Goal: Task Accomplishment & Management: Manage account settings

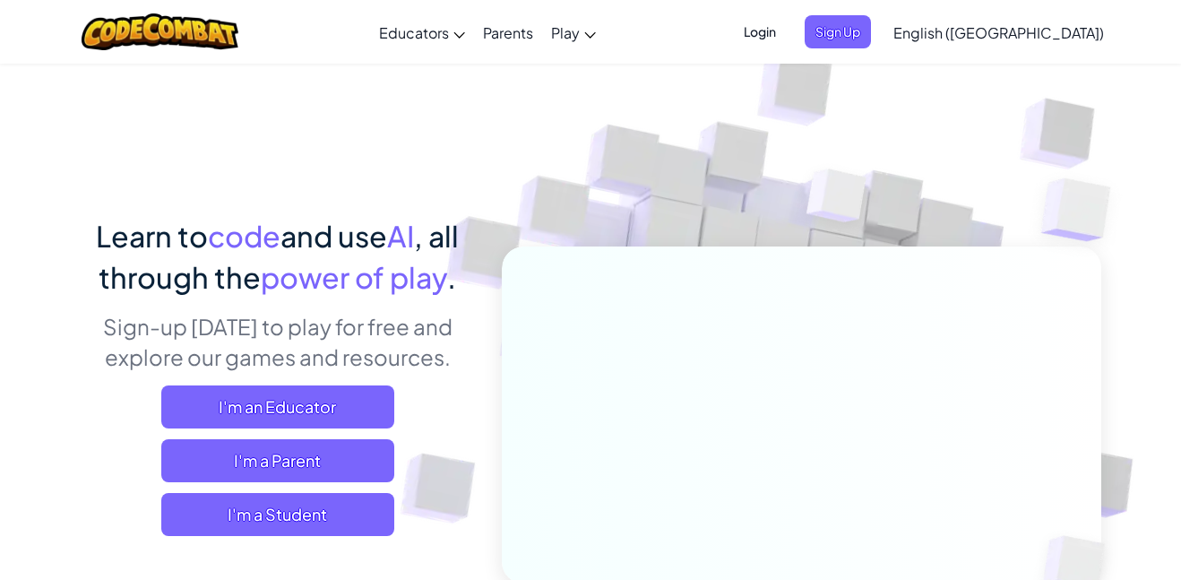
scroll to position [27, 0]
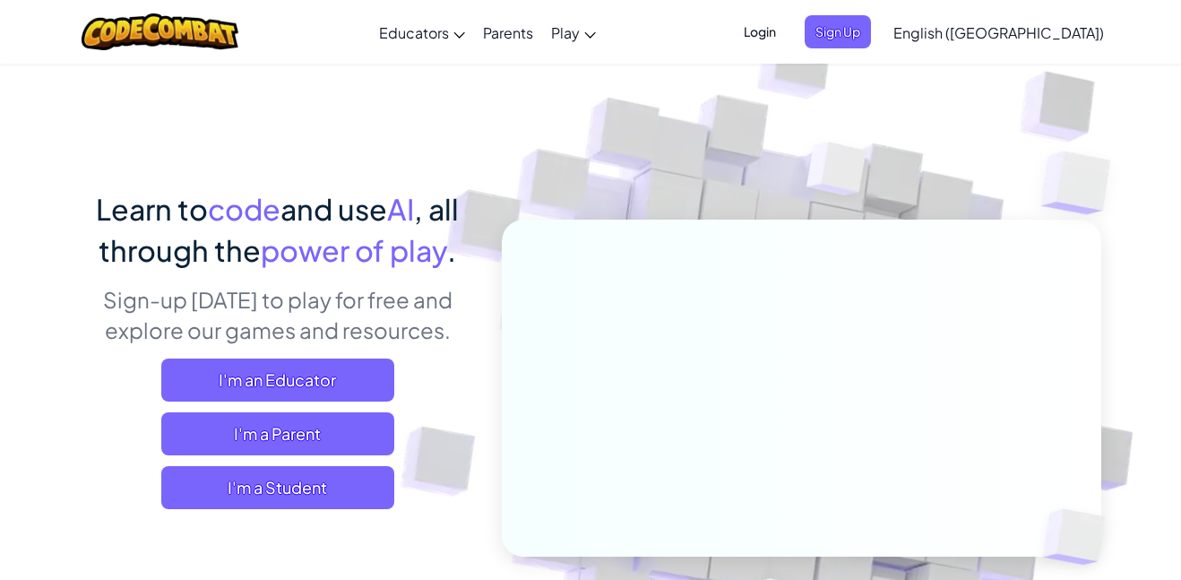
click at [272, 480] on span "I'm a Student" at bounding box center [277, 487] width 233 height 43
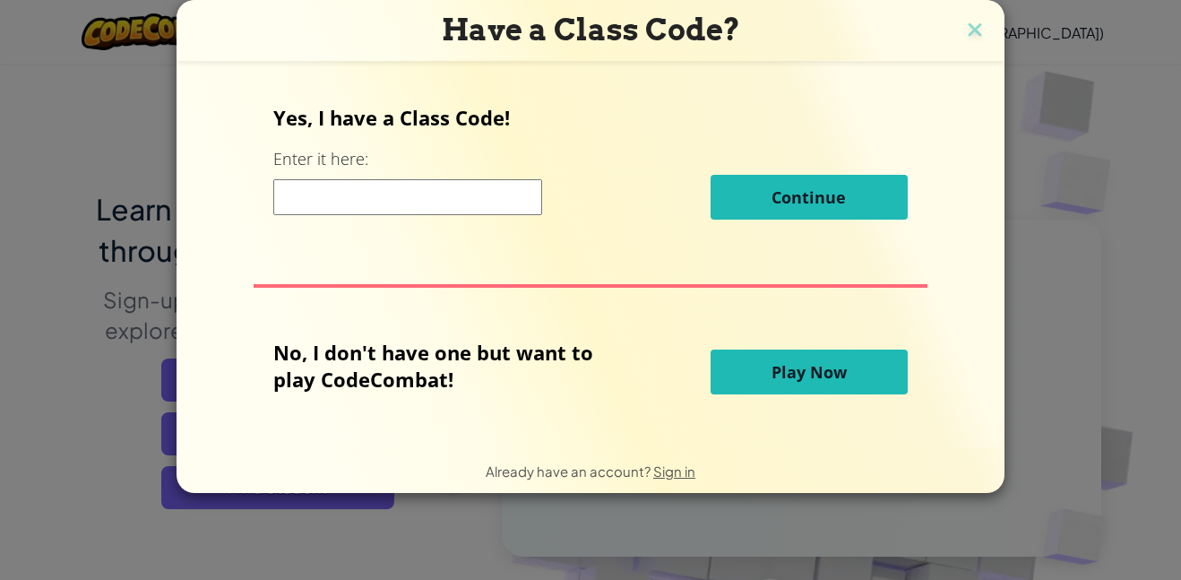
click at [810, 380] on span "Play Now" at bounding box center [809, 372] width 75 height 22
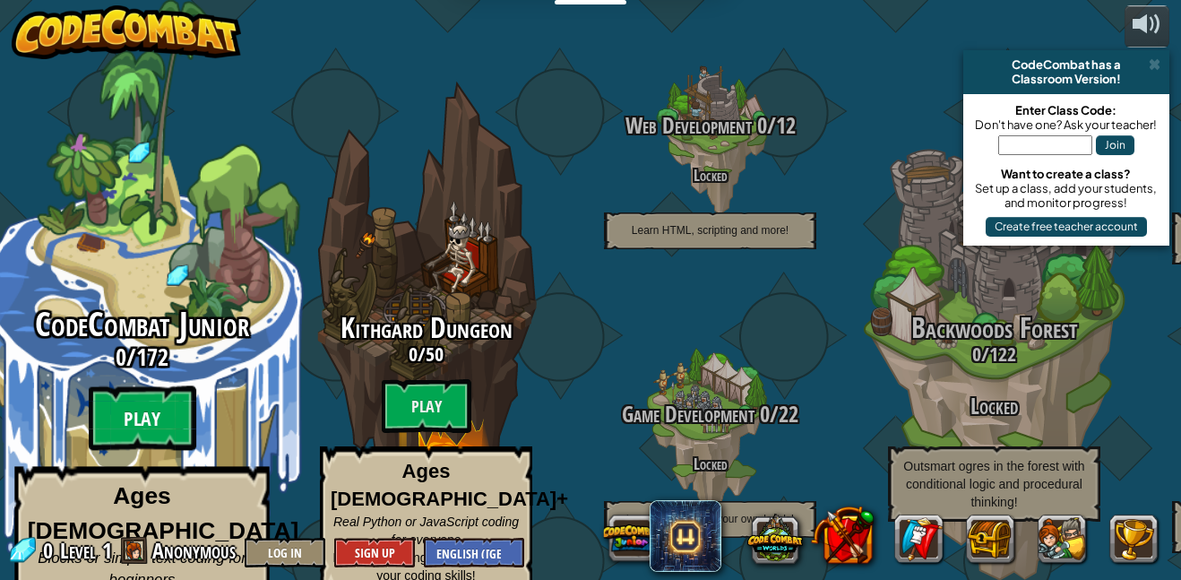
click at [166, 401] on btn "Play" at bounding box center [143, 418] width 108 height 65
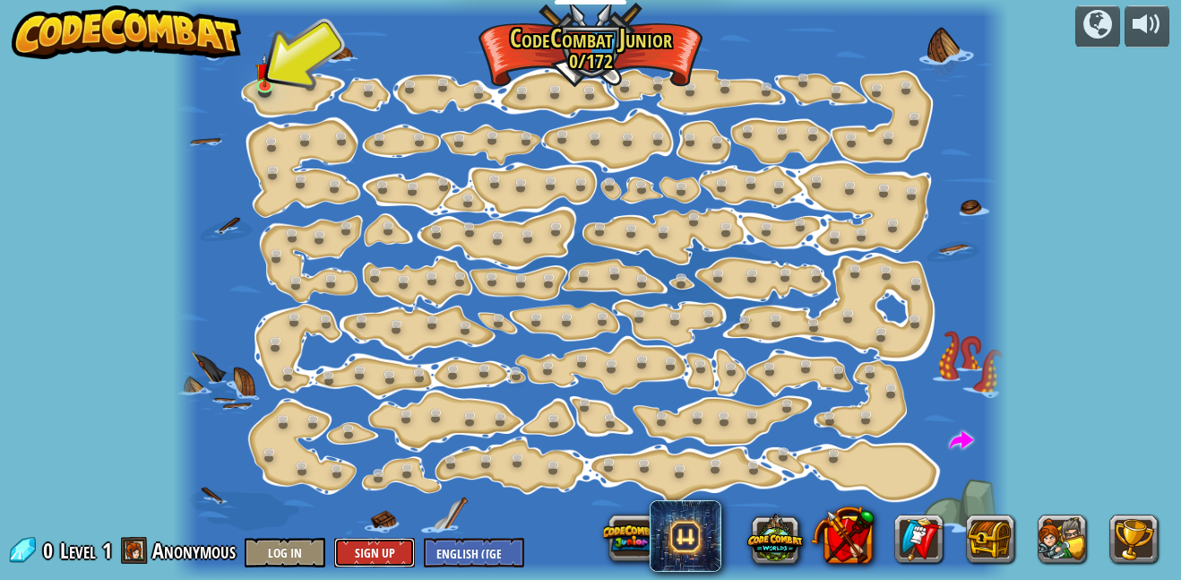
click at [373, 542] on button "Sign Up" at bounding box center [374, 553] width 81 height 30
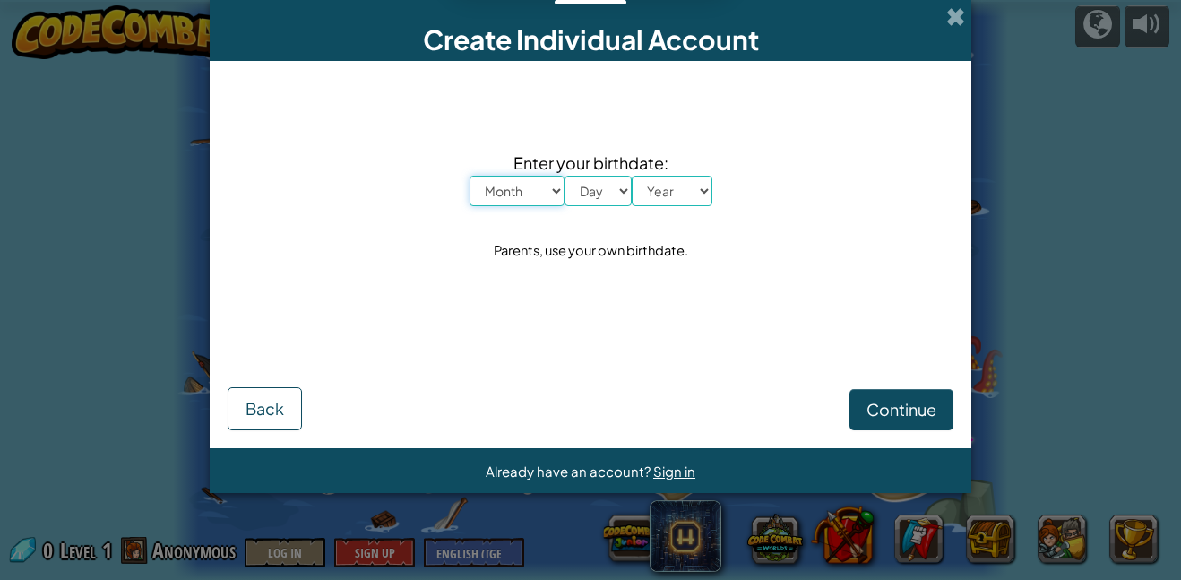
click at [497, 191] on select "Month January February March April May June July August September October Novem…" at bounding box center [517, 191] width 95 height 30
select select "3"
click at [470, 176] on select "Month January February March April May June July August September October Novem…" at bounding box center [517, 191] width 95 height 30
click at [591, 188] on select "Day 1 2 3 4 5 6 7 8 9 10 11 12 13 14 15 16 17 18 19 20 21 22 23 24 25 26 27 28 …" at bounding box center [598, 191] width 67 height 30
select select "16"
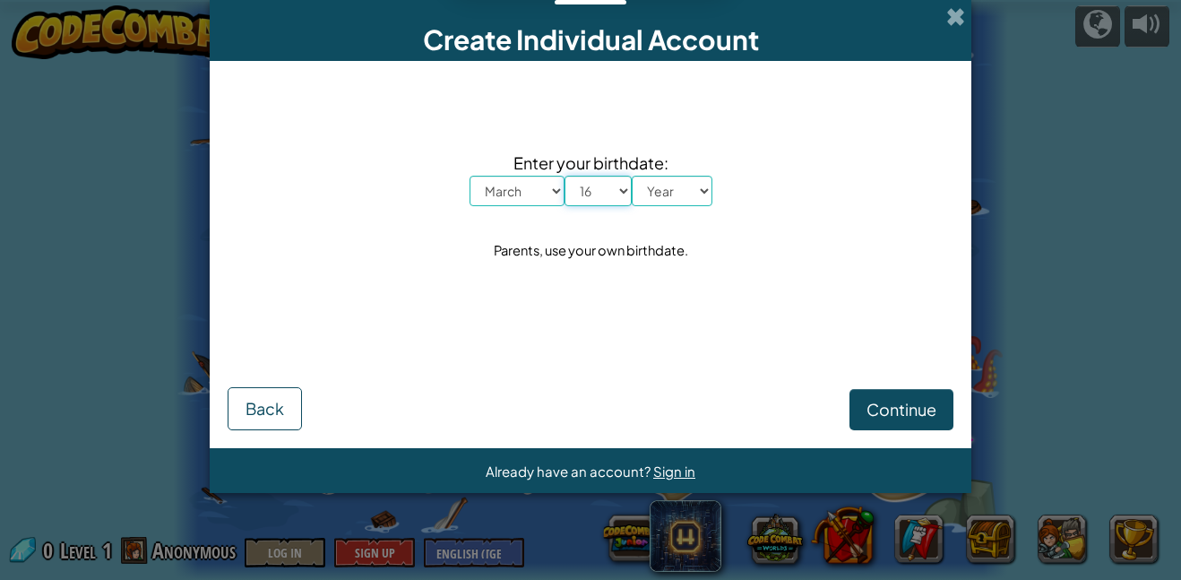
click at [565, 176] on select "Day 1 2 3 4 5 6 7 8 9 10 11 12 13 14 15 16 17 18 19 20 21 22 23 24 25 26 27 28 …" at bounding box center [598, 191] width 67 height 30
click at [666, 185] on select "Year 2025 2024 2023 2022 2021 2020 2019 2018 2017 2016 2015 2014 2013 2012 2011…" at bounding box center [672, 191] width 81 height 30
select select "2012"
click at [632, 176] on select "Year 2025 2024 2023 2022 2021 2020 2019 2018 2017 2016 2015 2014 2013 2012 2011…" at bounding box center [672, 191] width 81 height 30
click at [886, 401] on span "Continue" at bounding box center [901, 409] width 70 height 21
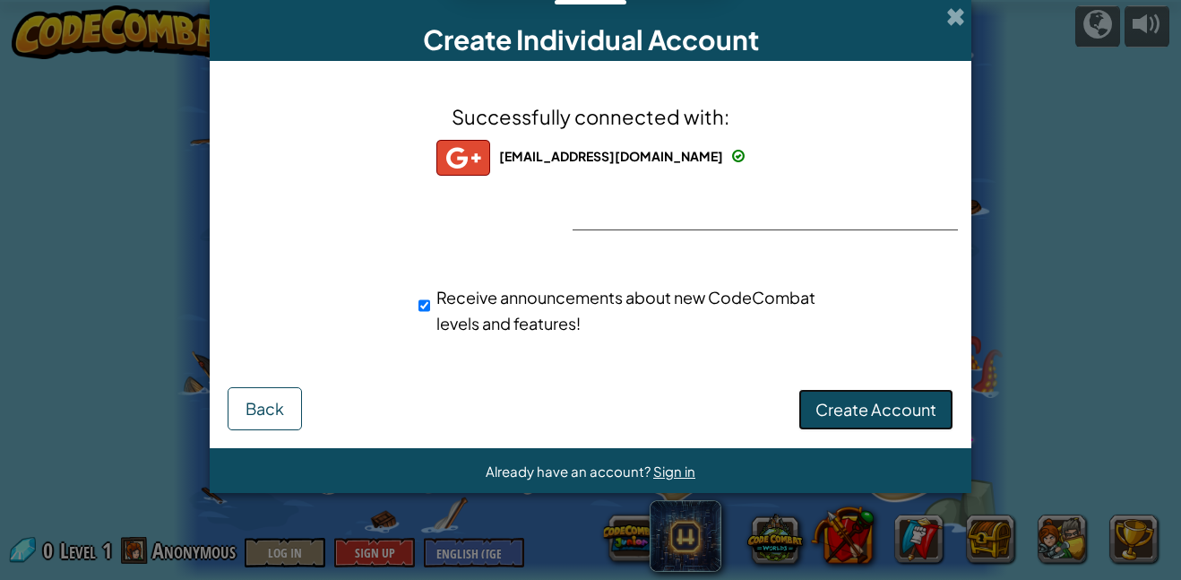
click at [876, 405] on span "Create Account" at bounding box center [875, 409] width 121 height 21
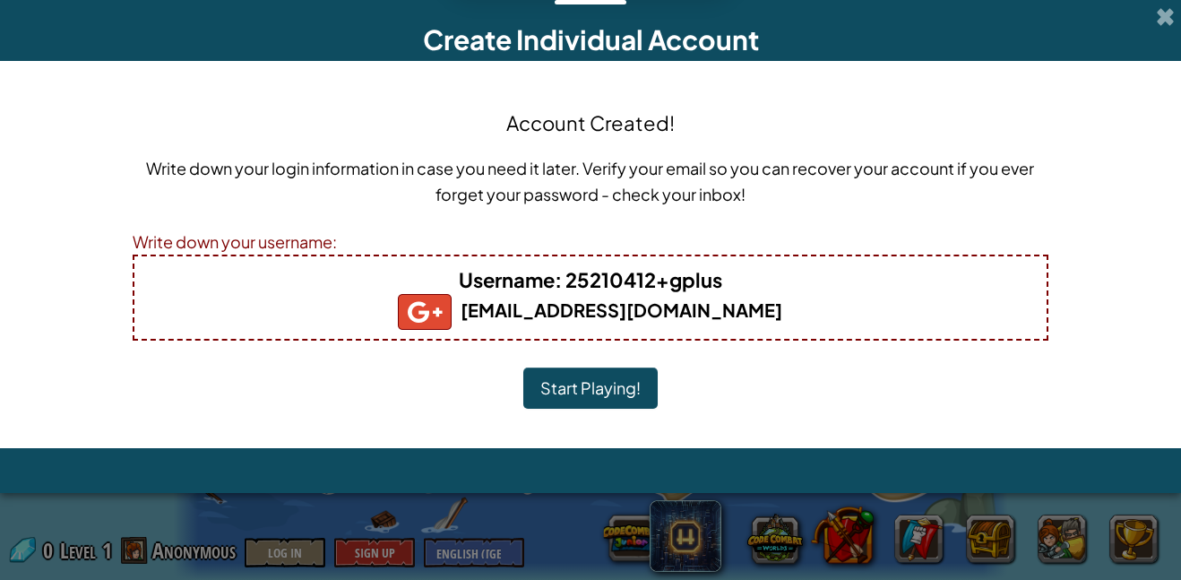
click at [704, 272] on b "Username : 25210412+gplus" at bounding box center [590, 279] width 263 height 25
click at [484, 262] on div "Username : 25210412+gplus 25210412@student.dcsok.org" at bounding box center [591, 297] width 916 height 86
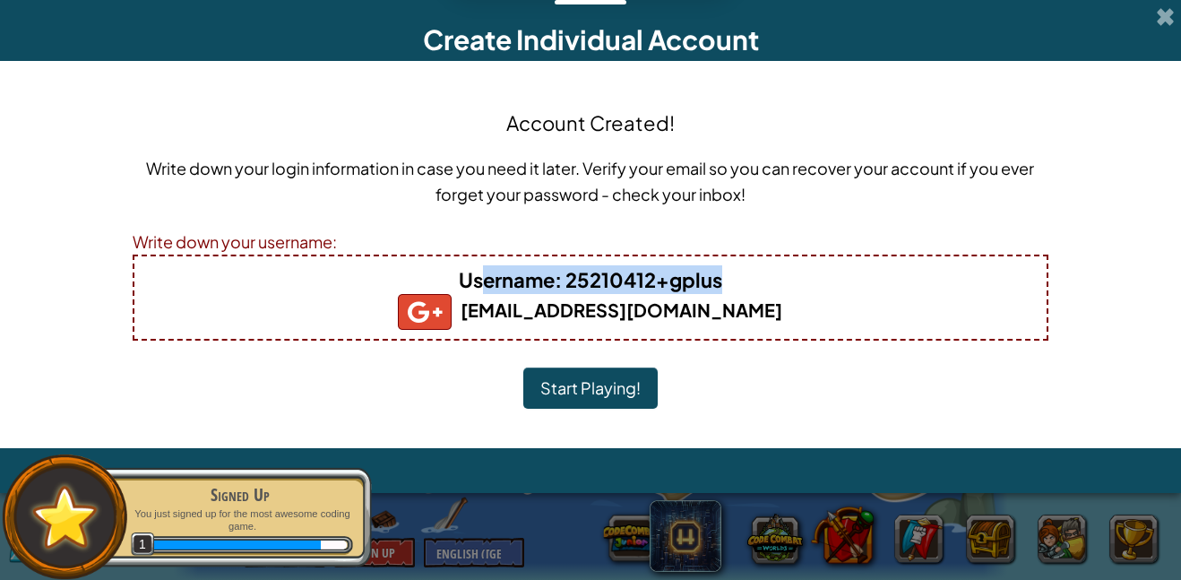
click at [597, 284] on b "Username : 25210412+gplus" at bounding box center [590, 279] width 263 height 25
click at [580, 279] on b "Username : 25210412+gplus" at bounding box center [590, 279] width 263 height 25
click at [727, 278] on h4 "Username : 25210412+gplus" at bounding box center [590, 279] width 876 height 29
click at [714, 284] on b "Username : 25210412+gplus" at bounding box center [590, 279] width 263 height 25
drag, startPoint x: 714, startPoint y: 280, endPoint x: 585, endPoint y: 283, distance: 129.1
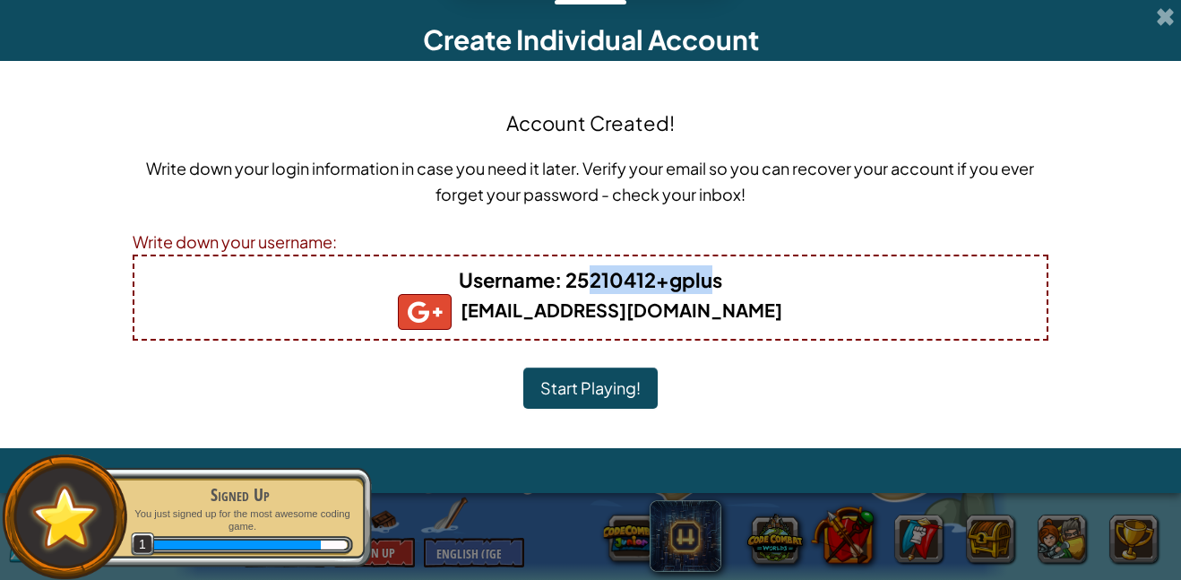
click at [588, 282] on b "Username : 25210412+gplus" at bounding box center [590, 279] width 263 height 25
click at [638, 307] on b "25210412@student.dcsok.org" at bounding box center [590, 309] width 384 height 22
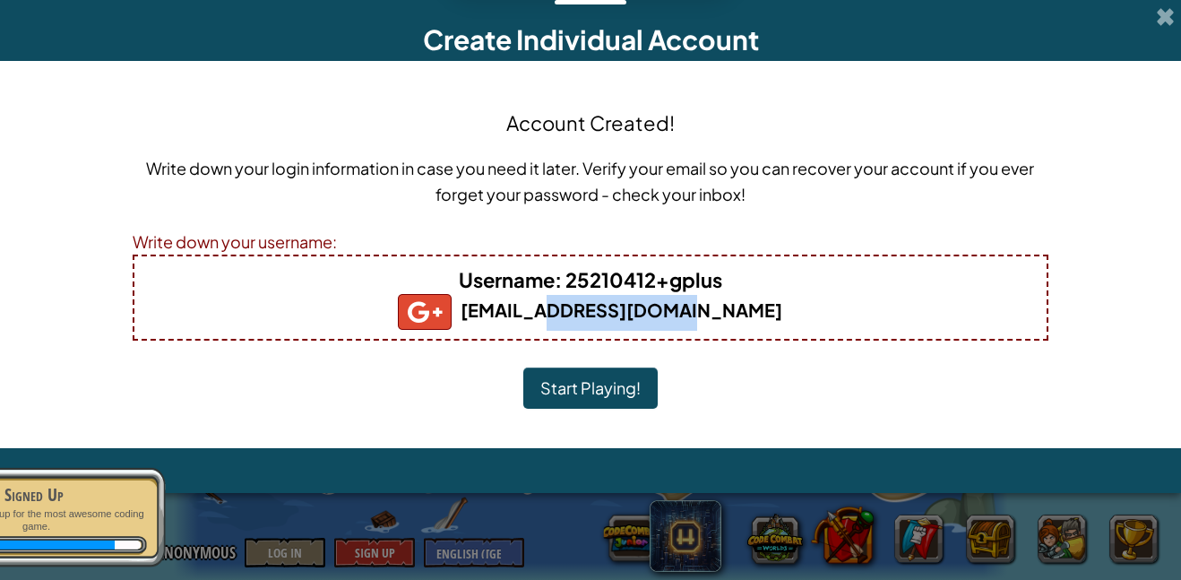
drag, startPoint x: 705, startPoint y: 316, endPoint x: 563, endPoint y: 312, distance: 142.5
click at [566, 315] on b "25210412@student.dcsok.org" at bounding box center [590, 309] width 384 height 22
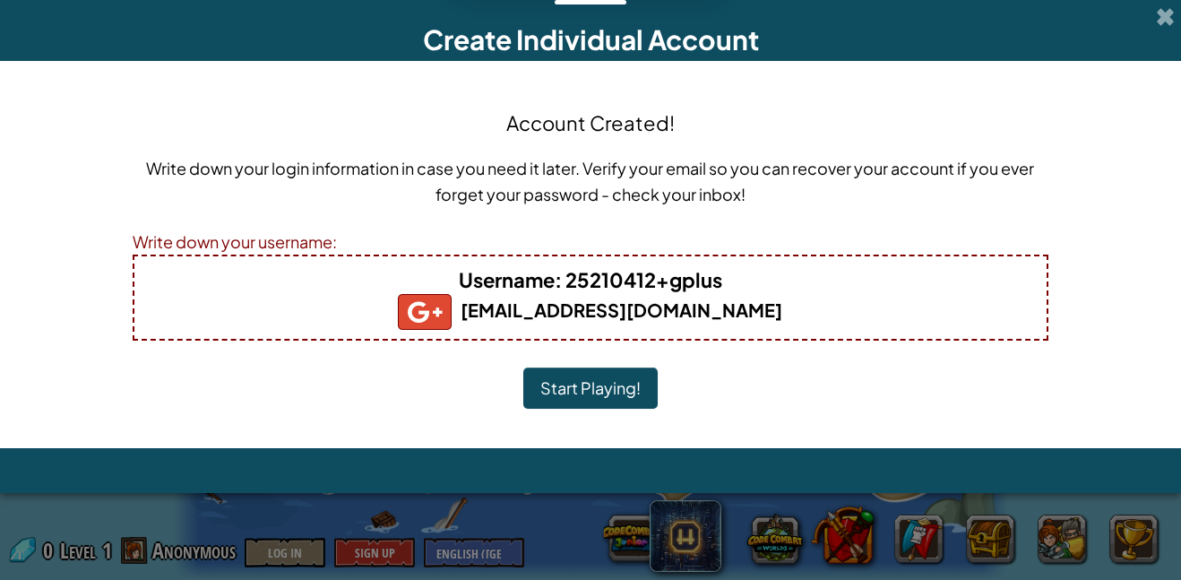
click at [505, 271] on span "Username" at bounding box center [507, 279] width 96 height 25
drag, startPoint x: 460, startPoint y: 276, endPoint x: 724, endPoint y: 286, distance: 264.5
click at [724, 286] on h4 "Username : 25210412+gplus" at bounding box center [590, 279] width 876 height 29
click at [642, 294] on h5 "25210412@student.dcsok.org" at bounding box center [590, 312] width 876 height 36
click at [601, 384] on button "Start Playing!" at bounding box center [590, 387] width 134 height 41
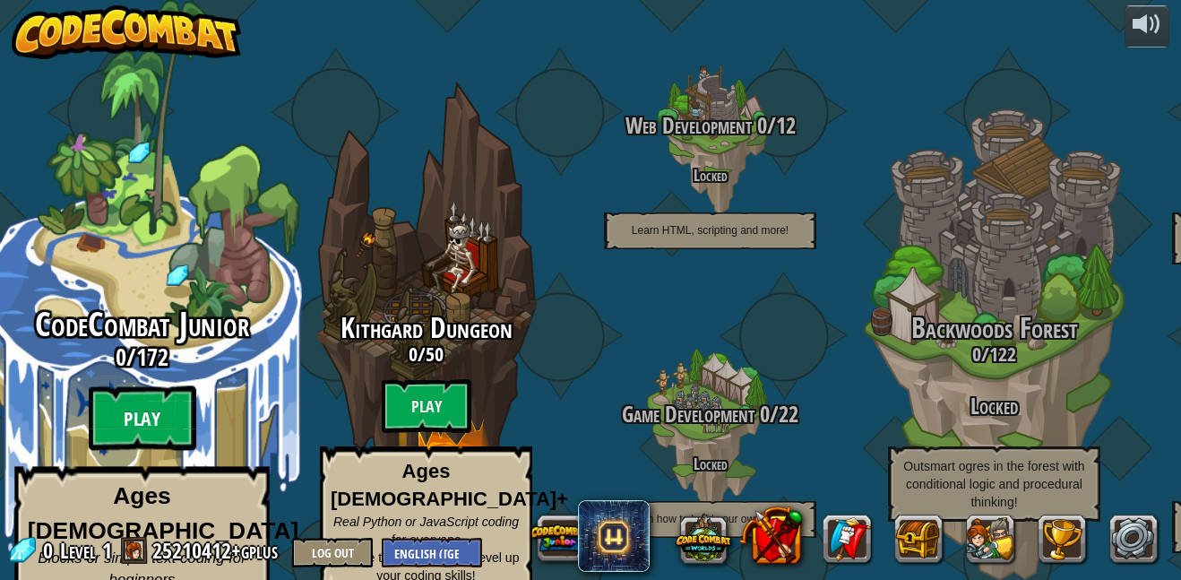
click at [149, 398] on btn "Play" at bounding box center [143, 418] width 108 height 65
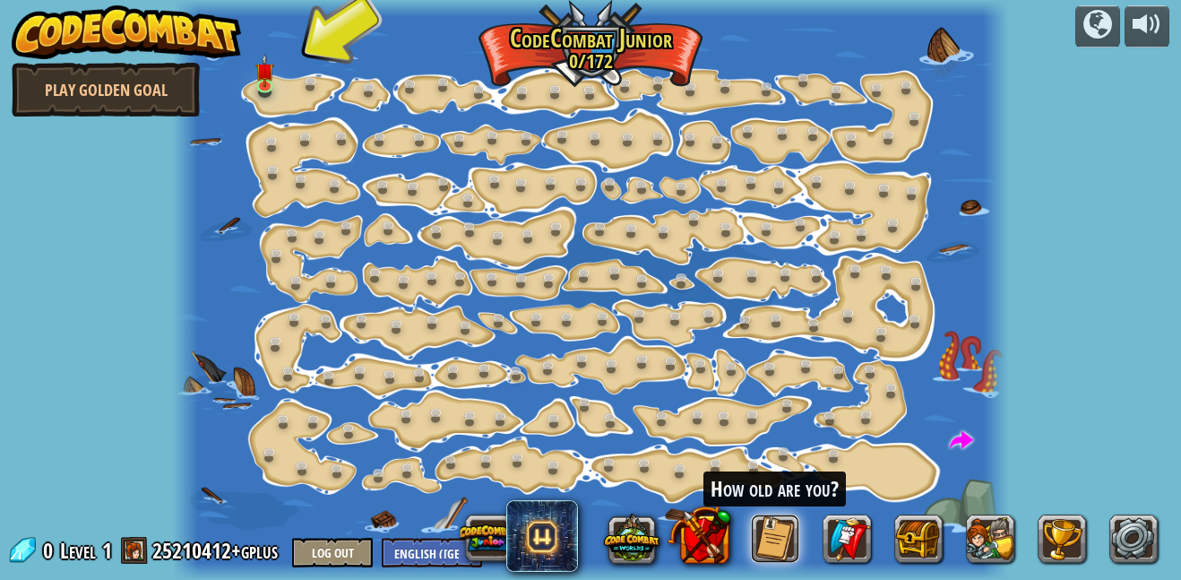
click at [773, 528] on button at bounding box center [775, 538] width 48 height 48
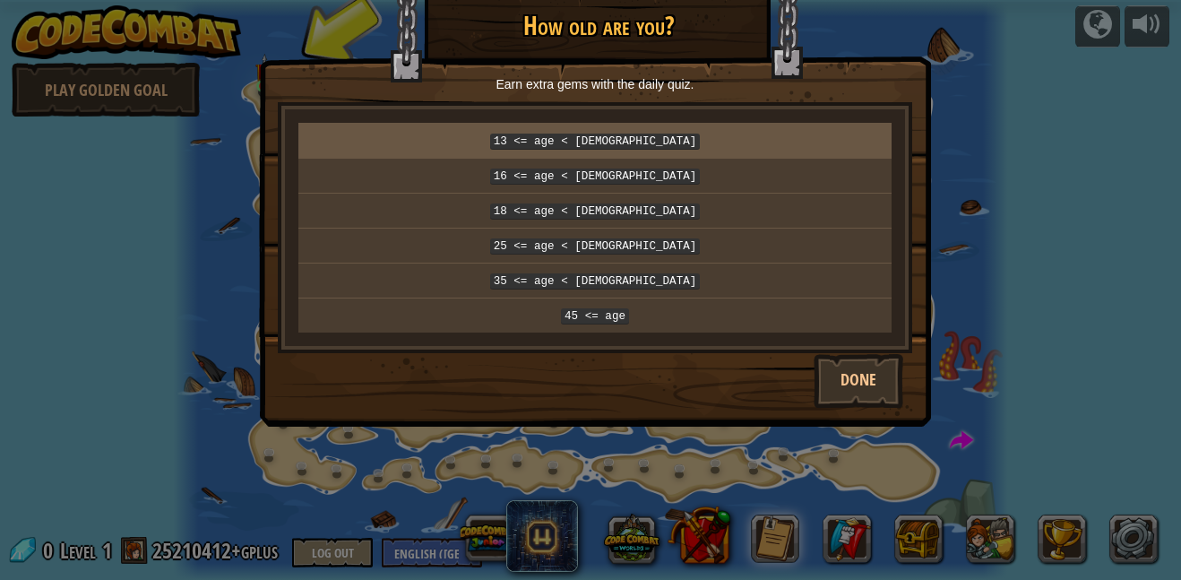
click at [608, 137] on code "13 <= age < [DEMOGRAPHIC_DATA]" at bounding box center [595, 142] width 211 height 16
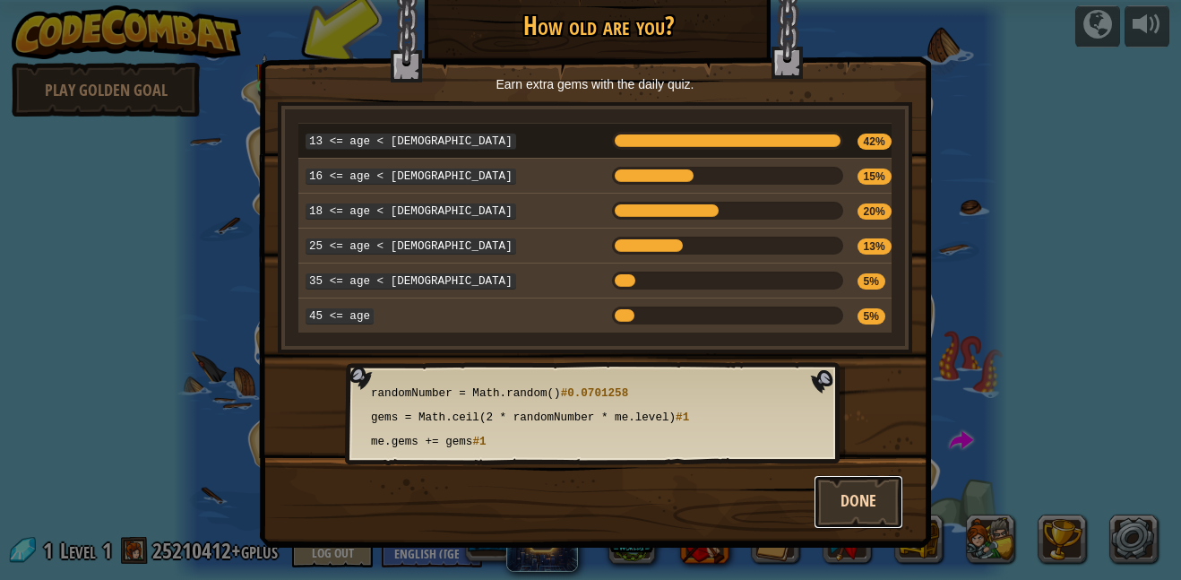
click at [870, 503] on button "Done" at bounding box center [859, 502] width 90 height 54
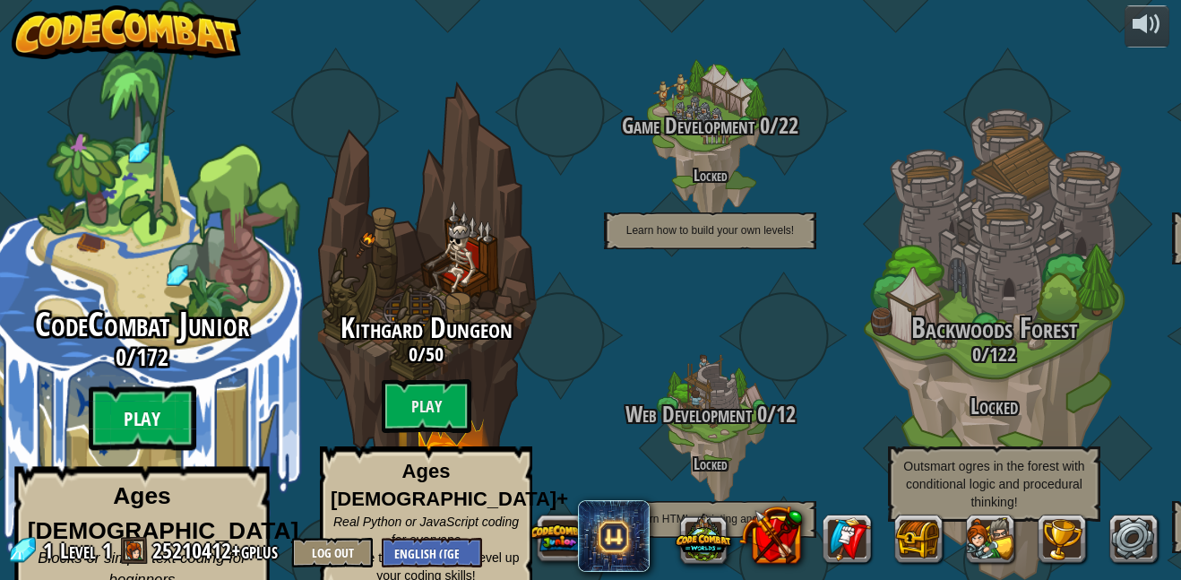
click at [153, 393] on btn "Play" at bounding box center [143, 418] width 108 height 65
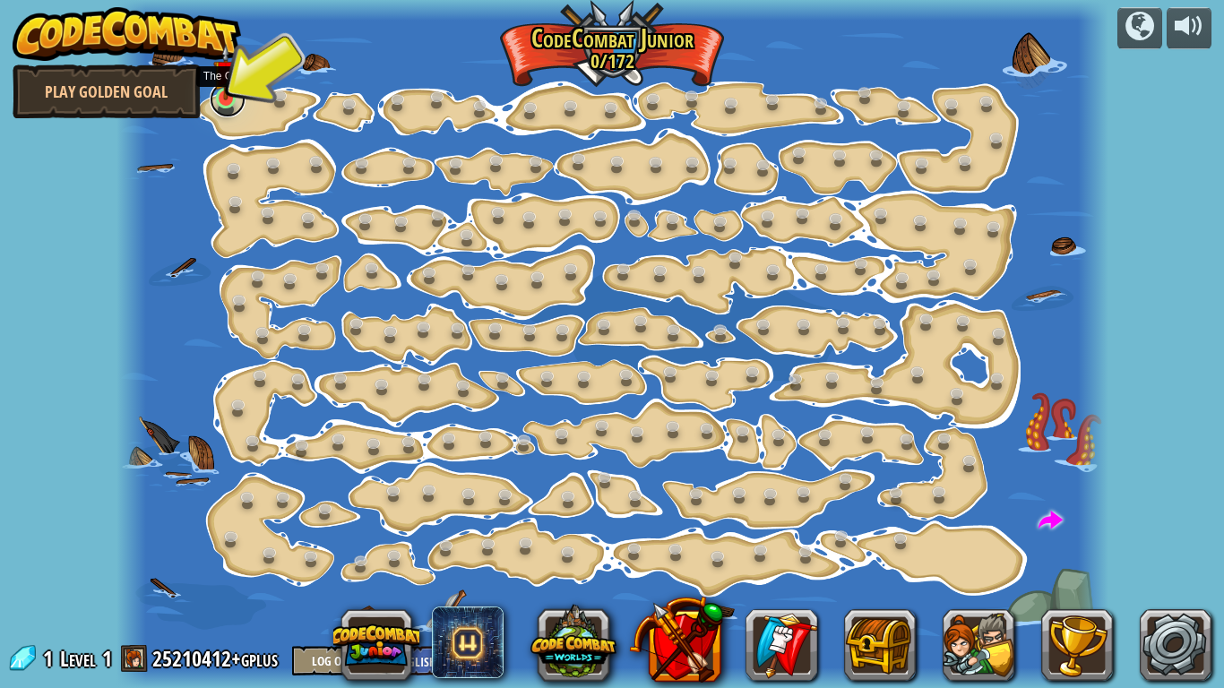
click at [225, 106] on link at bounding box center [228, 100] width 36 height 36
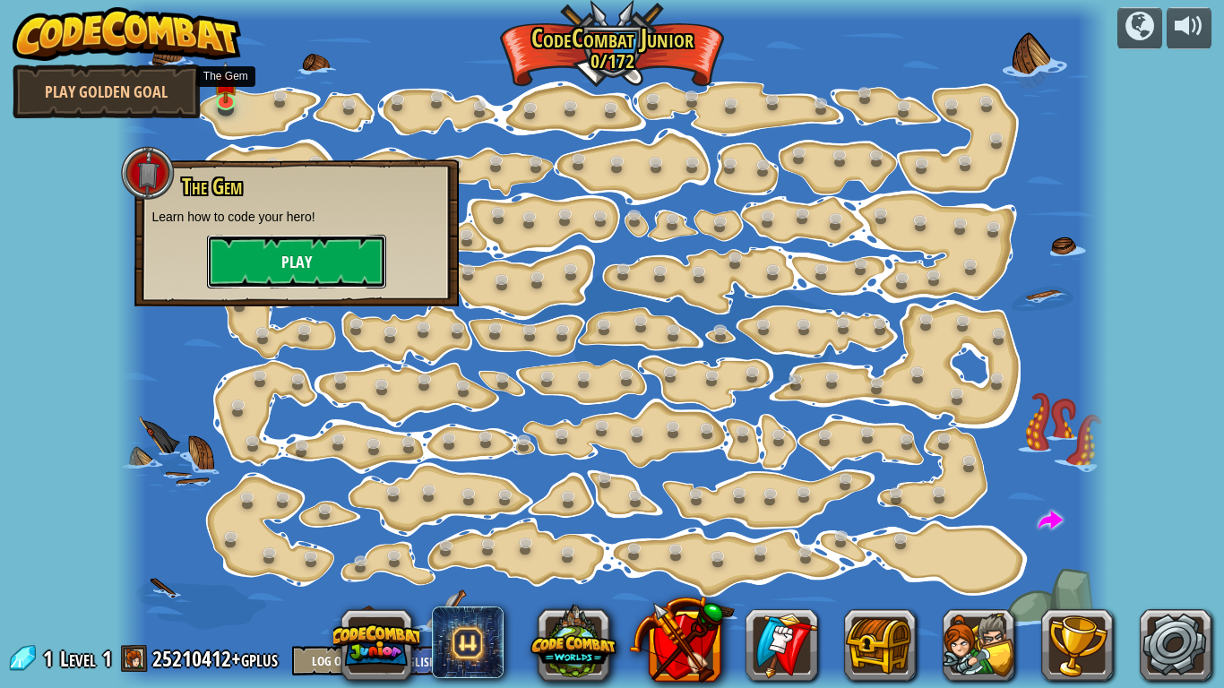
click at [281, 274] on button "Play" at bounding box center [296, 262] width 179 height 54
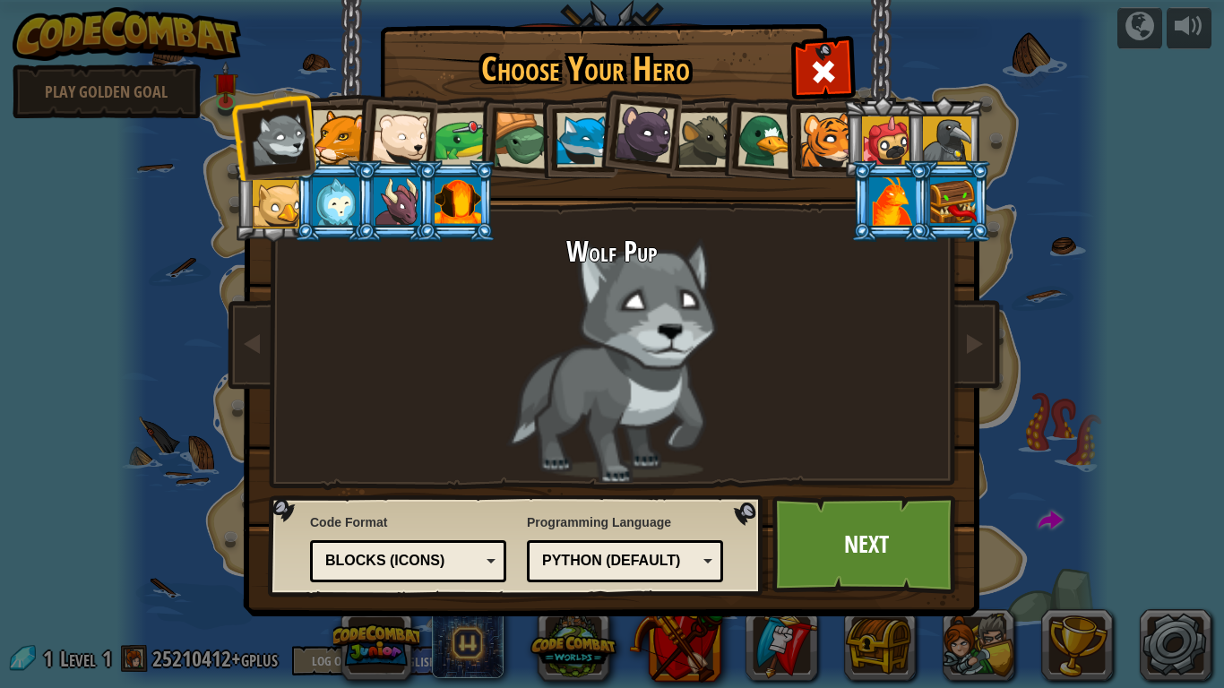
click at [464, 193] on div at bounding box center [458, 201] width 47 height 48
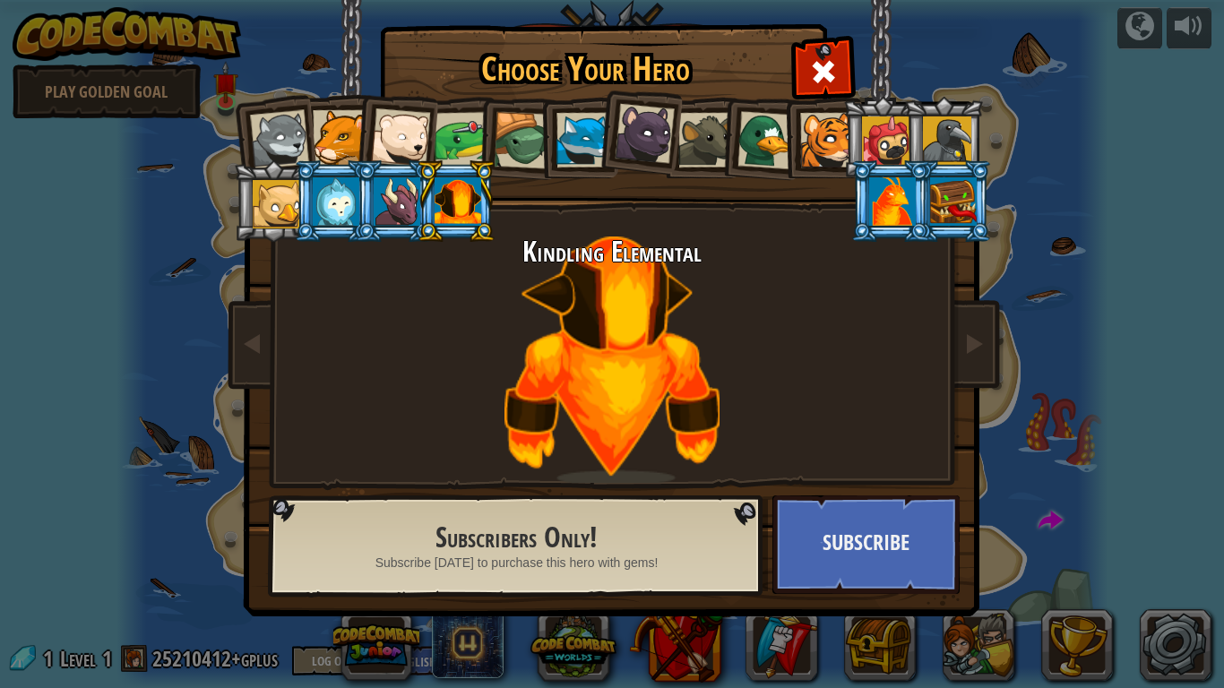
click at [276, 131] on div at bounding box center [279, 139] width 59 height 59
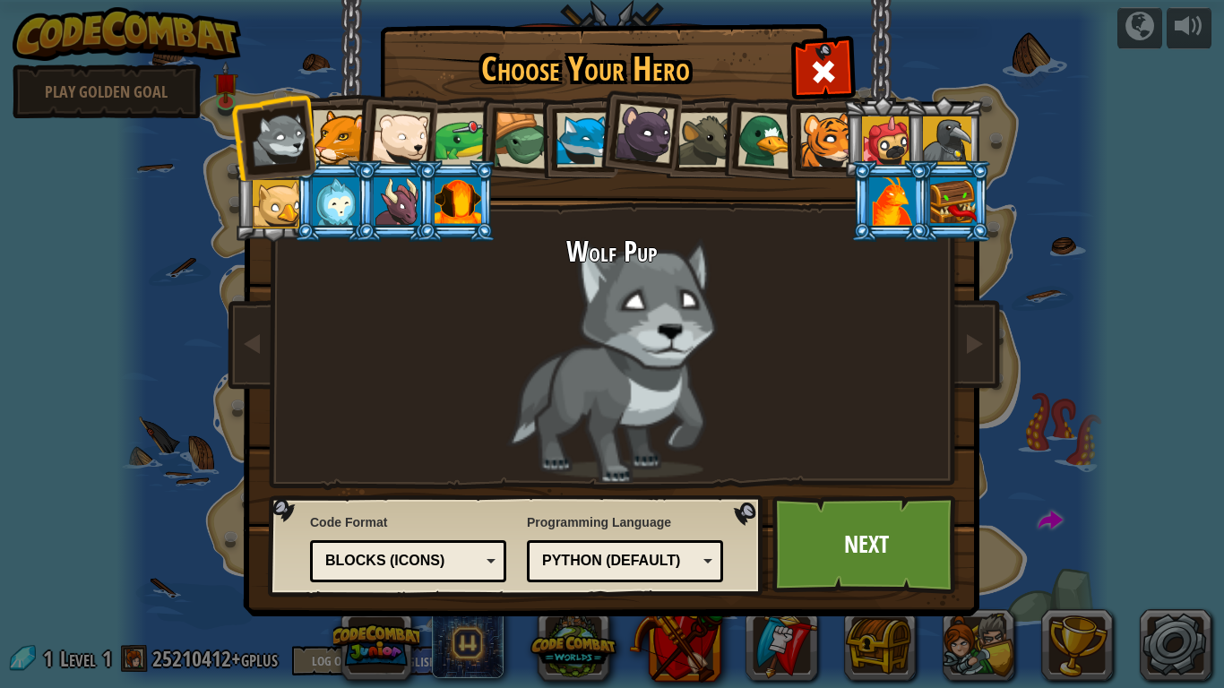
click at [513, 142] on div at bounding box center [522, 140] width 57 height 57
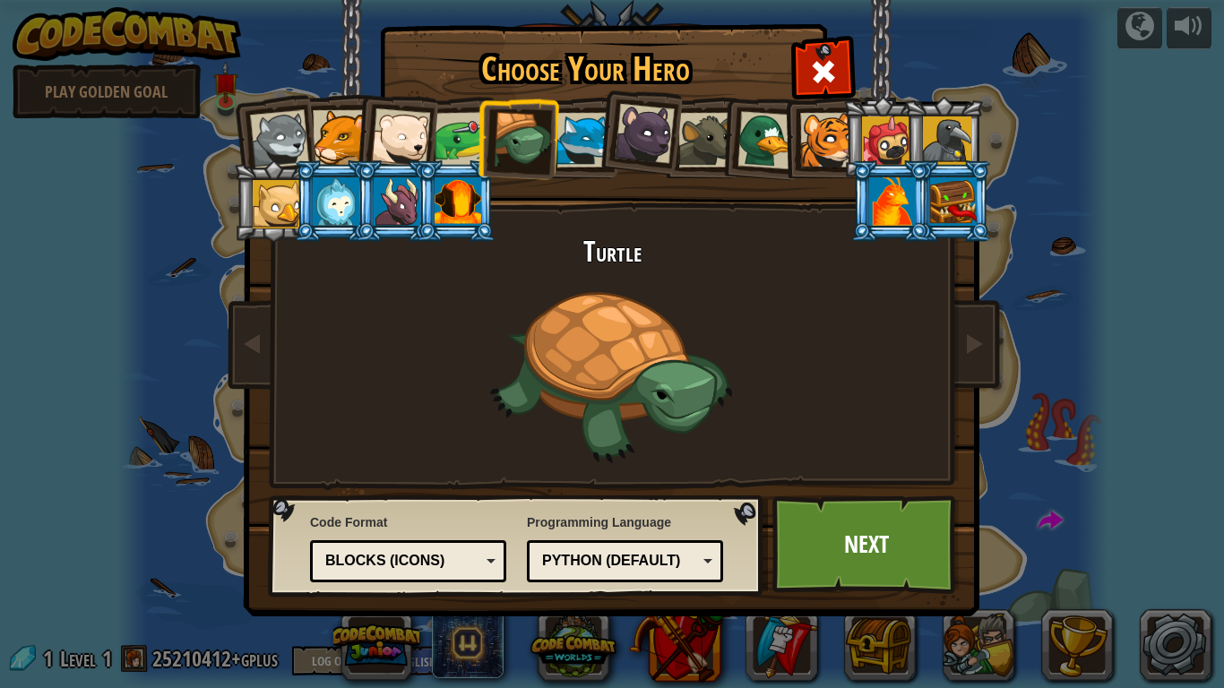
click at [570, 142] on div at bounding box center [583, 140] width 55 height 55
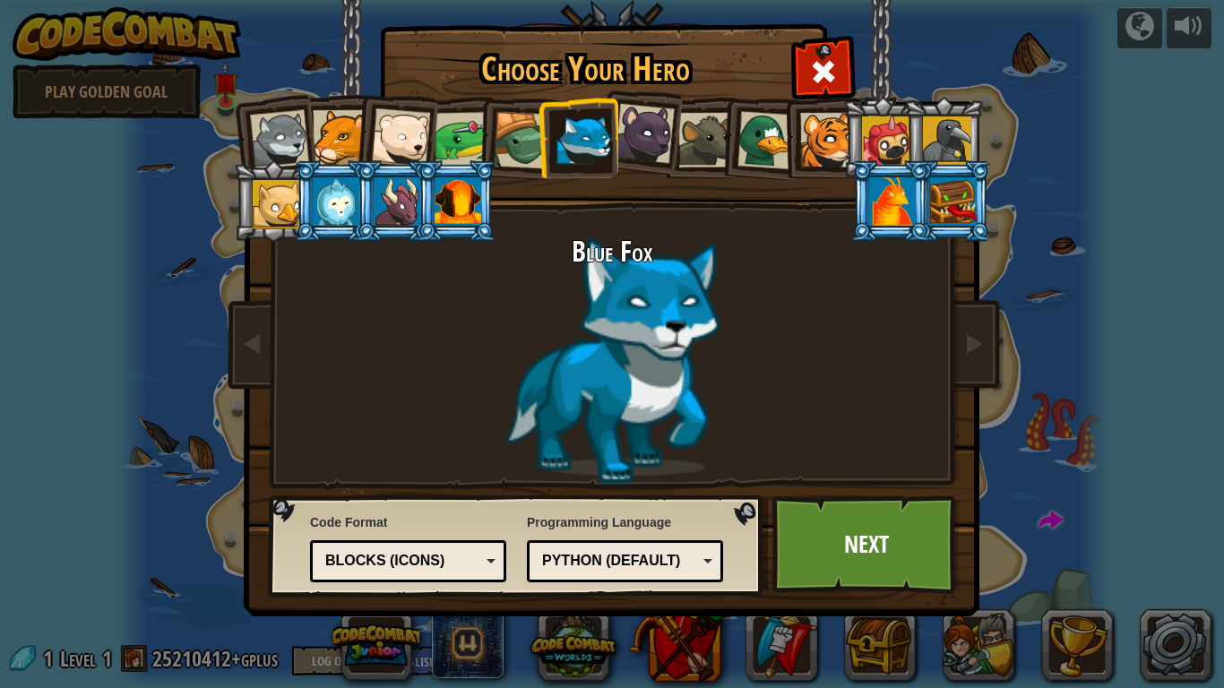
click at [947, 137] on div at bounding box center [947, 140] width 48 height 48
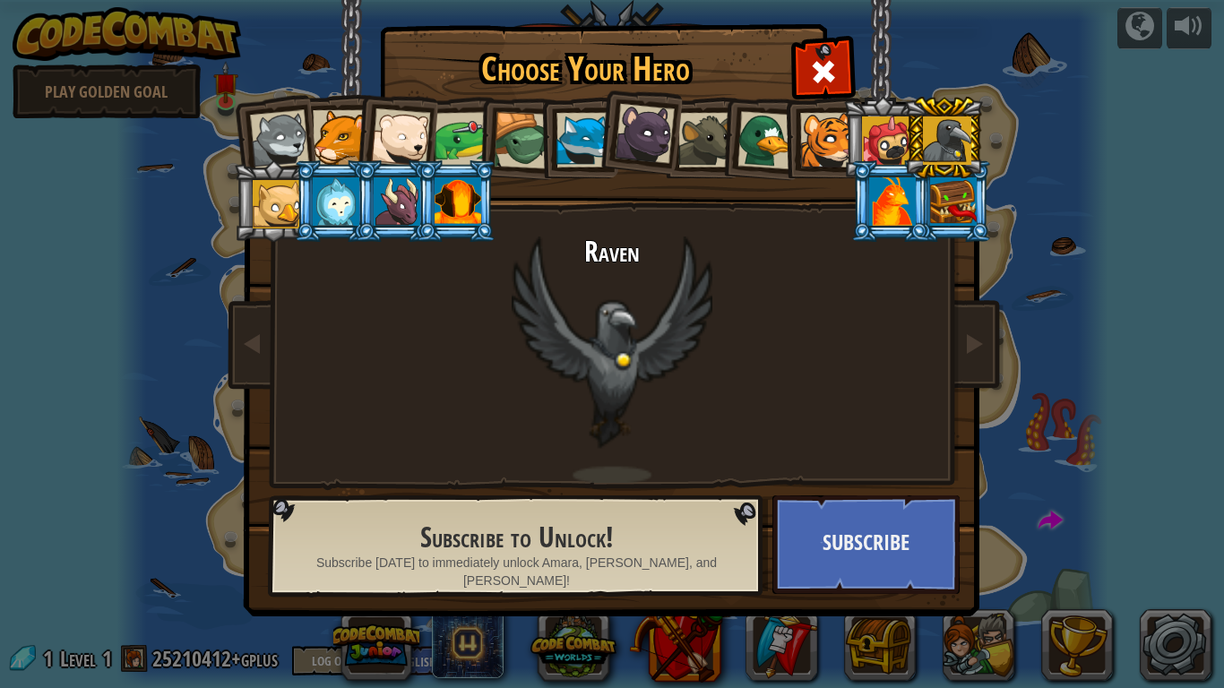
click at [830, 130] on div at bounding box center [827, 140] width 55 height 55
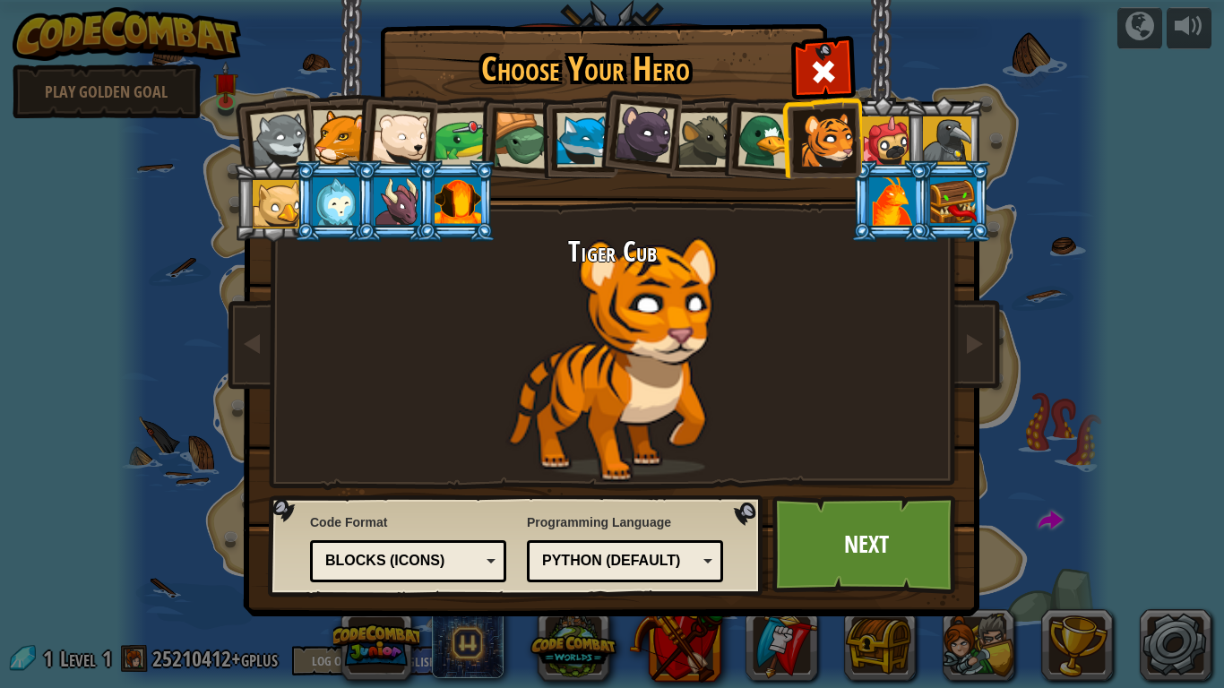
click at [746, 138] on div at bounding box center [766, 140] width 58 height 58
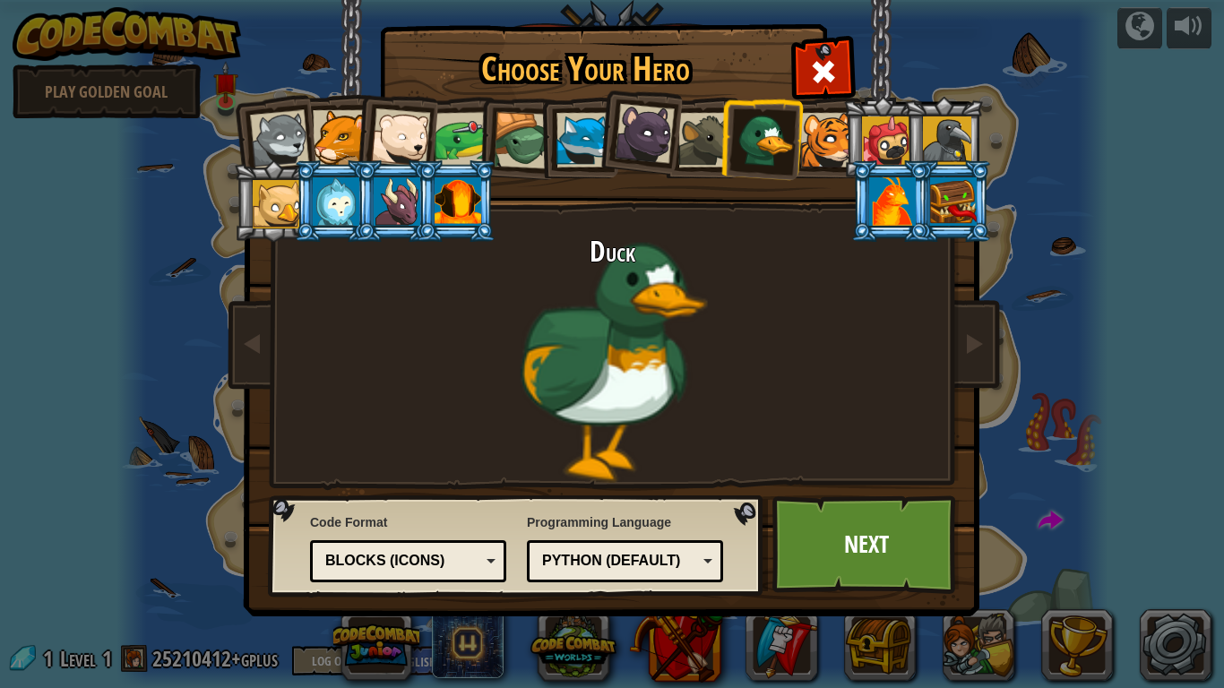
click at [531, 142] on div at bounding box center [522, 140] width 57 height 57
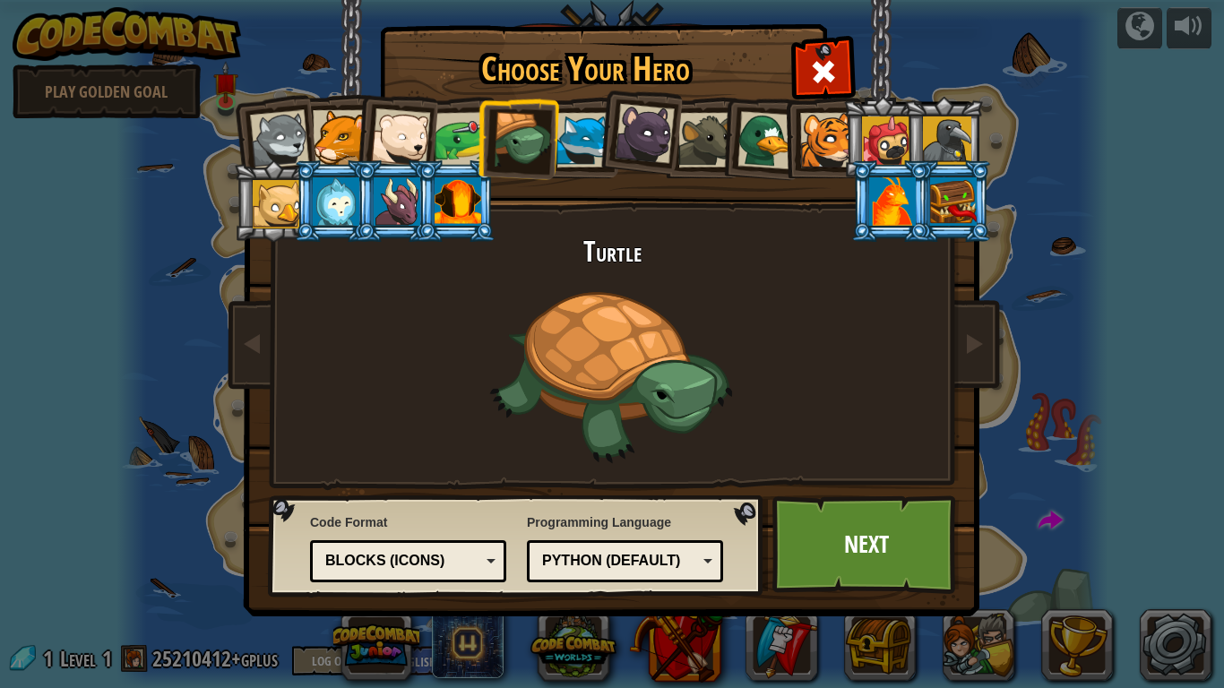
click at [653, 579] on div "Python (Default) JavaScript Lua C++ Java (Experimental) Python (Default)" at bounding box center [625, 561] width 196 height 42
click at [576, 564] on div "JavaScript" at bounding box center [619, 561] width 155 height 21
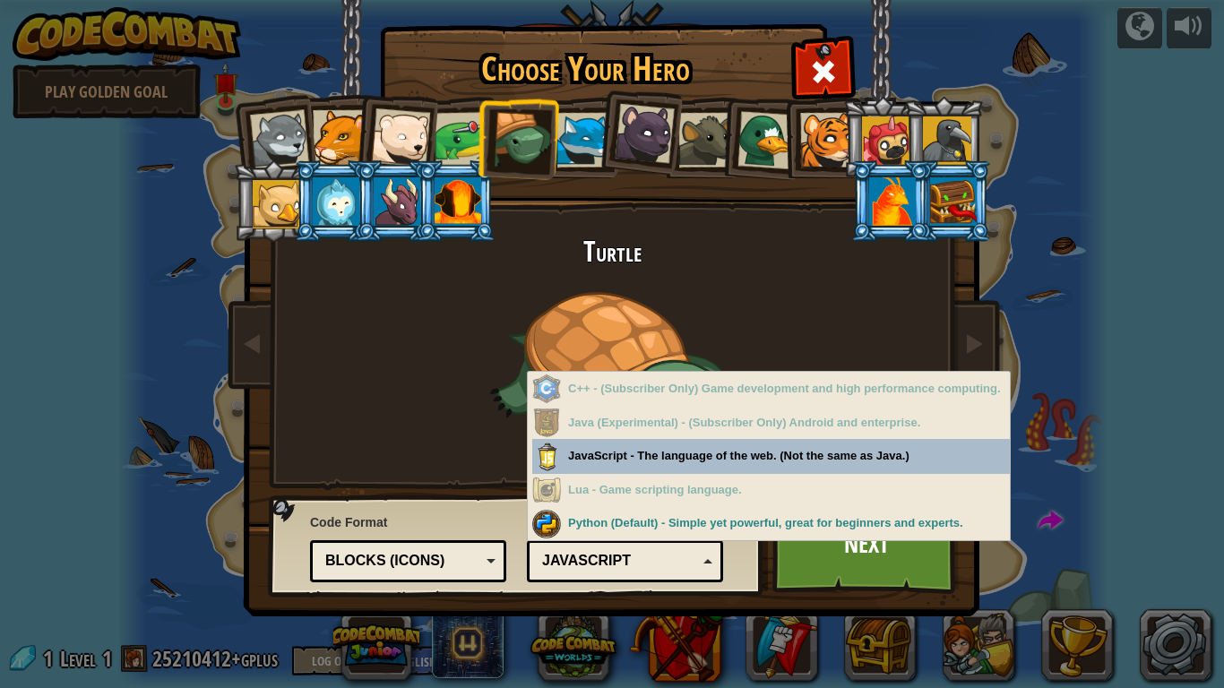
click at [574, 557] on div "JavaScript" at bounding box center [619, 561] width 155 height 21
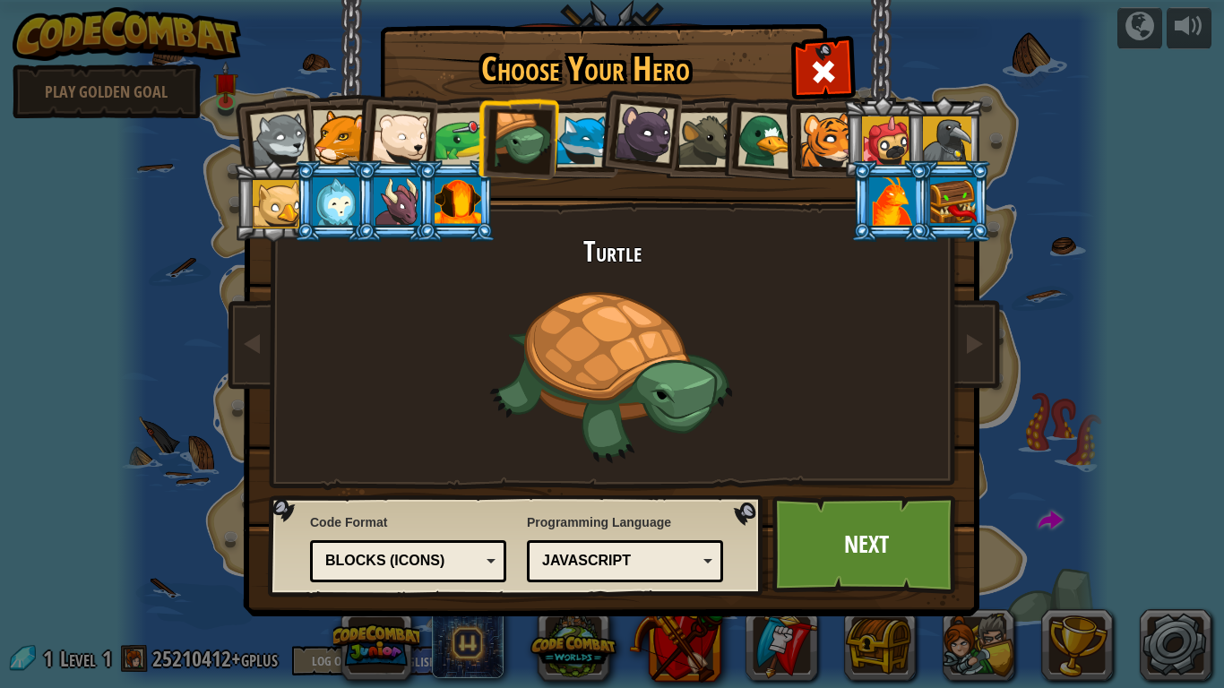
click at [331, 120] on div at bounding box center [340, 137] width 55 height 55
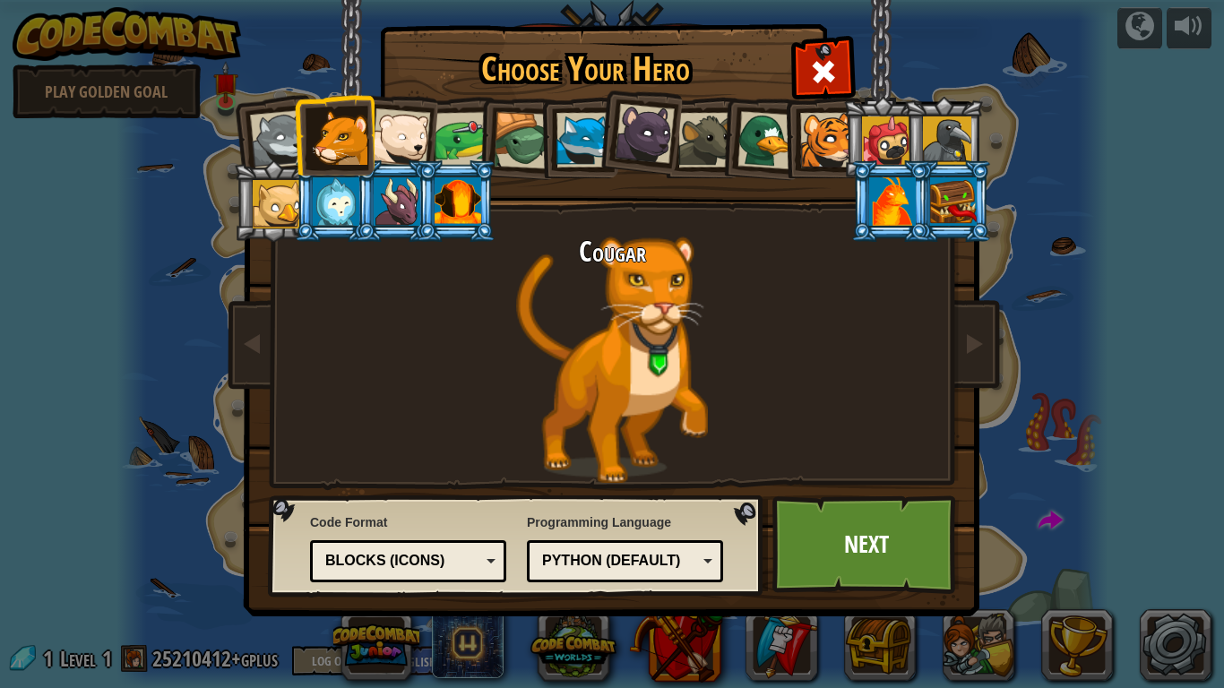
click at [523, 138] on div at bounding box center [522, 140] width 57 height 57
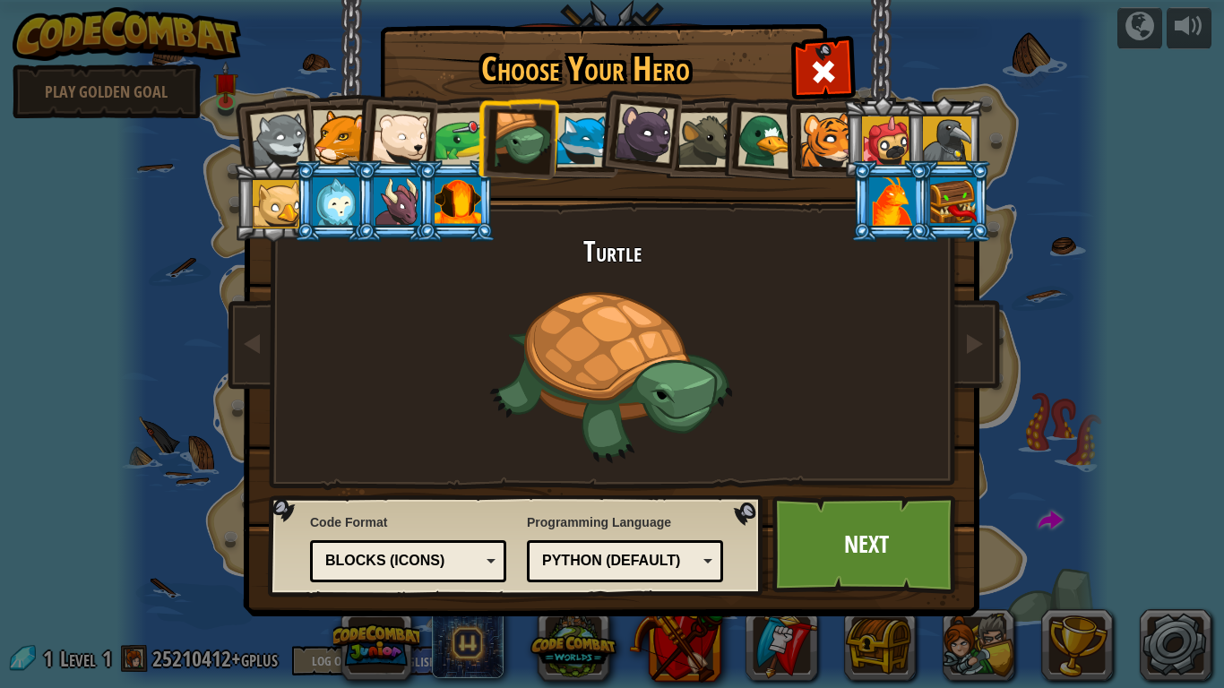
click at [750, 126] on div at bounding box center [766, 140] width 58 height 58
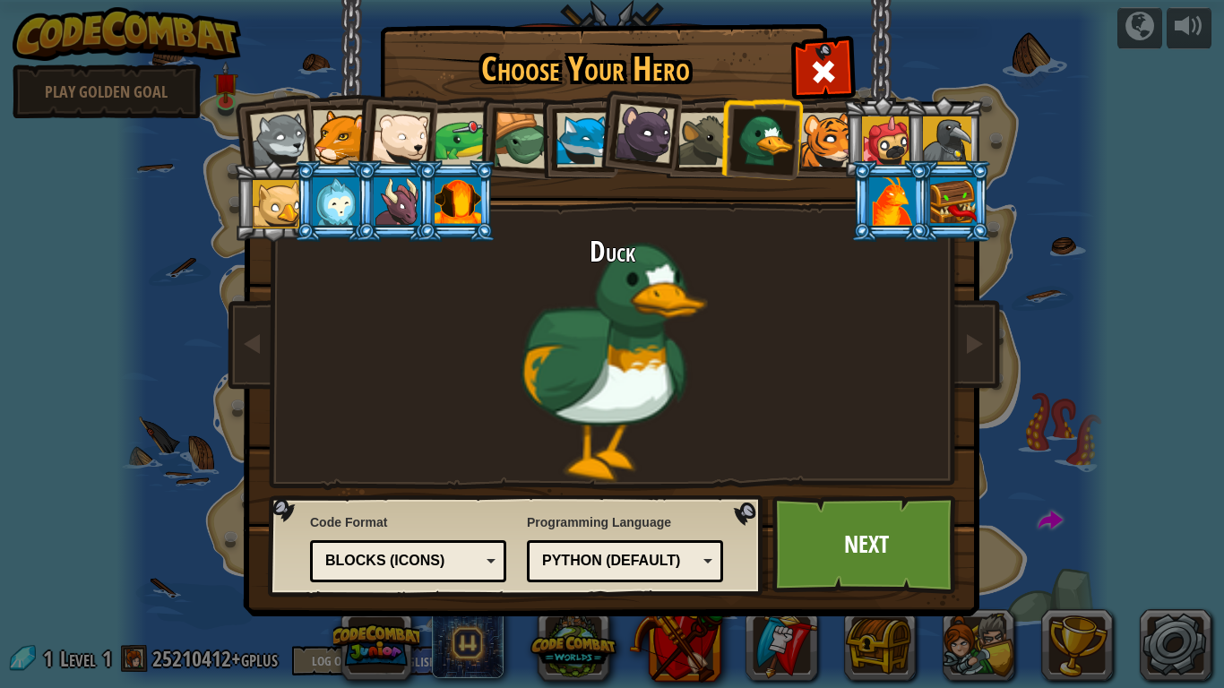
click at [520, 128] on div at bounding box center [522, 140] width 57 height 57
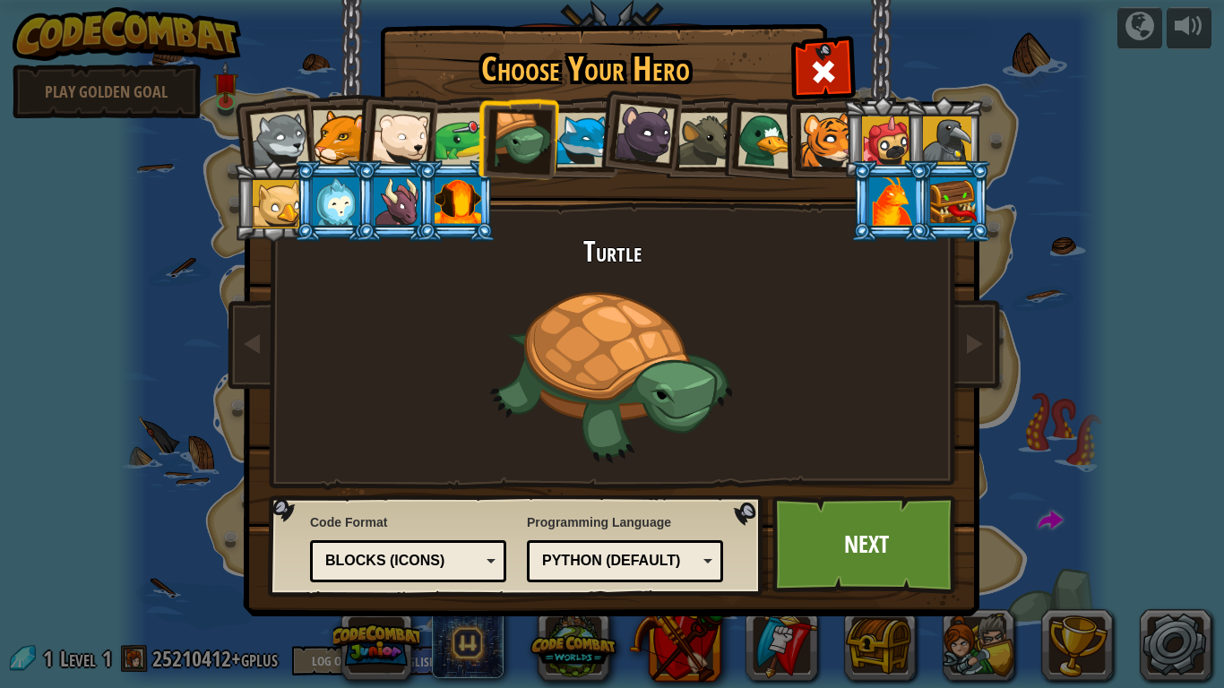
click at [460, 128] on div at bounding box center [463, 140] width 56 height 56
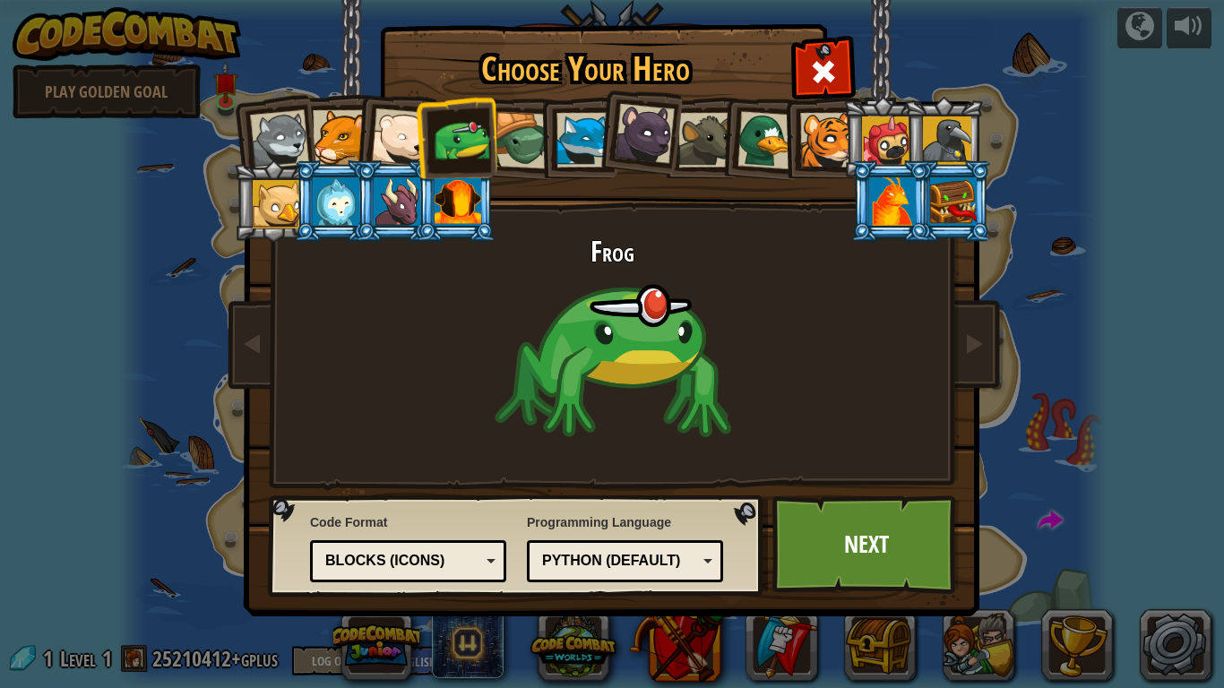
click at [511, 134] on div at bounding box center [522, 140] width 57 height 57
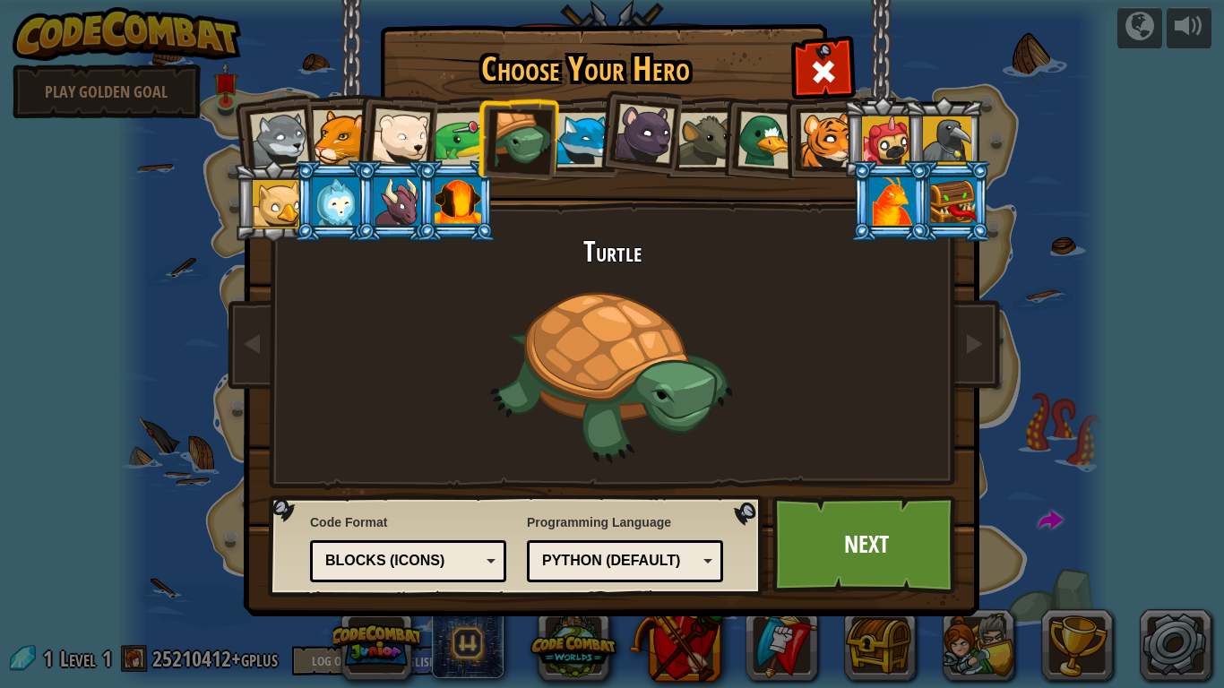
click at [340, 140] on div at bounding box center [340, 137] width 55 height 55
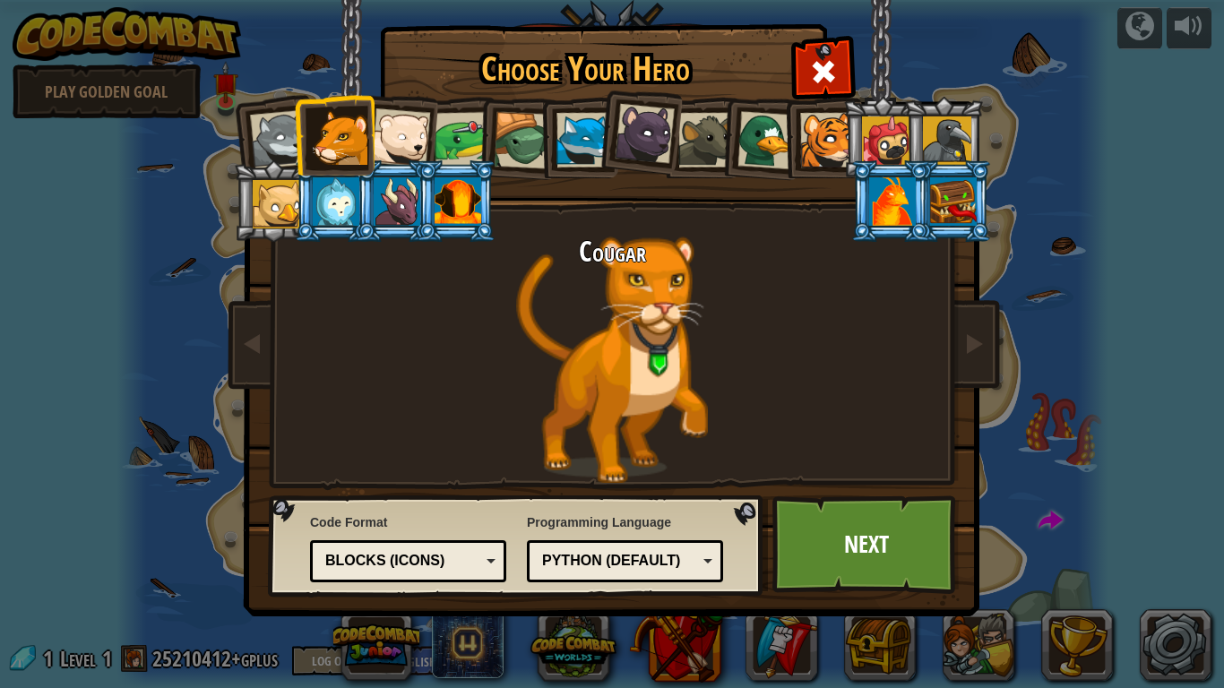
click at [517, 141] on div at bounding box center [522, 140] width 57 height 57
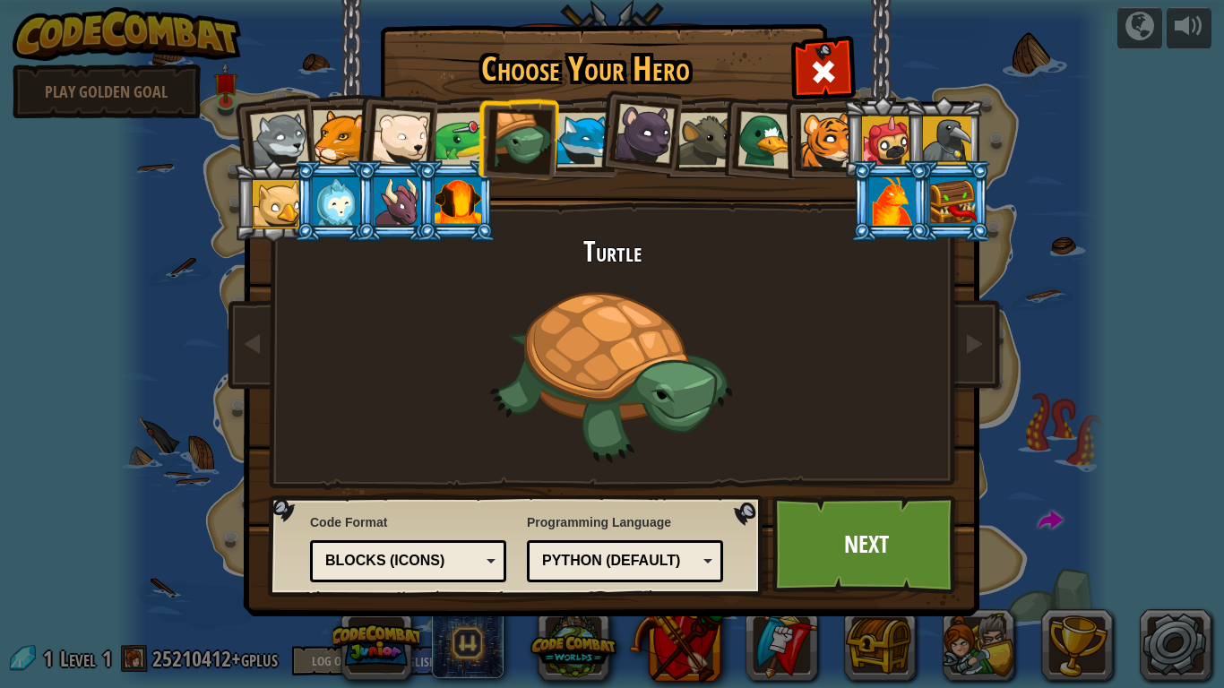
click at [473, 561] on div "Blocks (Icons)" at bounding box center [402, 561] width 155 height 21
click at [491, 572] on div "Text code" at bounding box center [408, 561] width 173 height 28
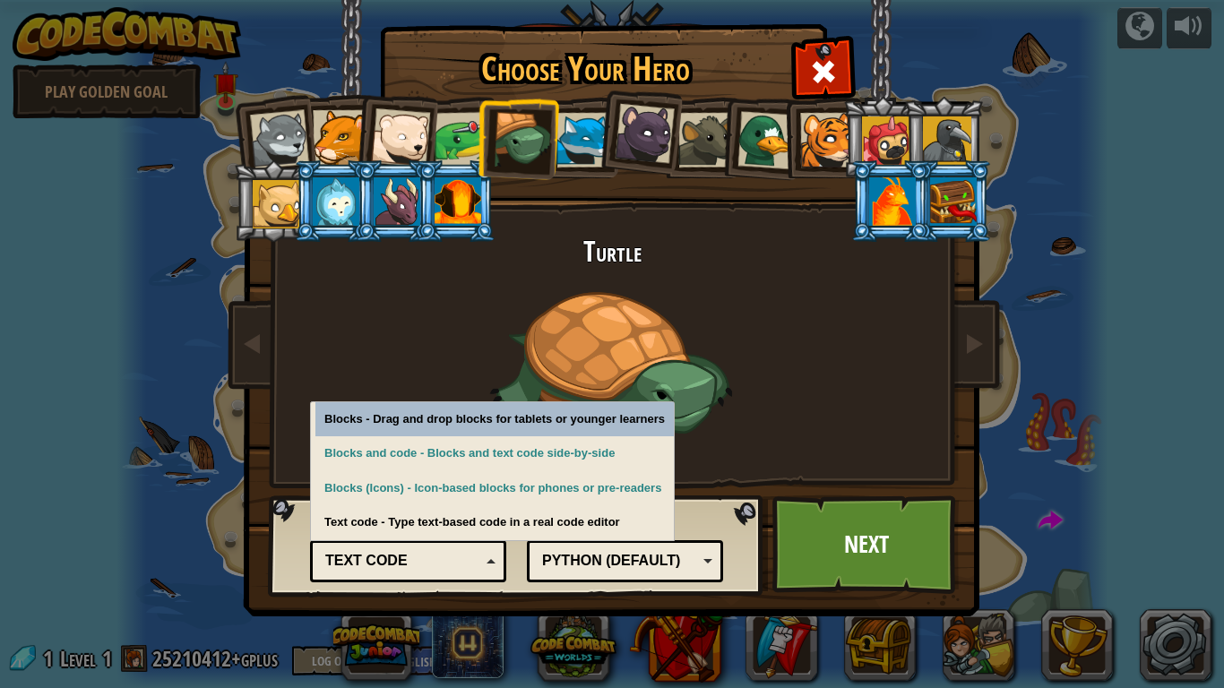
click at [486, 565] on div "Text code" at bounding box center [408, 561] width 173 height 28
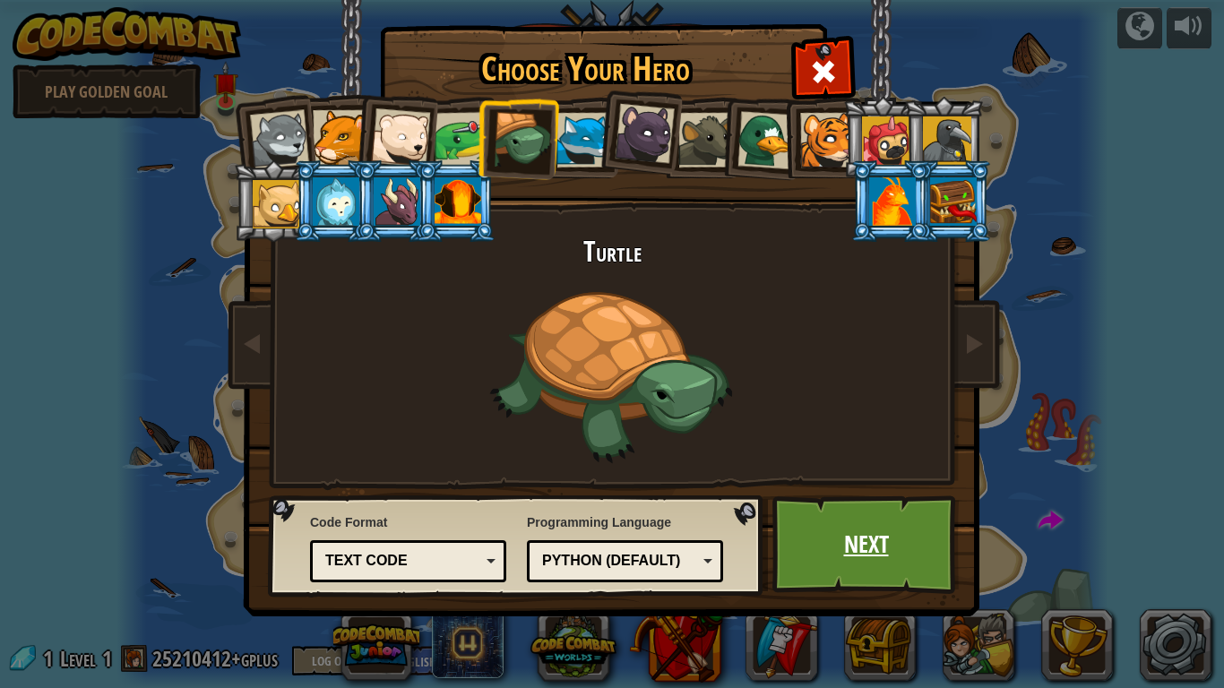
click at [871, 535] on link "Next" at bounding box center [865, 545] width 187 height 99
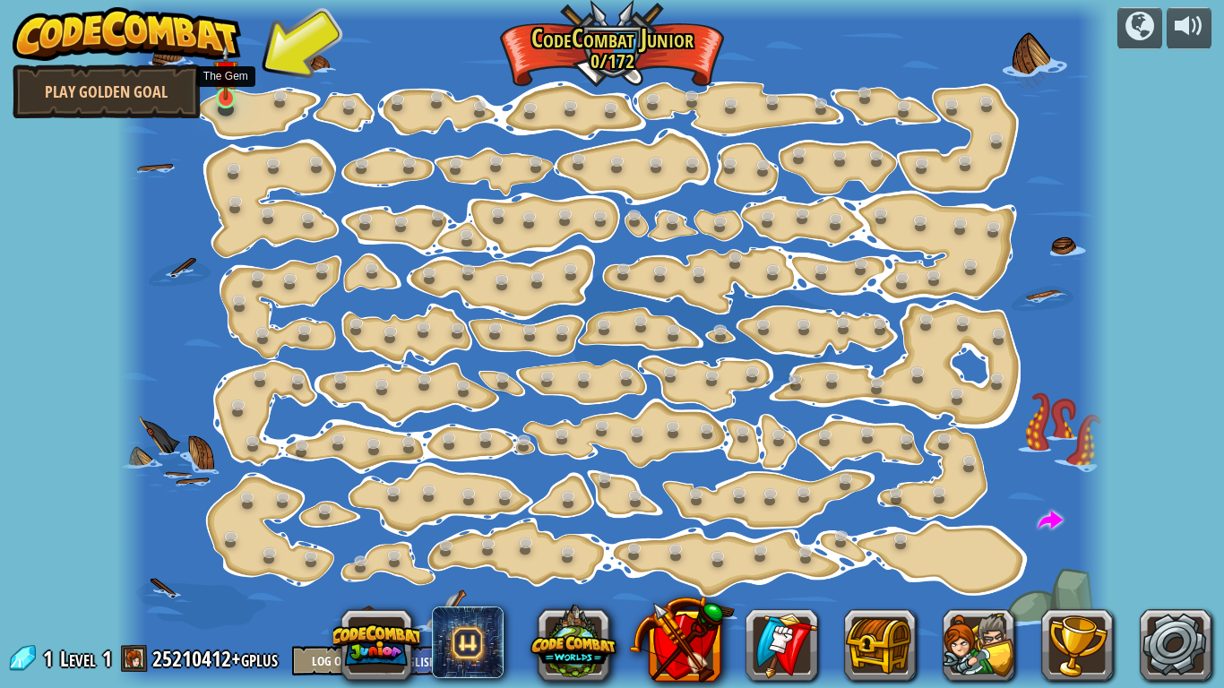
click at [226, 98] on img at bounding box center [225, 72] width 24 height 56
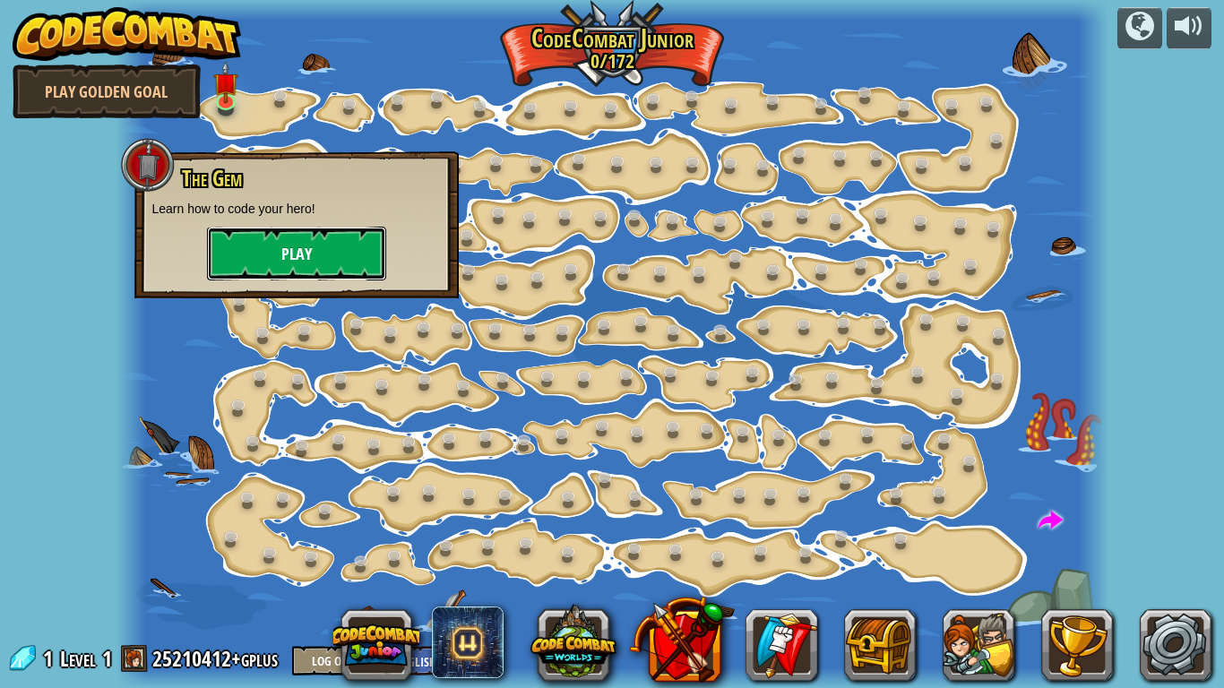
click at [281, 253] on button "Play" at bounding box center [296, 254] width 179 height 54
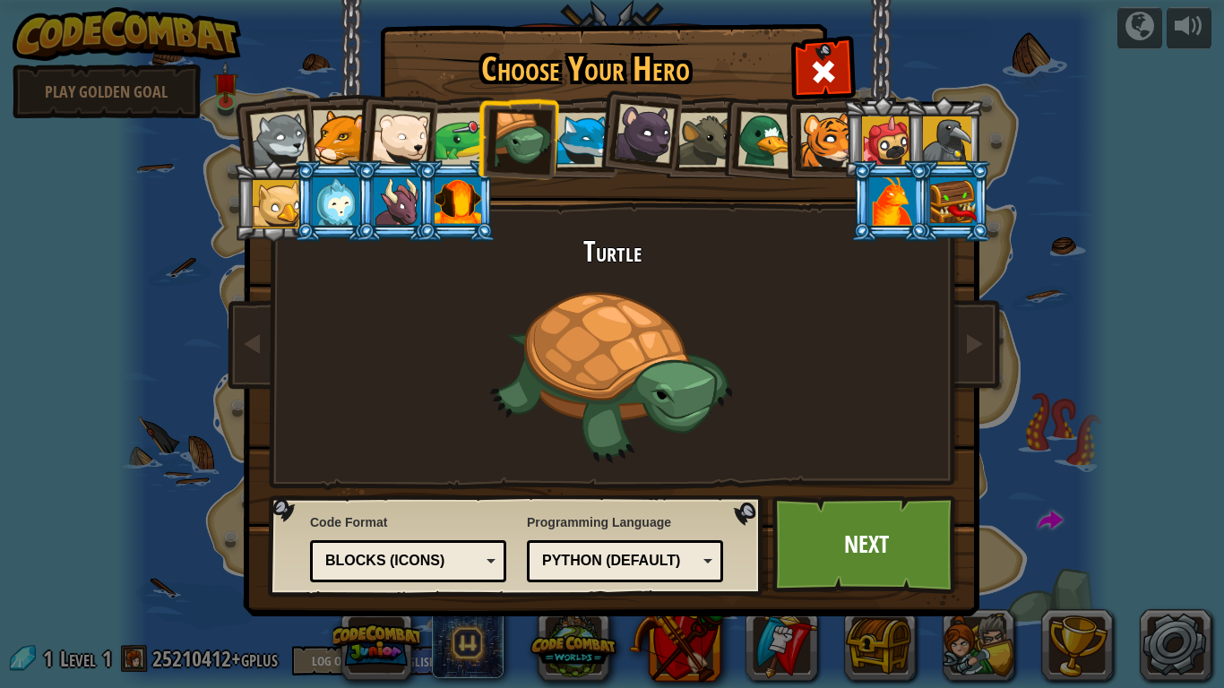
click at [560, 571] on div "Python (Default)" at bounding box center [619, 561] width 155 height 21
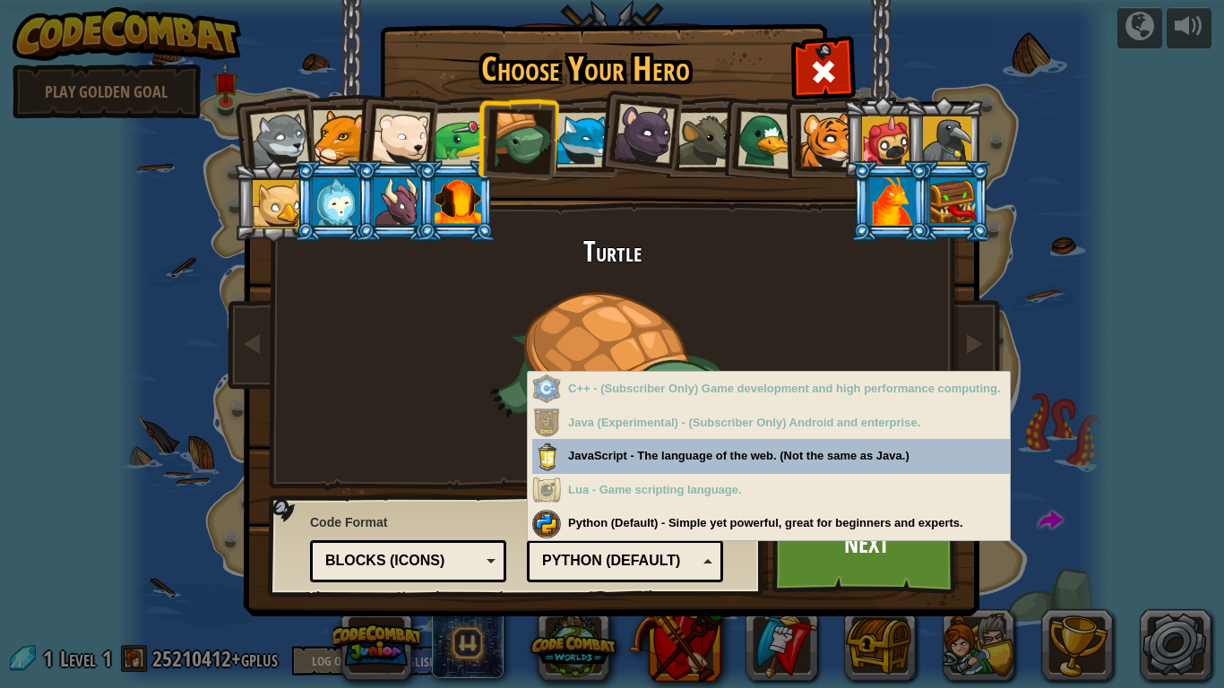
drag, startPoint x: 590, startPoint y: 449, endPoint x: 576, endPoint y: 463, distance: 19.7
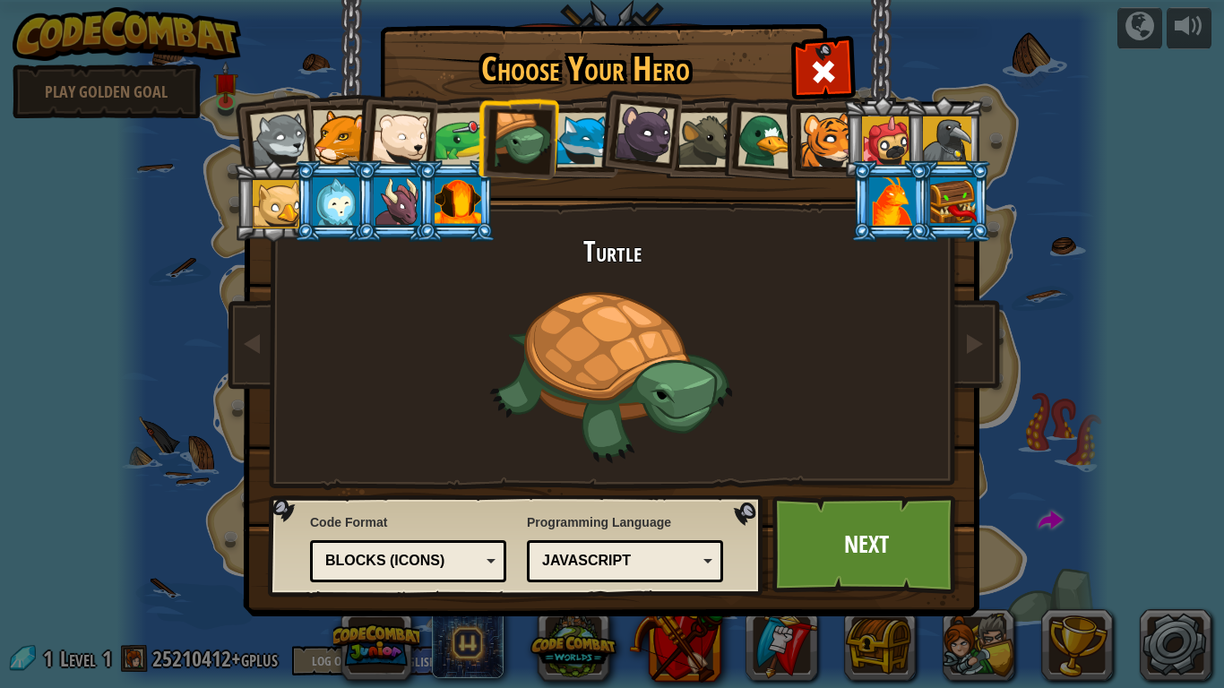
click at [404, 559] on div "Blocks (Icons)" at bounding box center [402, 561] width 155 height 21
click at [866, 539] on link "Next" at bounding box center [865, 545] width 187 height 99
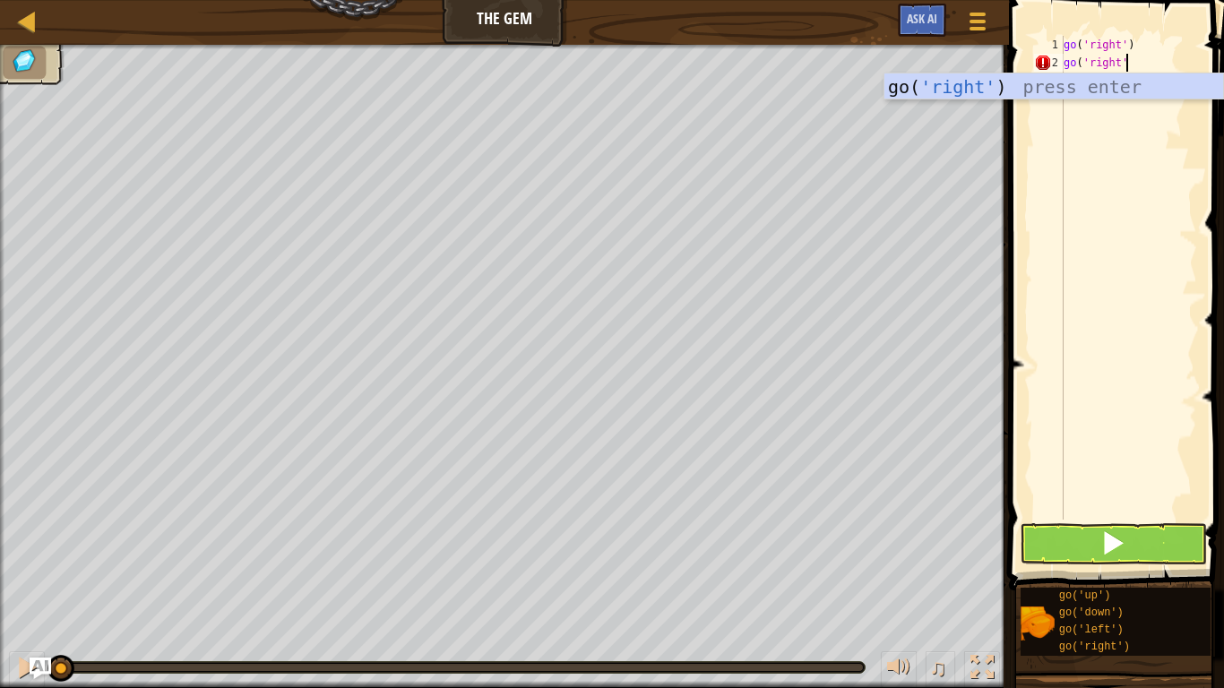
type textarea "go('right')"
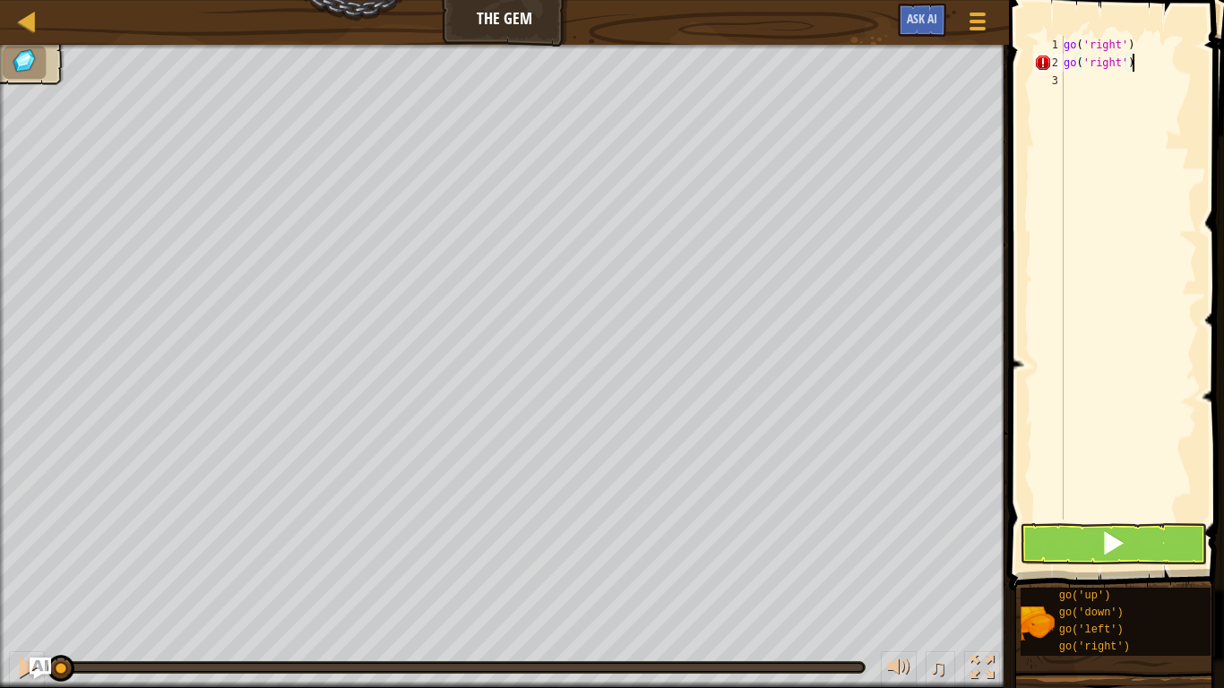
scroll to position [8, 0]
click at [1126, 553] on button at bounding box center [1113, 543] width 187 height 41
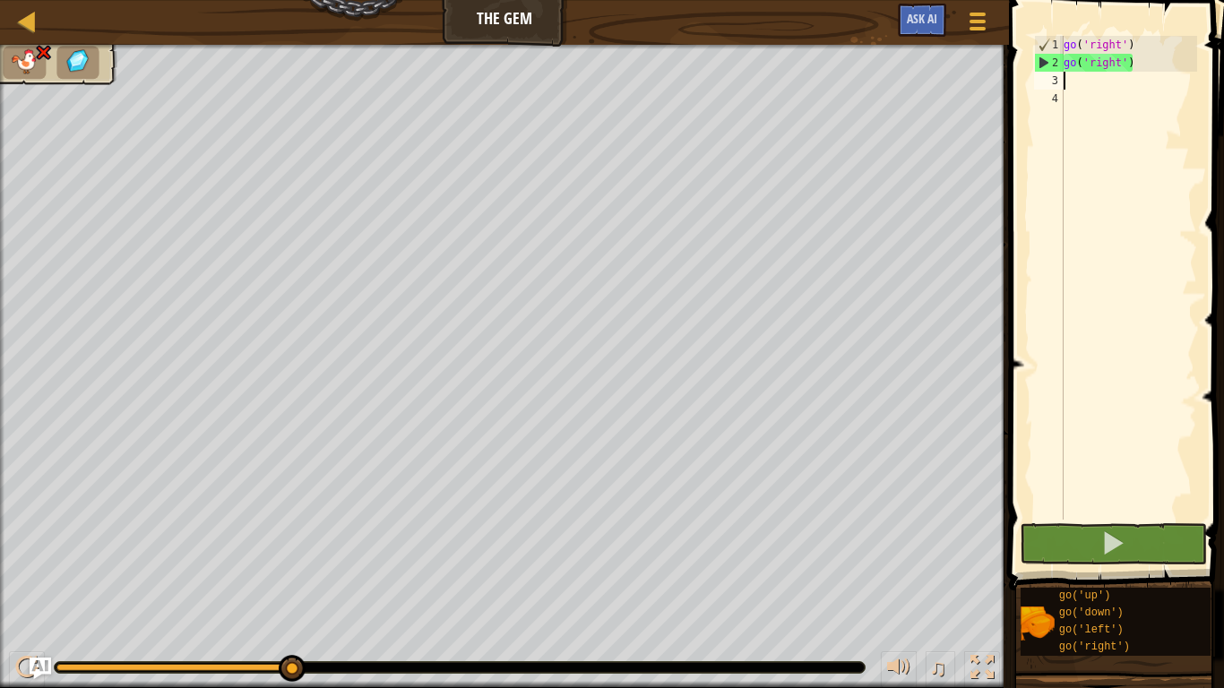
click at [1137, 58] on div "go ( 'right' ) go ( 'right' )" at bounding box center [1128, 296] width 137 height 520
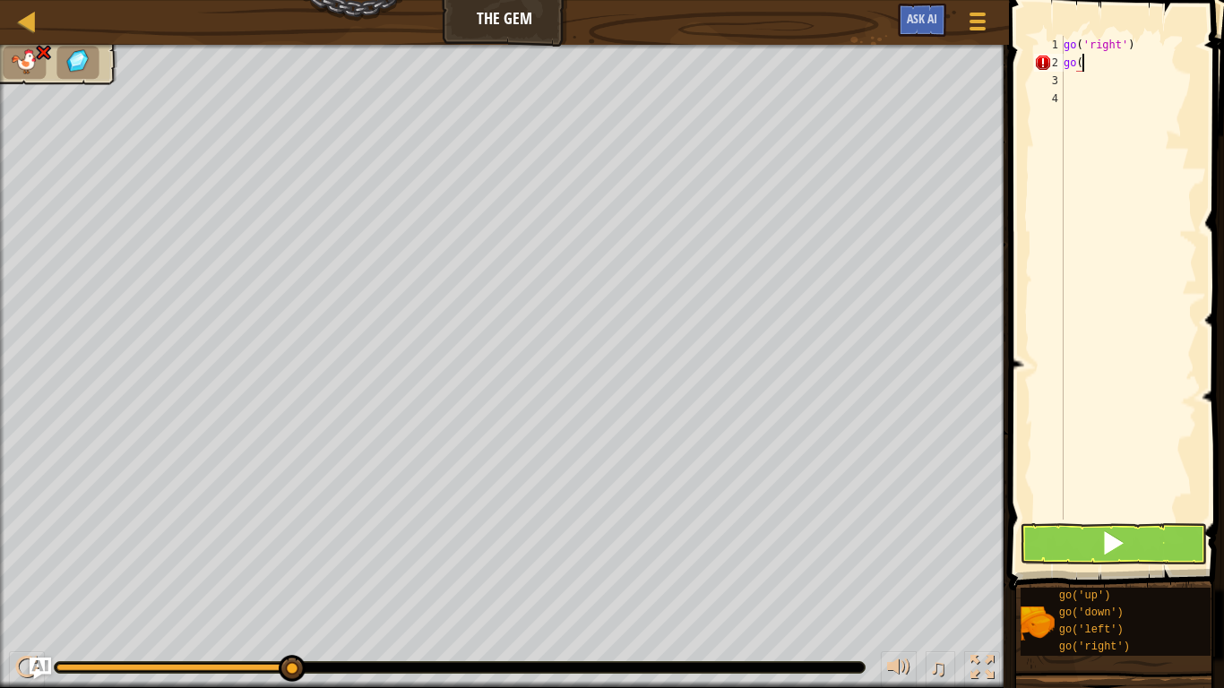
type textarea "g"
type textarea "go('right')"
click at [1133, 543] on button at bounding box center [1113, 543] width 187 height 41
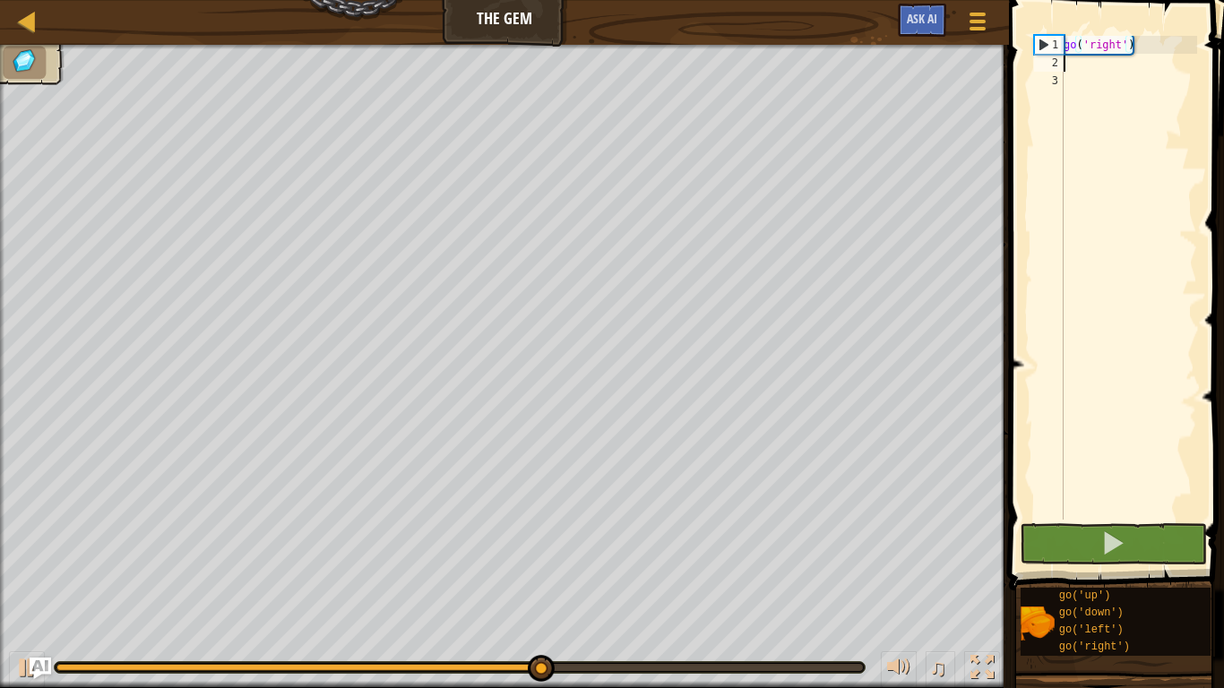
click at [1095, 68] on div "go ( 'right' )" at bounding box center [1128, 296] width 137 height 520
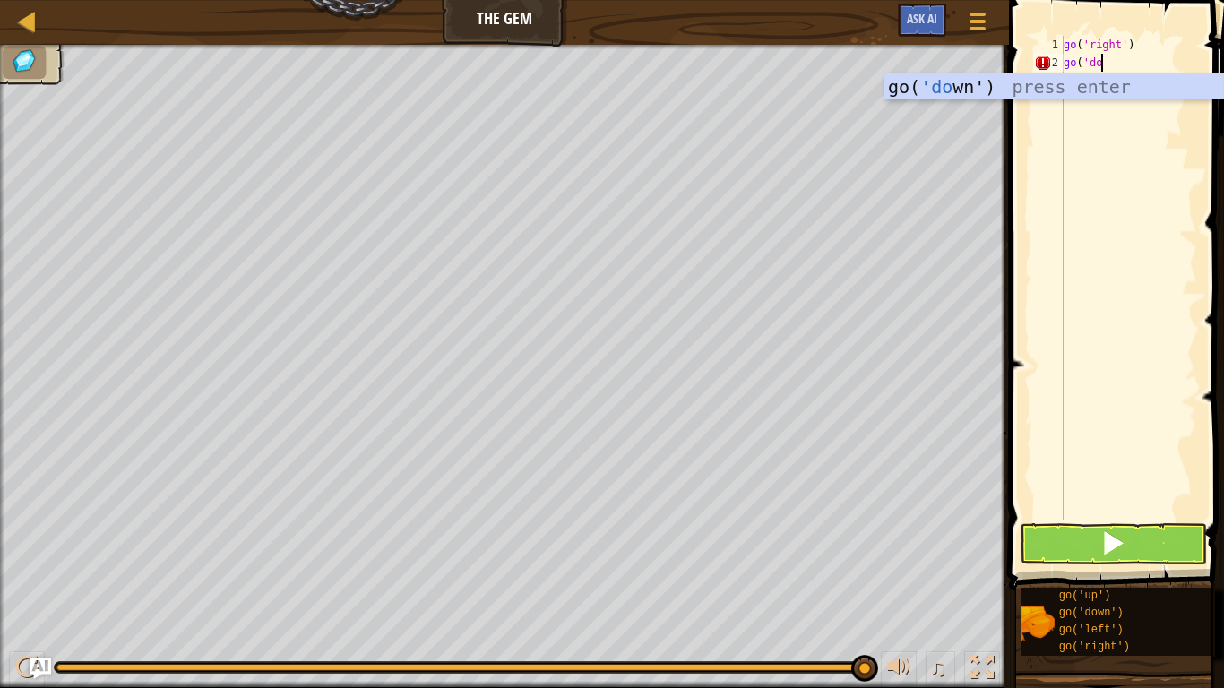
scroll to position [8, 6]
type textarea "go('down')"
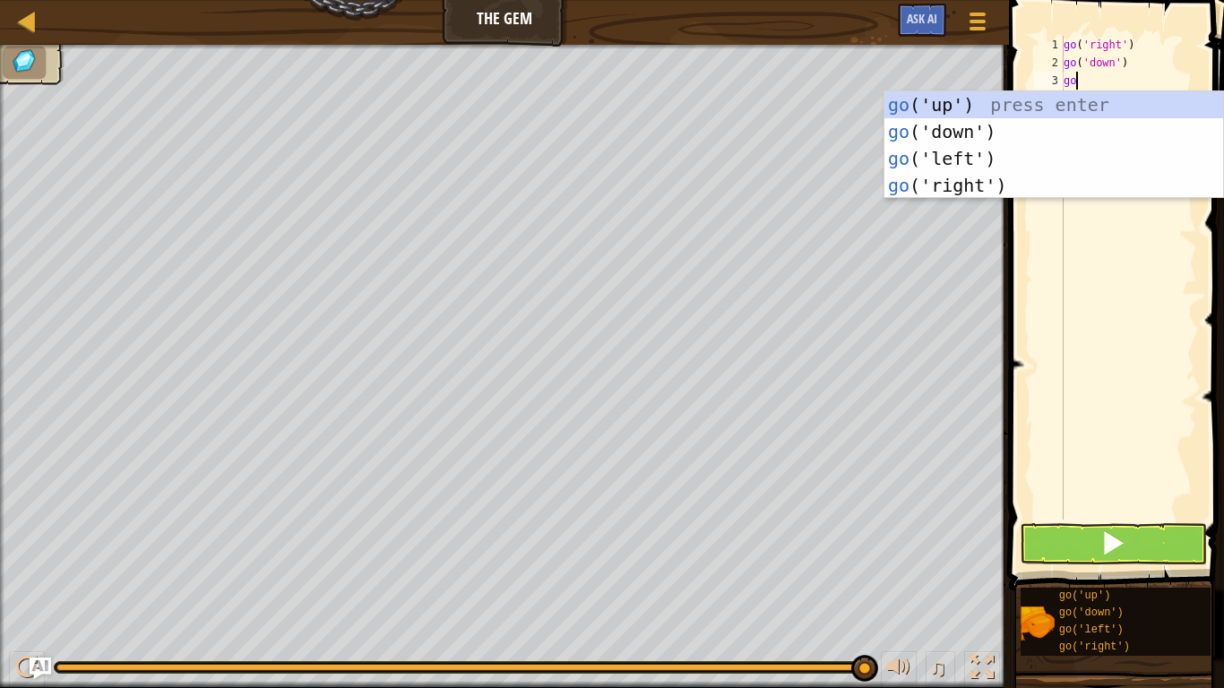
scroll to position [8, 2]
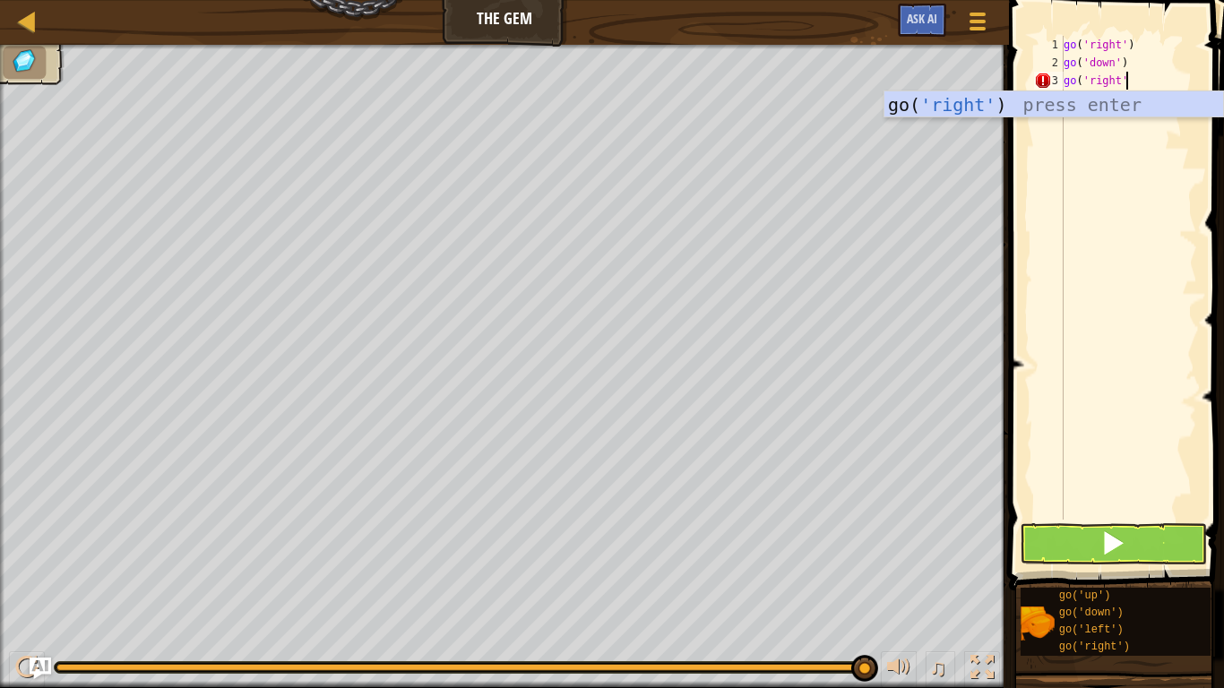
type textarea "go('right')"
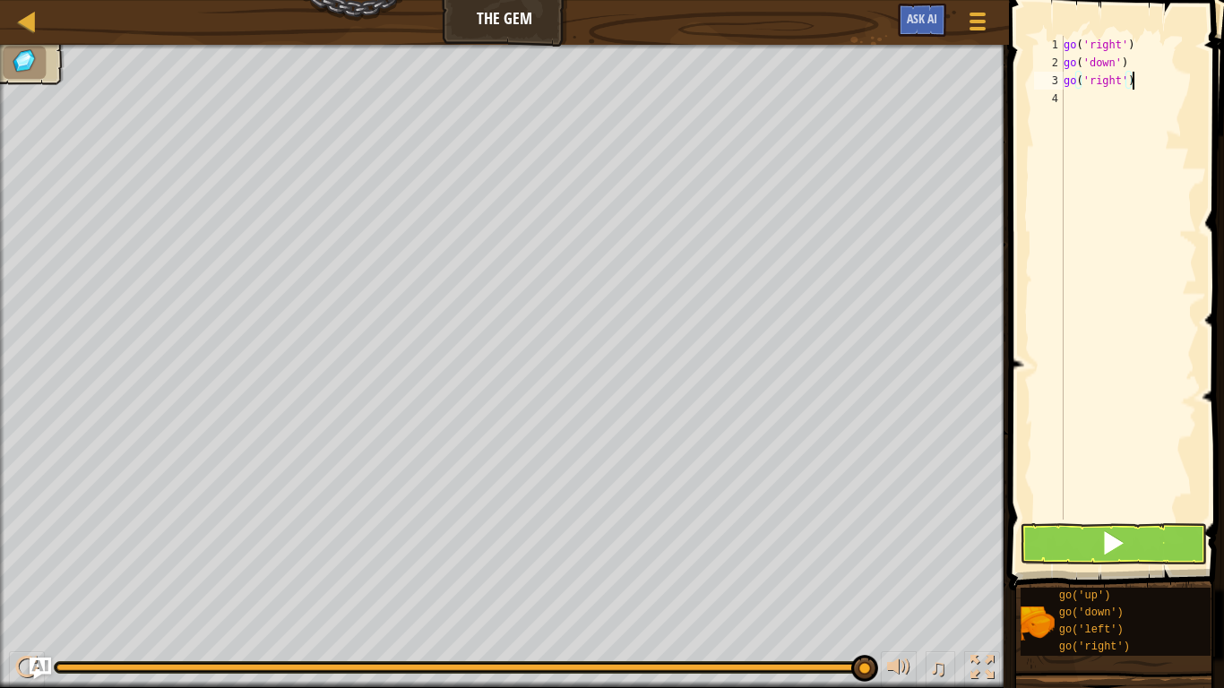
scroll to position [8, 0]
type textarea "go('right')"
click at [1138, 533] on button at bounding box center [1113, 543] width 187 height 41
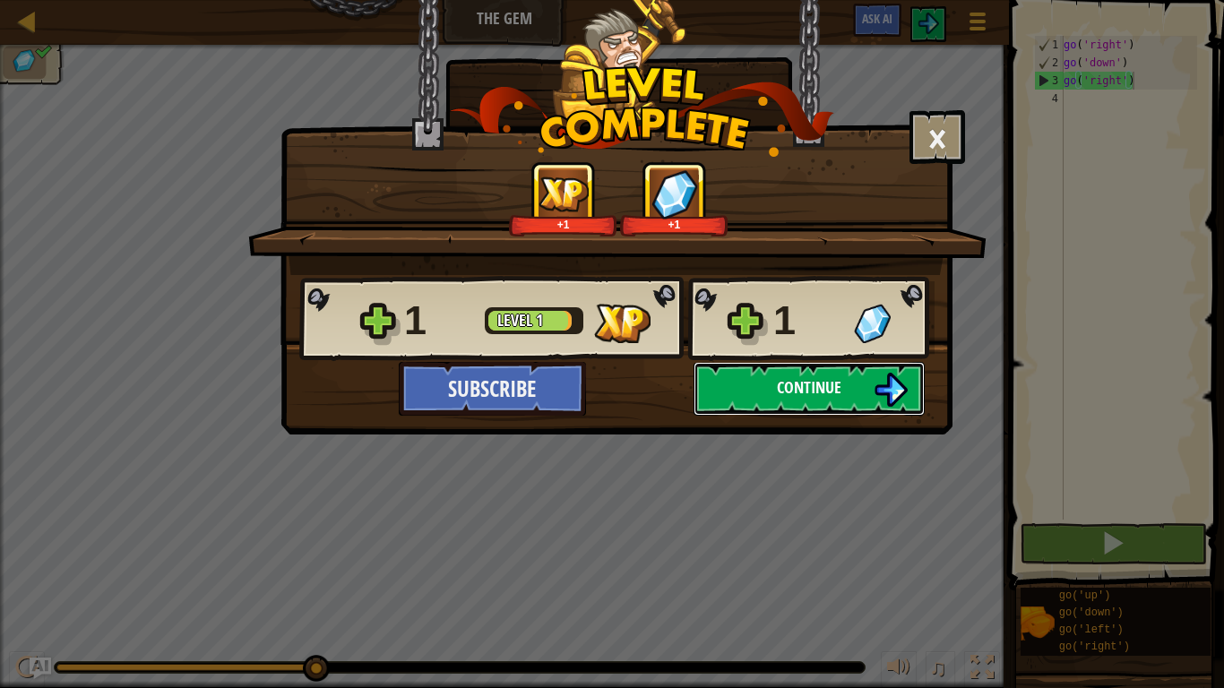
click at [763, 400] on button "Continue" at bounding box center [809, 389] width 231 height 54
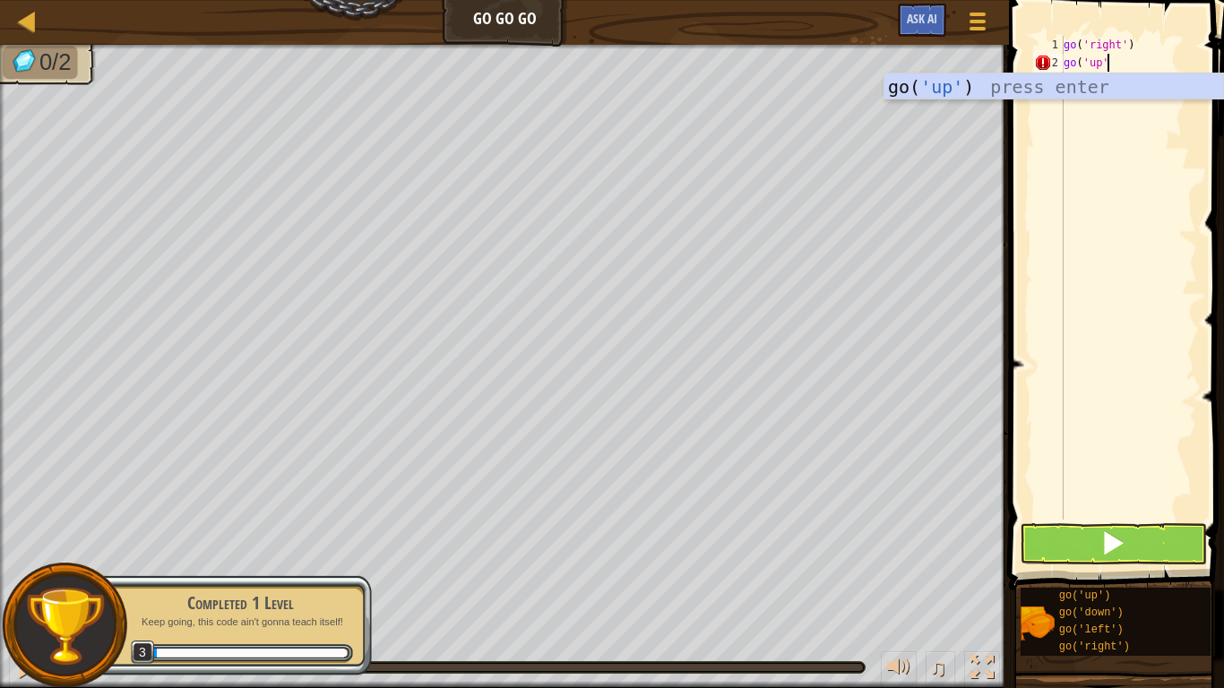
scroll to position [8, 6]
type textarea "go('up')"
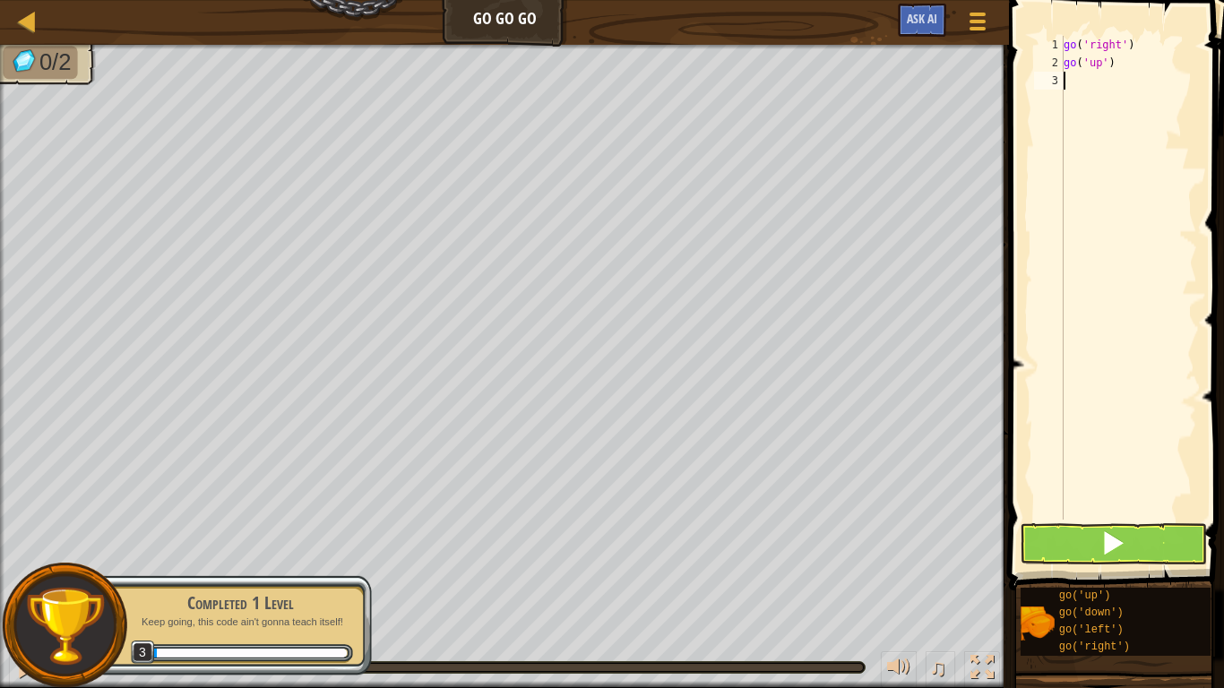
scroll to position [8, 0]
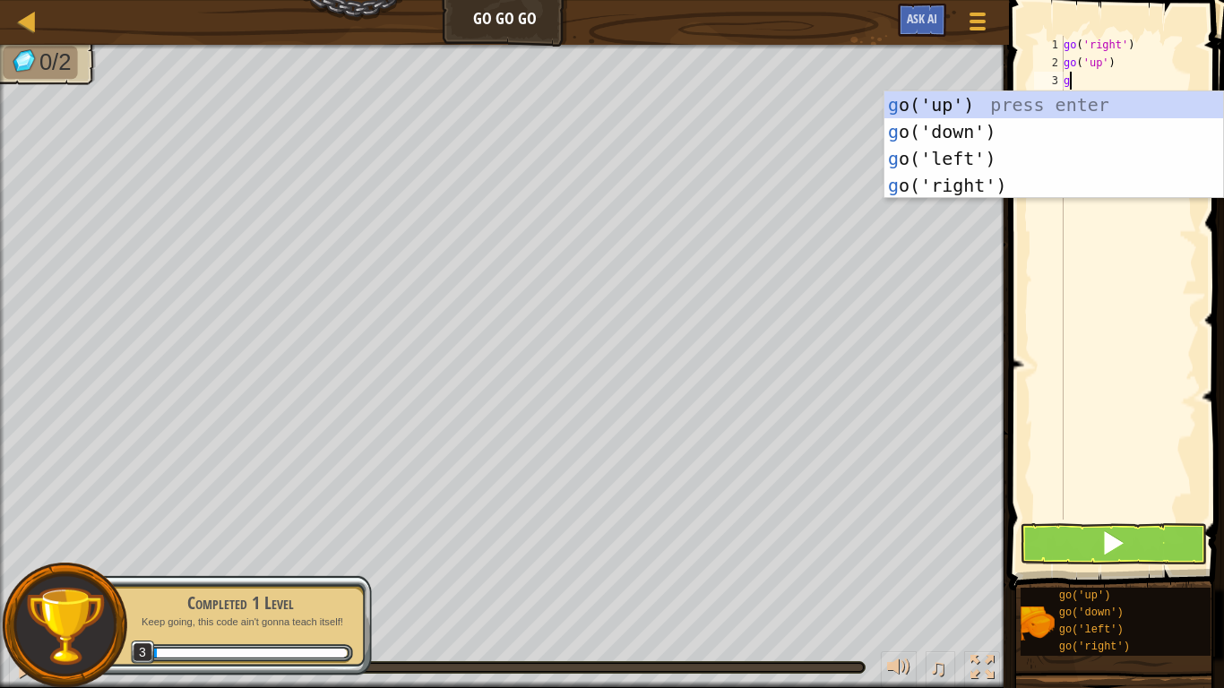
type textarea "go"
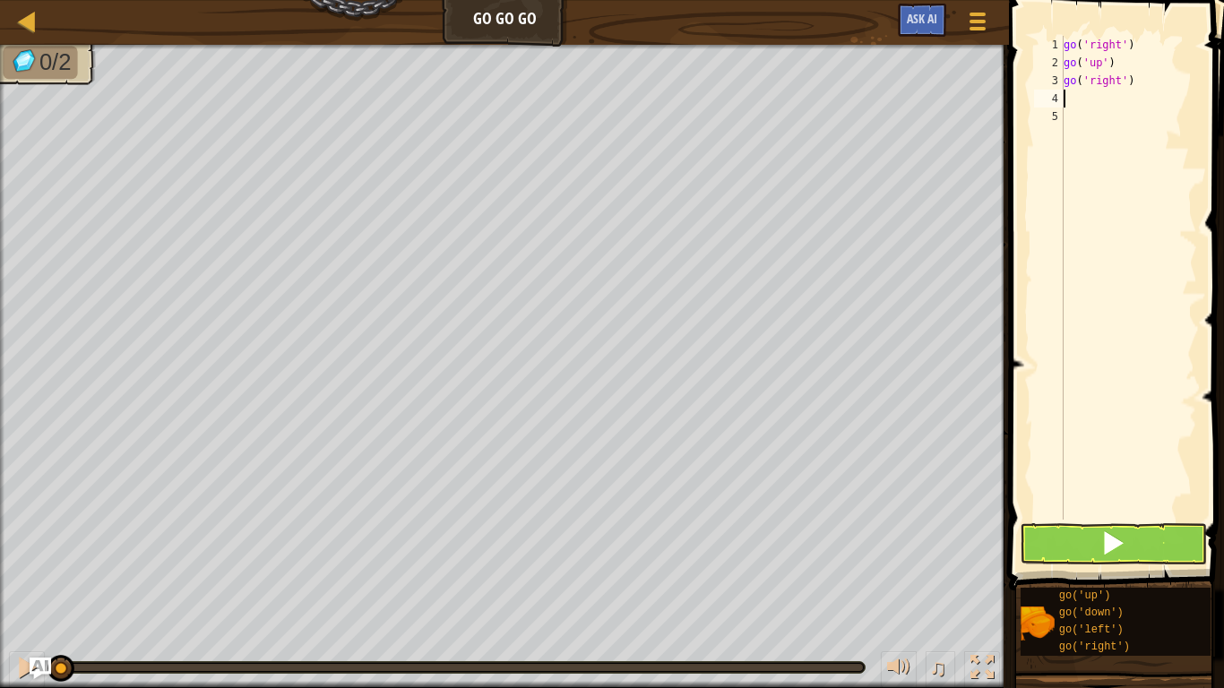
type textarea "go"
click at [1046, 553] on button at bounding box center [1113, 543] width 187 height 41
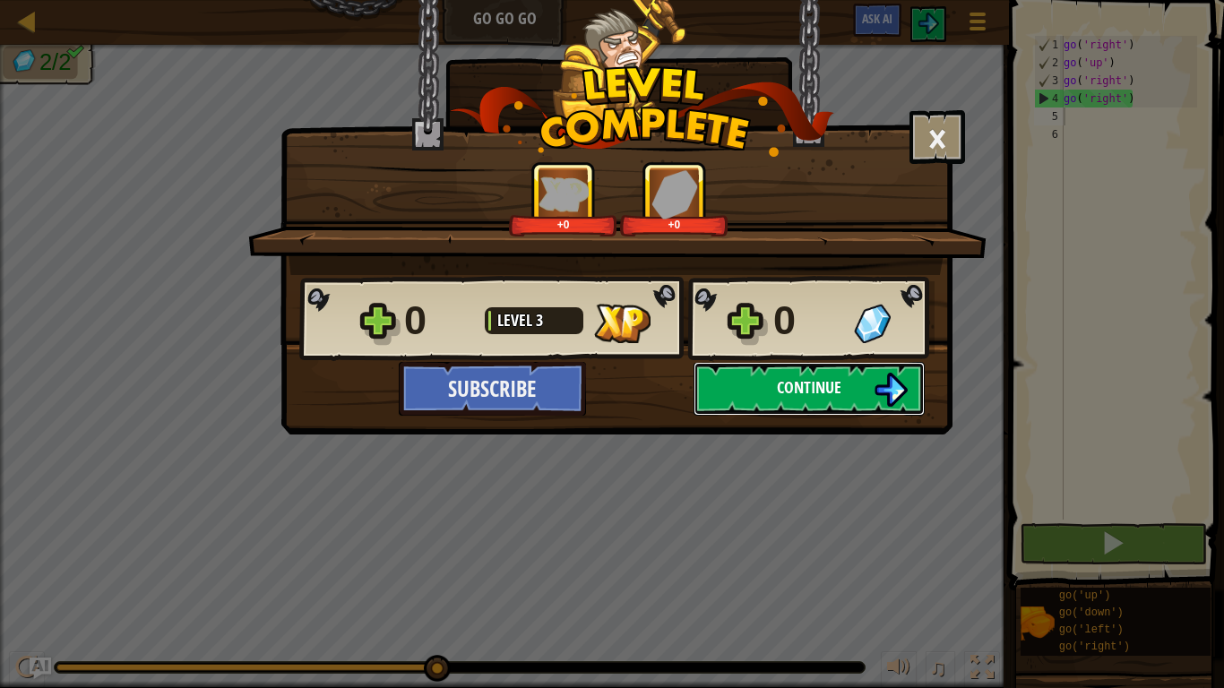
click at [789, 378] on span "Continue" at bounding box center [809, 387] width 65 height 22
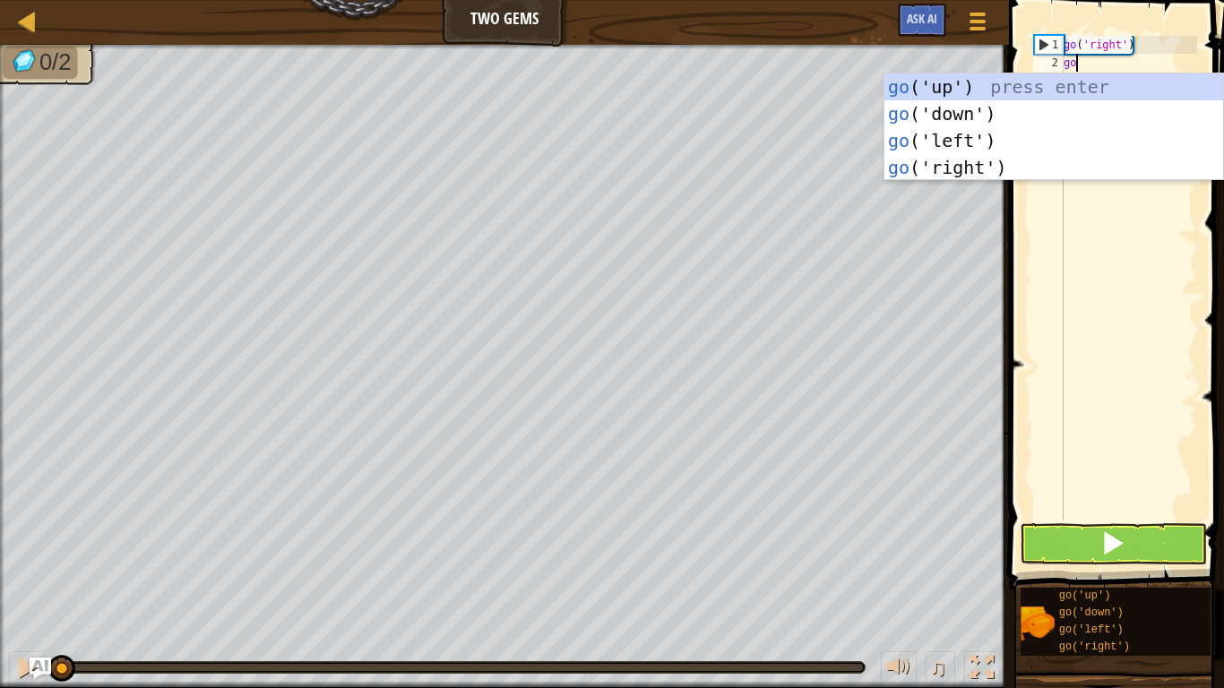
scroll to position [8, 2]
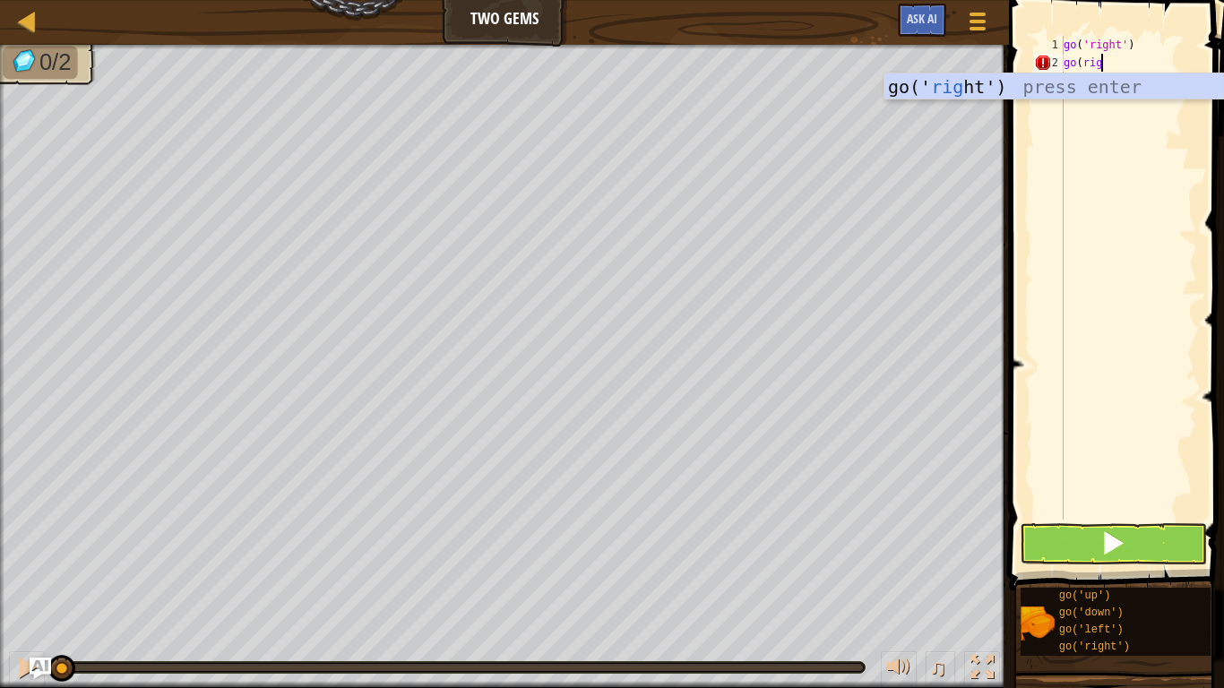
type textarea "go(right"
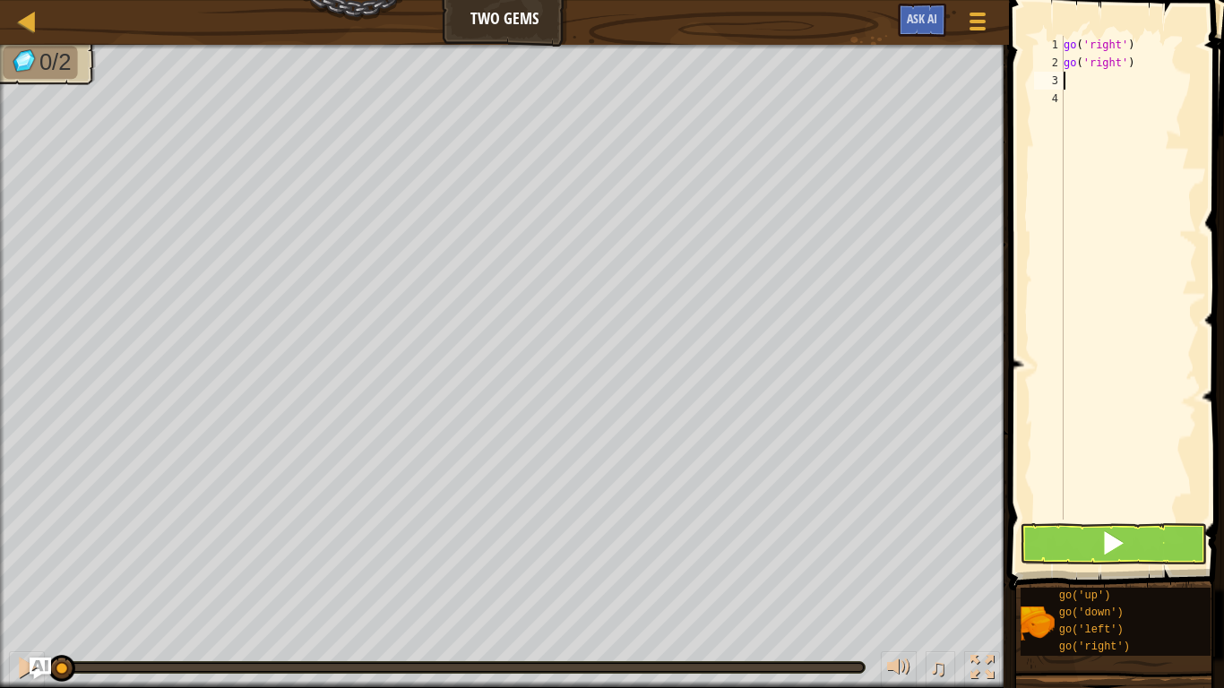
scroll to position [8, 0]
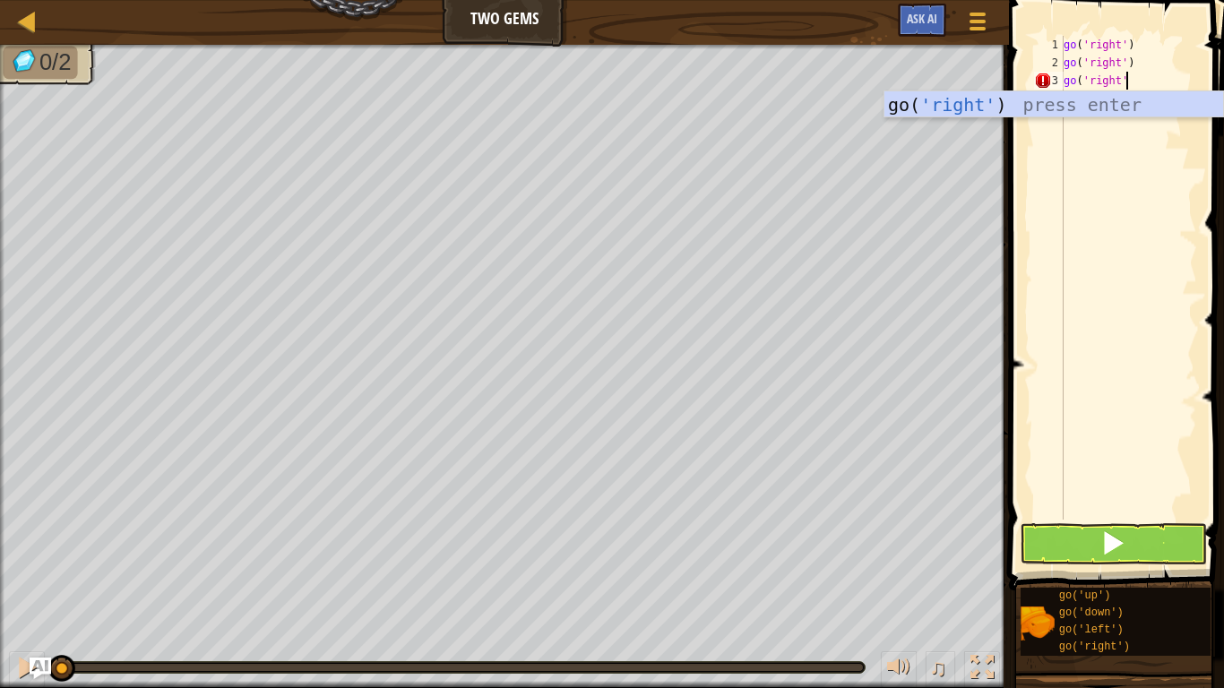
type textarea "go('right')"
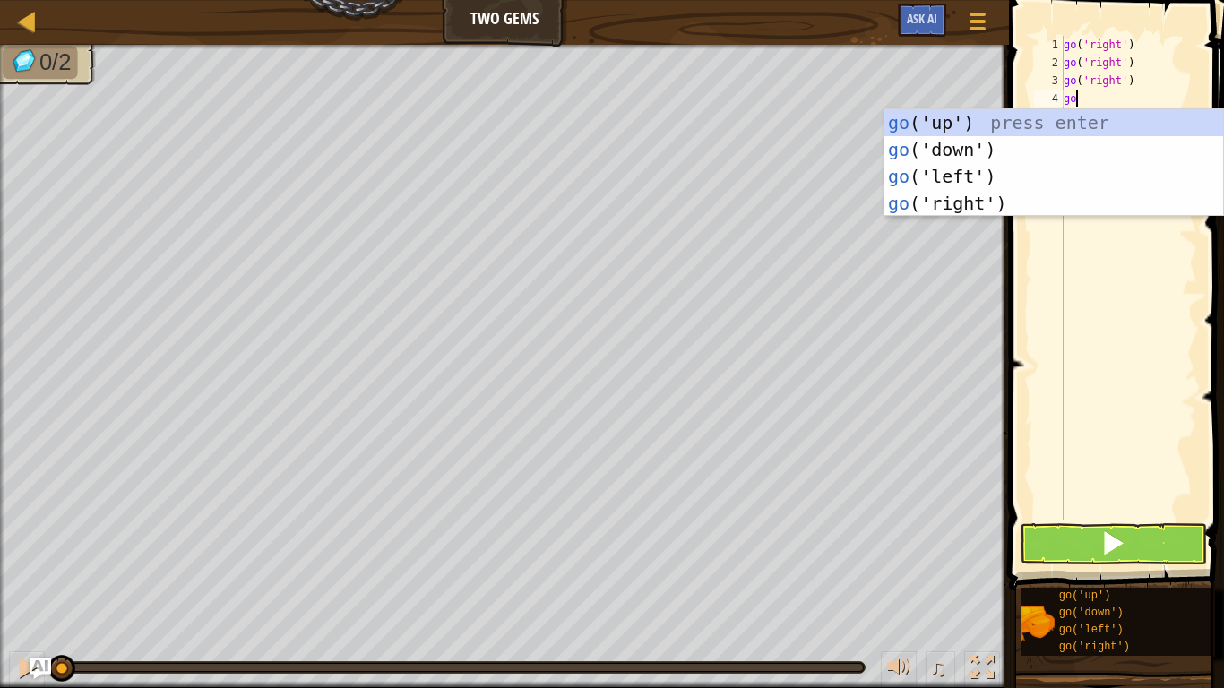
scroll to position [8, 2]
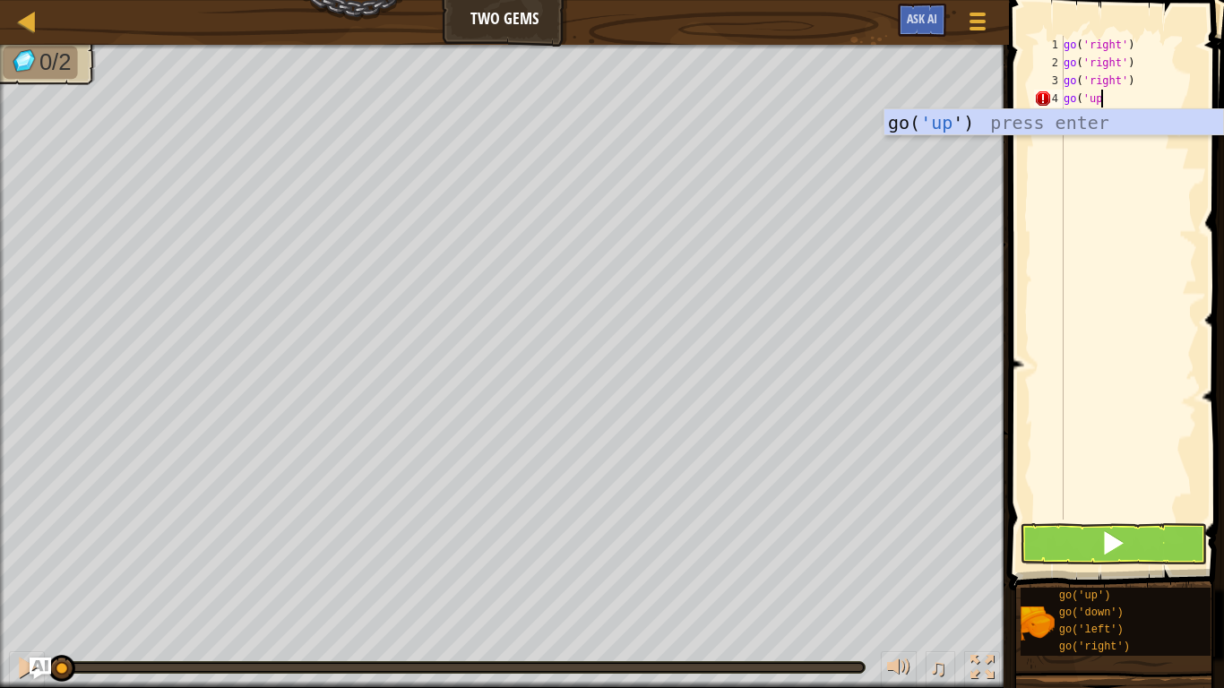
type textarea "go('up)"
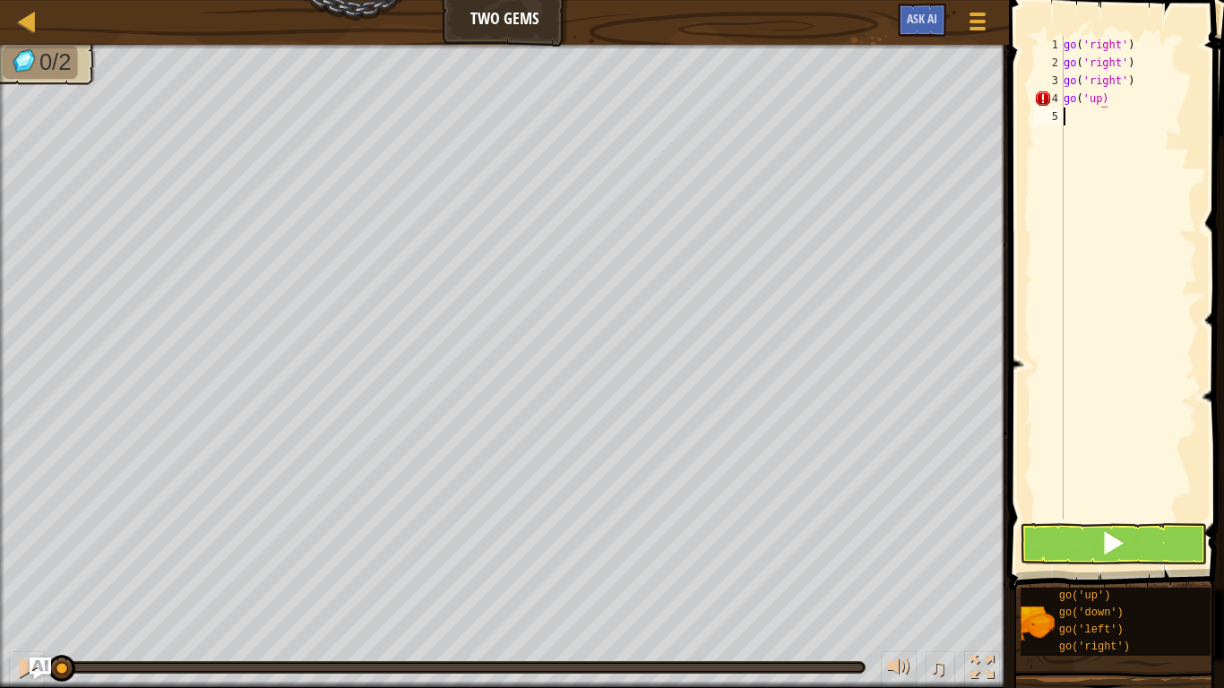
scroll to position [8, 0]
type textarea "go('up')"
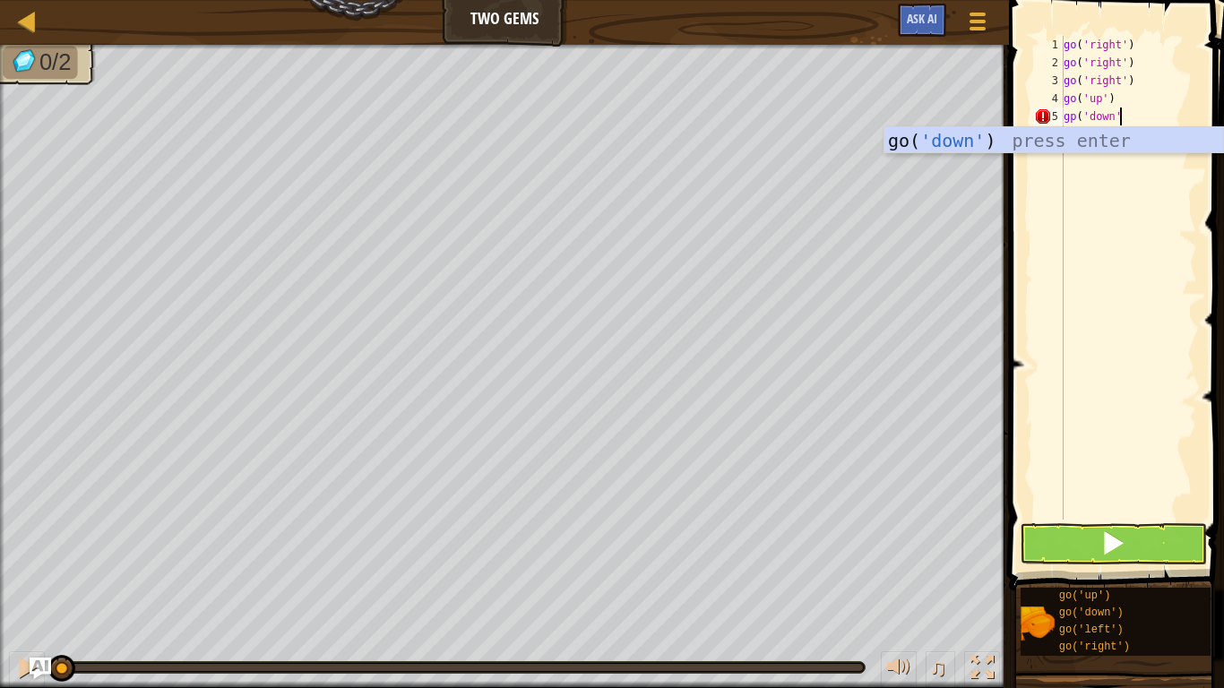
type textarea "gp('down')"
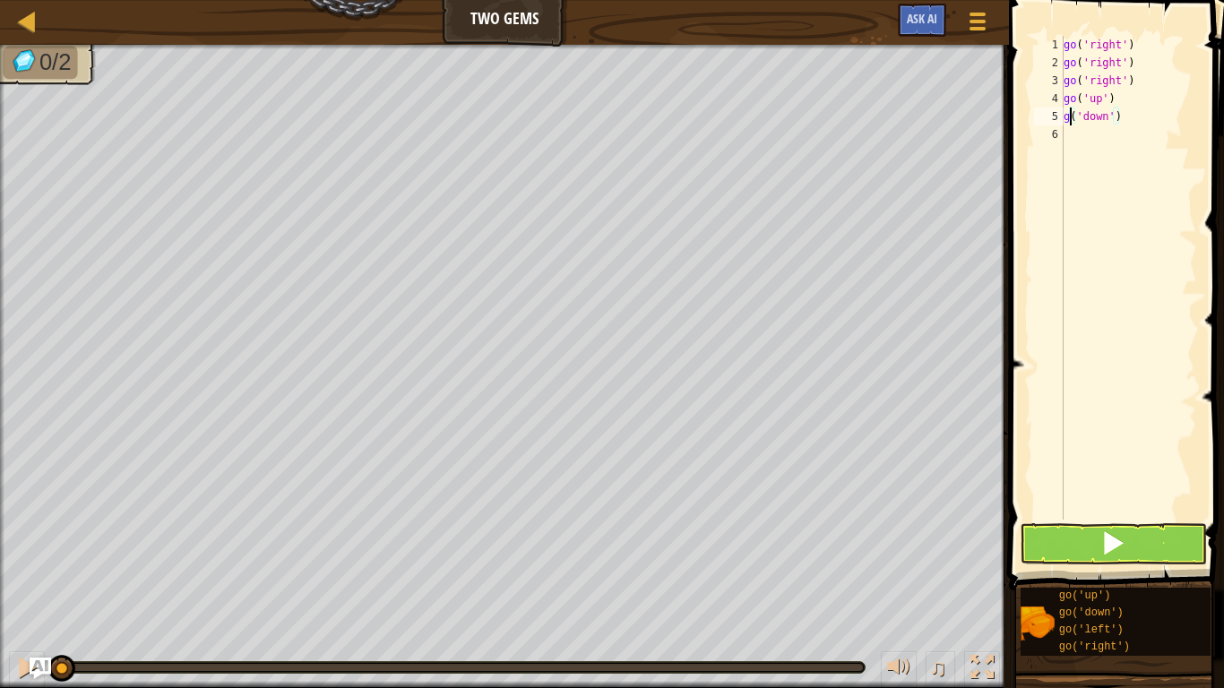
scroll to position [8, 3]
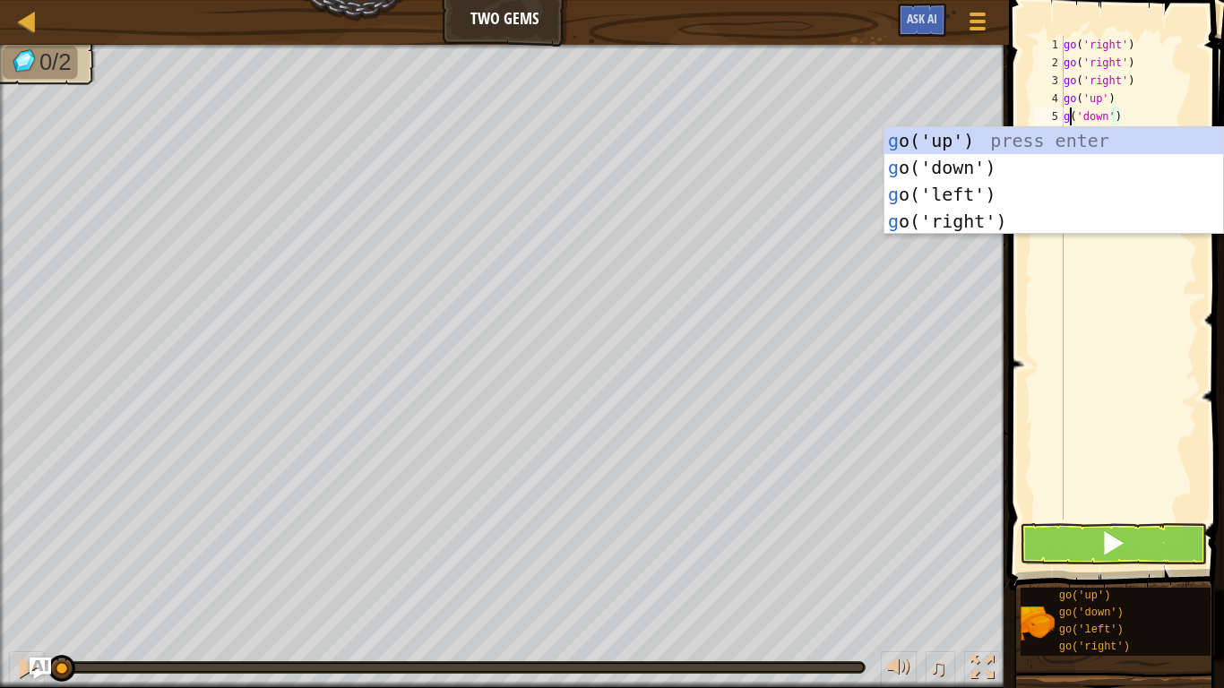
type textarea "go('down')"
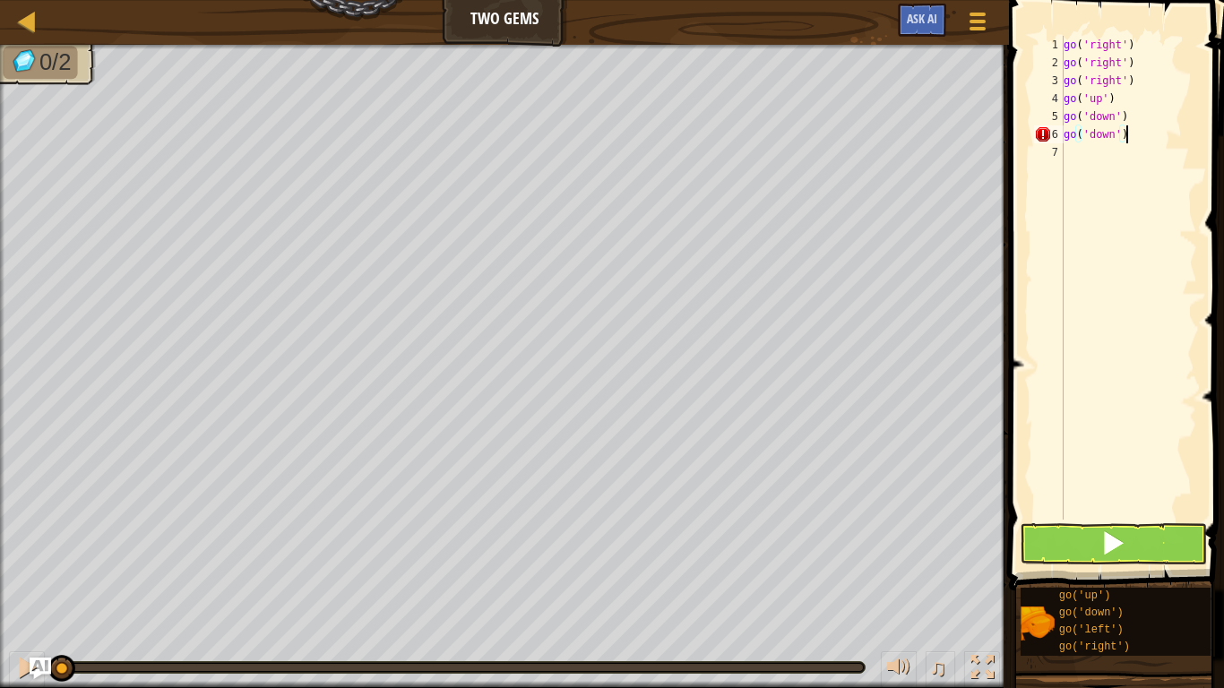
scroll to position [8, 8]
type textarea "go('down')"
click at [1056, 529] on button at bounding box center [1113, 543] width 187 height 41
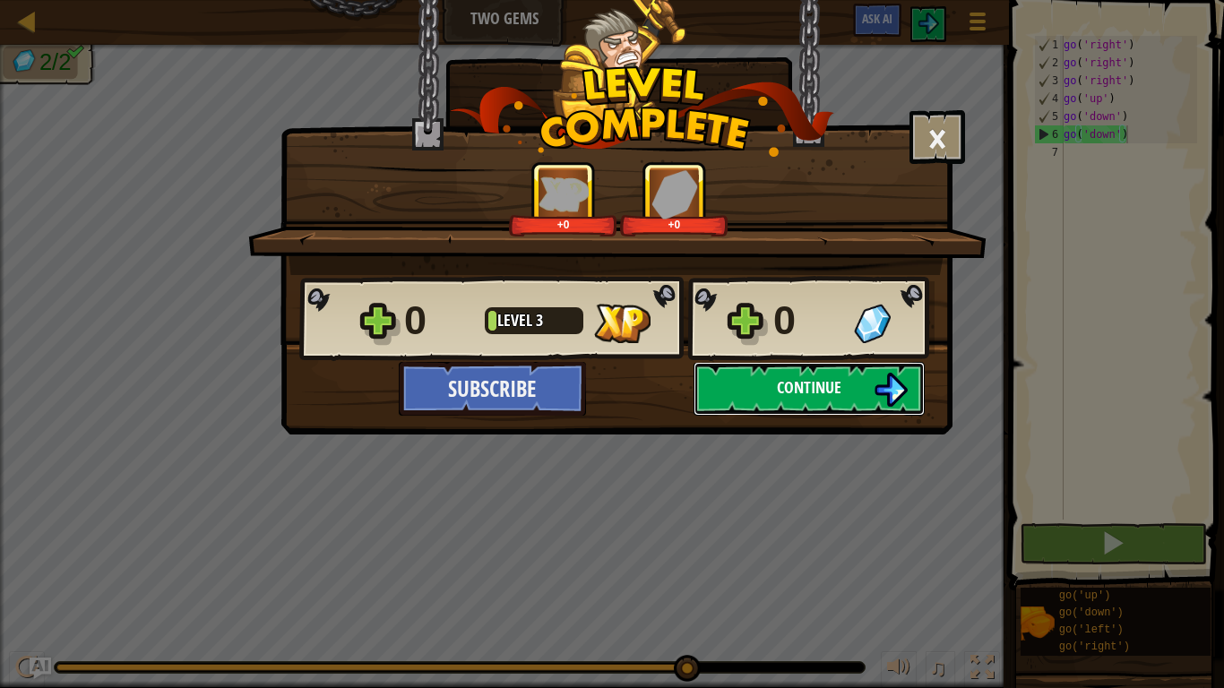
click at [829, 388] on span "Continue" at bounding box center [809, 387] width 65 height 22
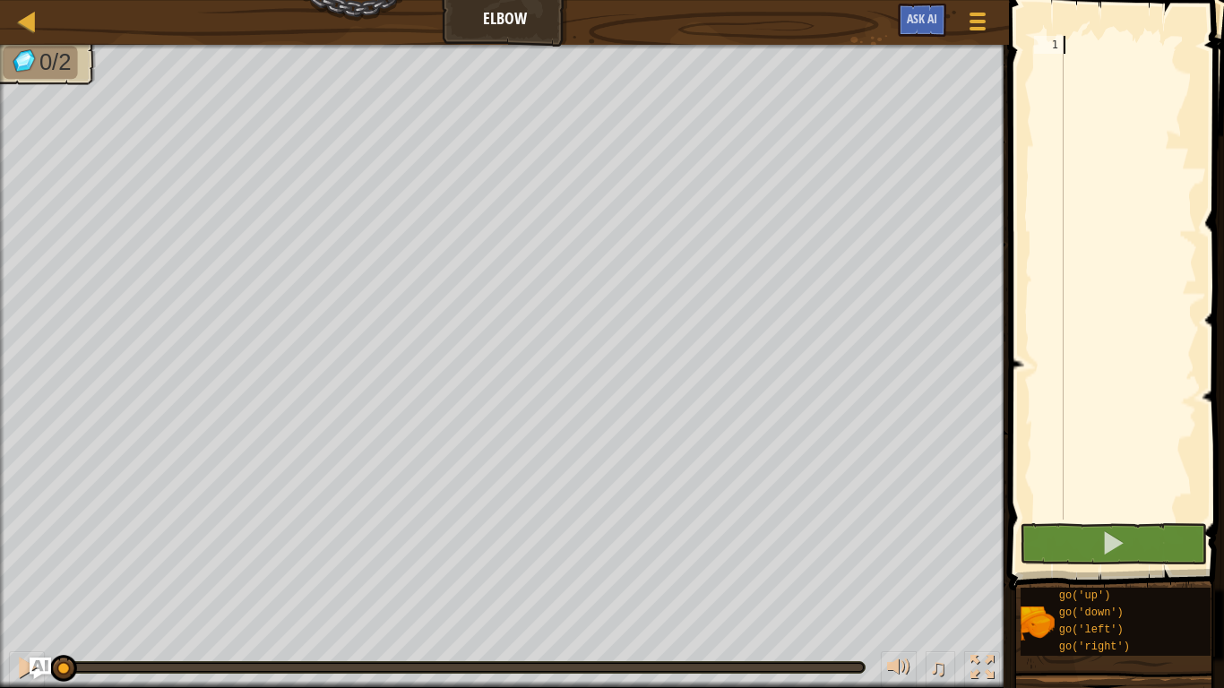
type textarea "go"
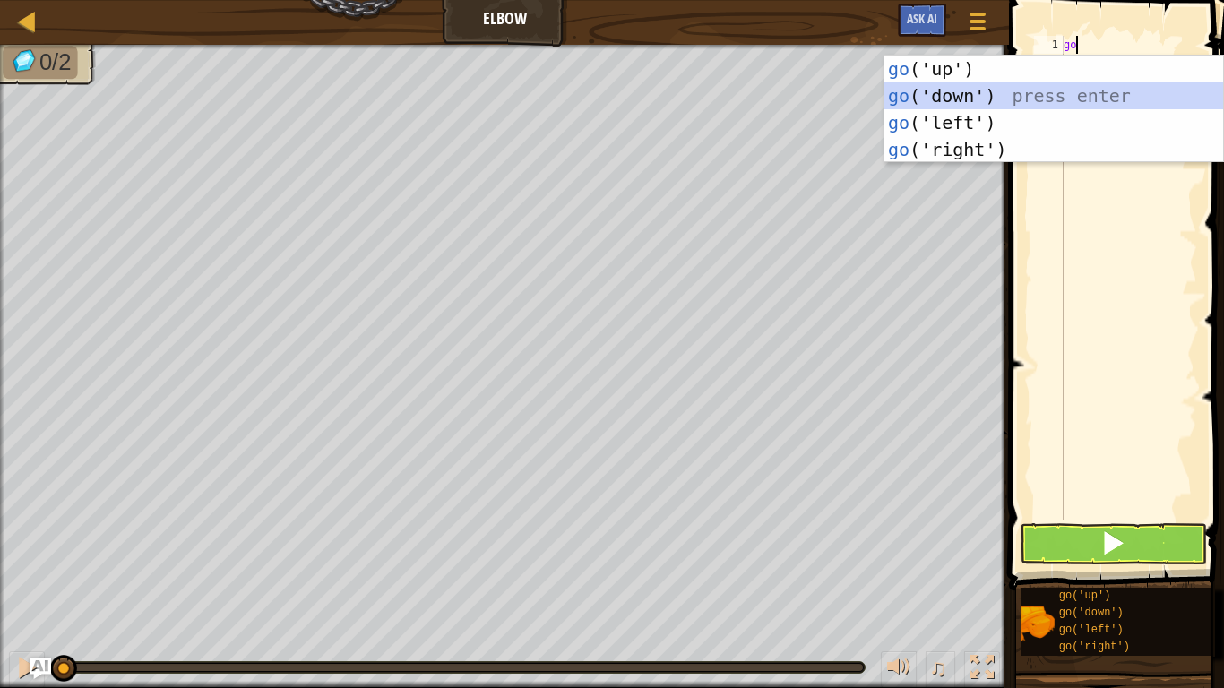
scroll to position [8, 0]
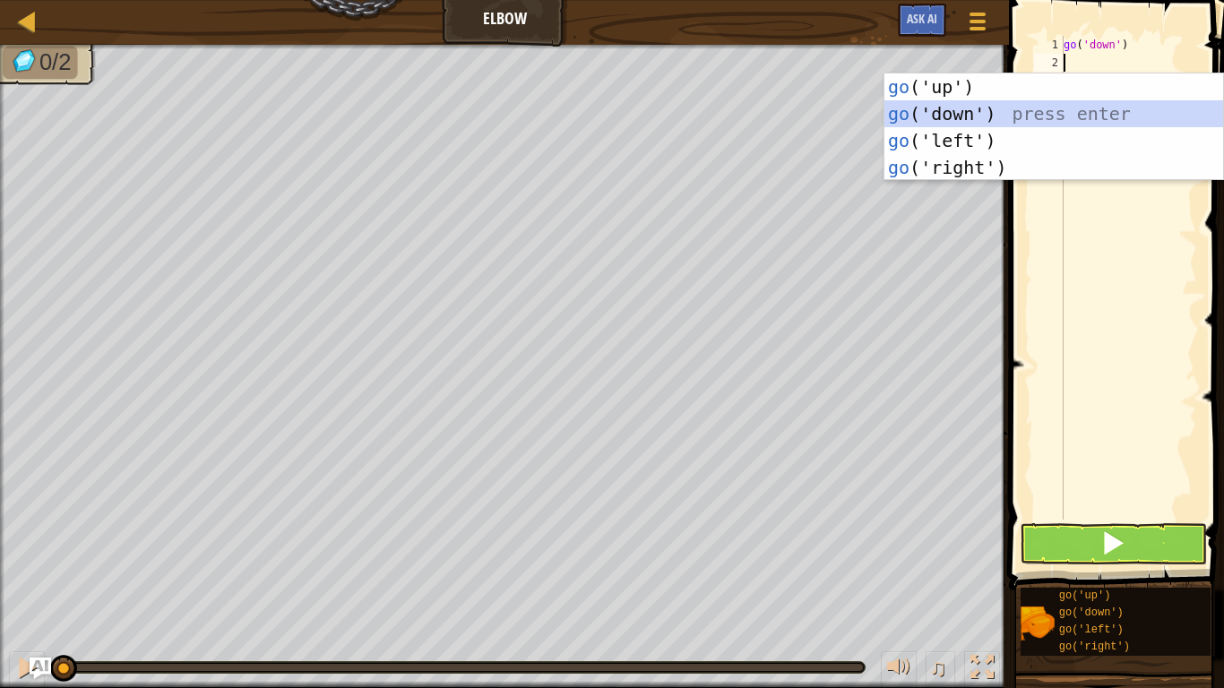
type textarea "go"
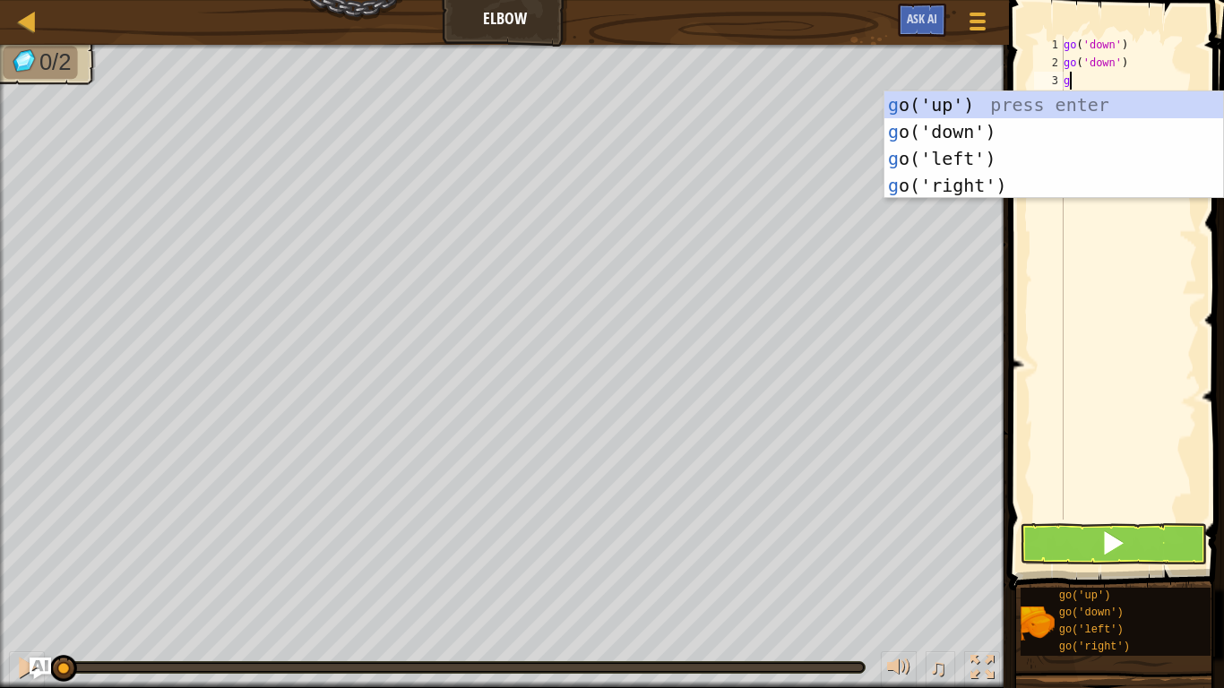
type textarea "go"
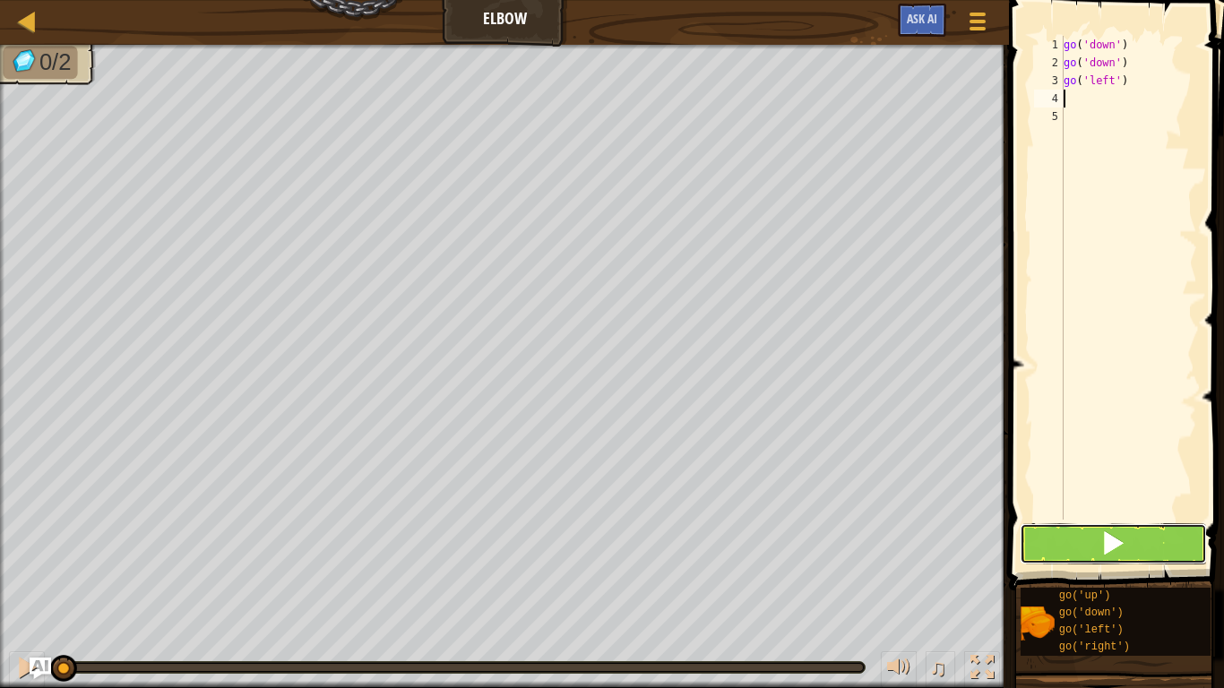
click at [1138, 525] on button at bounding box center [1113, 543] width 187 height 41
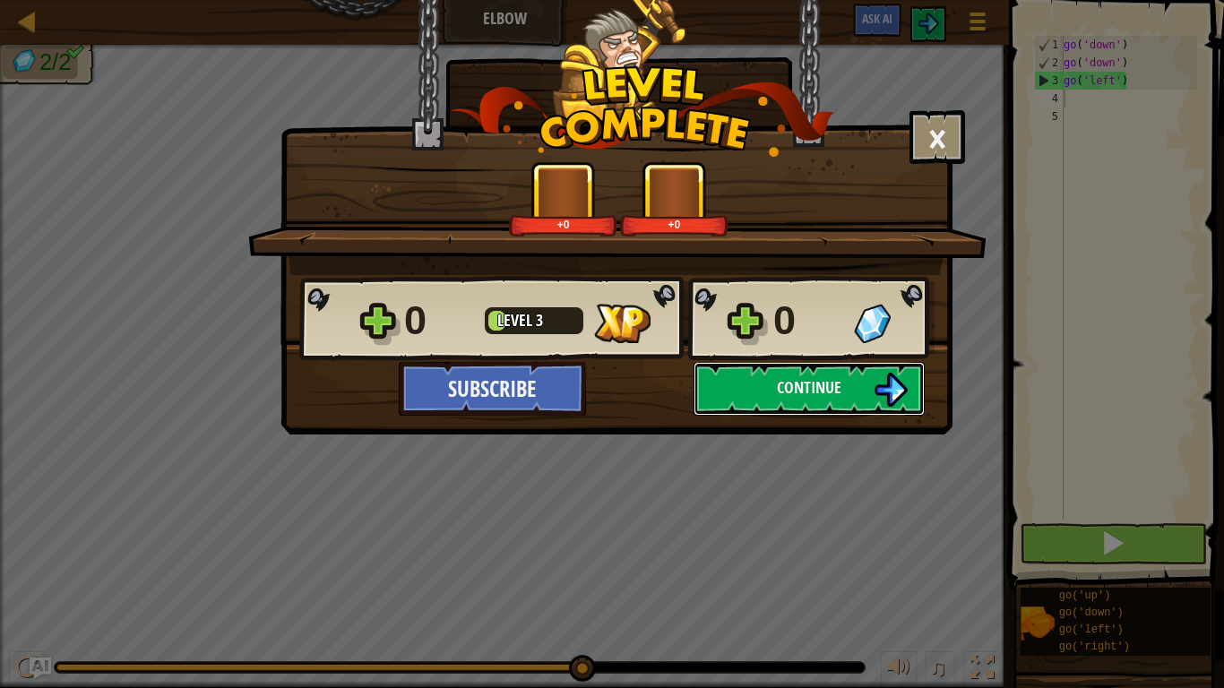
click button "Continue" at bounding box center [809, 389] width 231 height 54
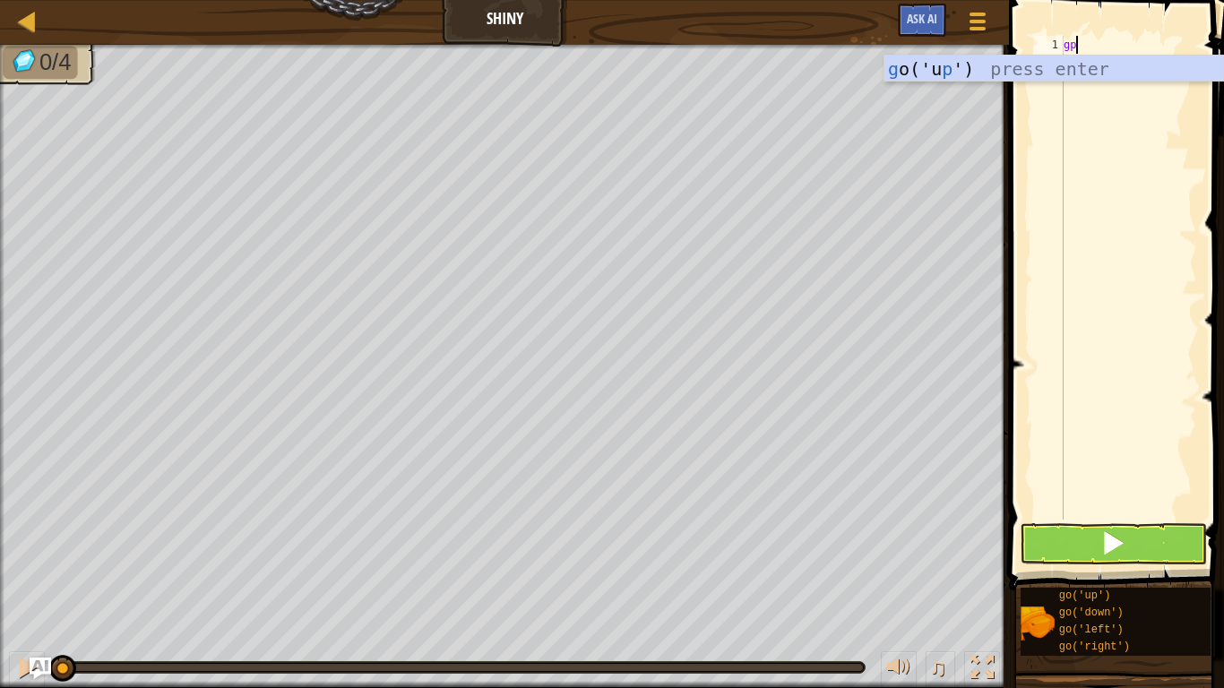
scroll to position [8, 1]
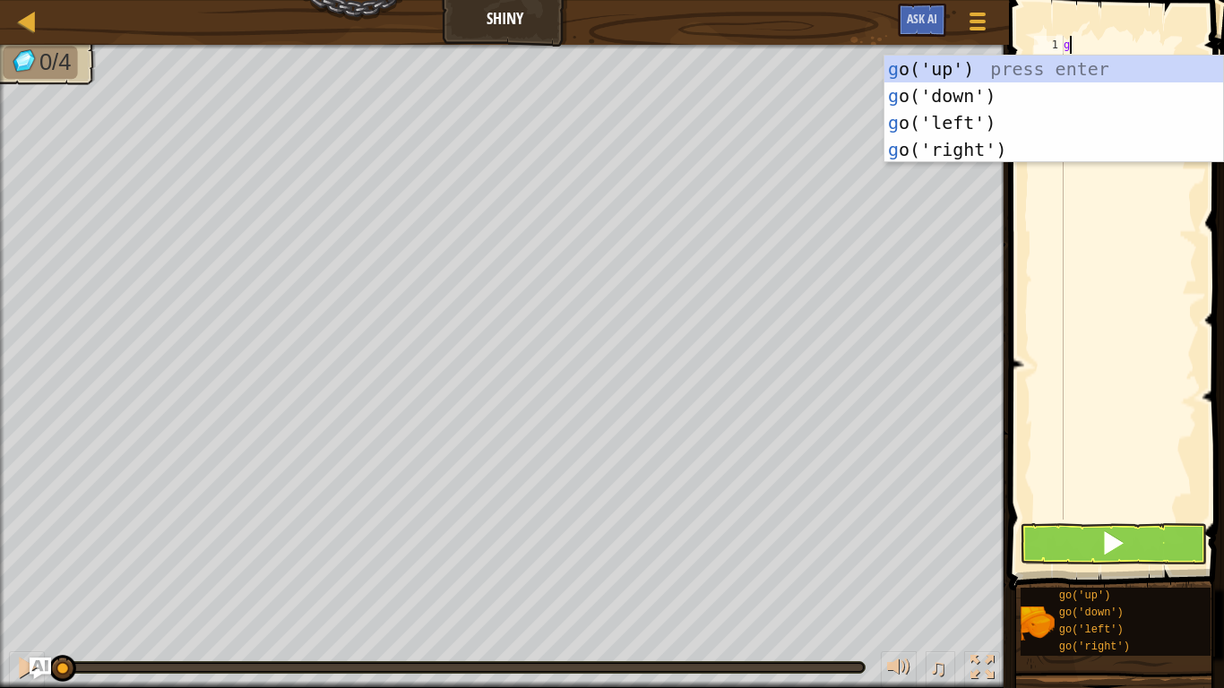
type textarea "go"
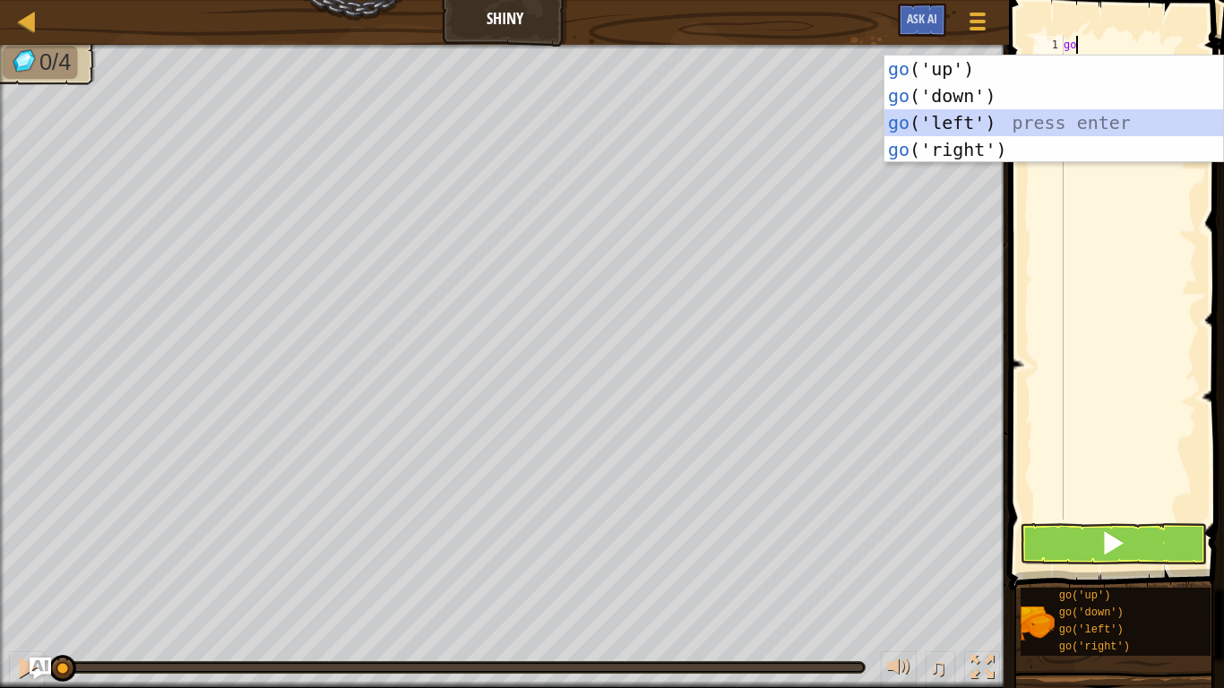
scroll to position [8, 0]
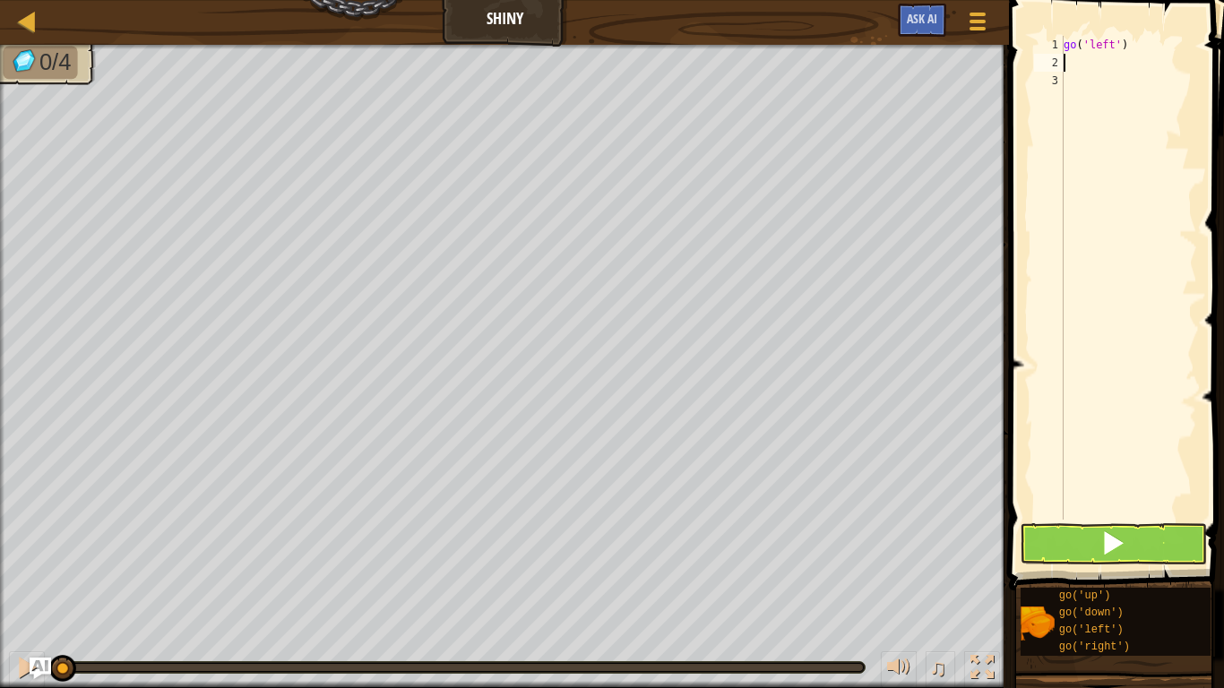
type textarea "g"
type textarea "go"
click at [1099, 540] on button at bounding box center [1113, 543] width 187 height 41
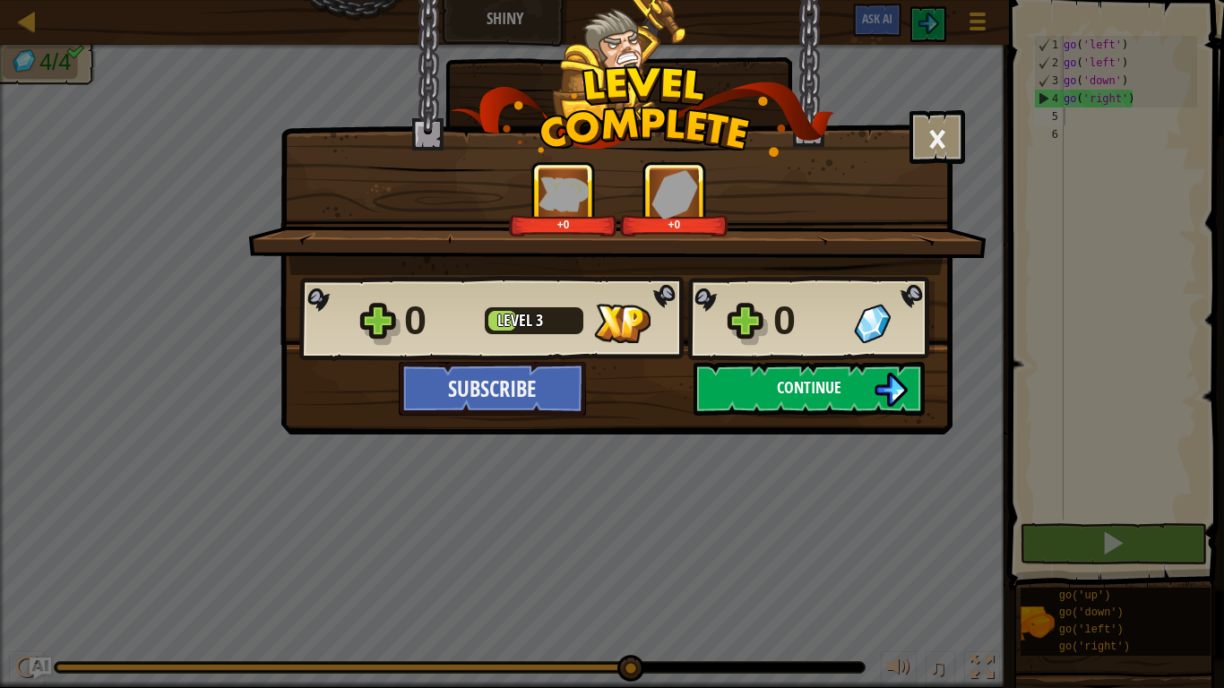
click button "Subscribe" at bounding box center [492, 389] width 187 height 54
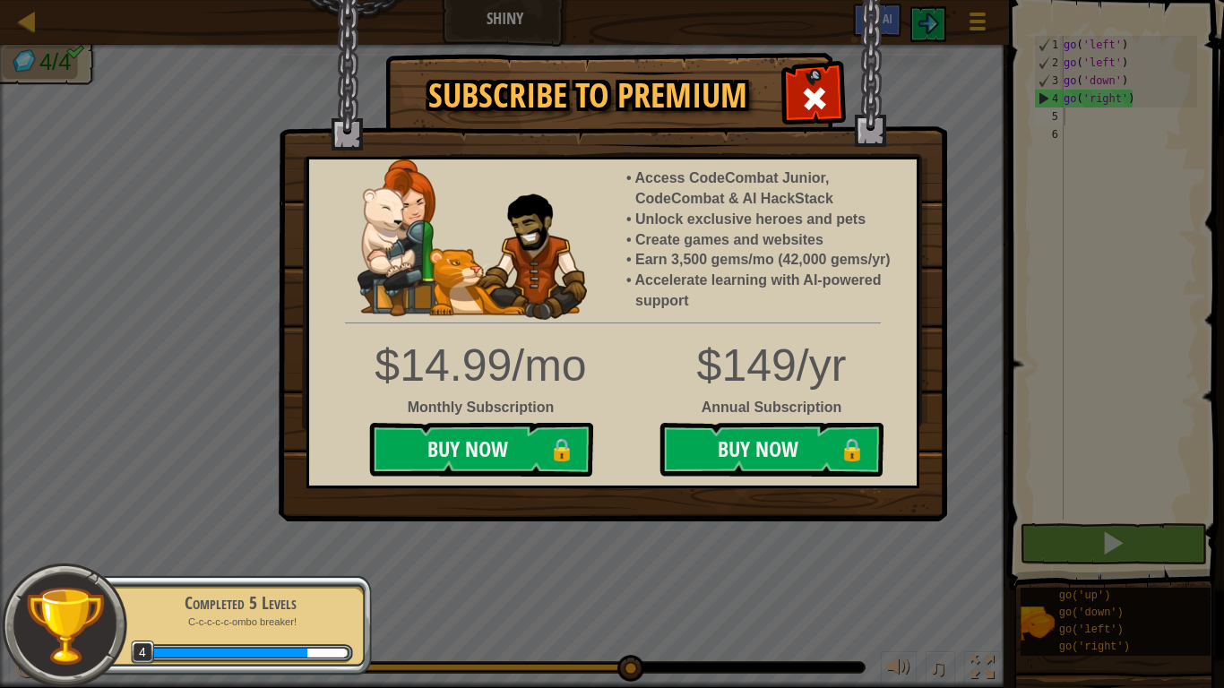
click at [784, 95] on img at bounding box center [613, 261] width 668 height 522
click at [795, 99] on div at bounding box center [814, 96] width 56 height 56
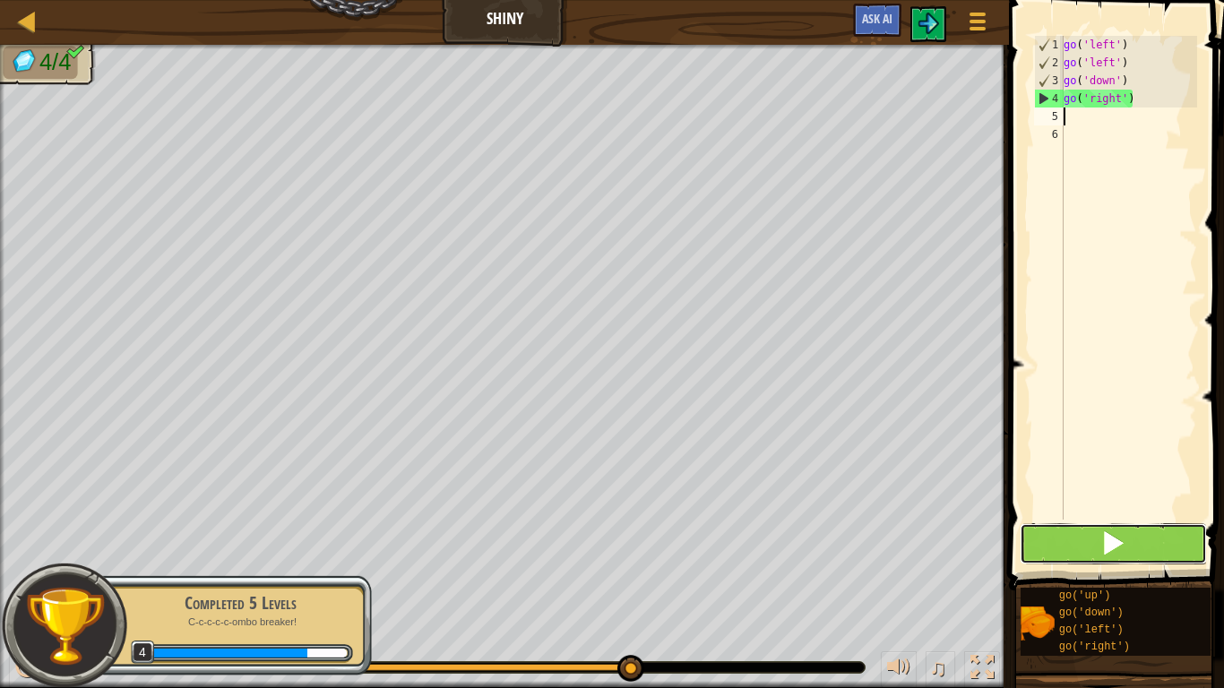
click at [1107, 542] on span at bounding box center [1112, 542] width 25 height 25
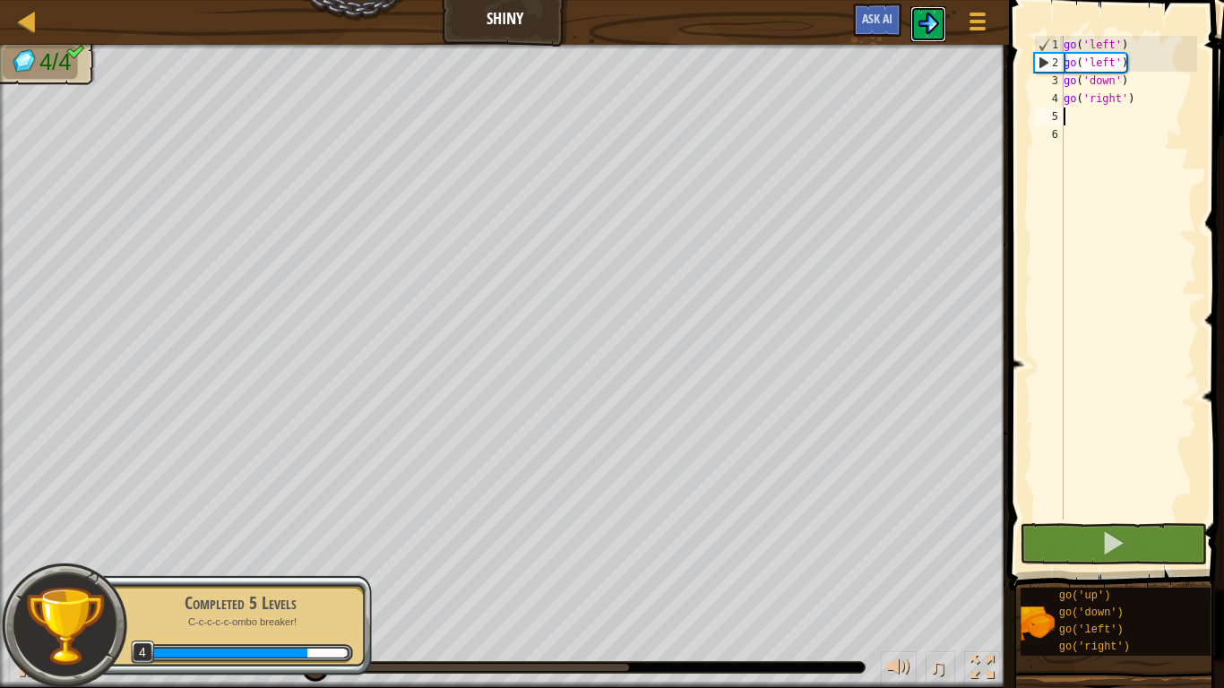
click at [927, 24] on img at bounding box center [929, 24] width 22 height 22
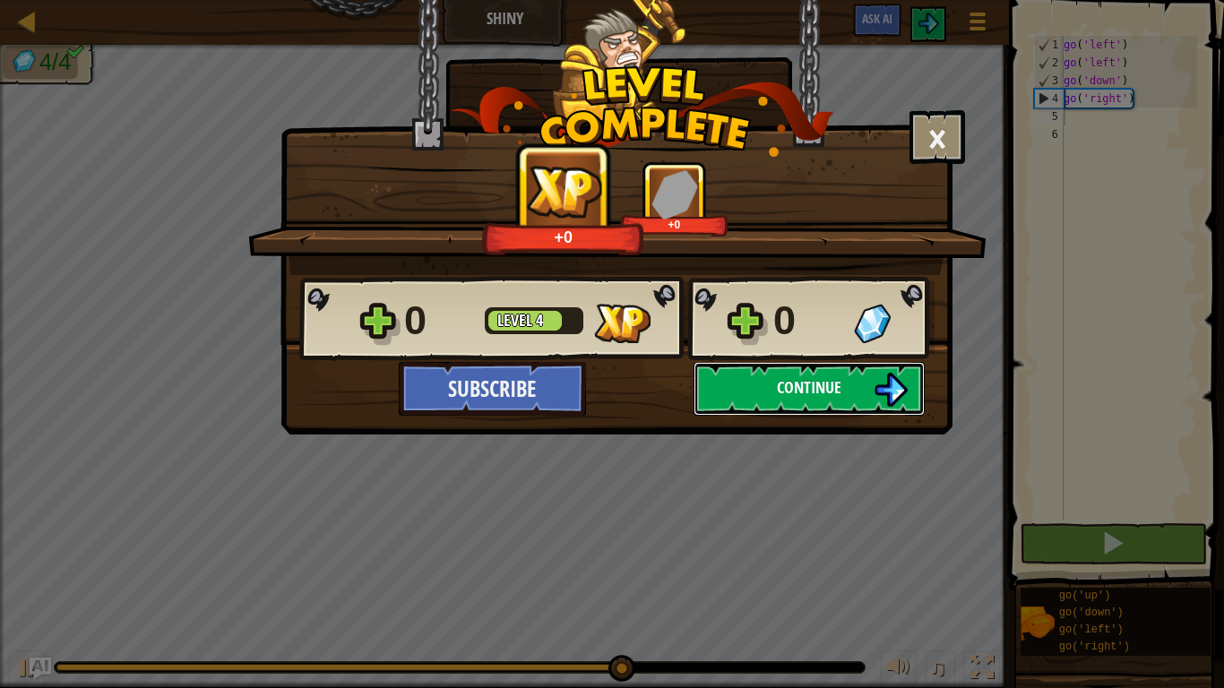
click at [794, 400] on button "Continue" at bounding box center [809, 389] width 231 height 54
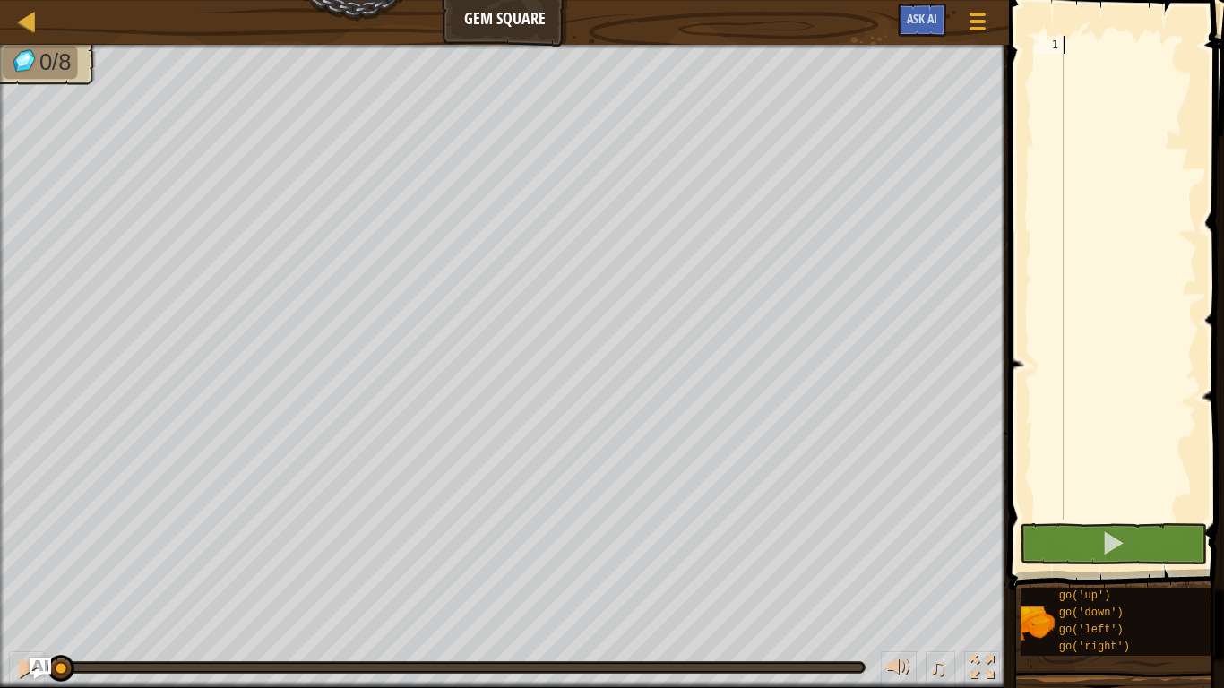
type textarea "go"
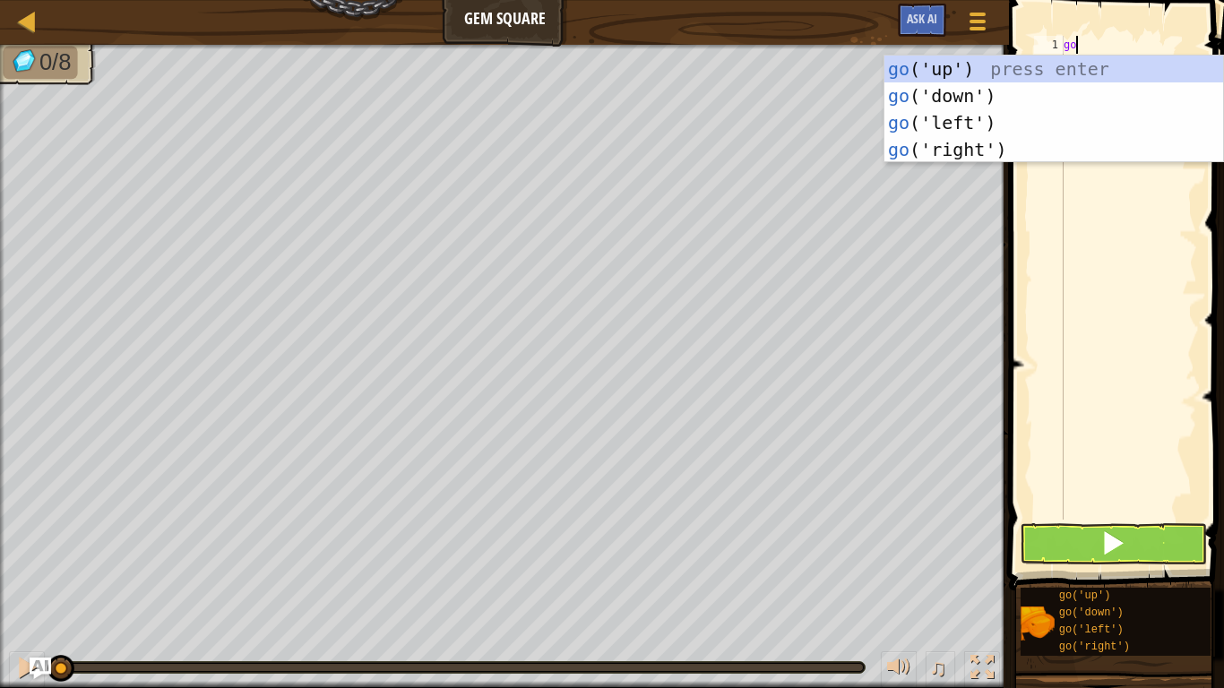
scroll to position [8, 0]
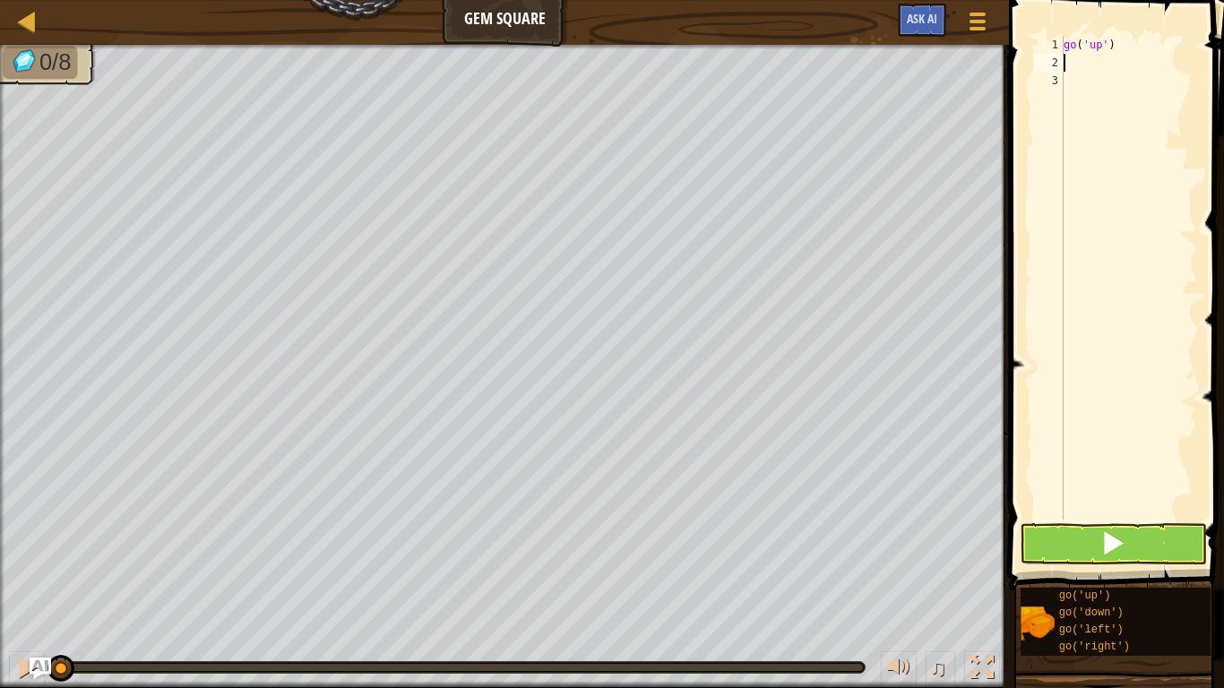
type textarea "go"
type textarea "g"
type textarea "go"
type textarea "g"
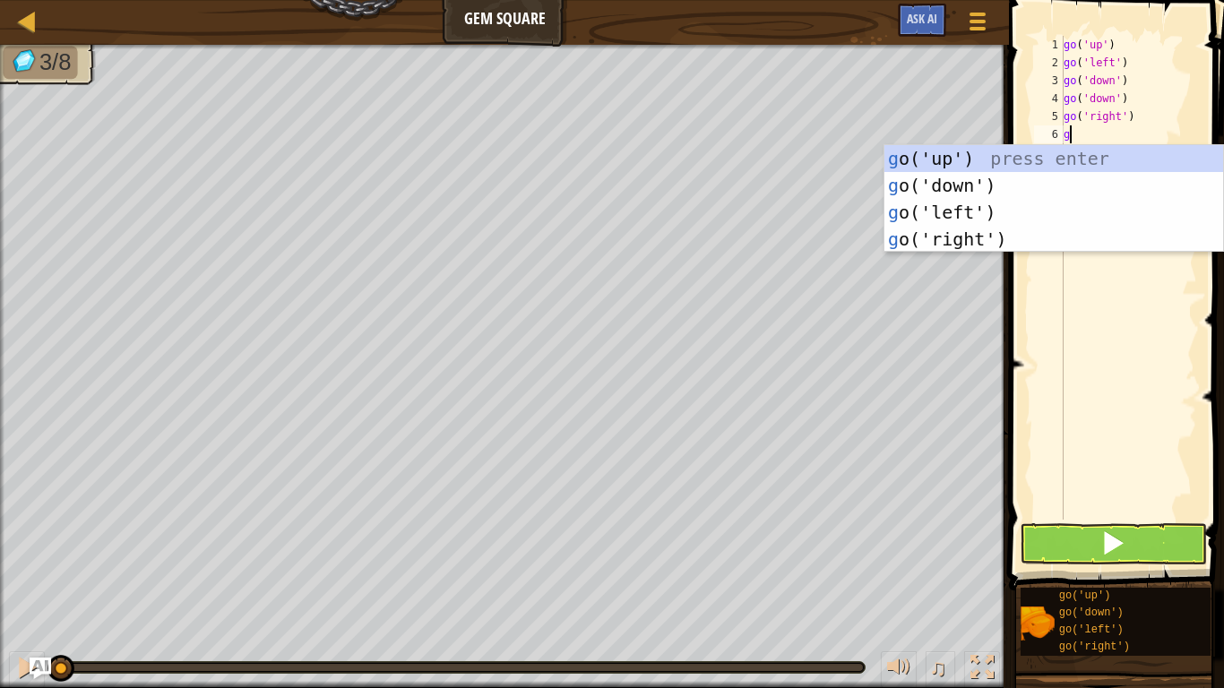
type textarea "go"
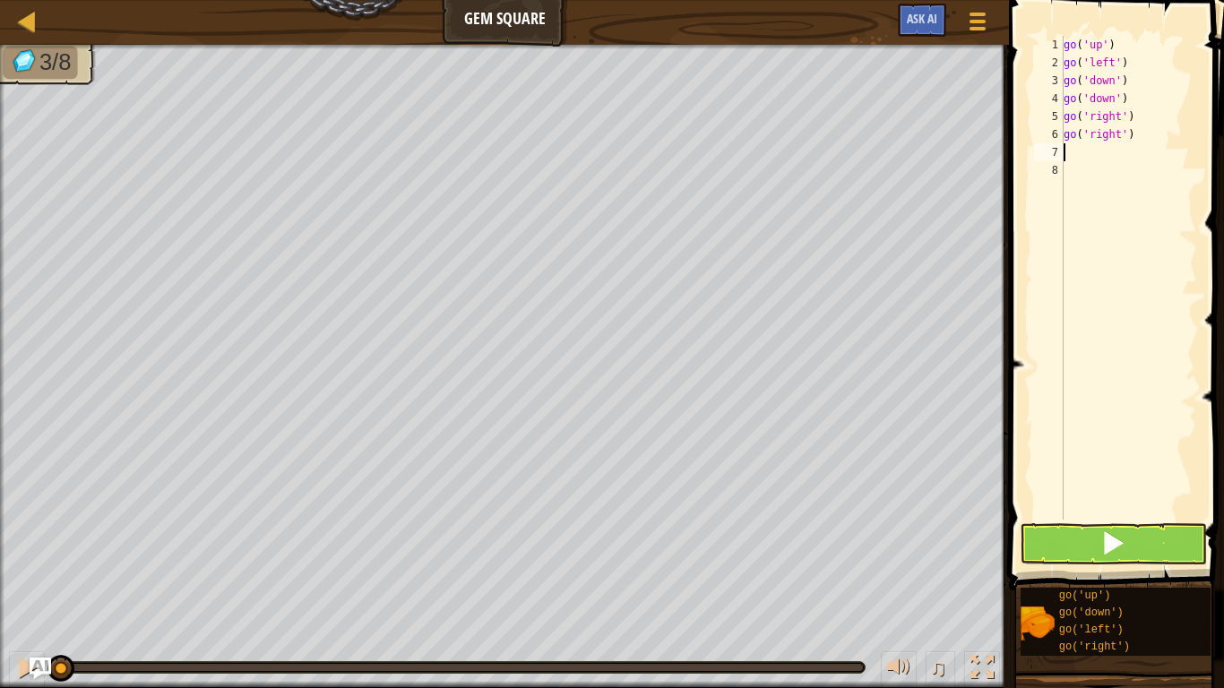
type textarea "go"
click at [1076, 546] on button at bounding box center [1113, 543] width 187 height 41
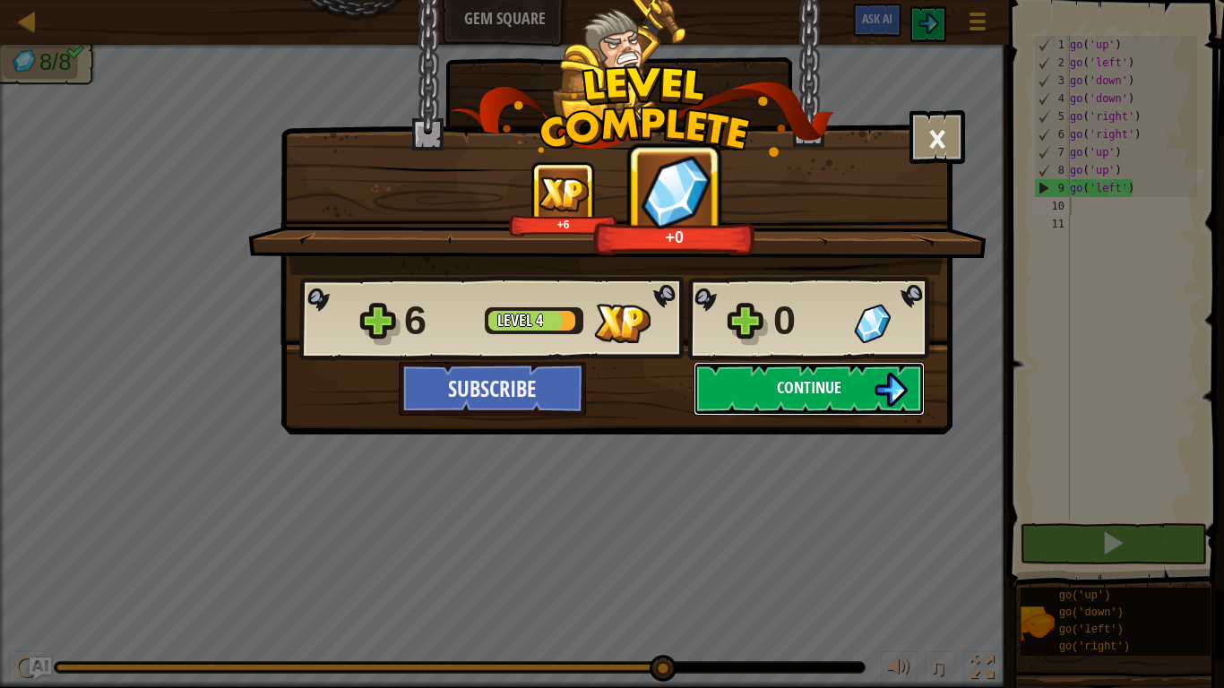
click at [820, 381] on span "Continue" at bounding box center [809, 387] width 65 height 22
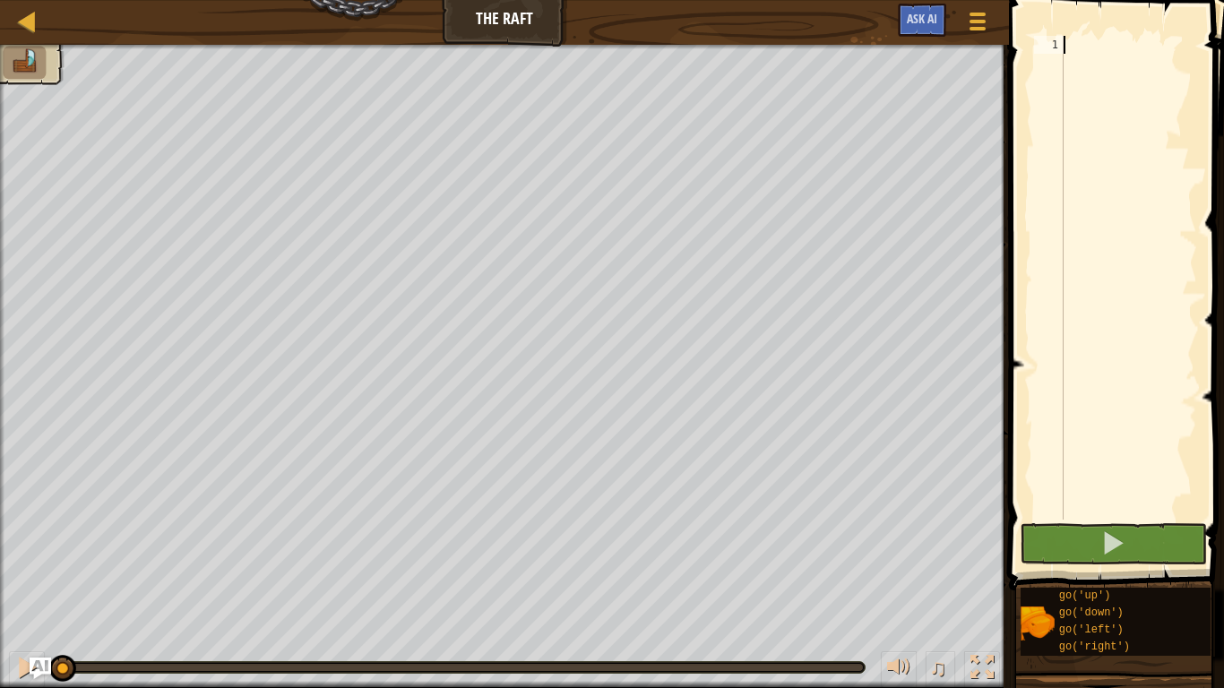
type textarea "go"
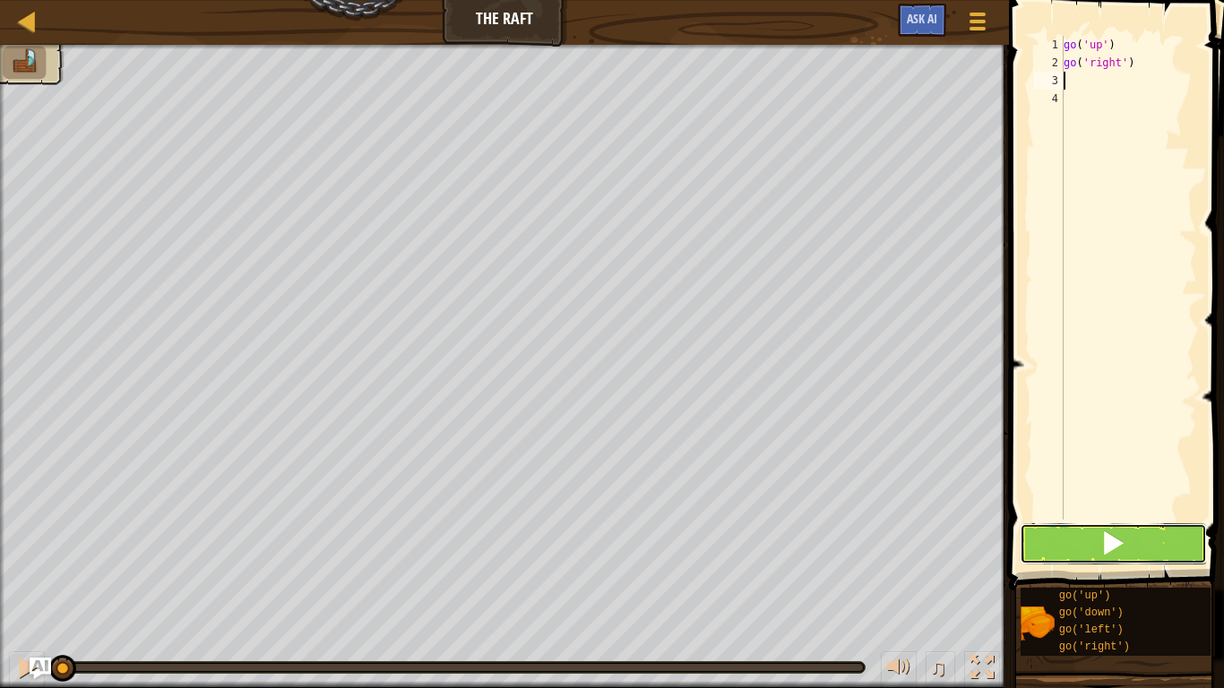
click at [1073, 538] on button at bounding box center [1113, 543] width 187 height 41
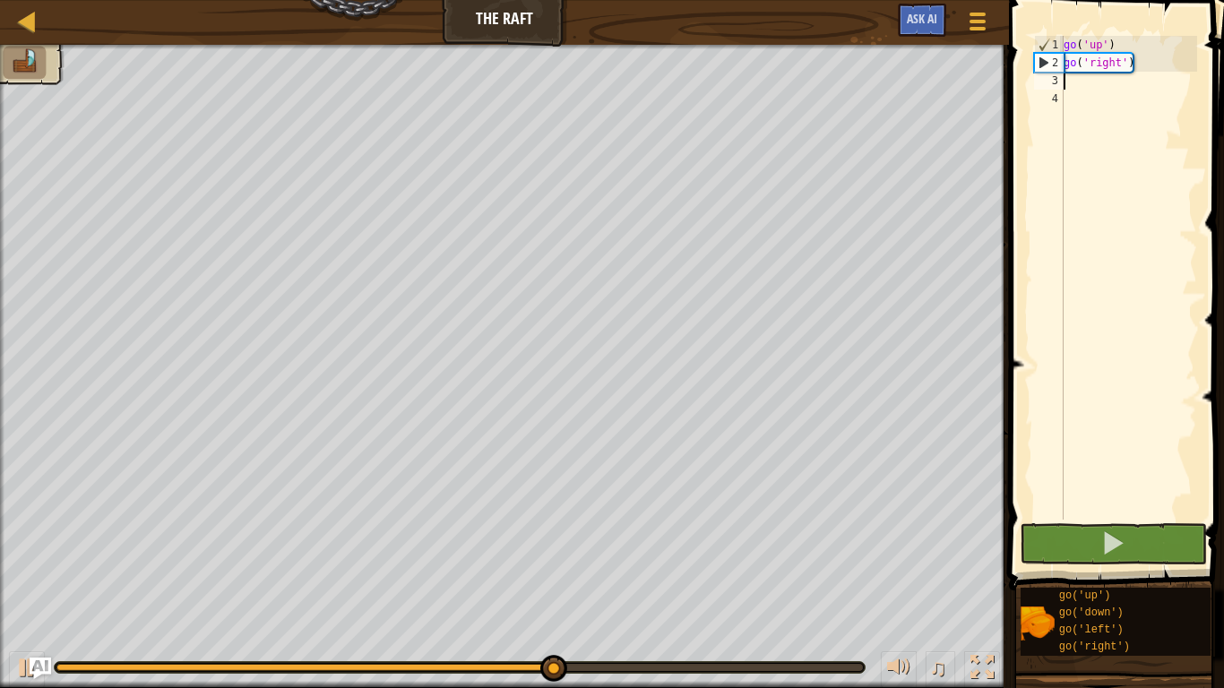
type textarea "go"
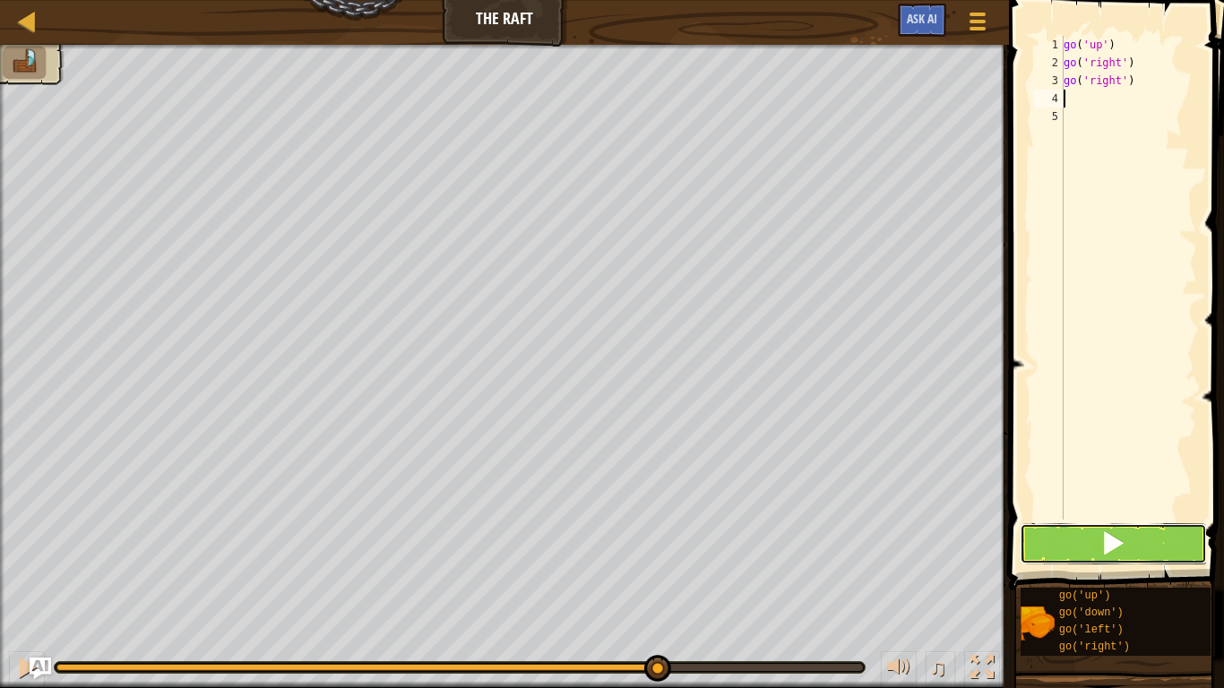
click at [1057, 550] on button at bounding box center [1113, 543] width 187 height 41
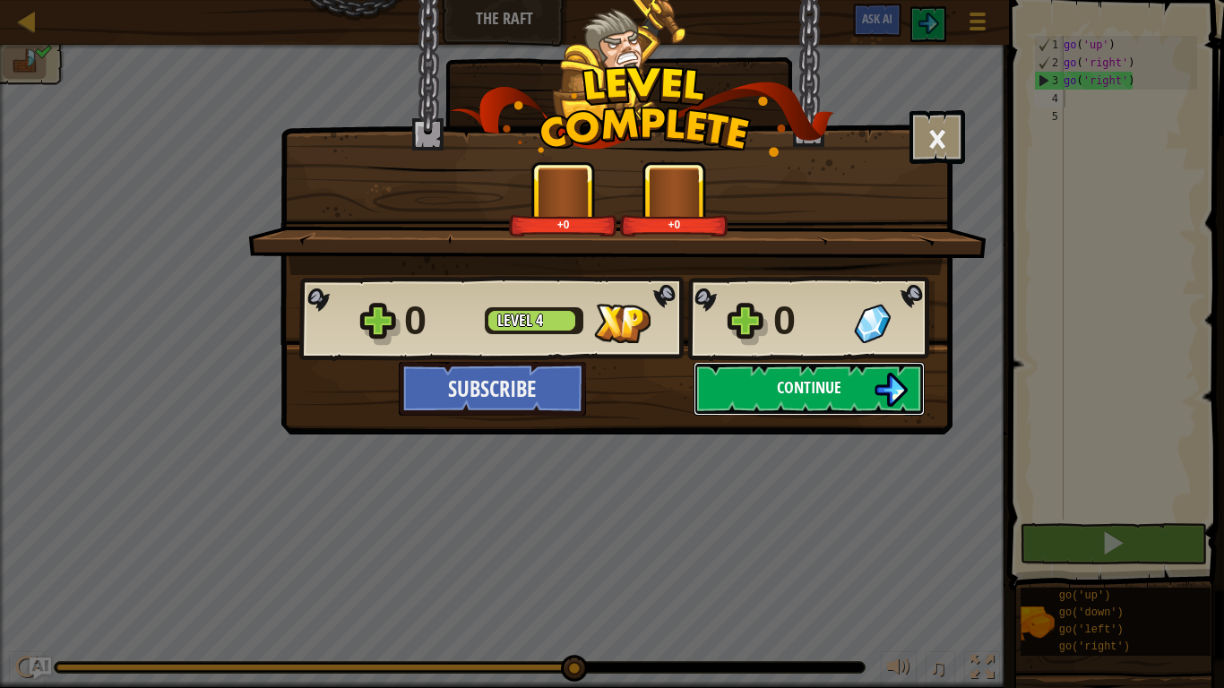
click at [733, 393] on button "Continue" at bounding box center [809, 389] width 231 height 54
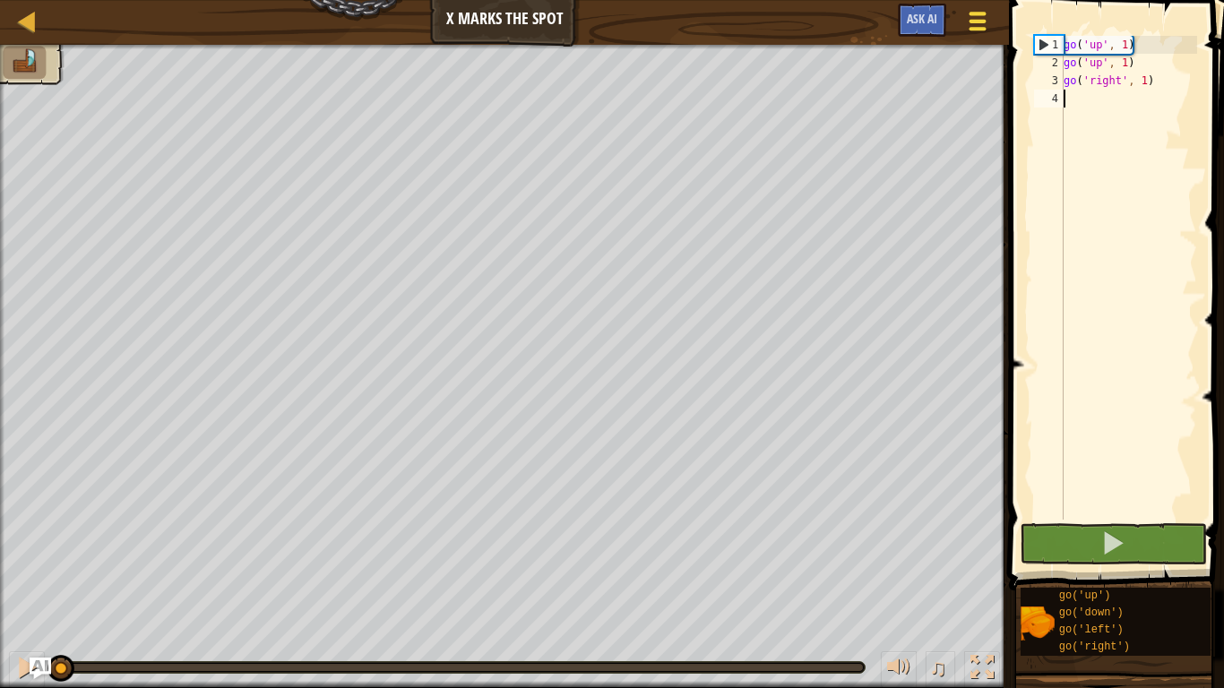
click at [968, 31] on div at bounding box center [978, 21] width 24 height 26
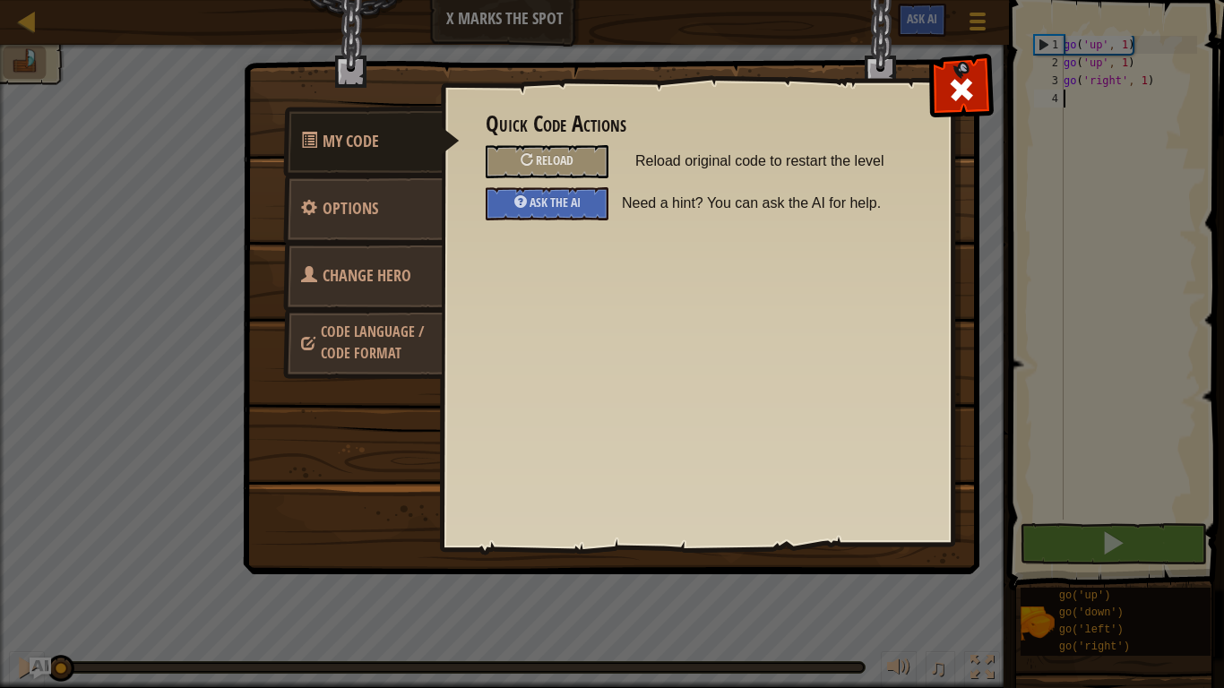
click at [377, 273] on span "Change Hero" at bounding box center [367, 275] width 89 height 22
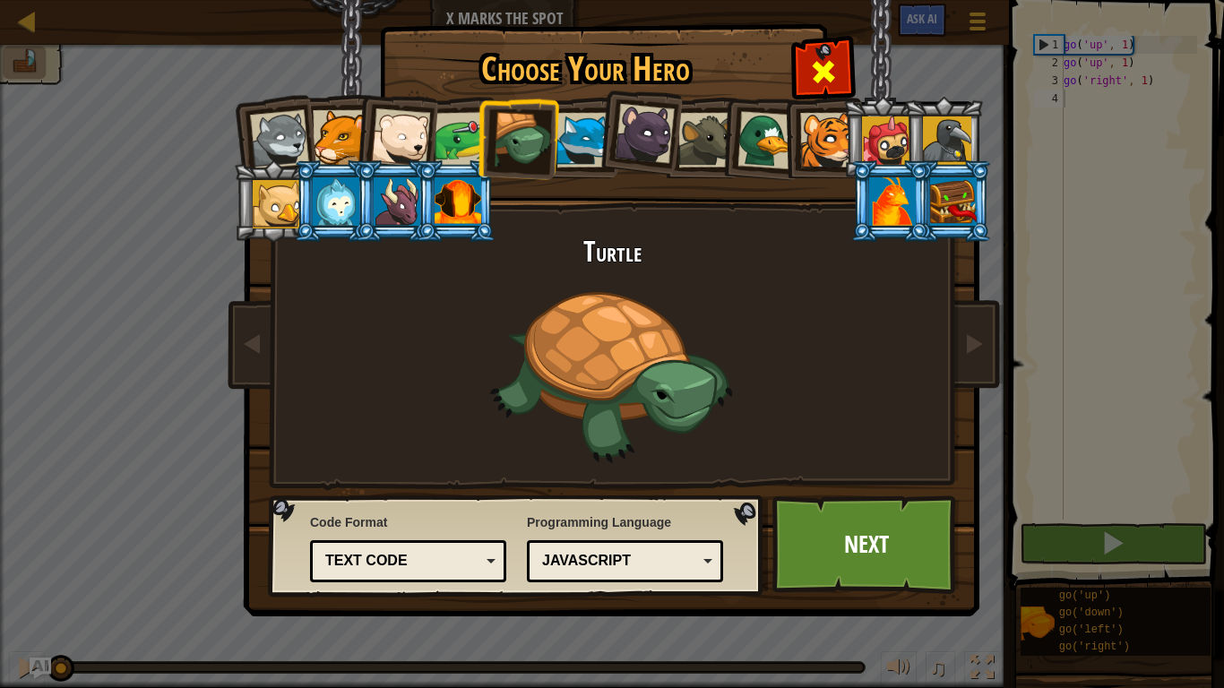
click at [818, 57] on span at bounding box center [823, 71] width 29 height 29
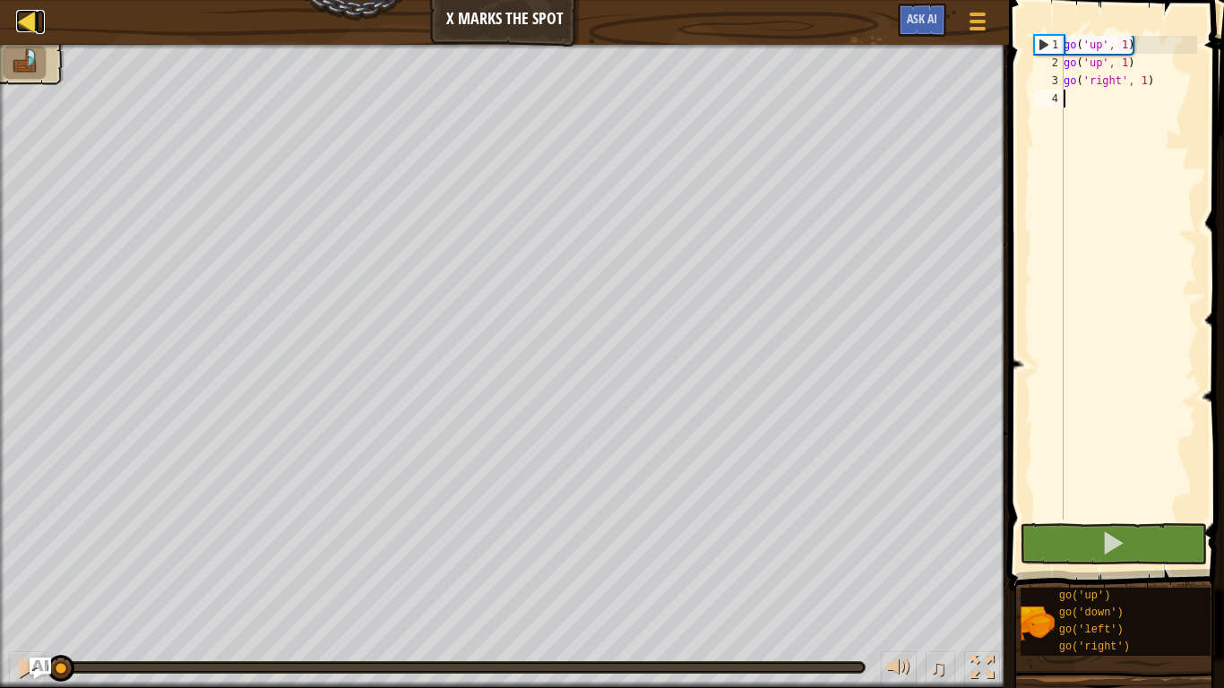
click at [30, 18] on div at bounding box center [27, 21] width 22 height 22
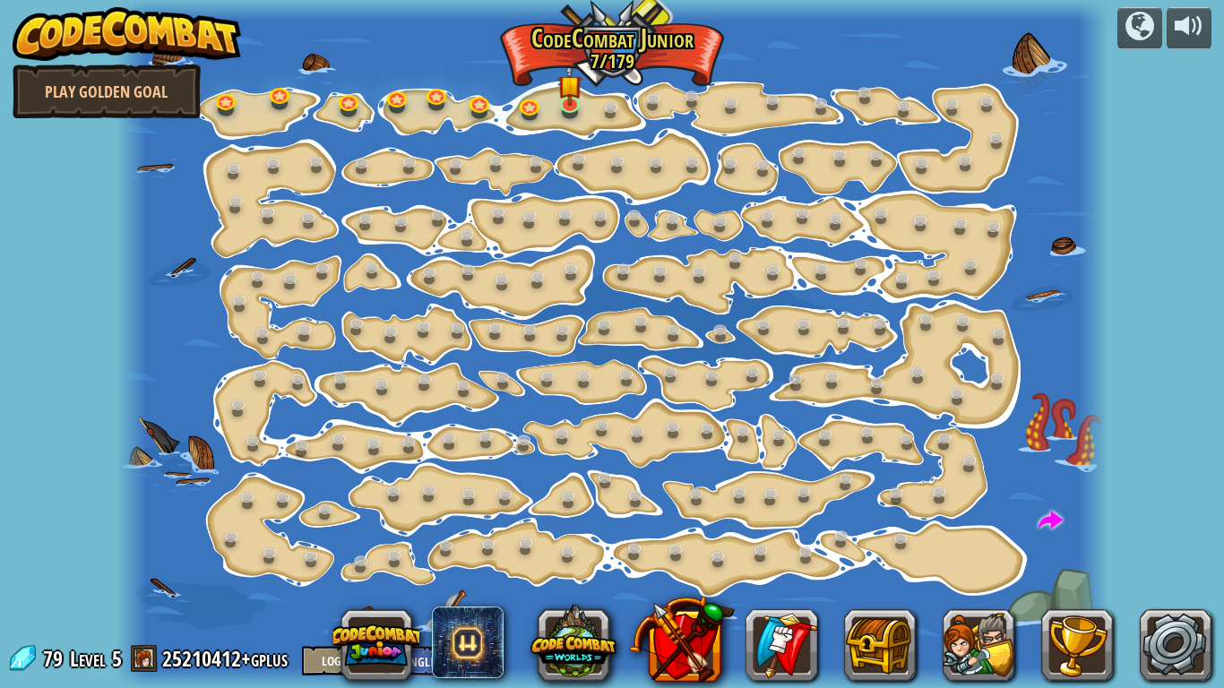
click at [112, 43] on img at bounding box center [127, 34] width 229 height 54
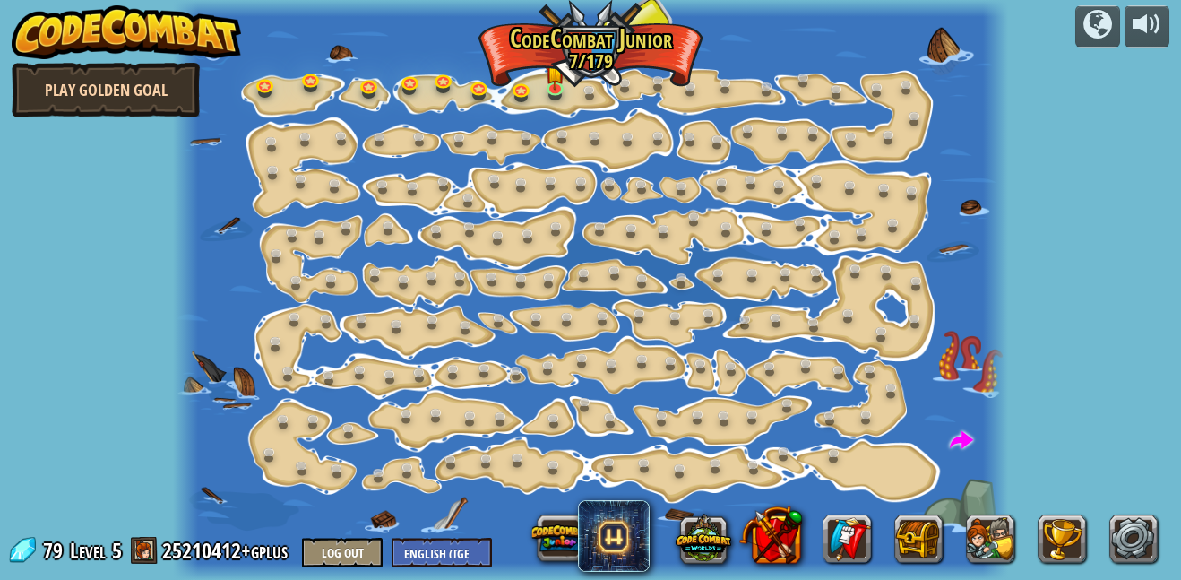
click at [123, 67] on link "Play Golden Goal" at bounding box center [106, 90] width 188 height 54
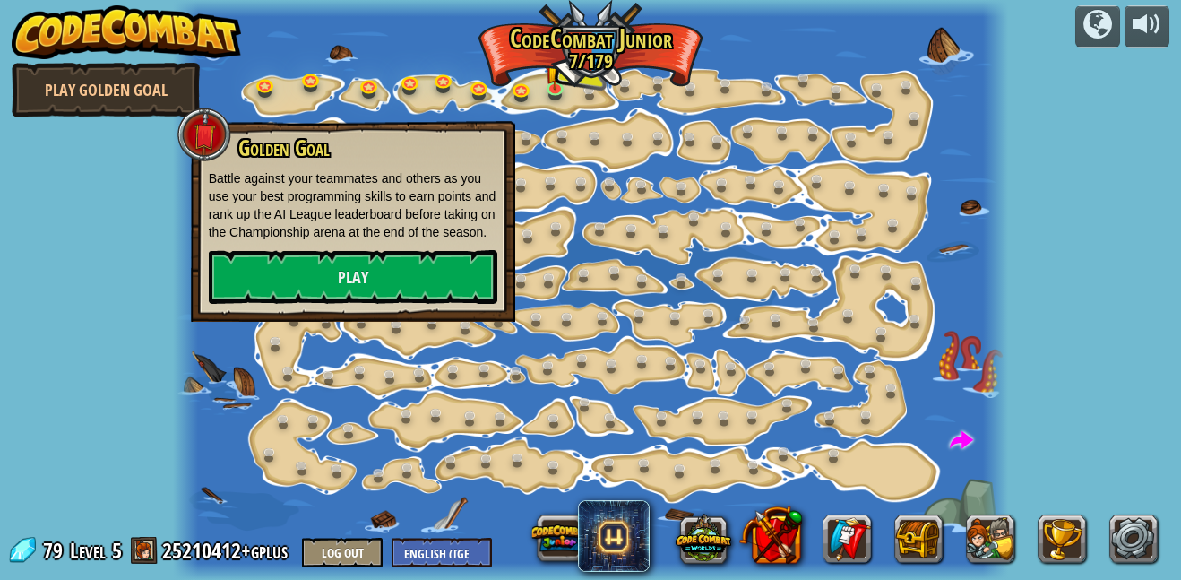
click at [102, 152] on div "powered by Play Golden Goal Step Change (Locked) Change step arguments. Go Smar…" at bounding box center [590, 290] width 1181 height 580
click at [114, 178] on div "powered by Play Golden Goal Step Change (Locked) Change step arguments. Go Smar…" at bounding box center [590, 290] width 1181 height 580
click at [834, 454] on link at bounding box center [839, 457] width 36 height 36
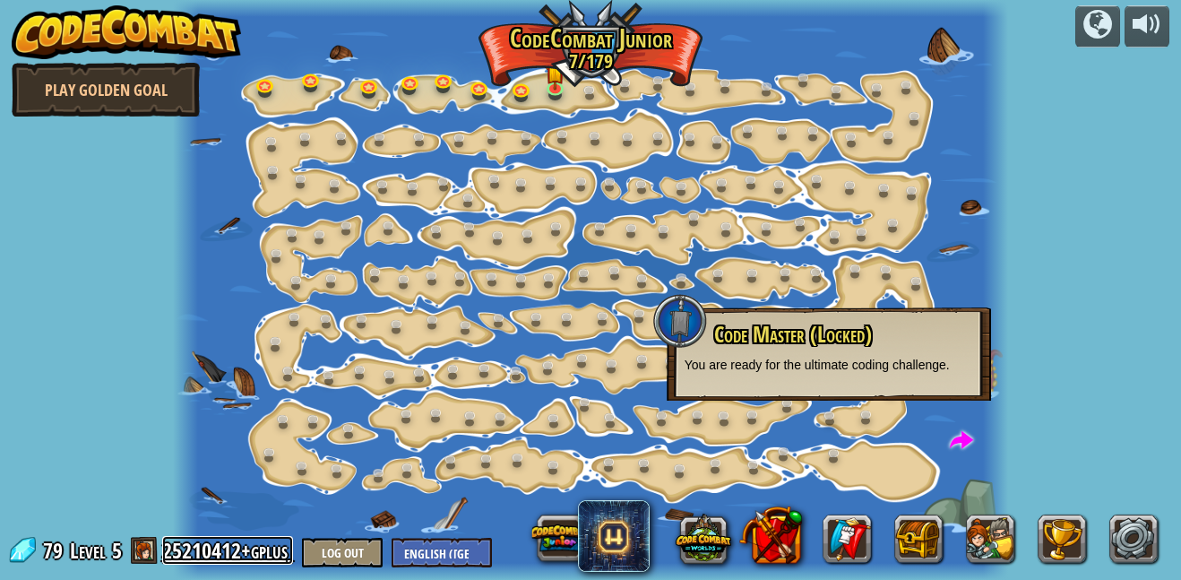
click at [236, 545] on link "25210412+gplus" at bounding box center [227, 550] width 131 height 29
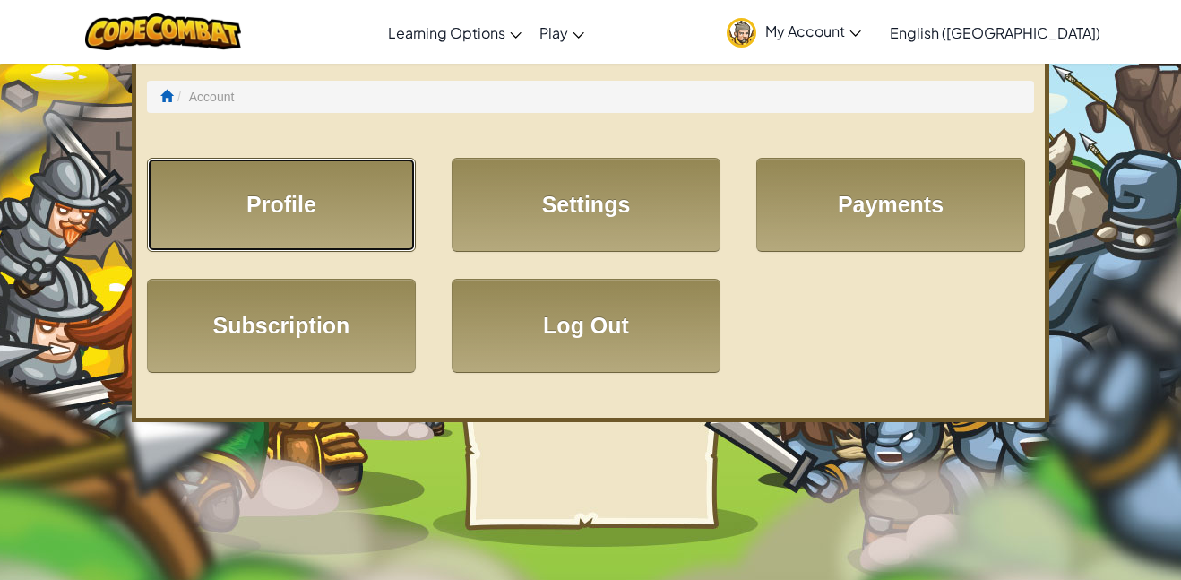
click at [317, 201] on link "Profile" at bounding box center [281, 205] width 269 height 94
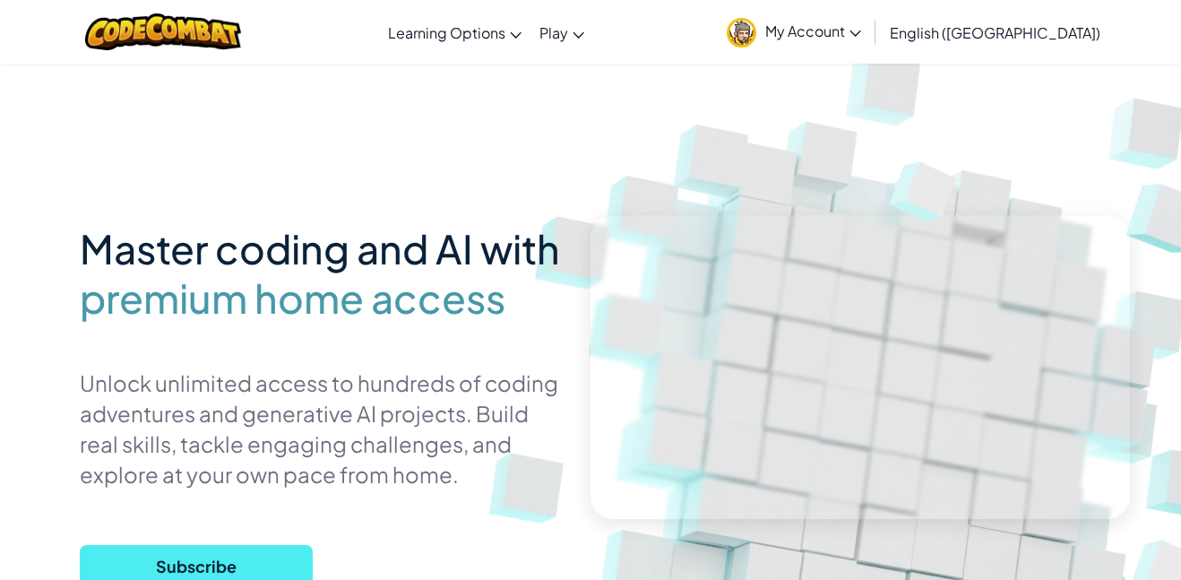
click at [30, 51] on div "Toggle navigation Learning Options Live Online Classes Premium Self-Paced Play …" at bounding box center [591, 32] width 1190 height 64
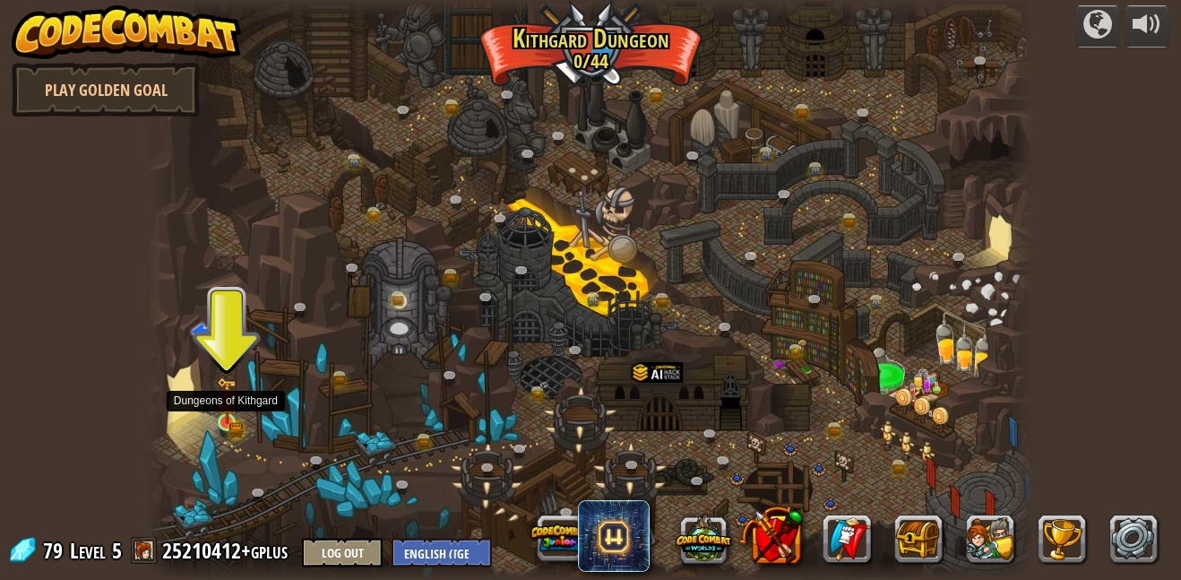
click at [233, 413] on img at bounding box center [227, 400] width 21 height 47
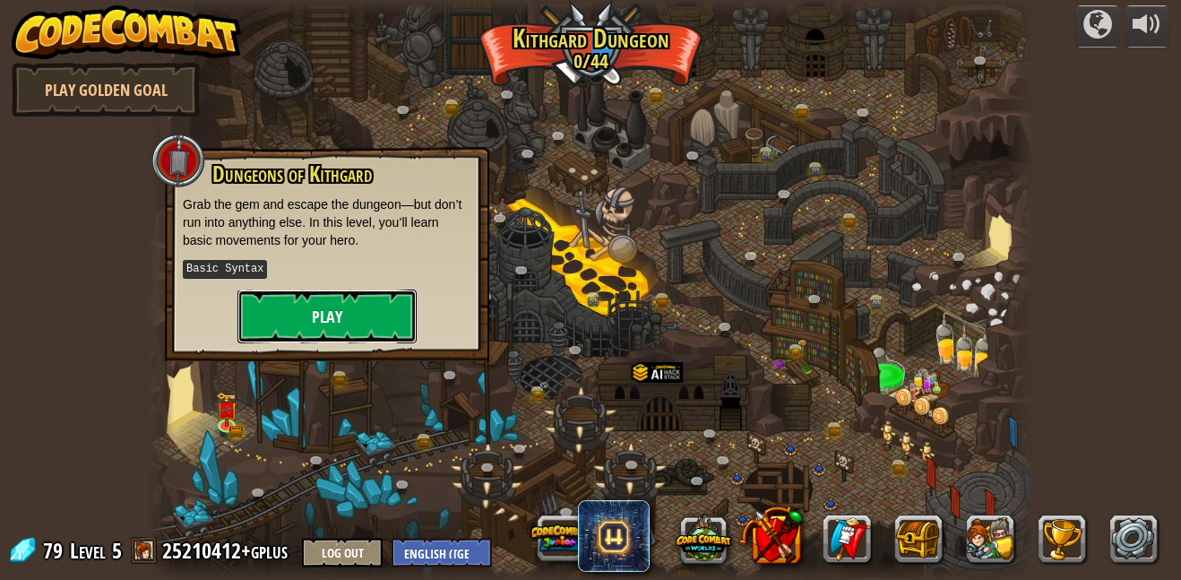
click at [325, 294] on button "Play" at bounding box center [326, 316] width 179 height 54
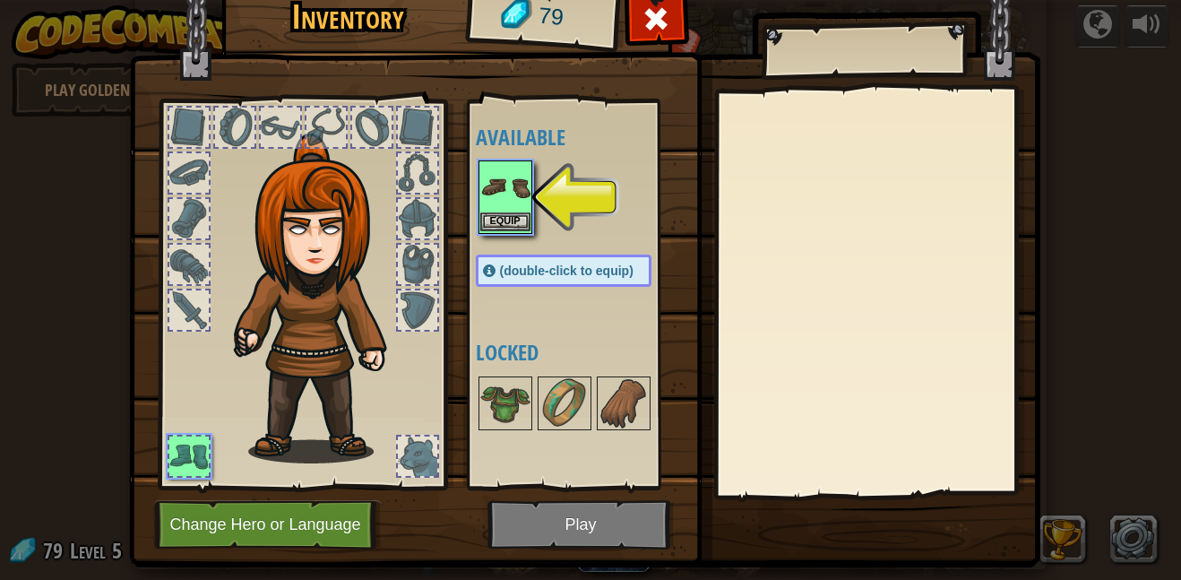
click at [524, 194] on img at bounding box center [505, 187] width 50 height 50
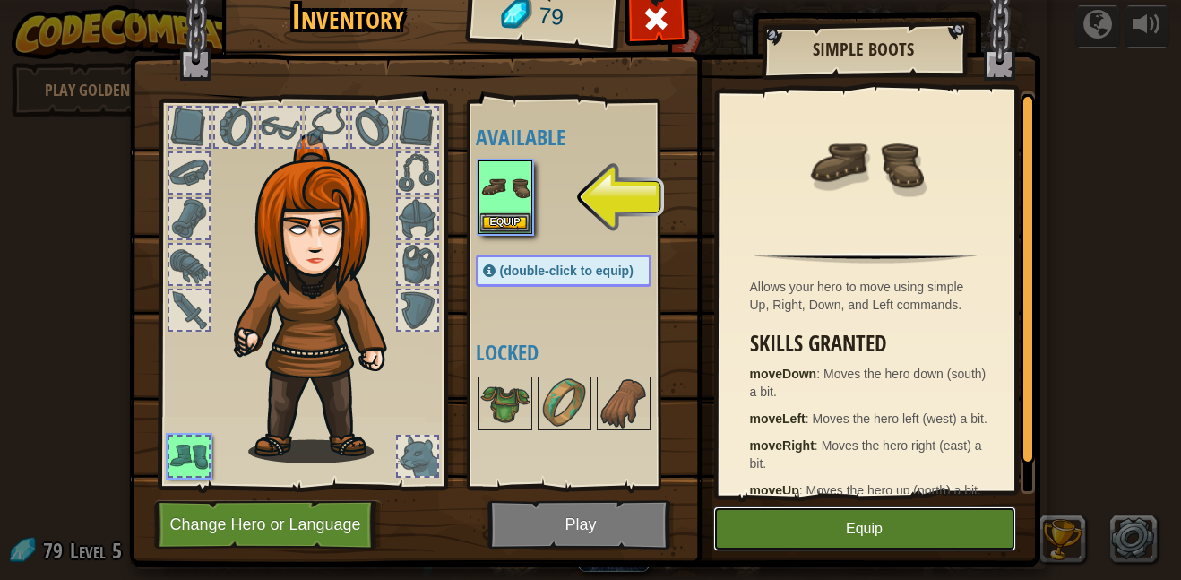
click at [840, 538] on button "Equip" at bounding box center [864, 528] width 303 height 45
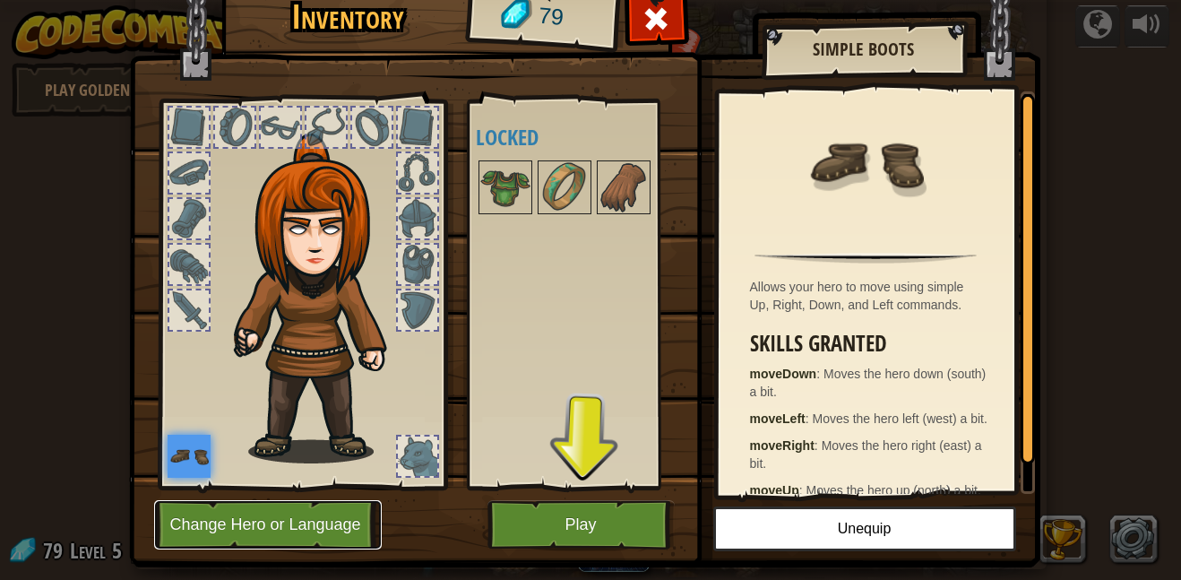
click at [267, 519] on button "Change Hero or Language" at bounding box center [268, 524] width 228 height 49
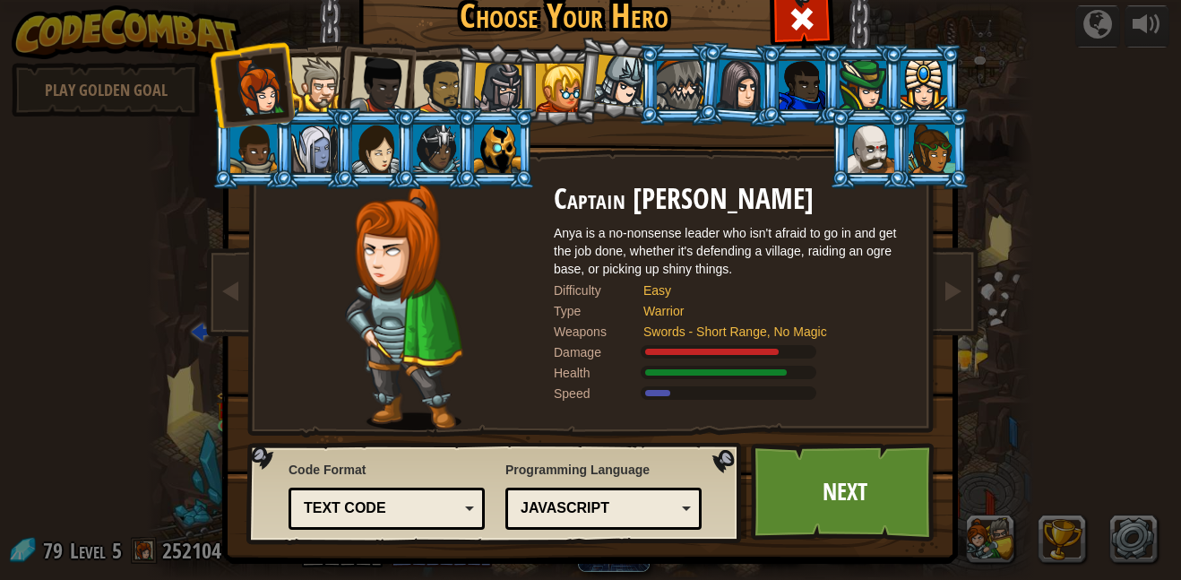
click at [313, 73] on div at bounding box center [318, 84] width 55 height 55
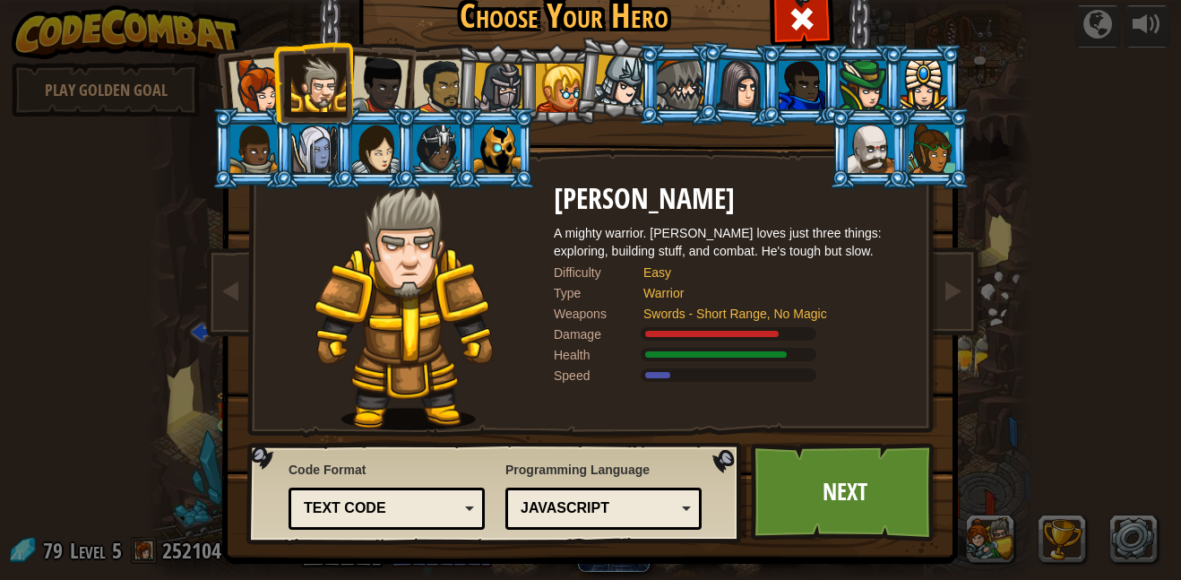
click at [377, 85] on div at bounding box center [378, 85] width 59 height 59
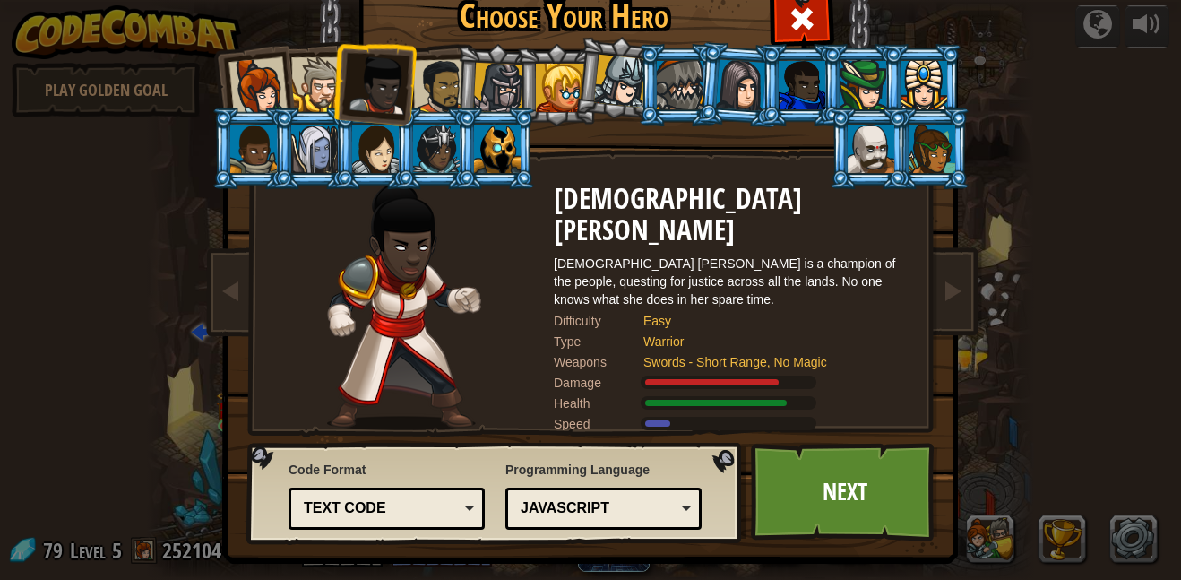
click at [438, 85] on div at bounding box center [441, 87] width 56 height 56
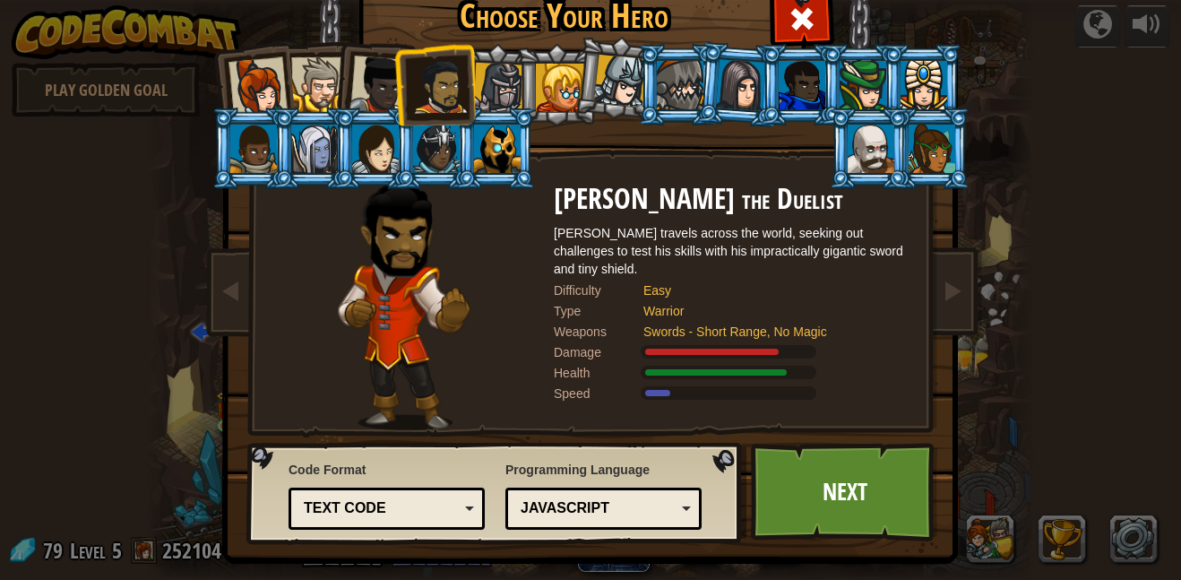
click at [323, 94] on div at bounding box center [318, 84] width 55 height 55
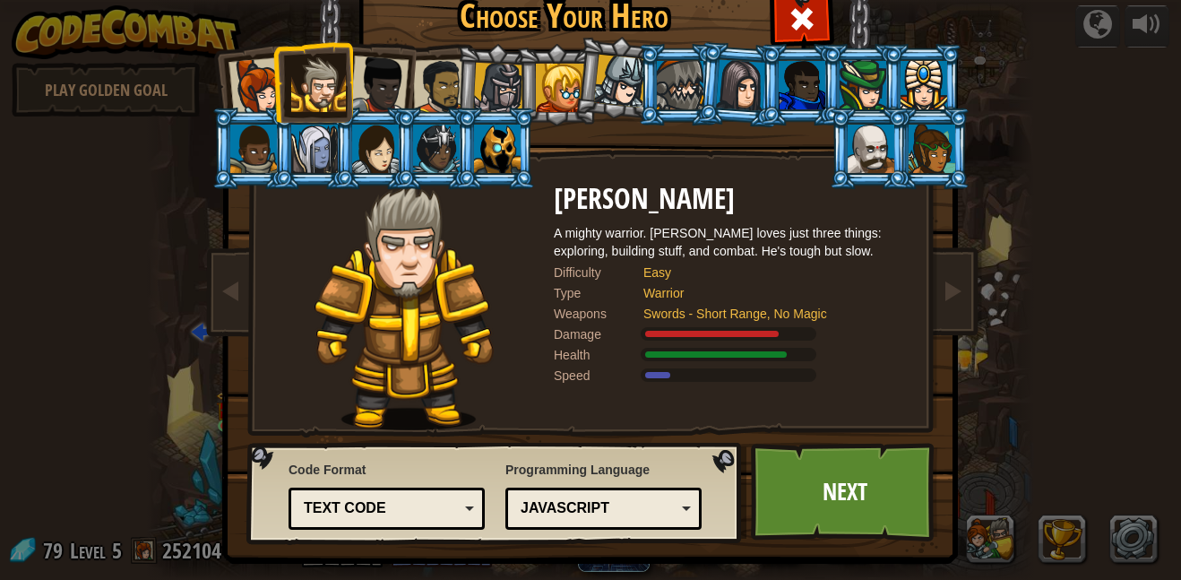
click at [270, 80] on div at bounding box center [257, 86] width 59 height 59
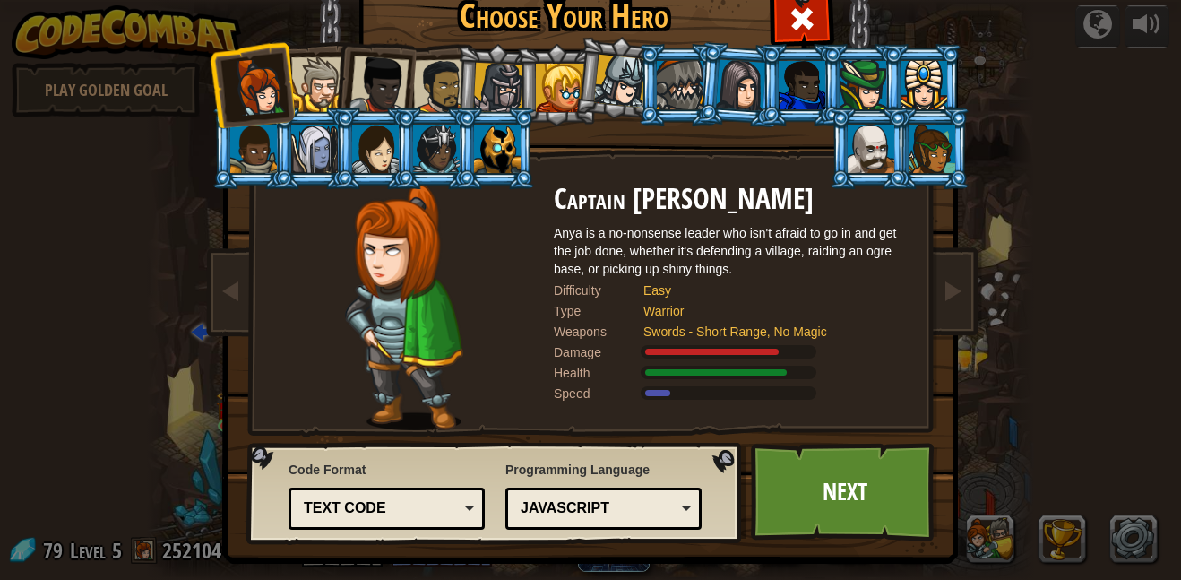
click at [346, 47] on li at bounding box center [374, 82] width 88 height 88
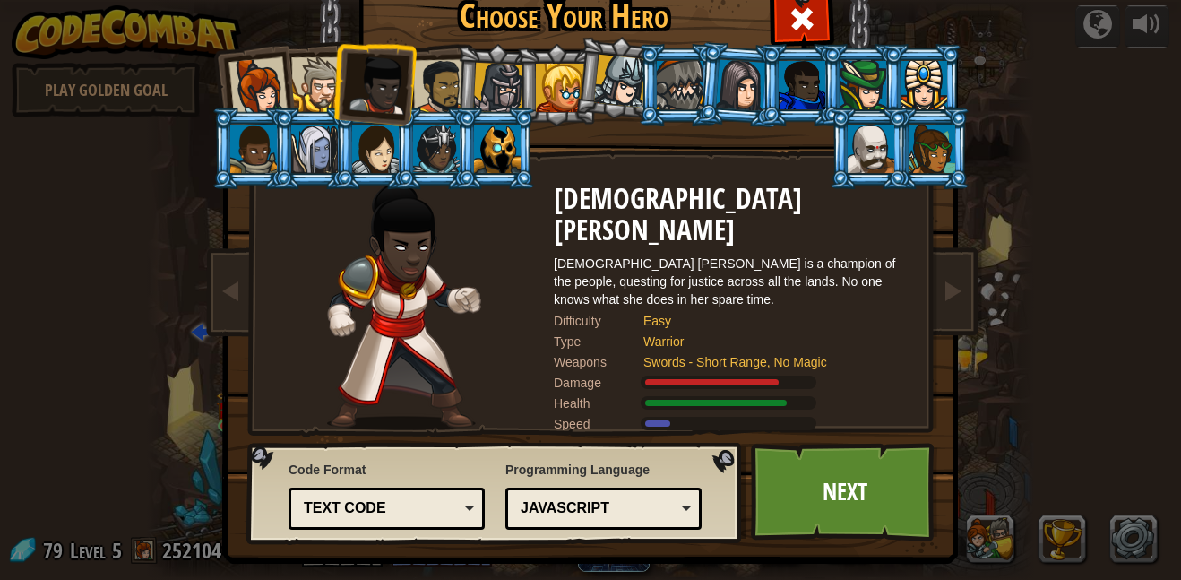
click at [305, 91] on div at bounding box center [318, 84] width 55 height 55
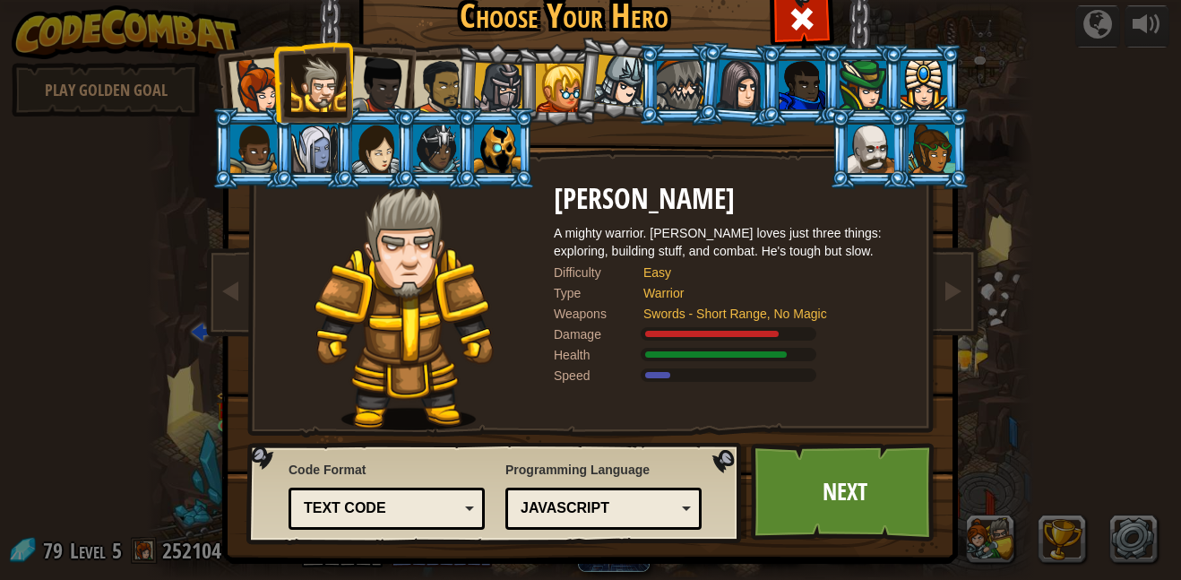
click at [268, 93] on div at bounding box center [257, 86] width 59 height 59
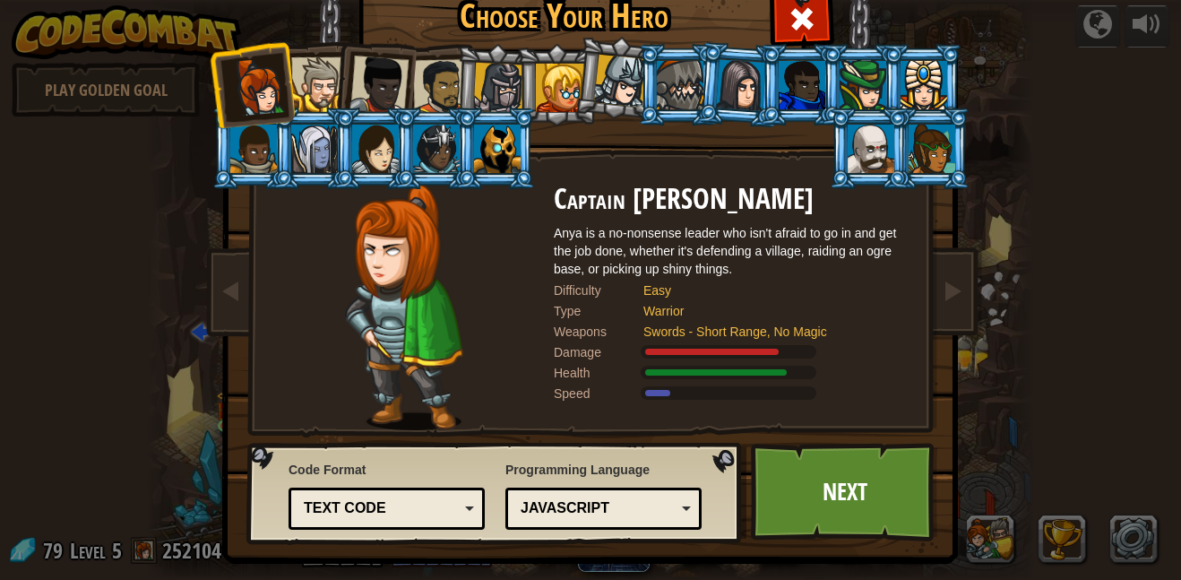
click at [334, 70] on li at bounding box center [374, 82] width 88 height 88
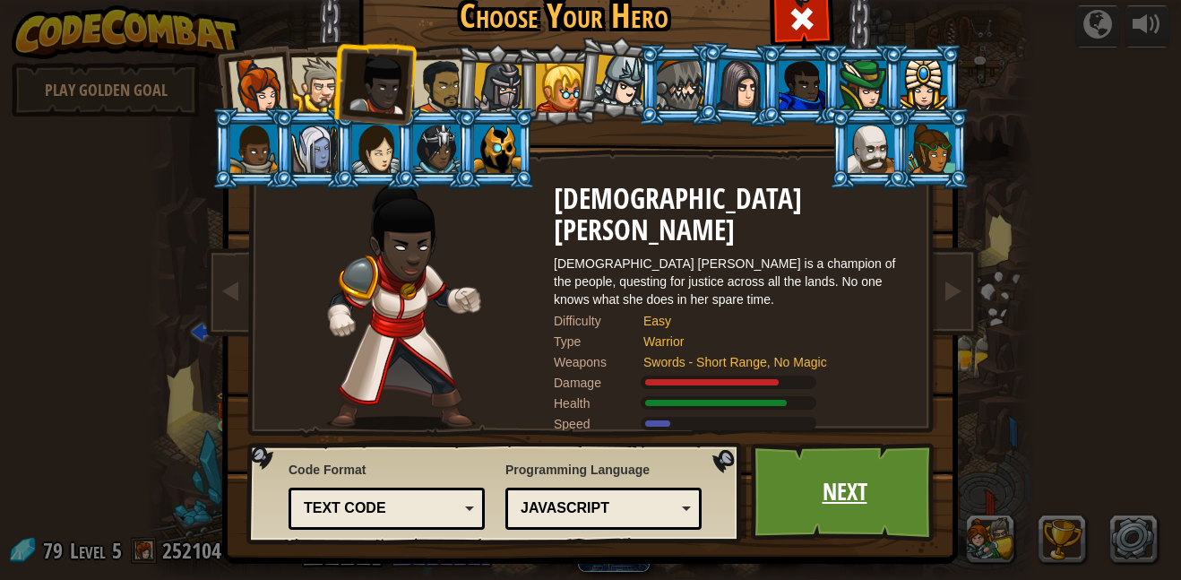
click at [841, 500] on link "Next" at bounding box center [844, 492] width 187 height 99
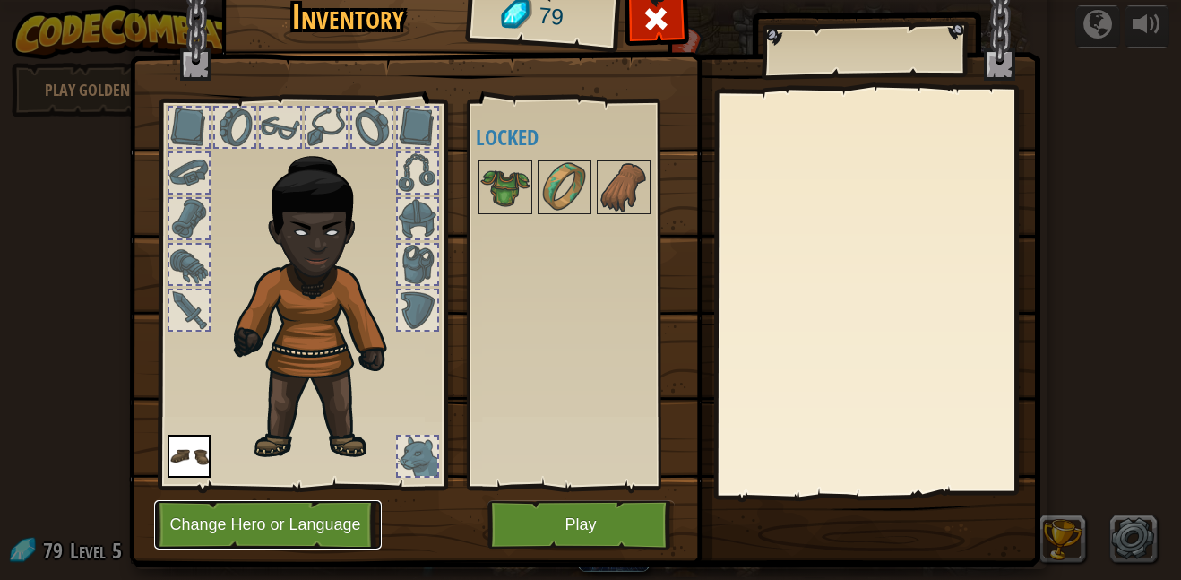
click at [349, 523] on button "Change Hero or Language" at bounding box center [268, 524] width 228 height 49
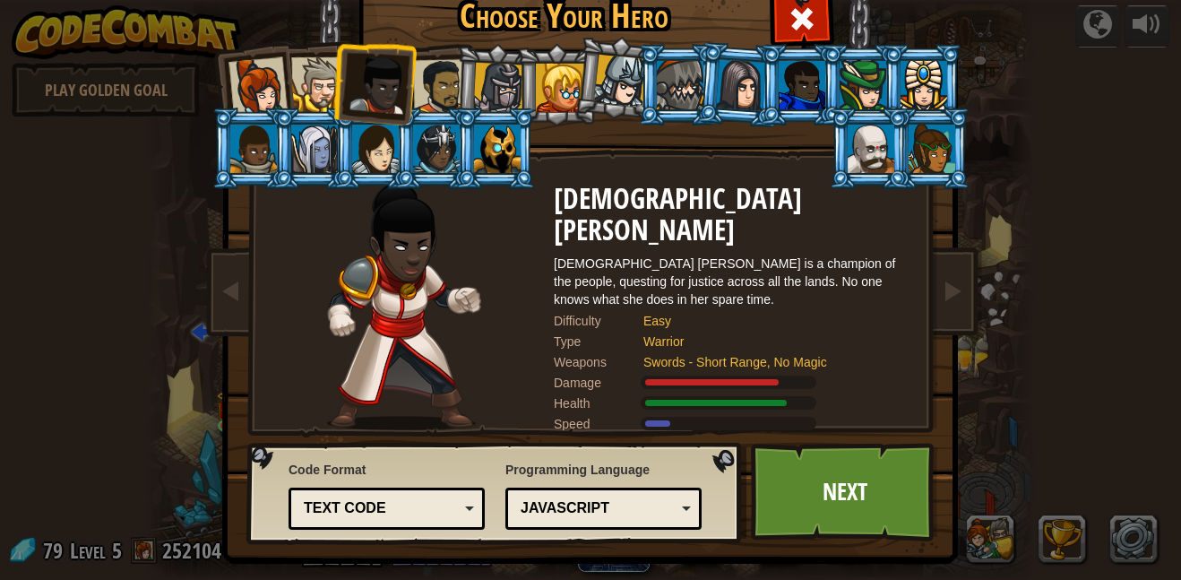
click at [311, 99] on div at bounding box center [318, 84] width 55 height 55
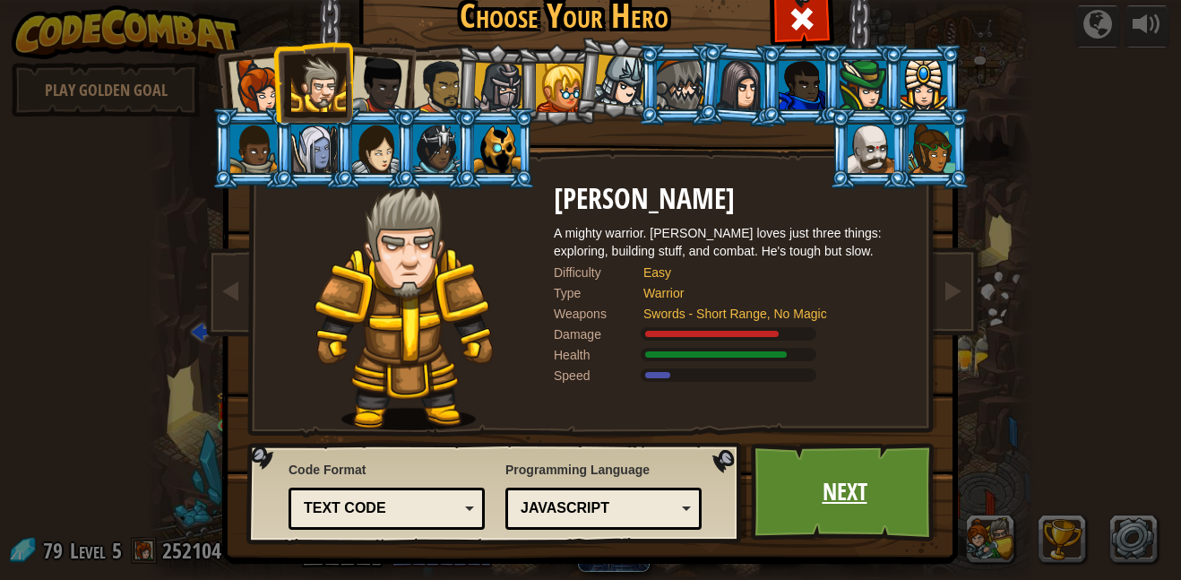
click at [873, 483] on link "Next" at bounding box center [844, 492] width 187 height 99
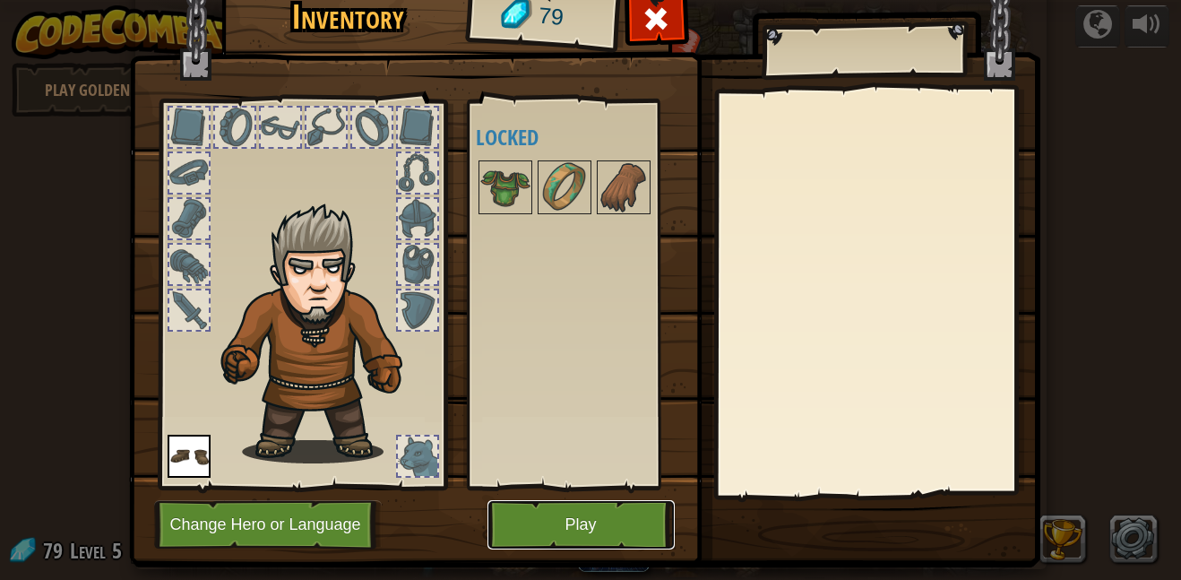
click at [584, 521] on button "Play" at bounding box center [580, 524] width 187 height 49
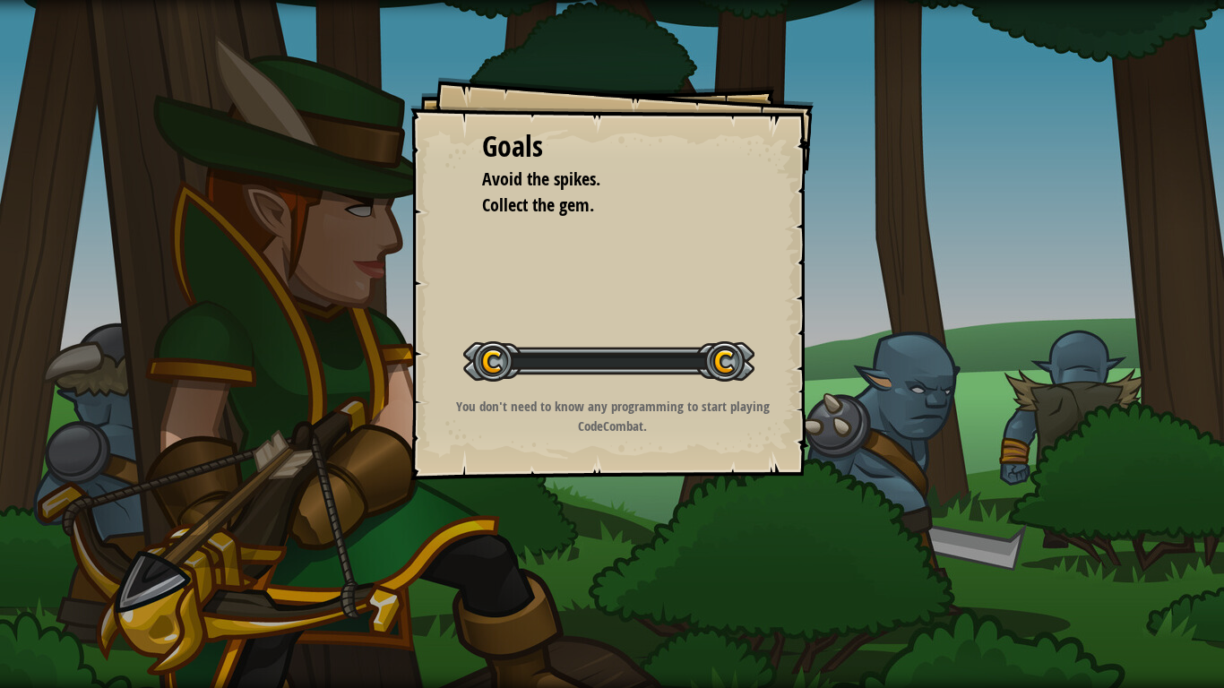
click at [606, 575] on div "Goals Avoid the spikes. Collect the gem. Start Level Error loading from server.…" at bounding box center [612, 344] width 1224 height 688
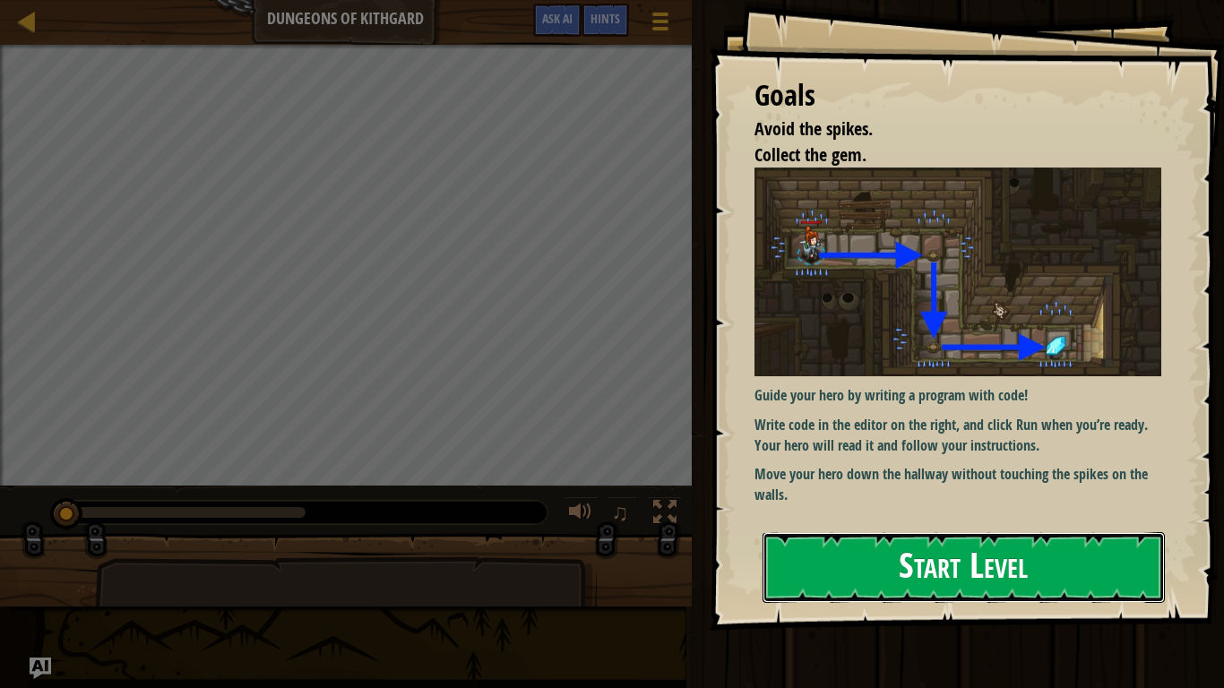
click at [870, 539] on button "Start Level" at bounding box center [964, 567] width 402 height 71
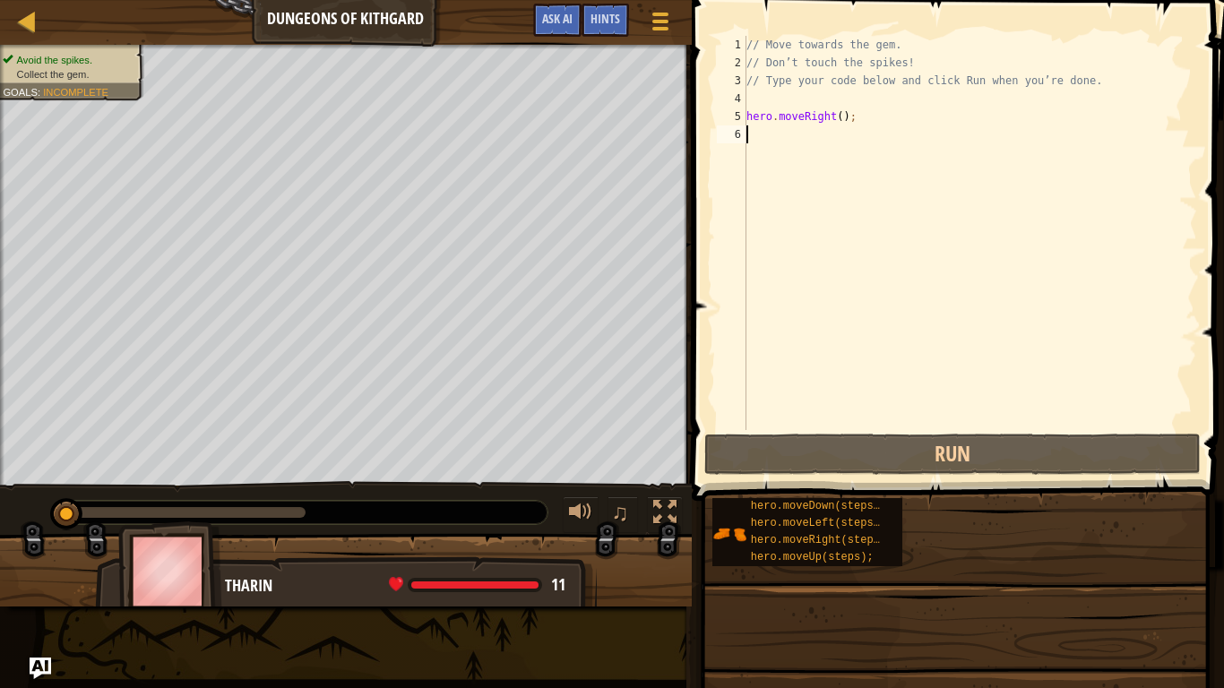
click at [979, 533] on div "hero.moveDown(steps); hero.moveLeft(steps); hero.moveRight(steps); hero.moveUp(…" at bounding box center [961, 532] width 500 height 70
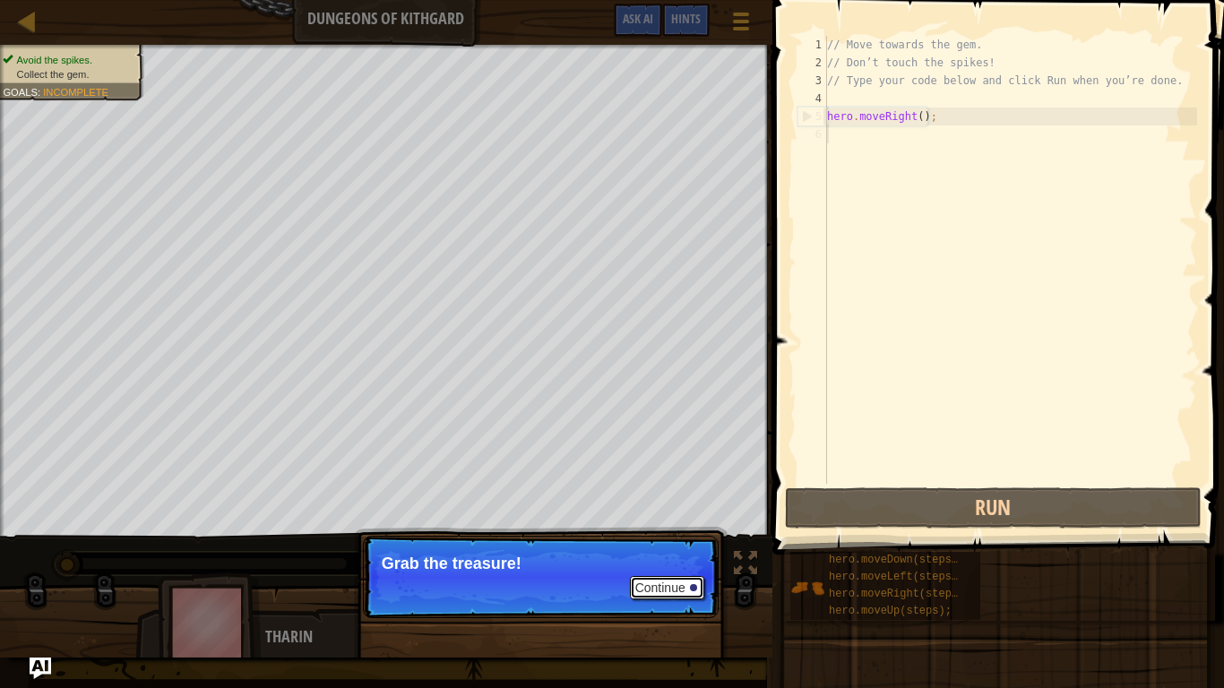
click at [696, 579] on div at bounding box center [693, 587] width 7 height 7
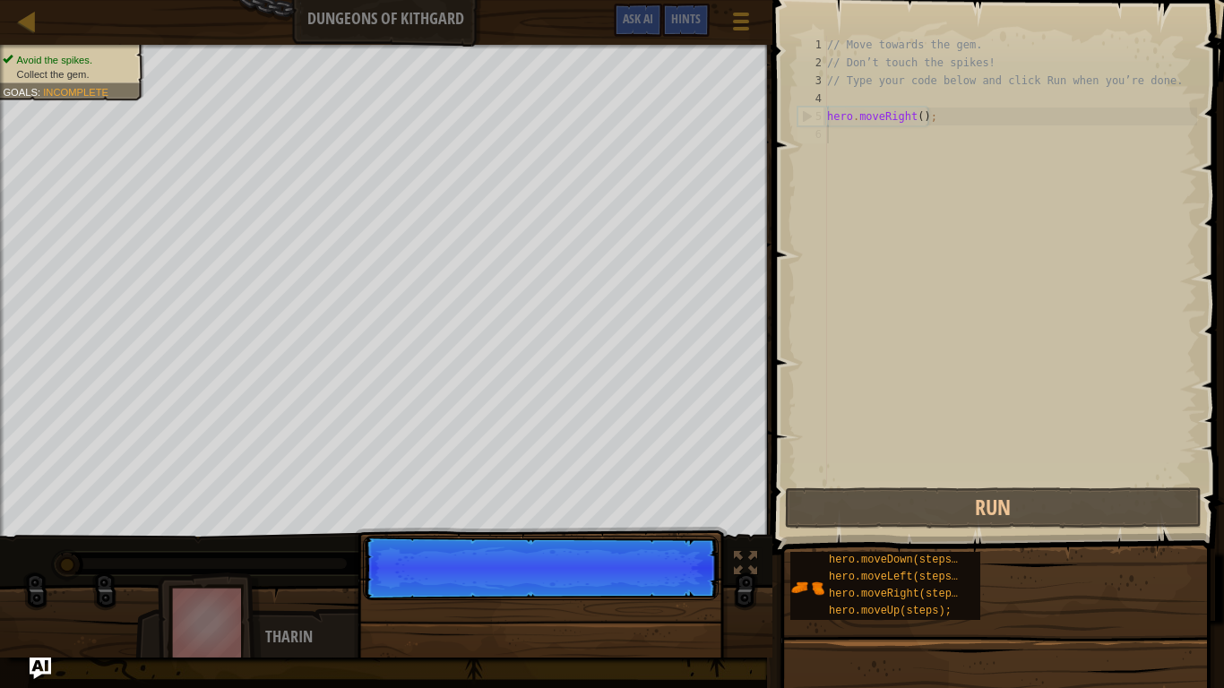
scroll to position [8, 0]
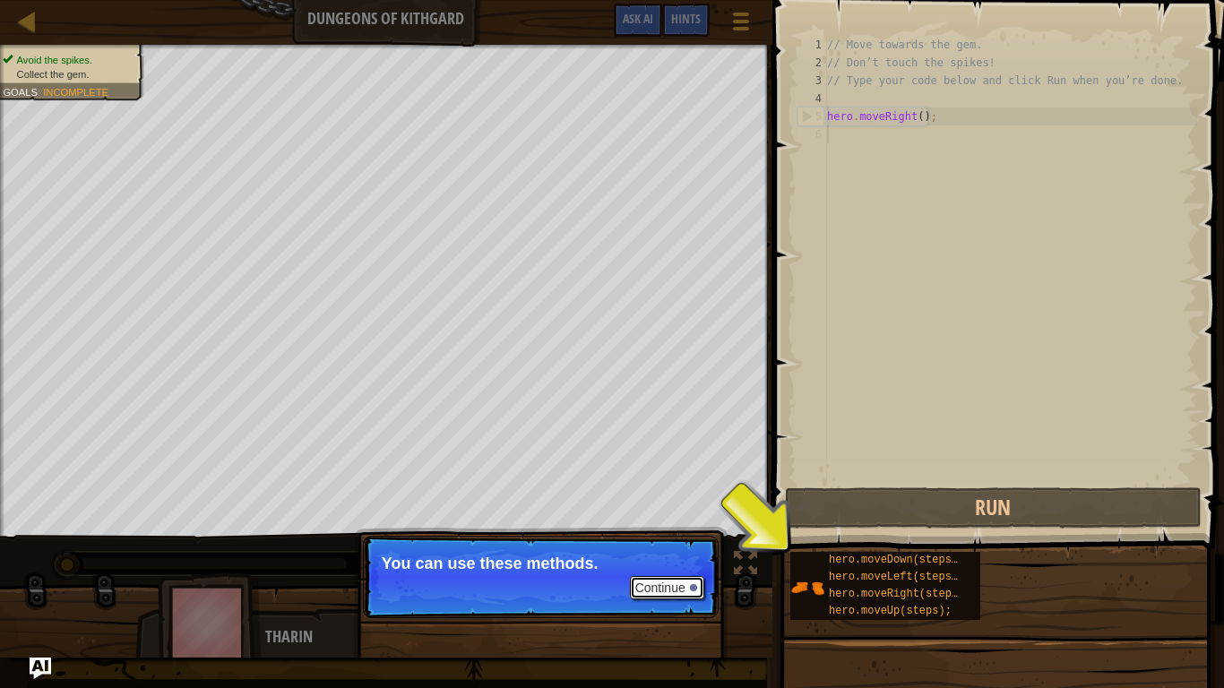
click at [666, 579] on button "Continue" at bounding box center [667, 587] width 74 height 23
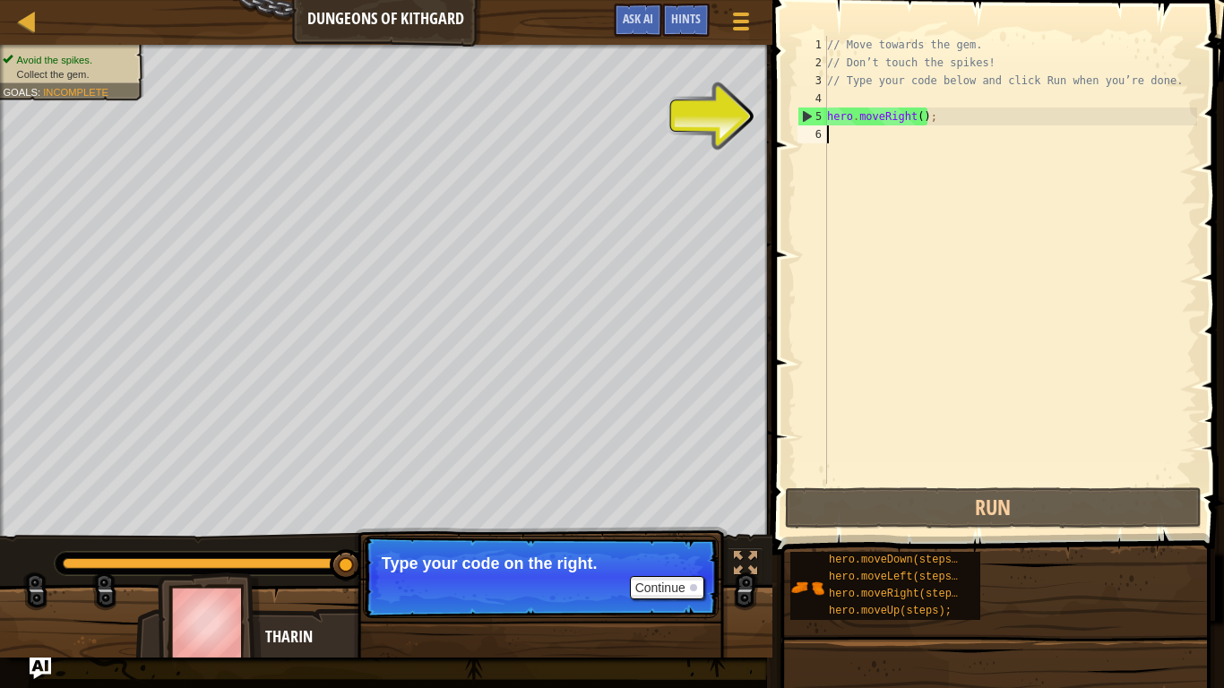
click at [899, 145] on div "// Move towards the gem. // Don’t touch the spikes! // Type your code below and…" at bounding box center [1010, 278] width 374 height 484
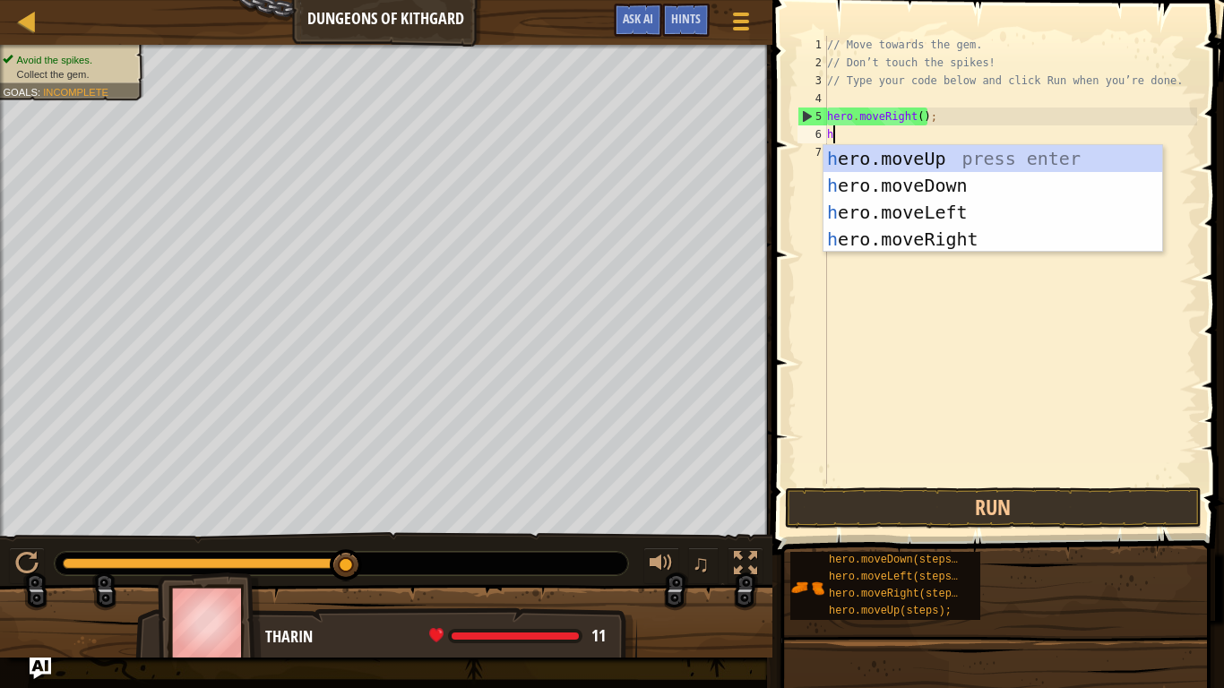
type textarea "hero"
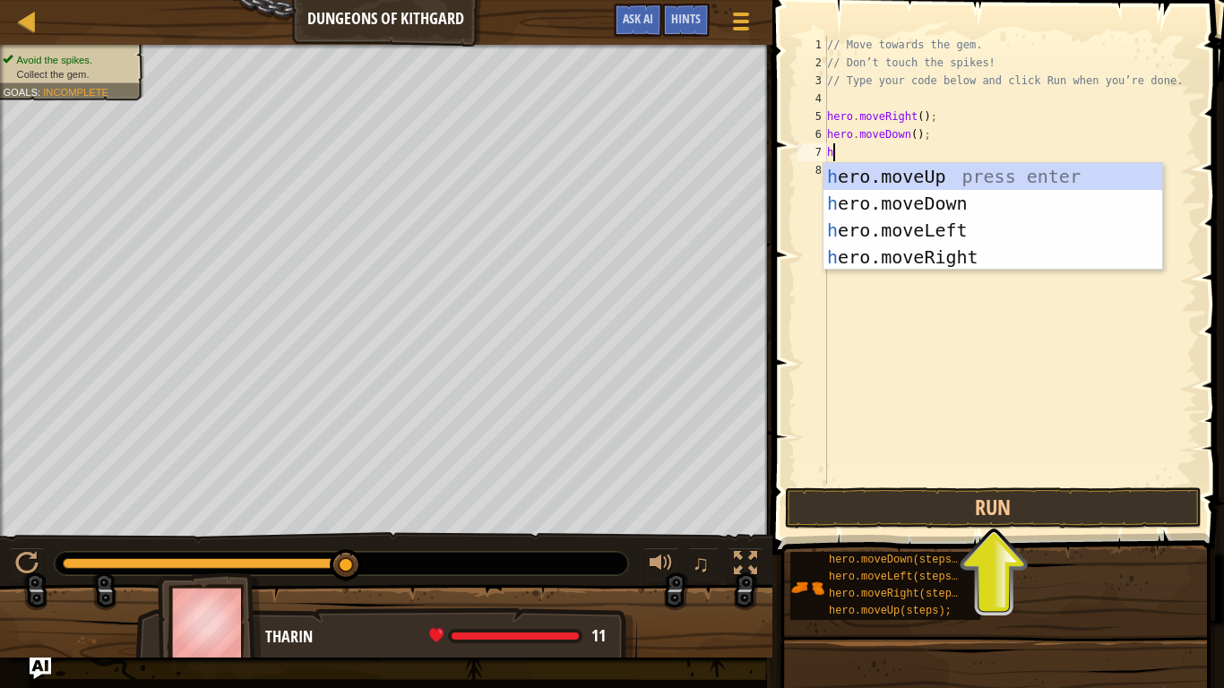
type textarea "her"
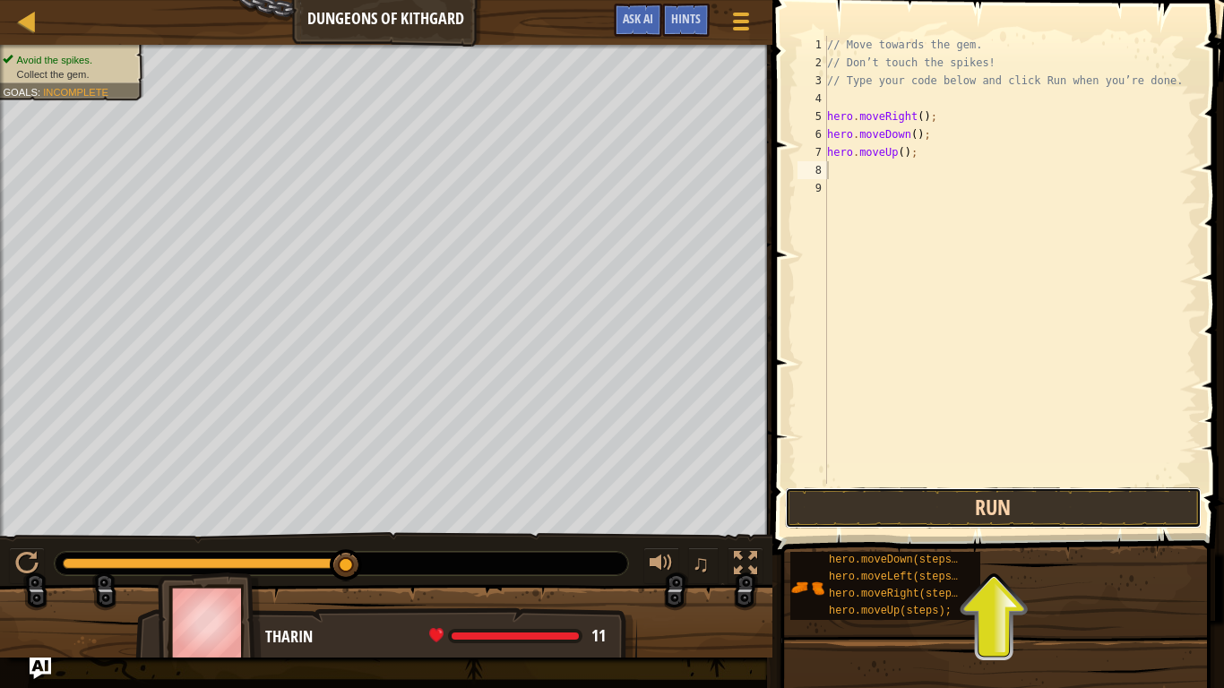
click at [1023, 517] on button "Run" at bounding box center [994, 507] width 418 height 41
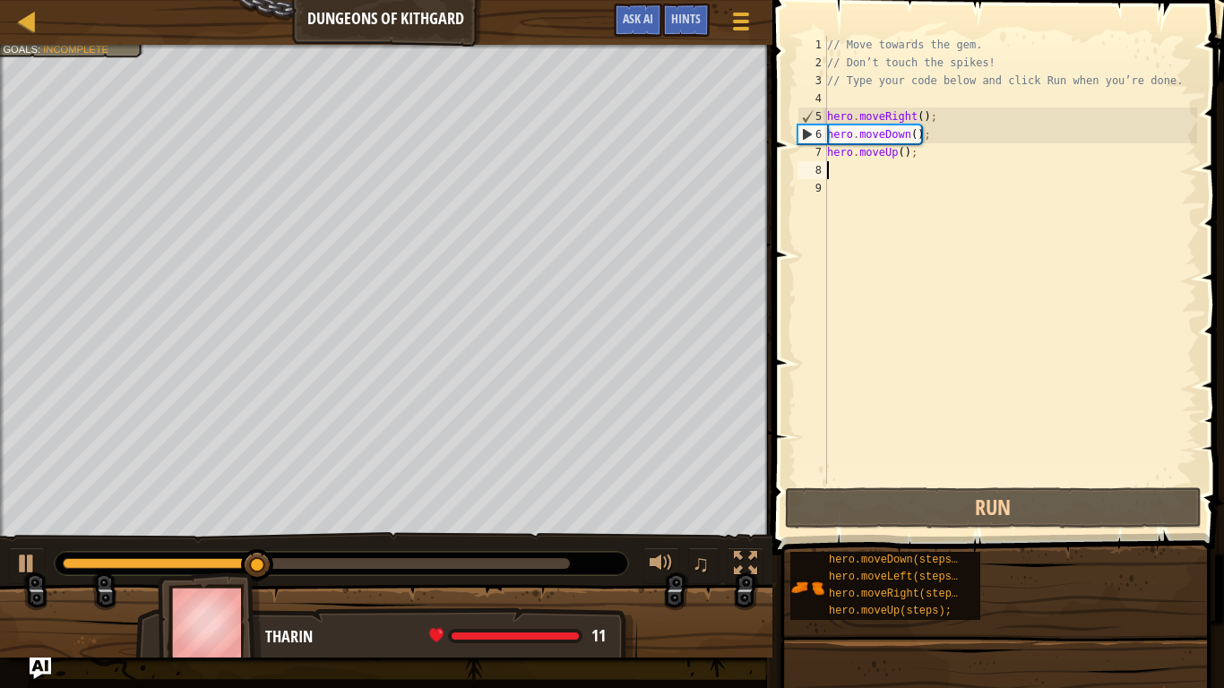
click at [897, 154] on div "// Move towards the gem. // Don’t touch the spikes! // Type your code below and…" at bounding box center [1010, 278] width 374 height 484
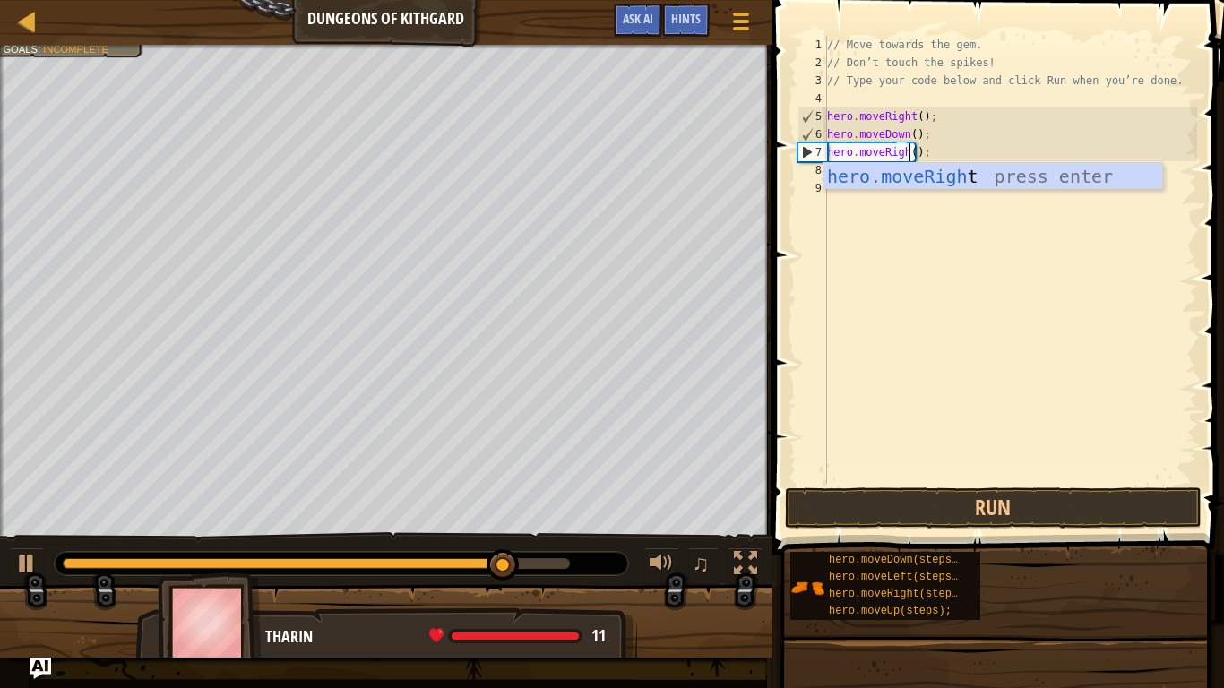
scroll to position [8, 13]
type textarea "hero.moveRight();"
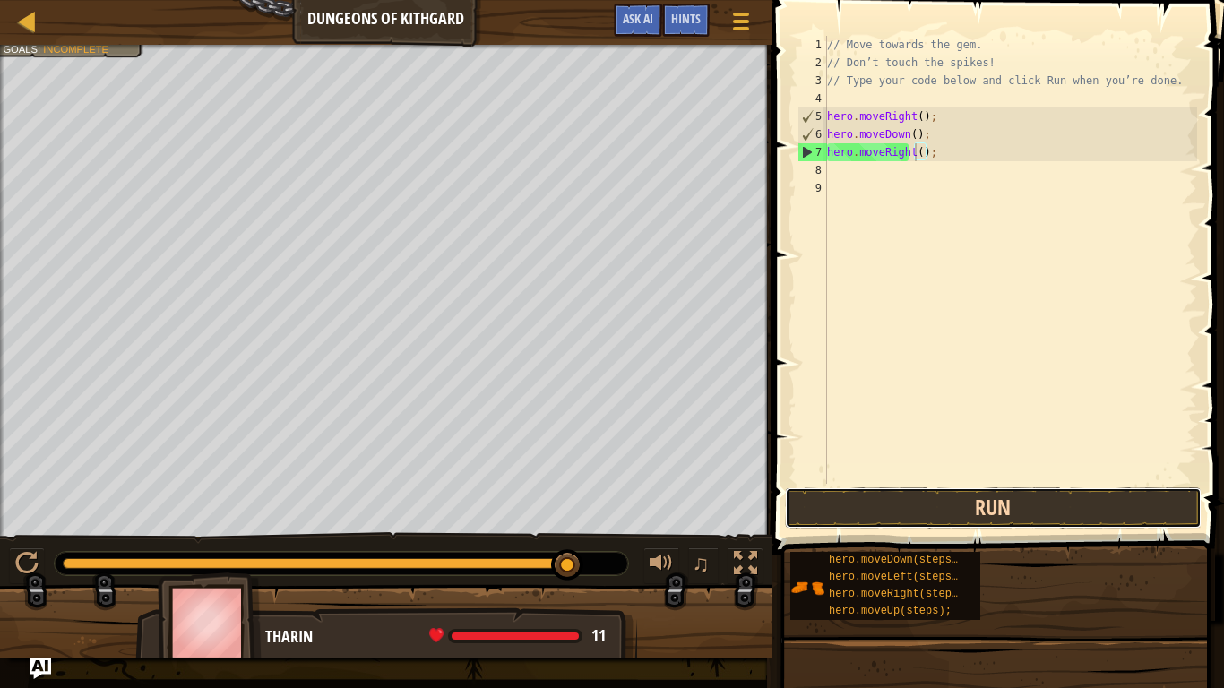
click at [960, 522] on button "Run" at bounding box center [994, 507] width 418 height 41
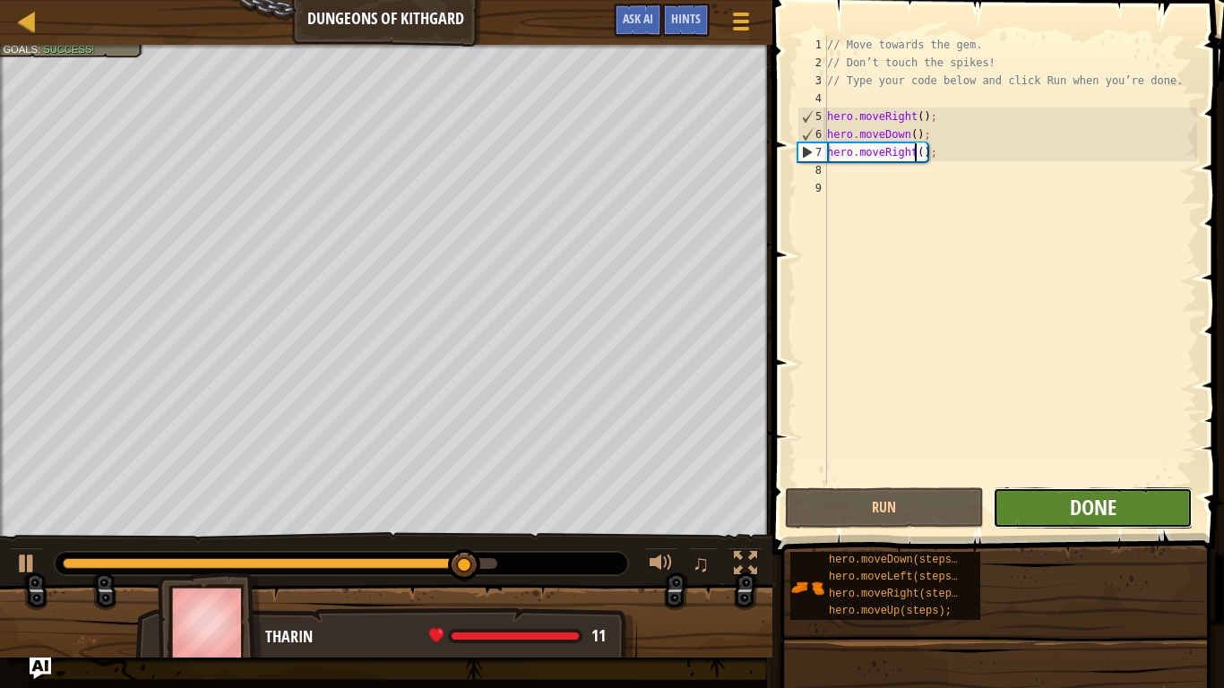
click at [1082, 502] on span "Done" at bounding box center [1093, 507] width 47 height 29
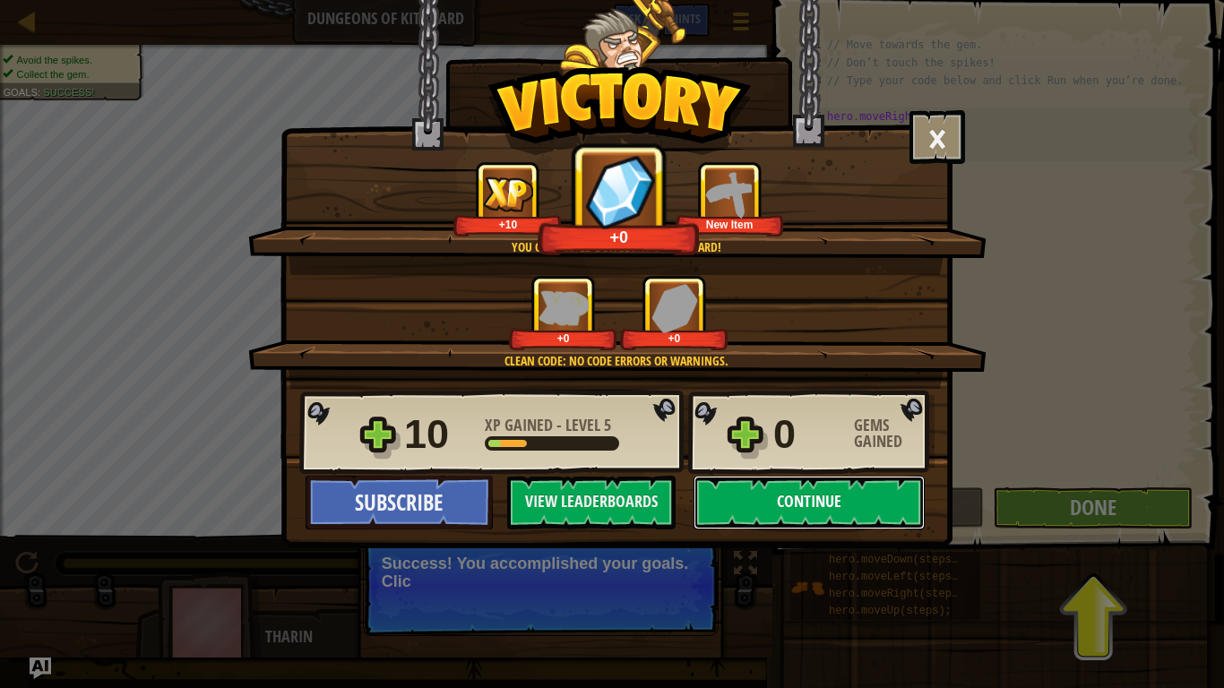
click at [776, 515] on button "Continue" at bounding box center [809, 503] width 231 height 54
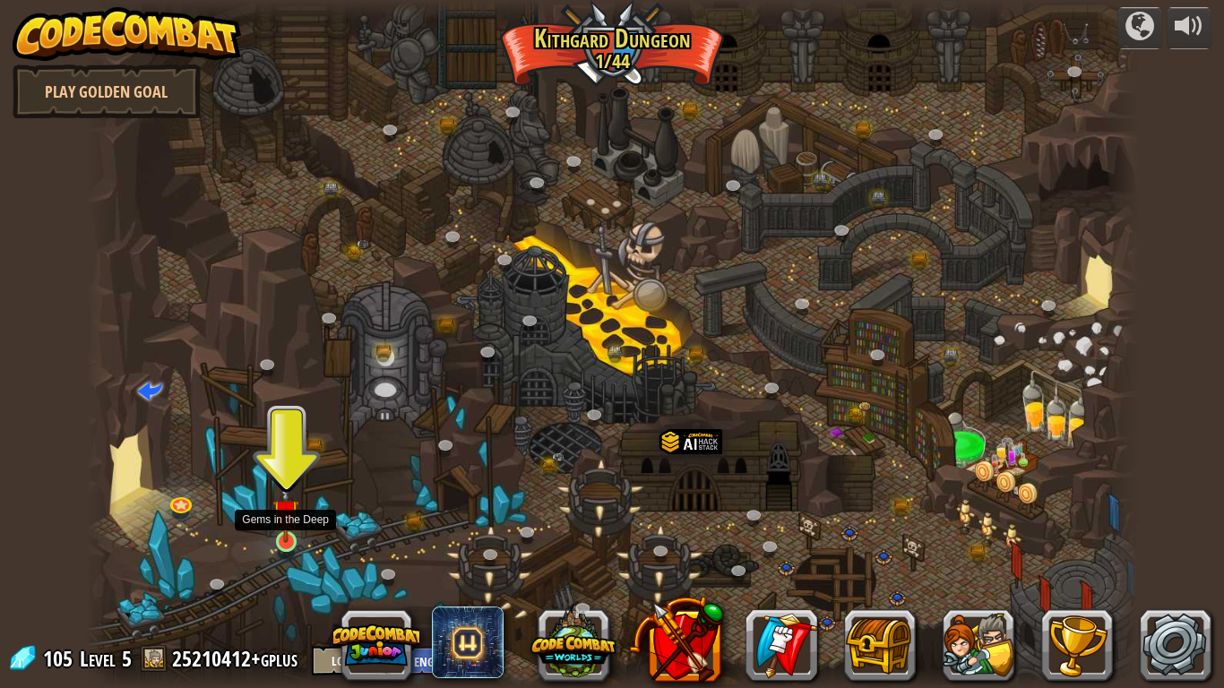
click at [290, 536] on img at bounding box center [285, 512] width 27 height 61
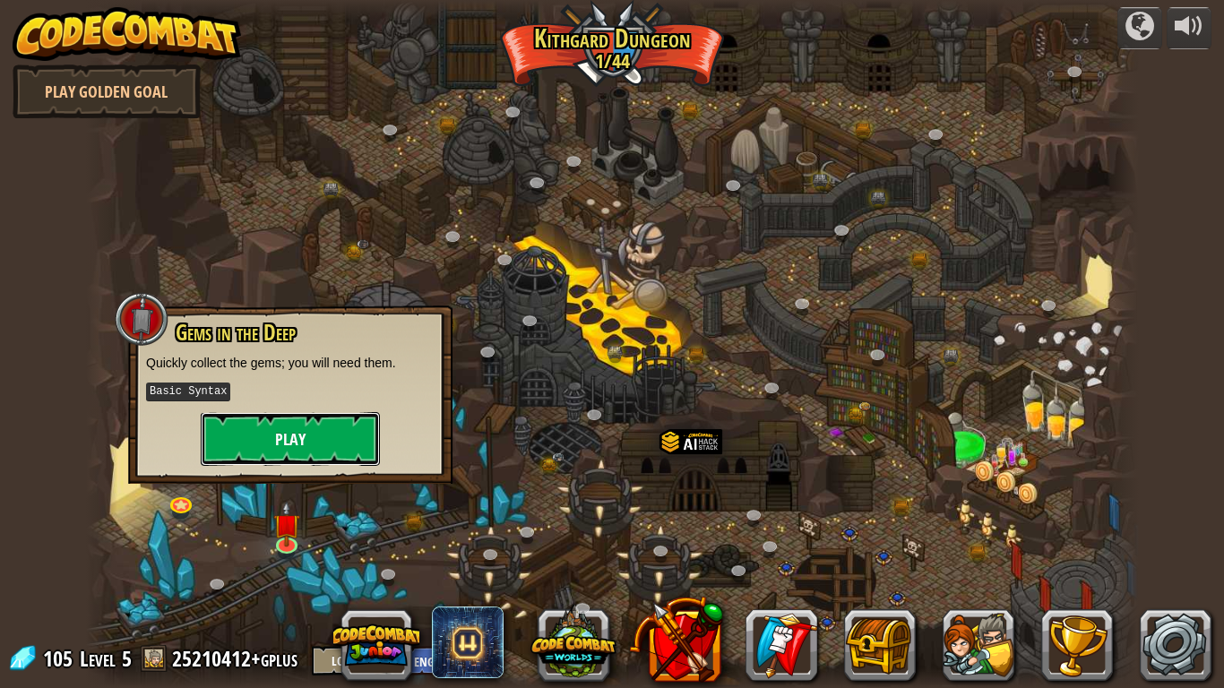
click at [302, 432] on button "Play" at bounding box center [290, 439] width 179 height 54
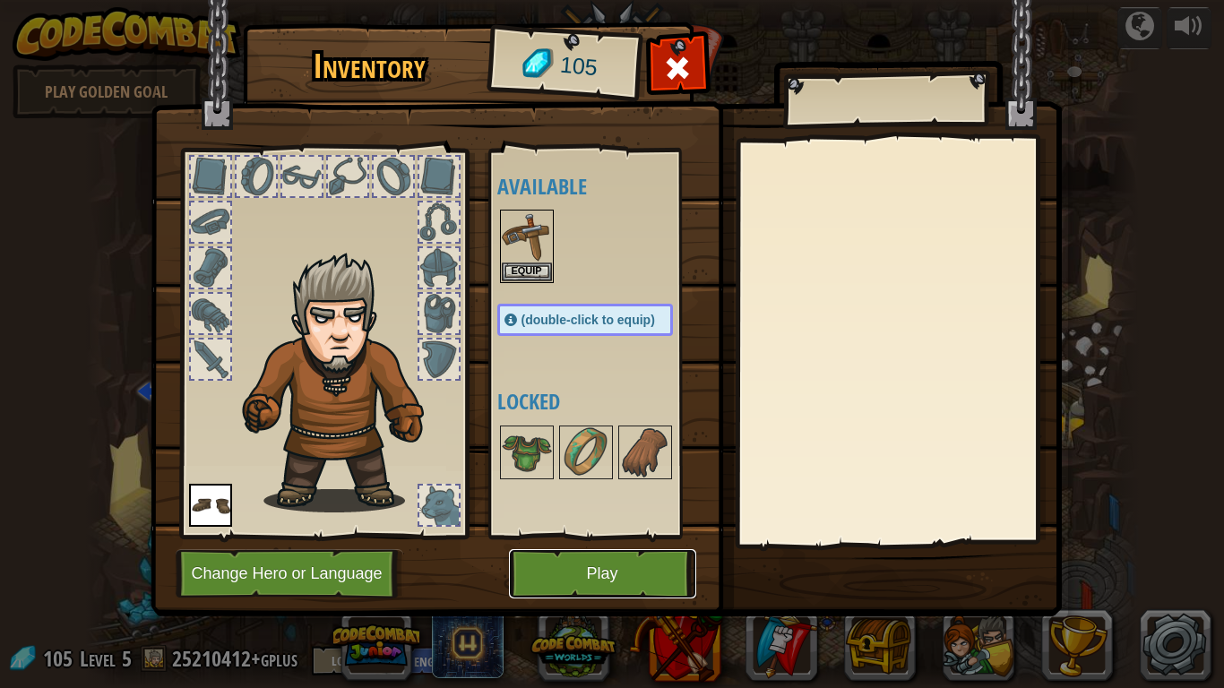
click at [603, 579] on button "Play" at bounding box center [602, 573] width 187 height 49
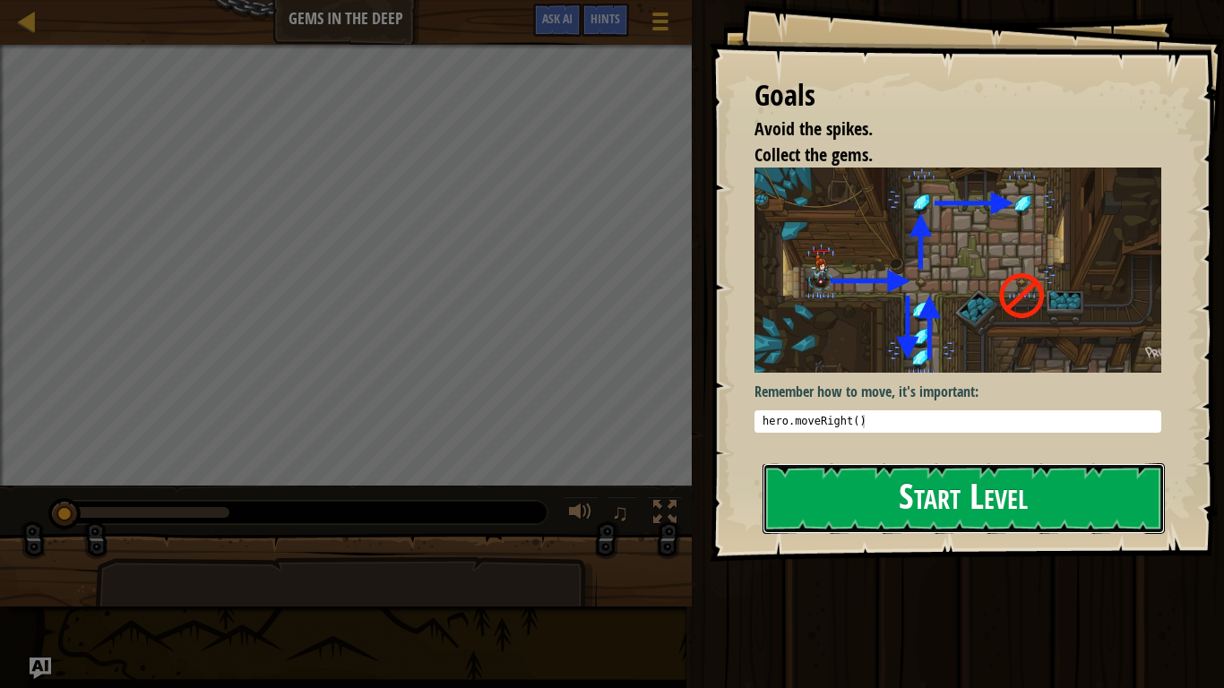
click at [871, 491] on button "Start Level" at bounding box center [964, 498] width 402 height 71
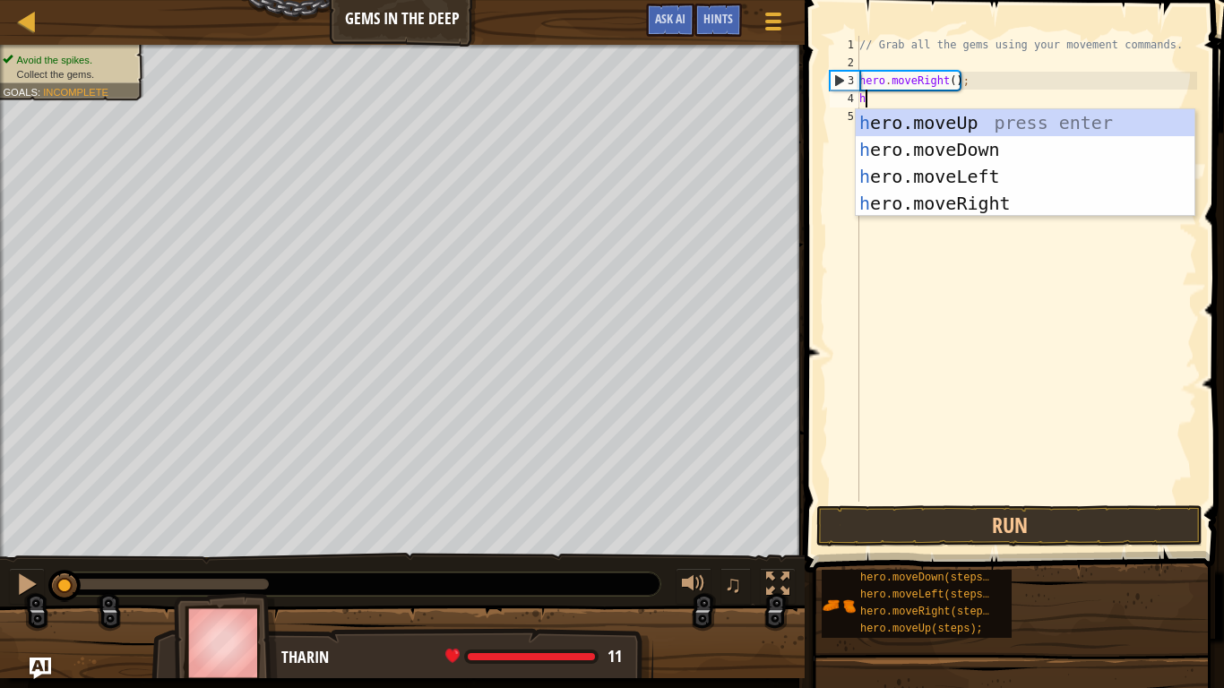
scroll to position [8, 1]
type textarea "he"
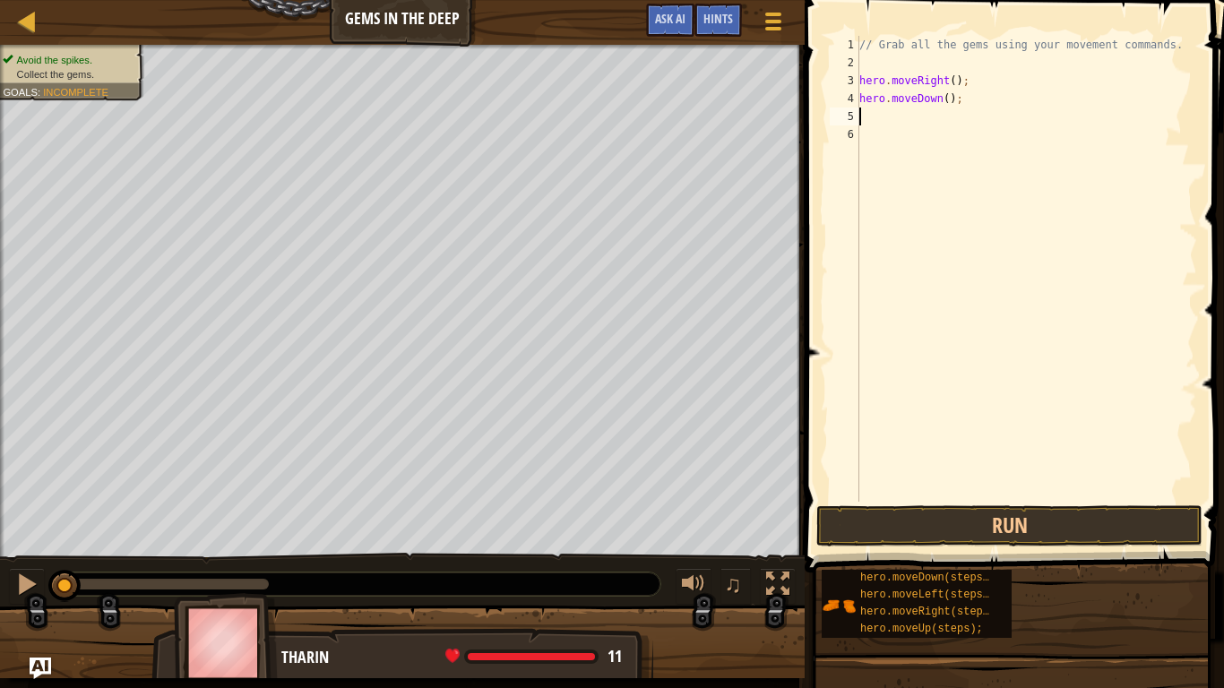
scroll to position [8, 0]
type textarea "h"
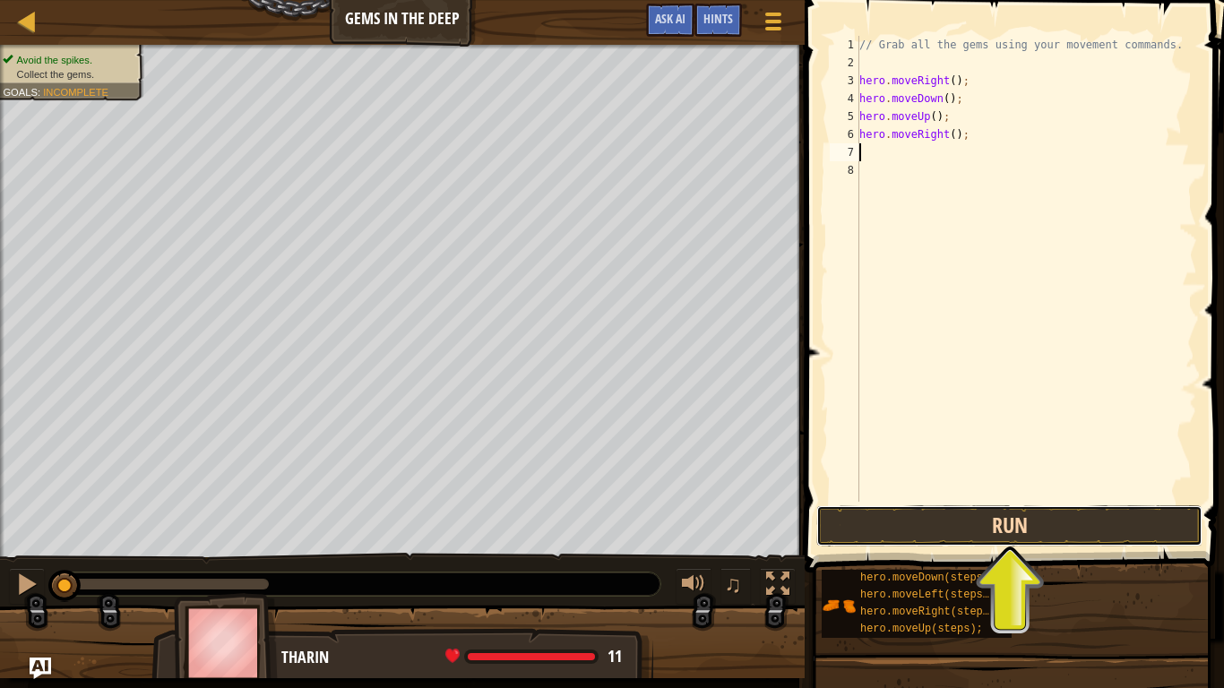
click at [1013, 527] on button "Run" at bounding box center [1009, 525] width 386 height 41
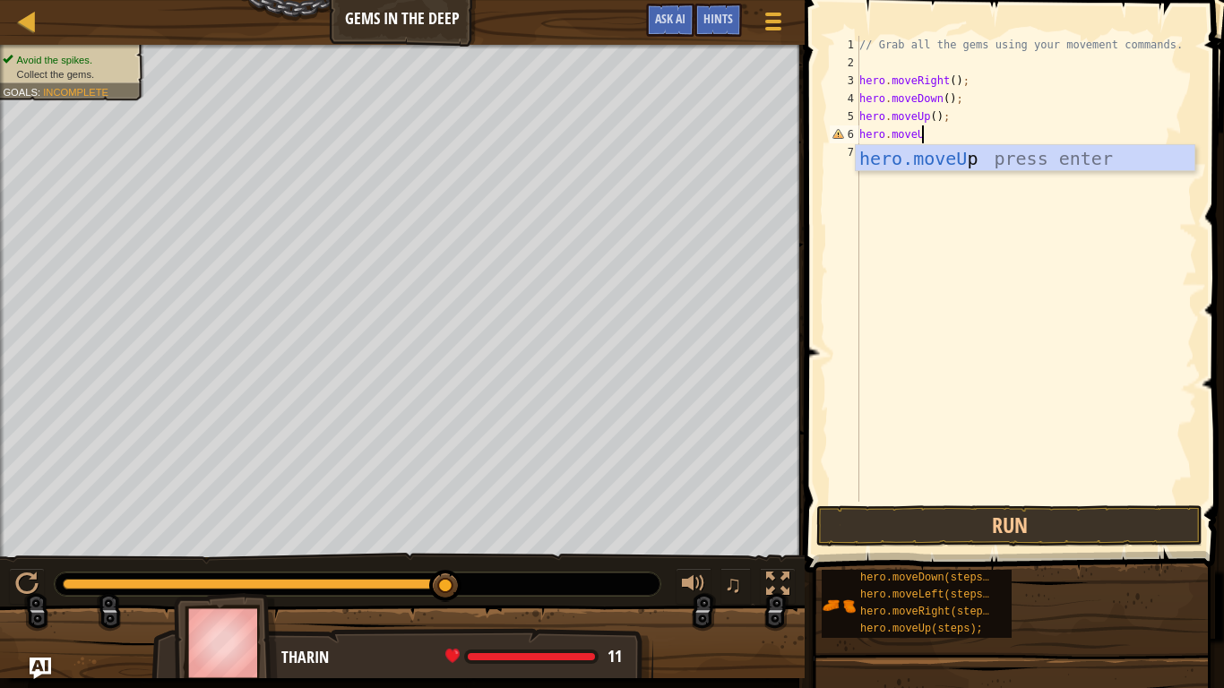
type textarea "hero.moveUp"
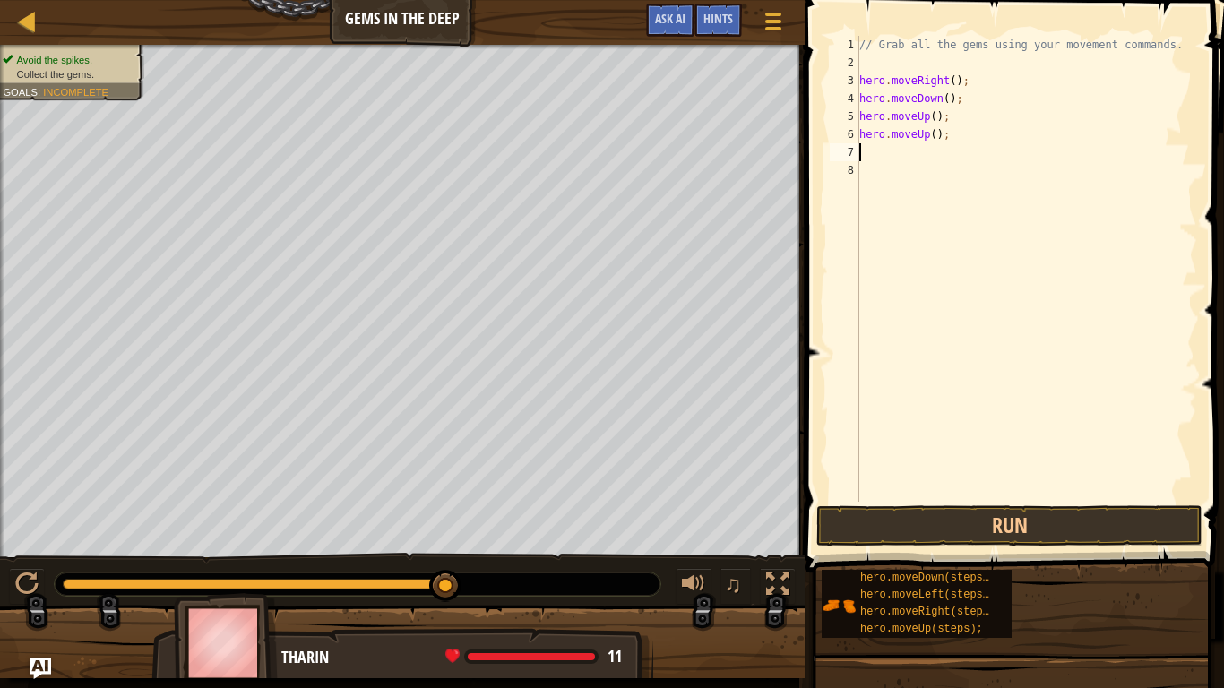
type textarea "h"
click at [1008, 530] on button "Run" at bounding box center [1009, 525] width 386 height 41
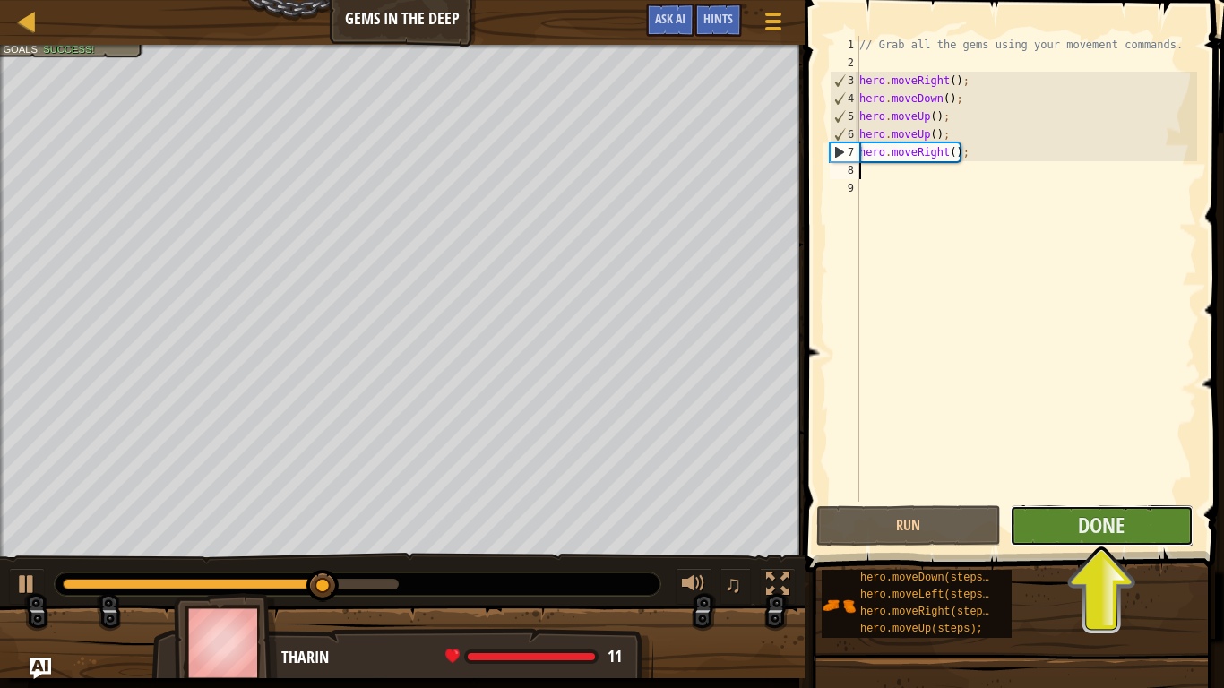
click at [1056, 515] on button "Done" at bounding box center [1102, 525] width 184 height 41
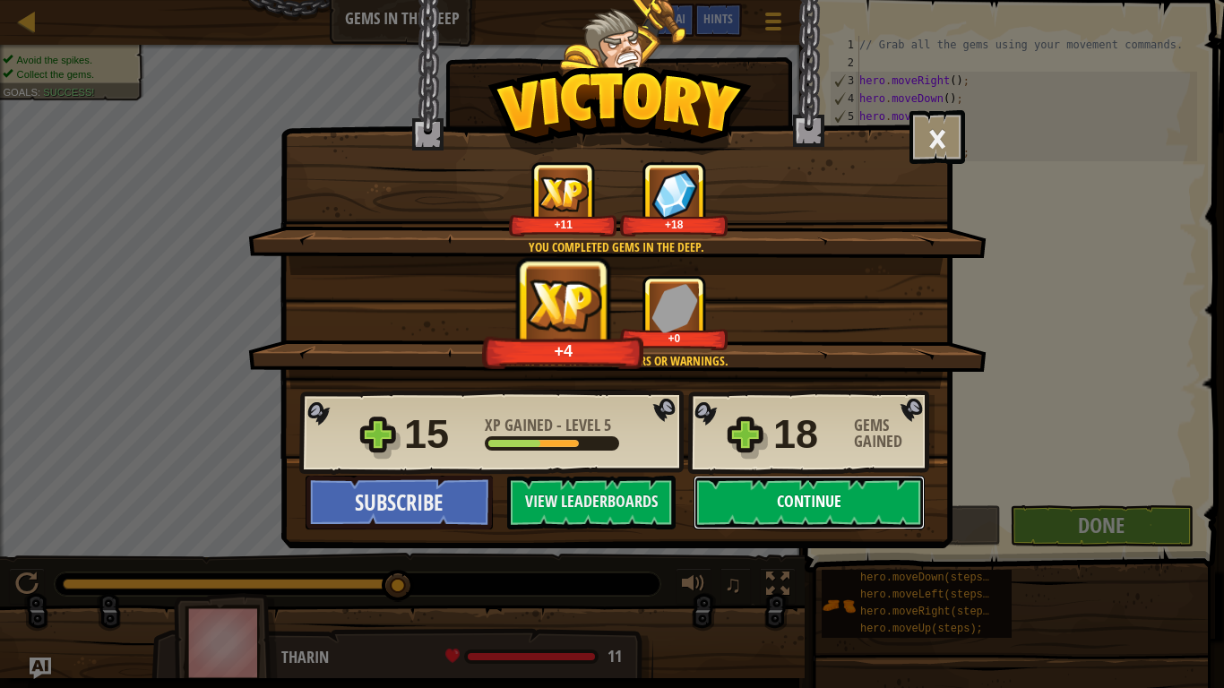
click at [846, 503] on button "Continue" at bounding box center [809, 503] width 231 height 54
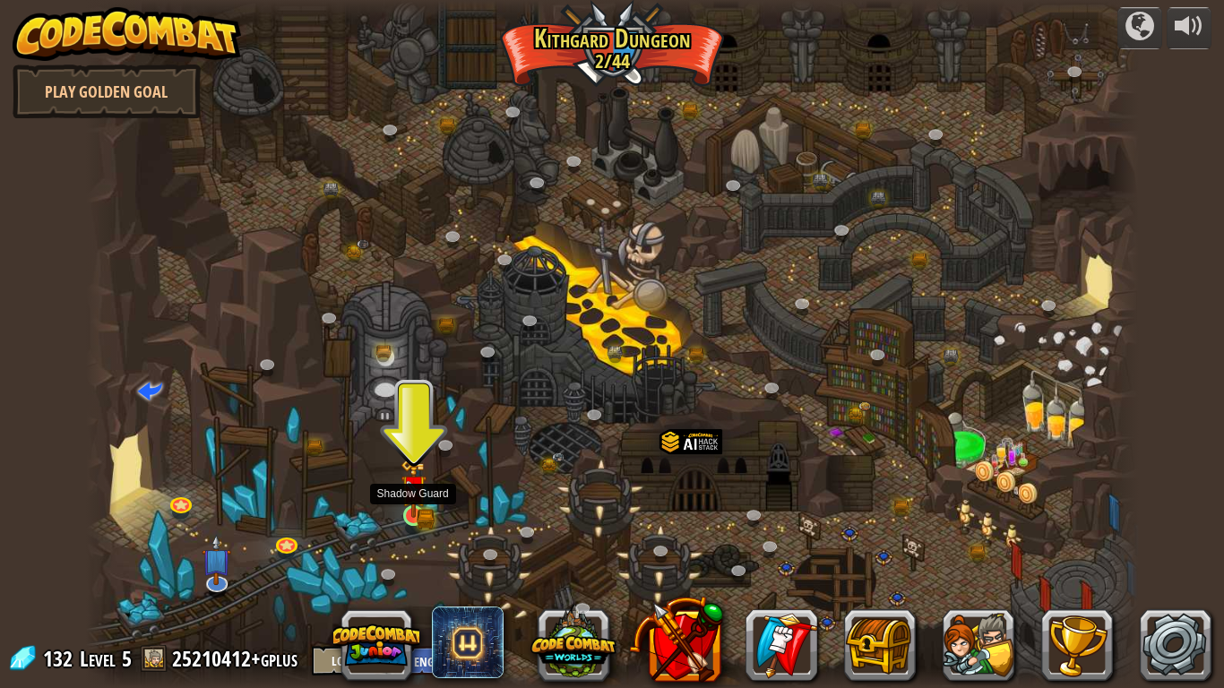
click at [415, 510] on img at bounding box center [414, 488] width 27 height 58
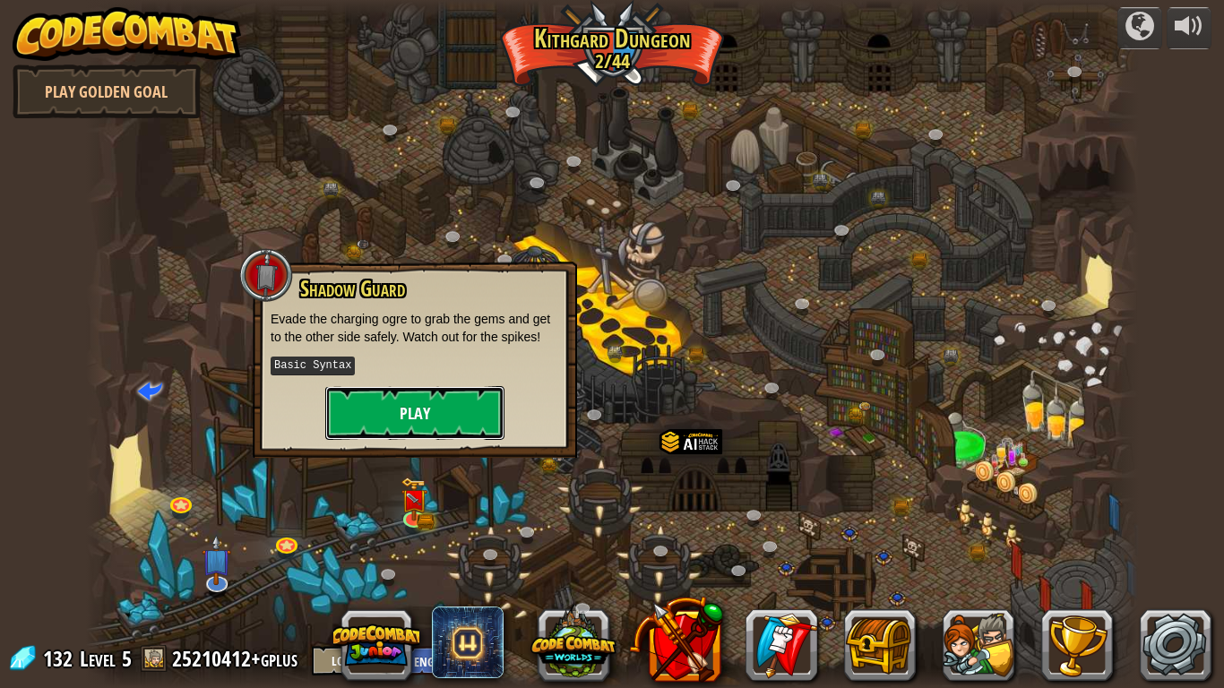
click at [364, 395] on button "Play" at bounding box center [414, 413] width 179 height 54
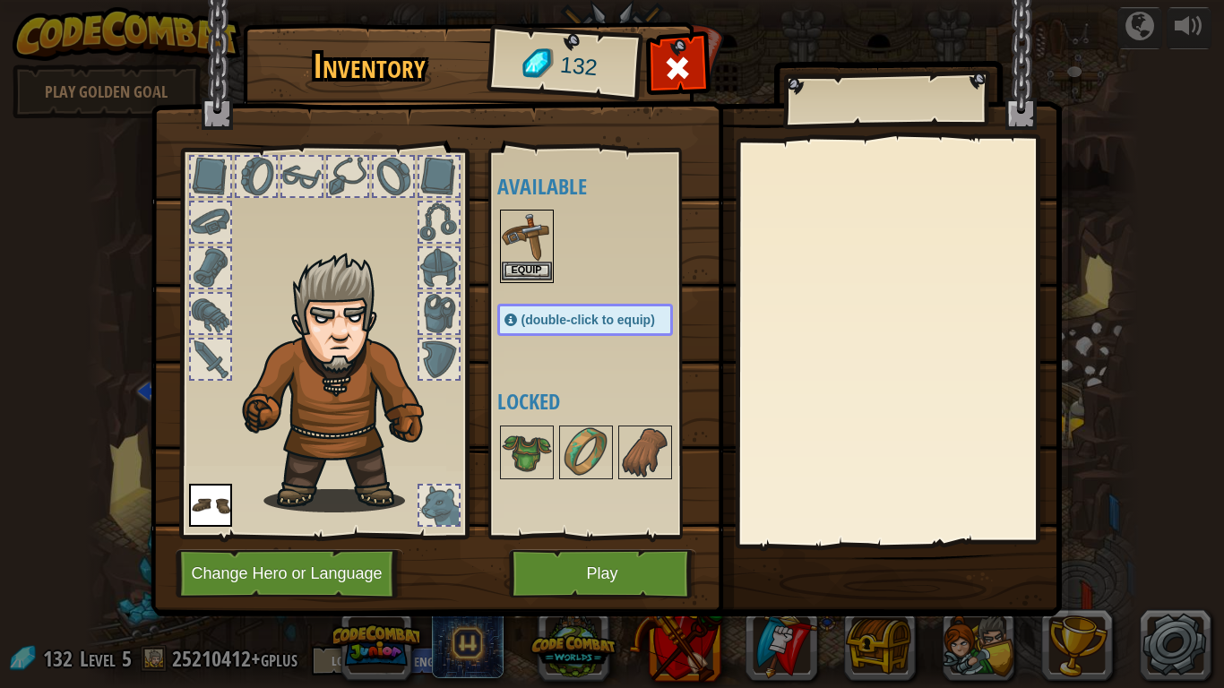
click at [527, 226] on img at bounding box center [527, 236] width 50 height 50
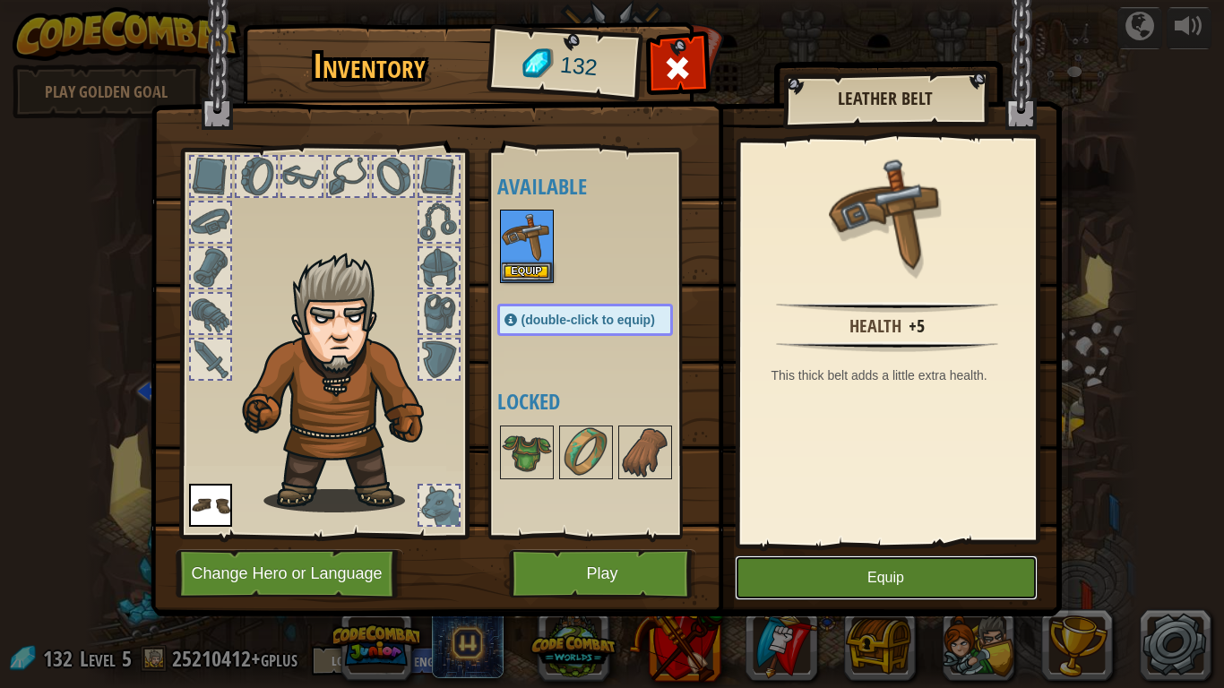
click at [957, 561] on button "Equip" at bounding box center [886, 578] width 303 height 45
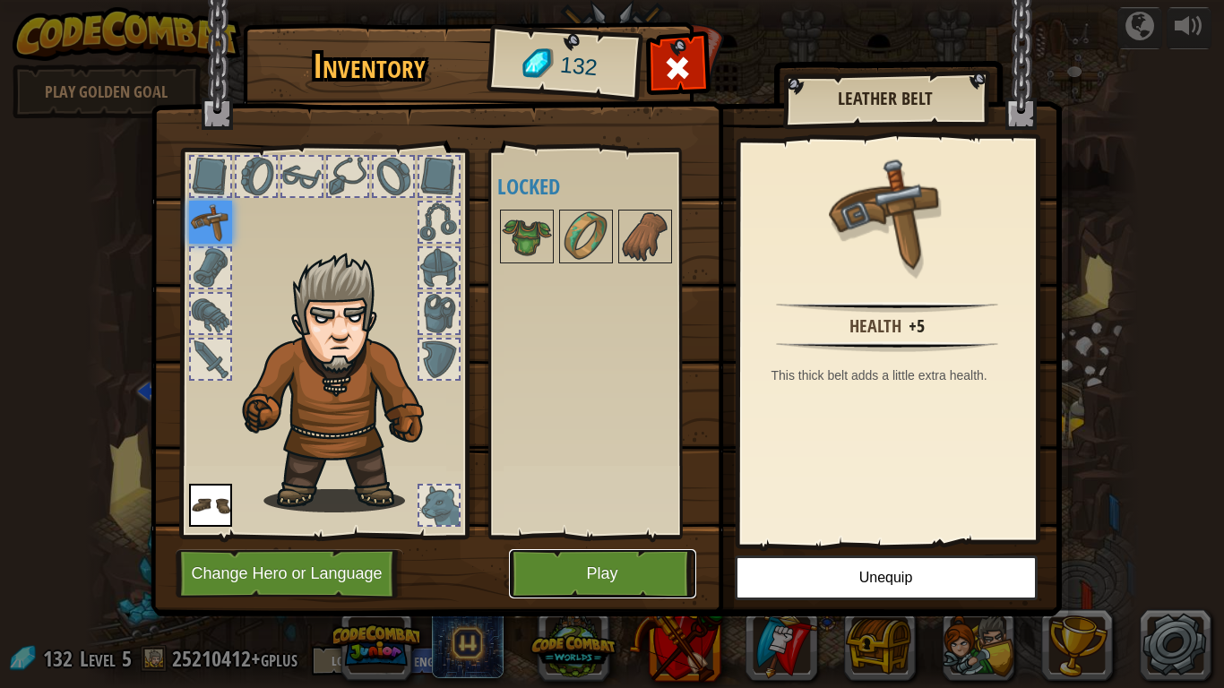
click at [606, 579] on button "Play" at bounding box center [602, 573] width 187 height 49
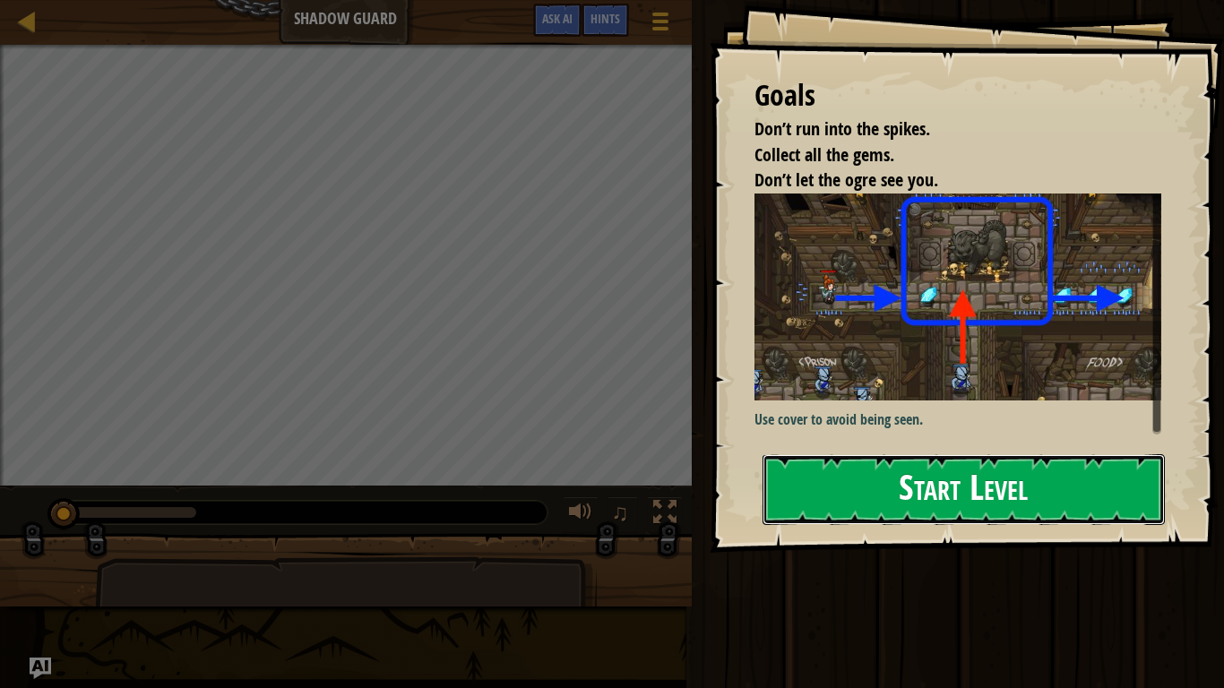
click at [1055, 509] on button "Start Level" at bounding box center [964, 489] width 402 height 71
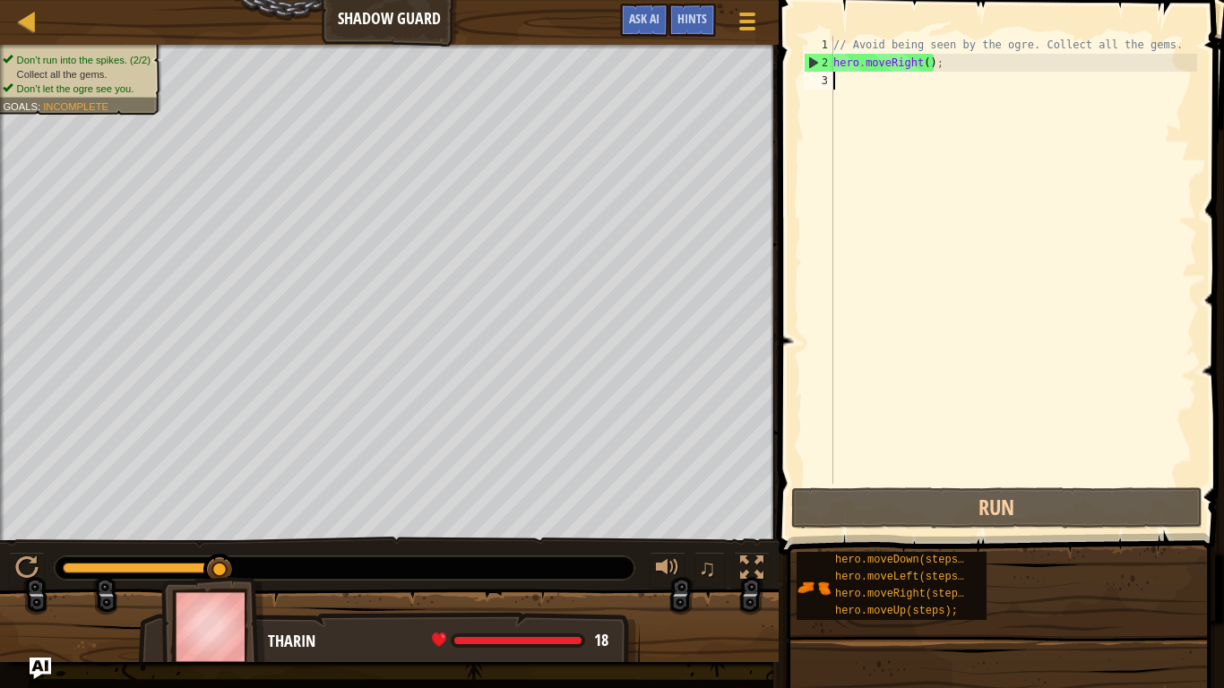
type textarea "h"
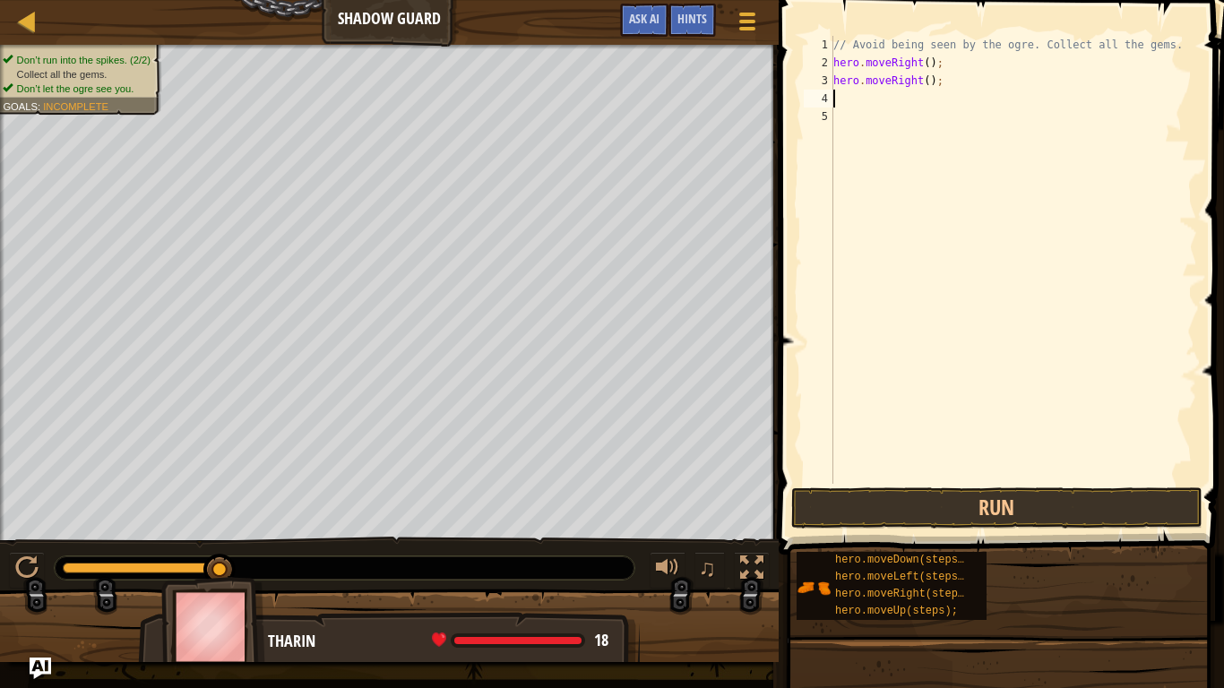
type textarea "h"
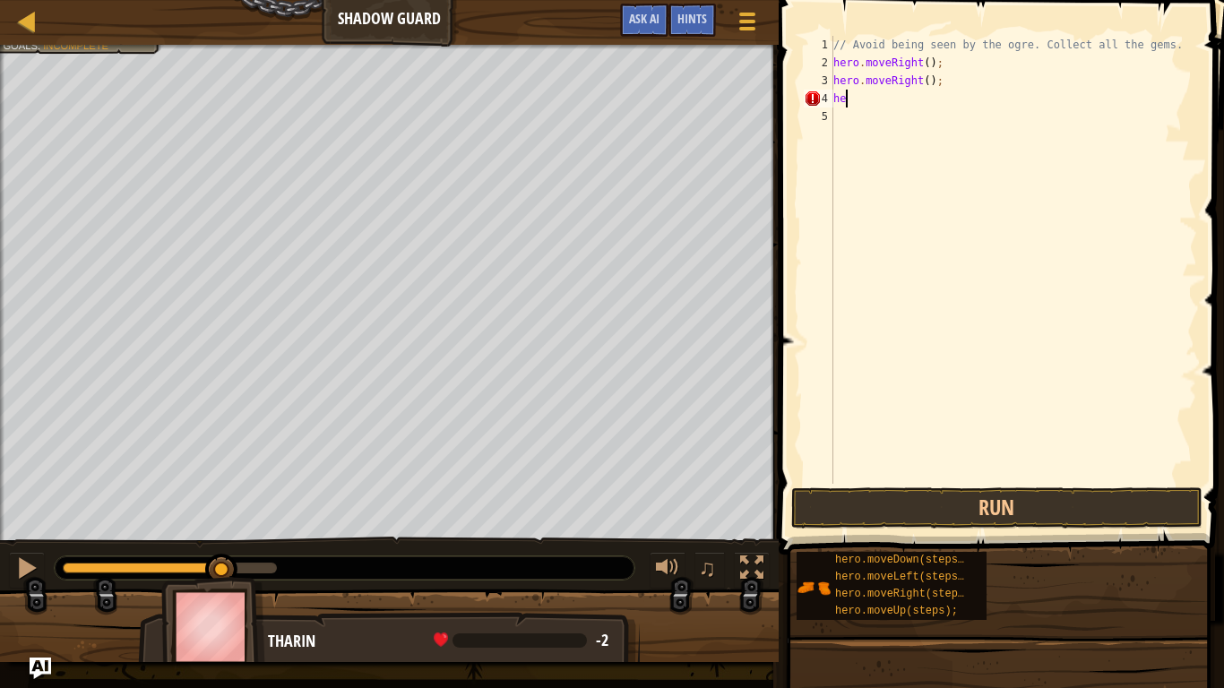
type textarea "h"
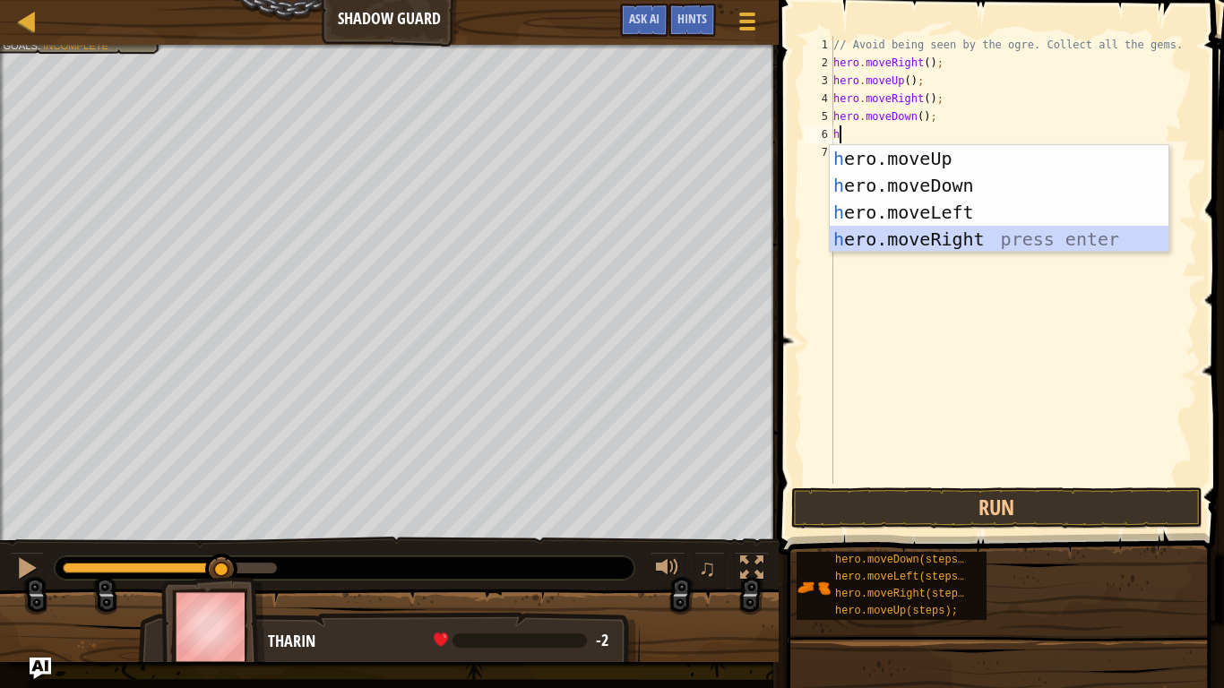
type textarea "hh"
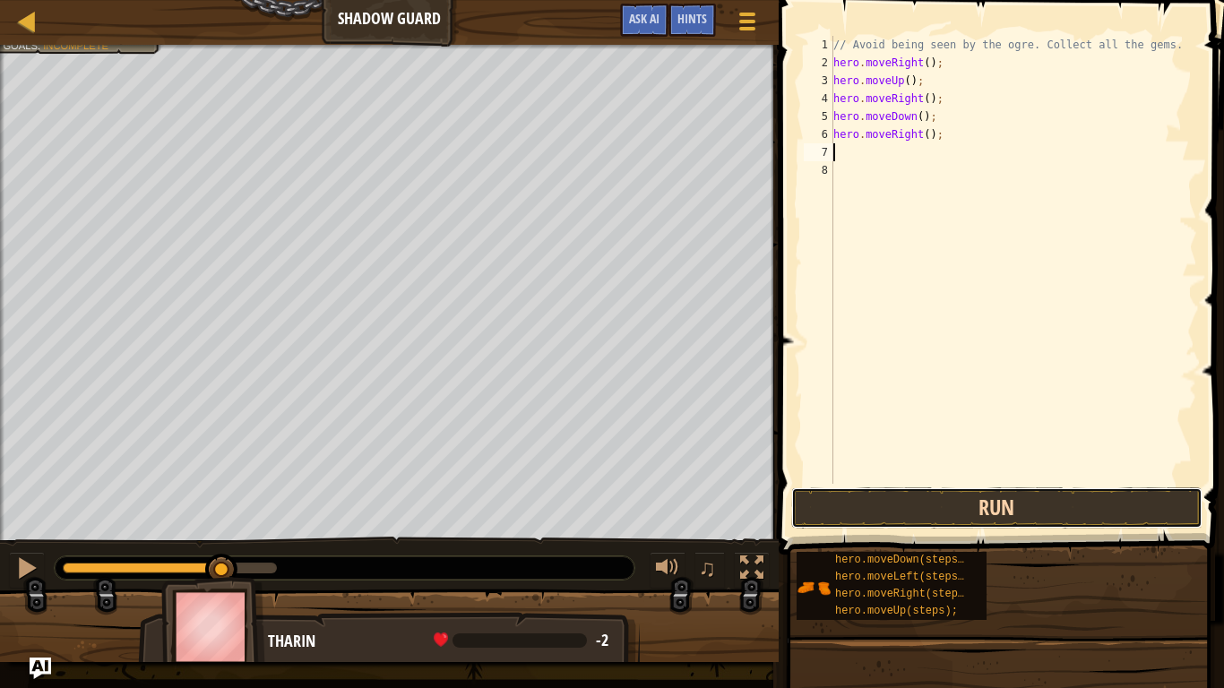
click at [890, 525] on button "Run" at bounding box center [996, 507] width 411 height 41
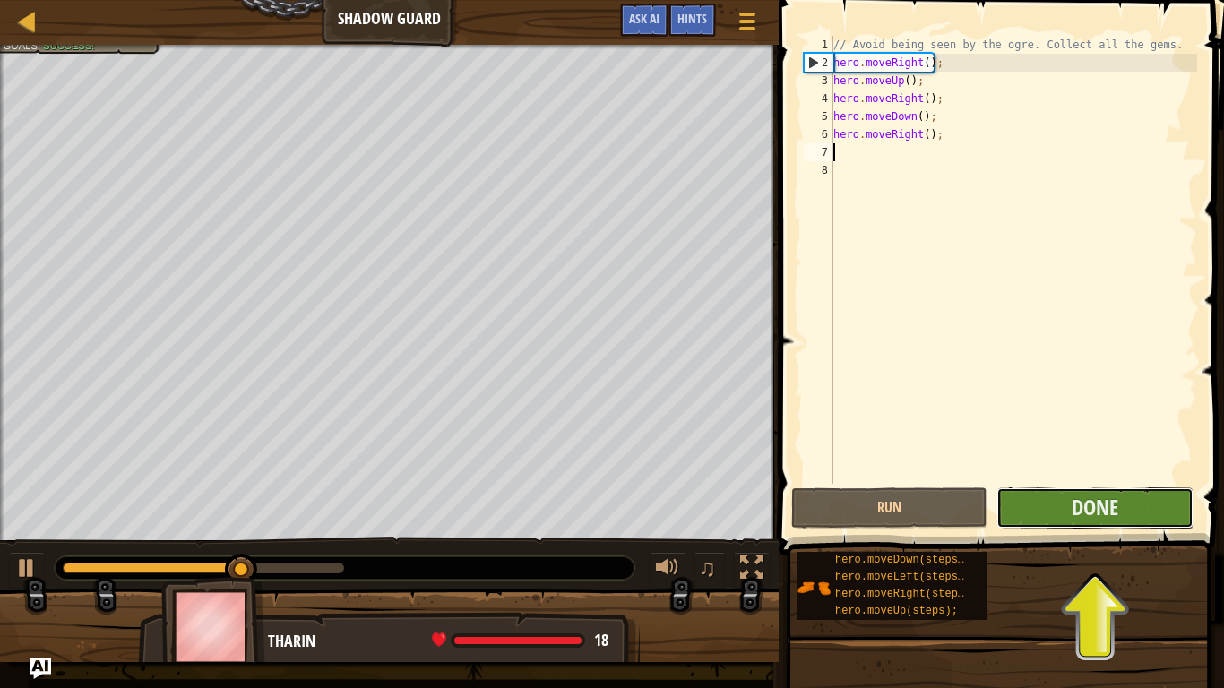
click at [1061, 503] on button "Done" at bounding box center [1094, 507] width 196 height 41
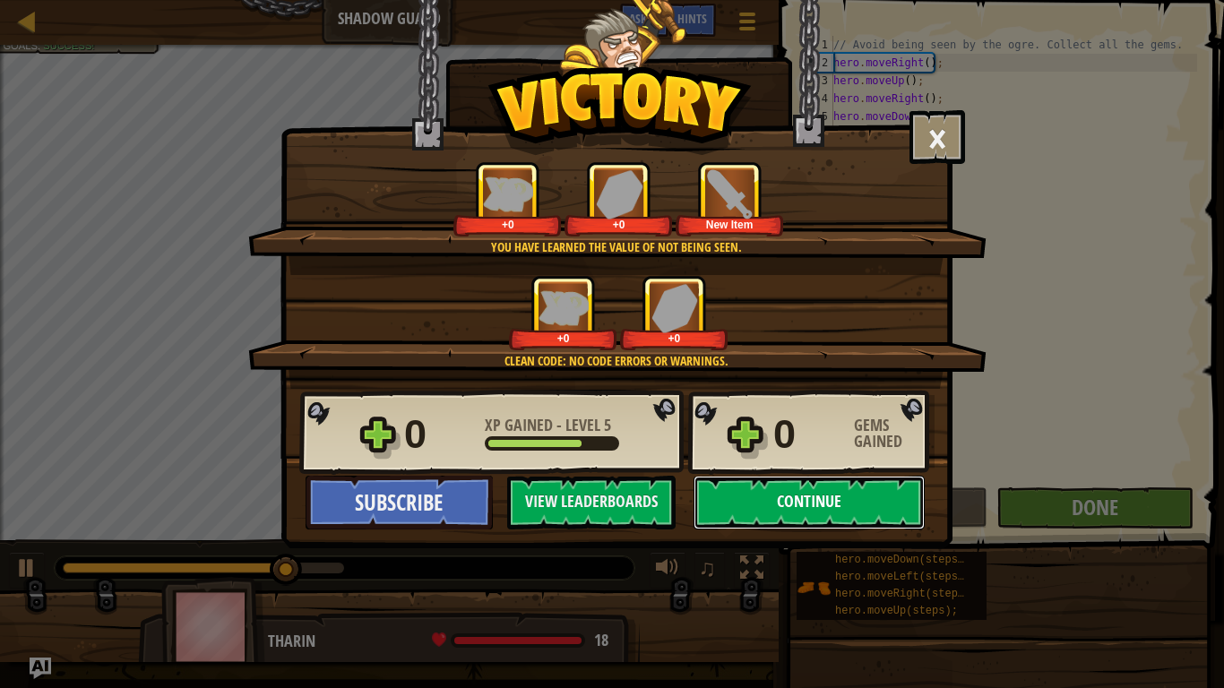
click at [847, 499] on button "Continue" at bounding box center [809, 503] width 231 height 54
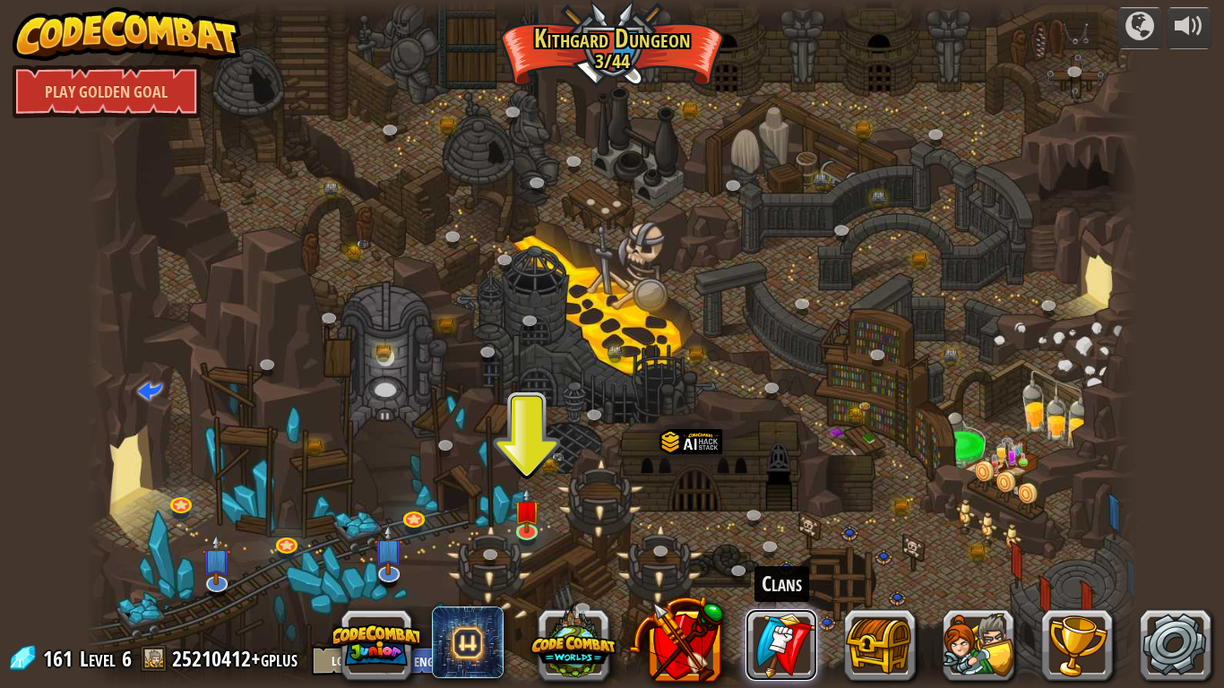
click at [784, 579] on link at bounding box center [782, 645] width 72 height 72
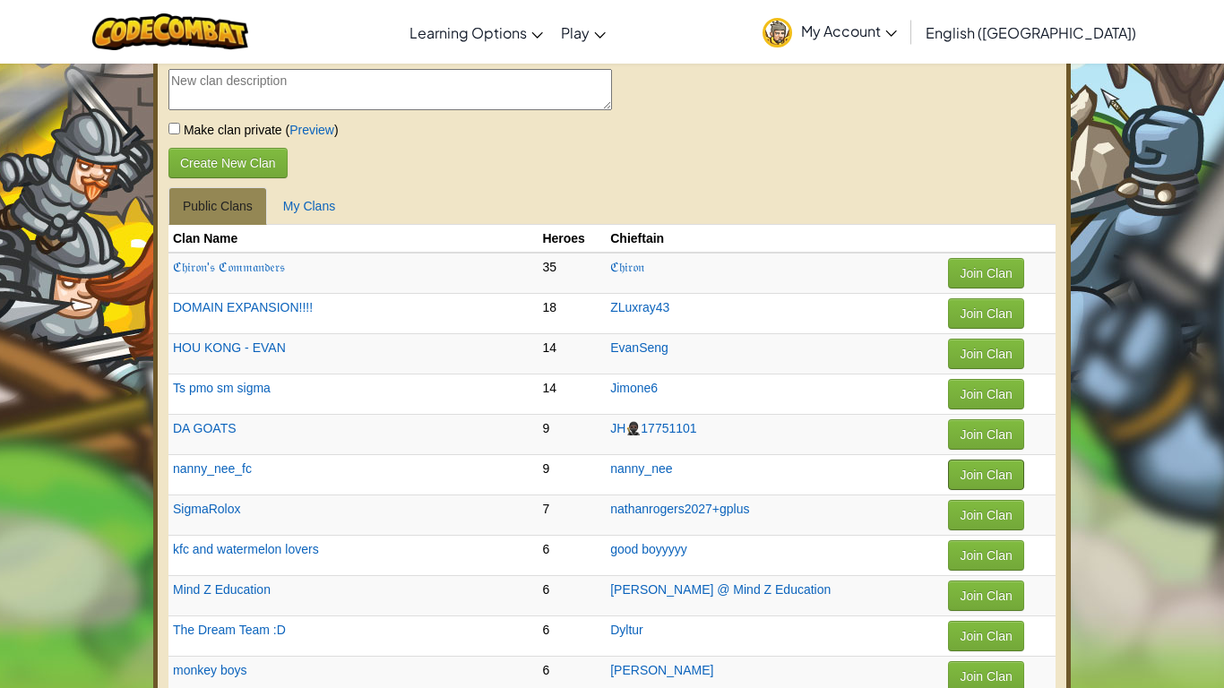
scroll to position [56, 0]
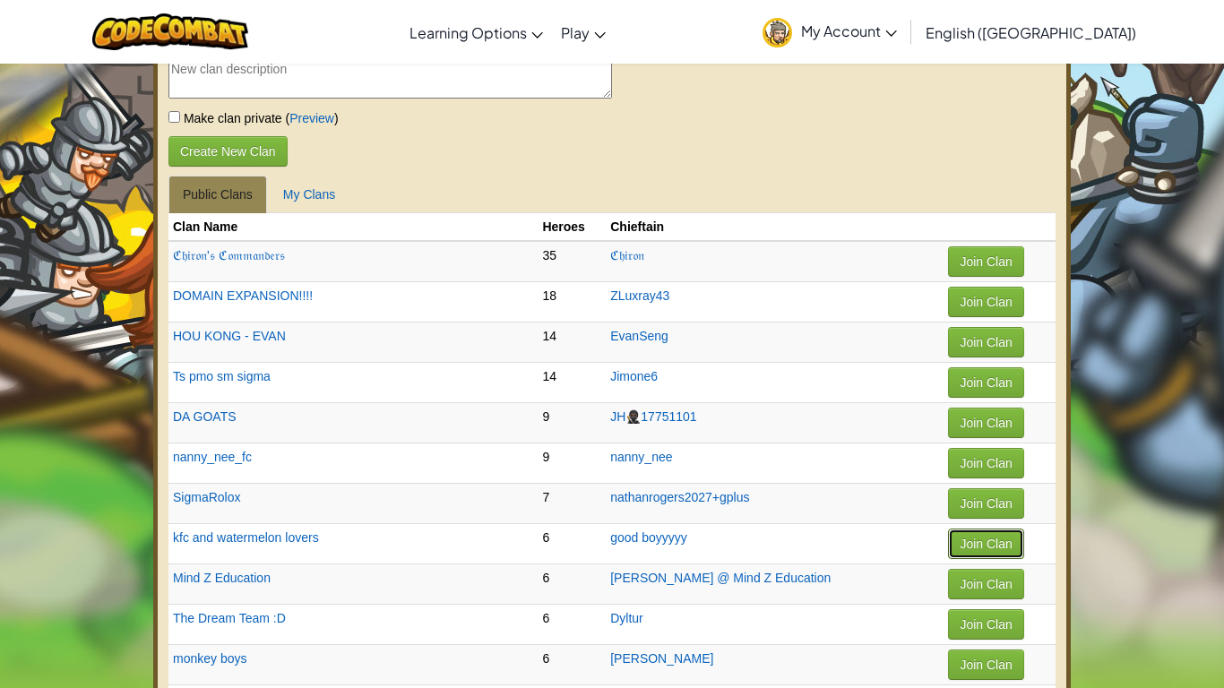
click at [964, 535] on button "Join Clan" at bounding box center [985, 544] width 75 height 30
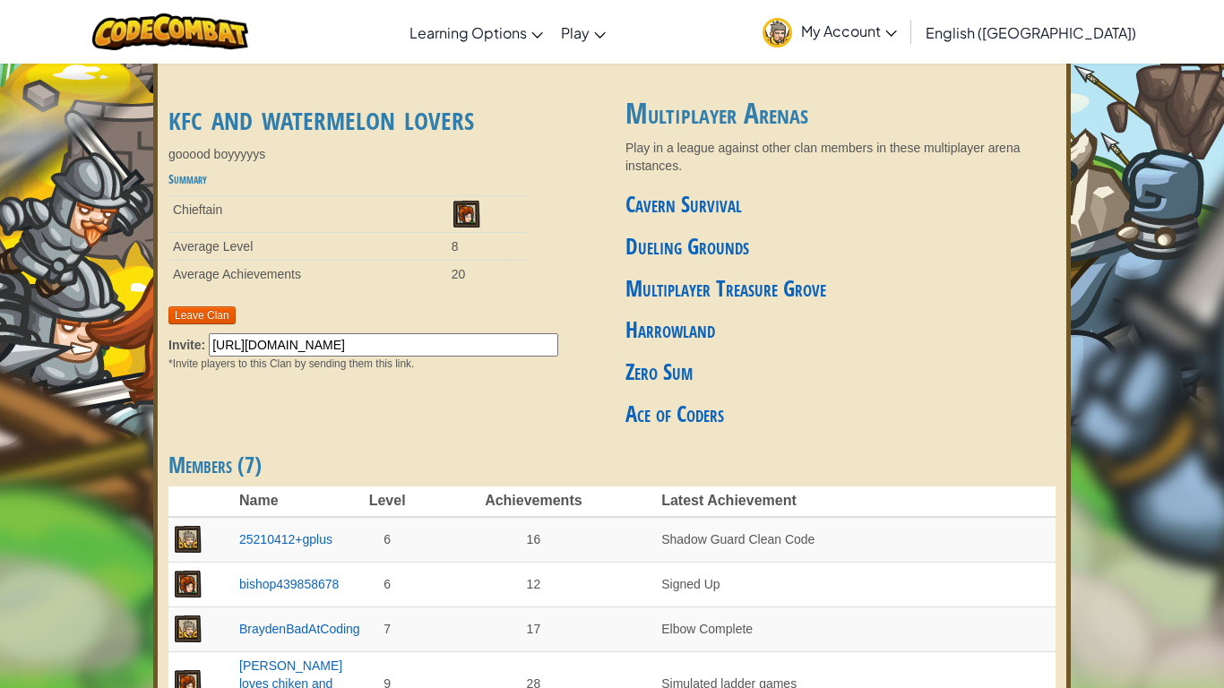
click at [897, 36] on span "My Account" at bounding box center [849, 31] width 96 height 19
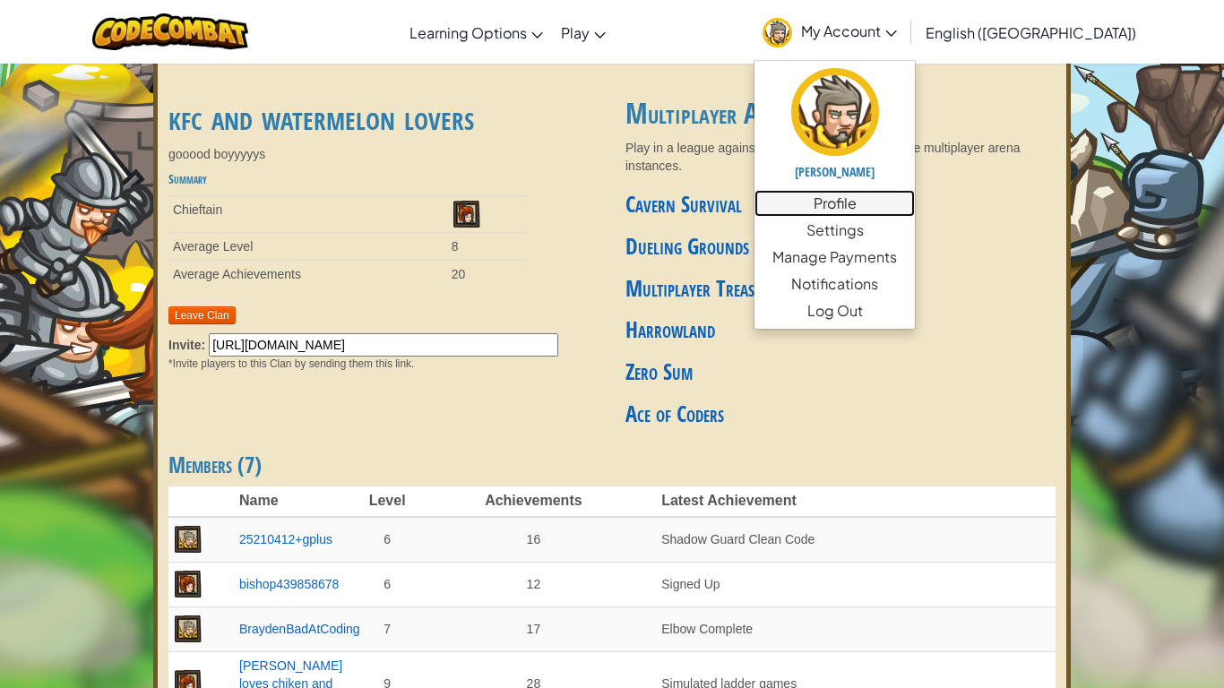
click at [915, 208] on link "Profile" at bounding box center [834, 203] width 160 height 27
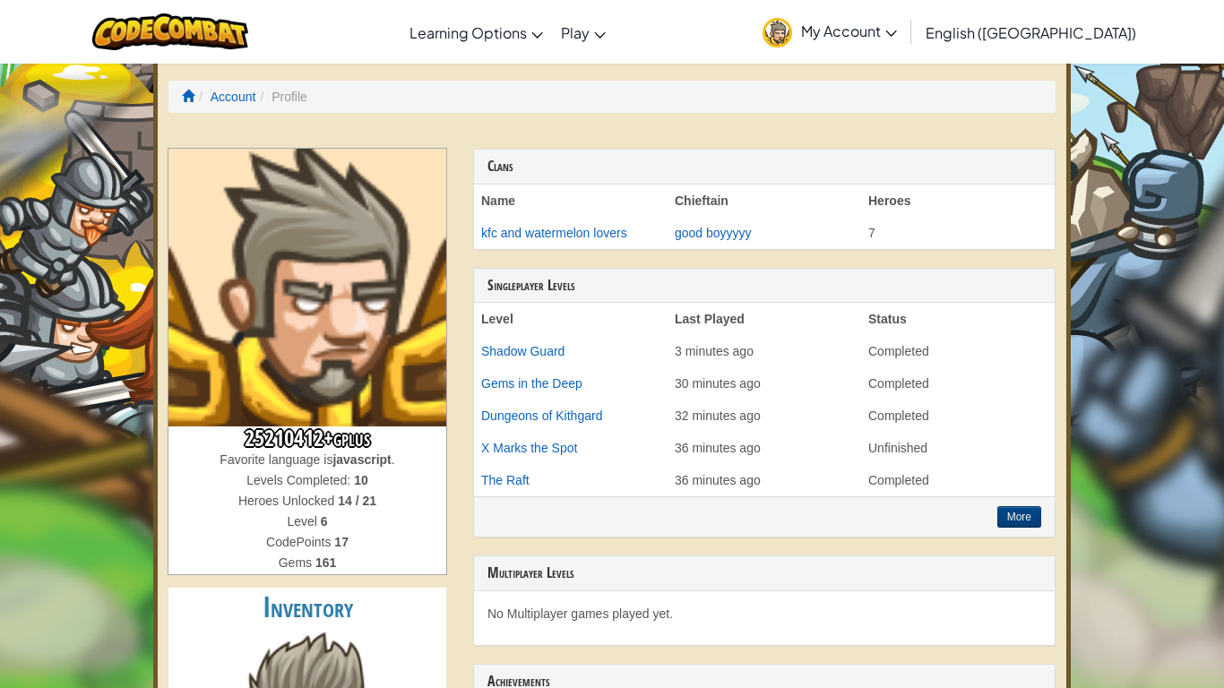
click at [897, 23] on span "My Account" at bounding box center [849, 31] width 96 height 19
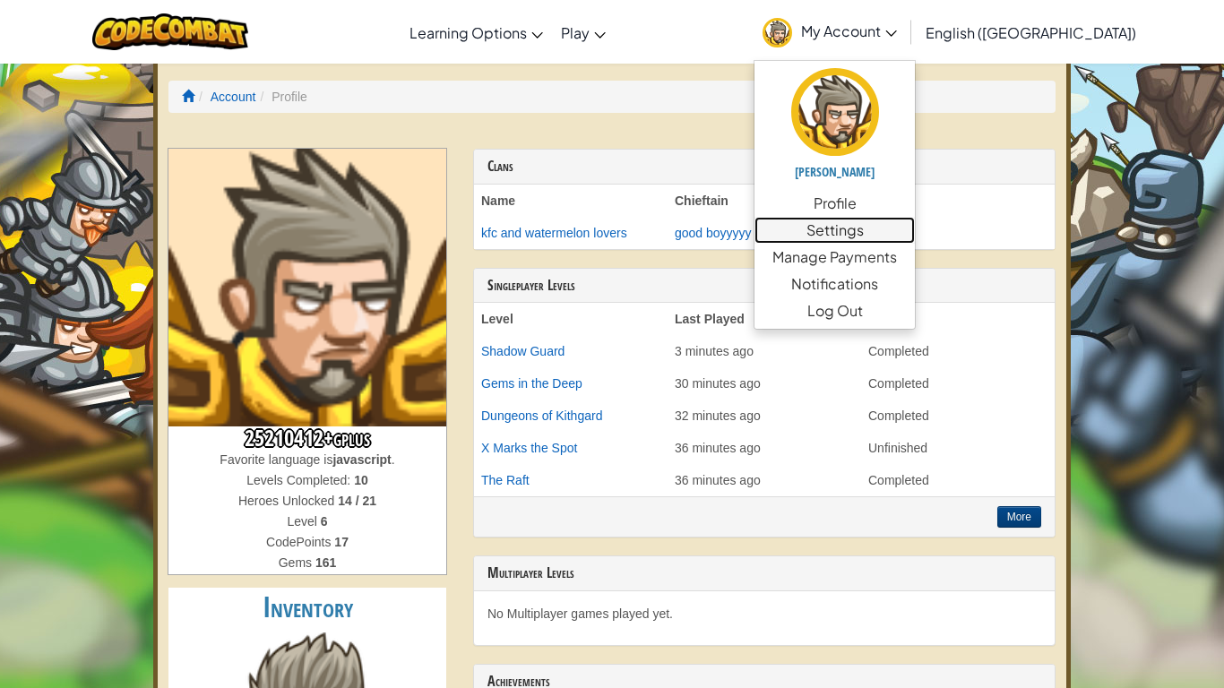
click at [915, 223] on link "Settings" at bounding box center [834, 230] width 160 height 27
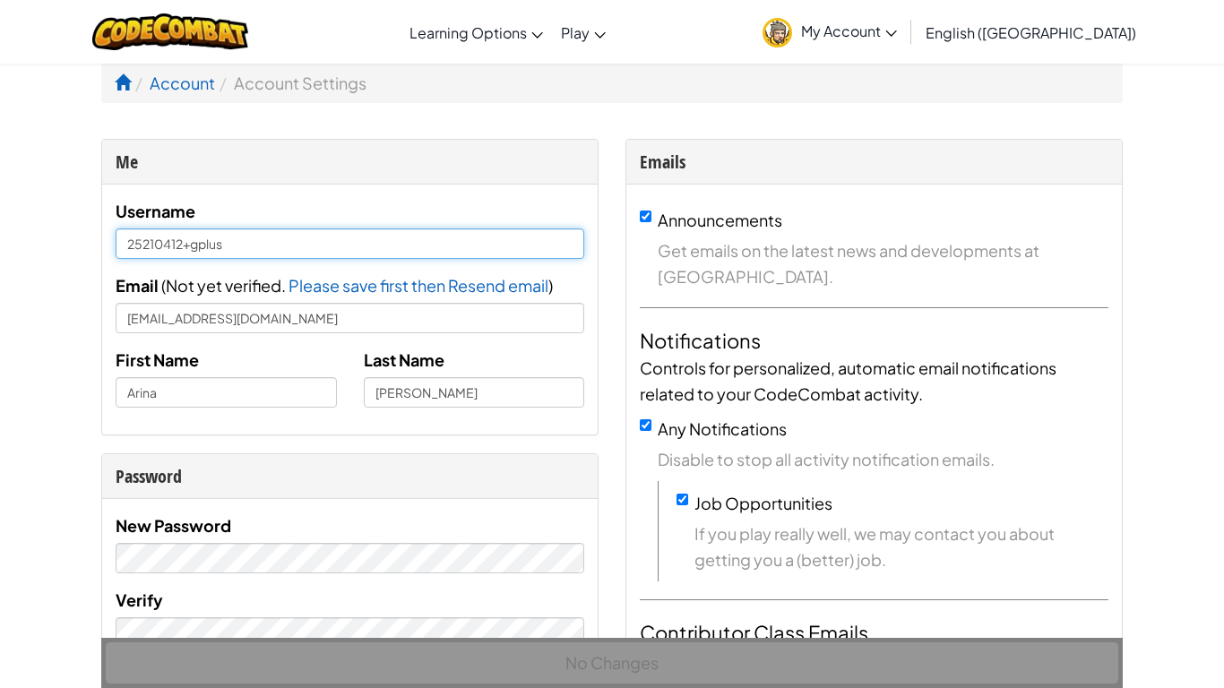
drag, startPoint x: 539, startPoint y: 239, endPoint x: 0, endPoint y: 260, distance: 538.9
type input "y"
type input "Yadumhaha"
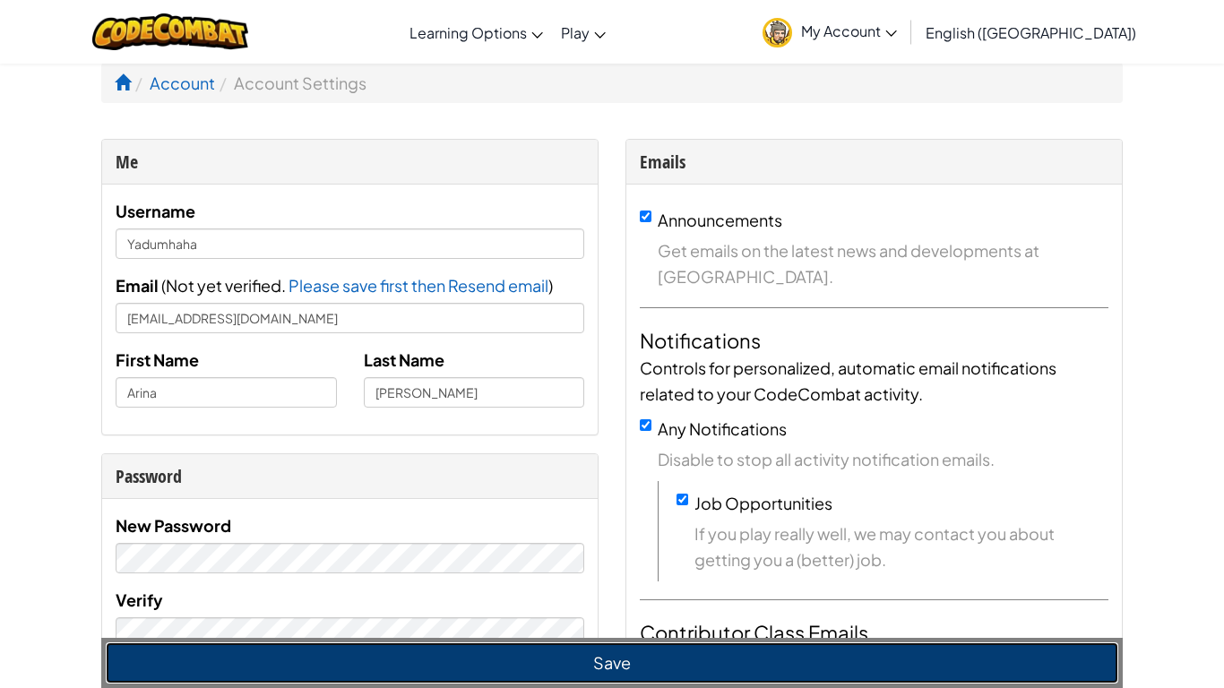
click at [786, 660] on button "Save" at bounding box center [612, 662] width 1013 height 41
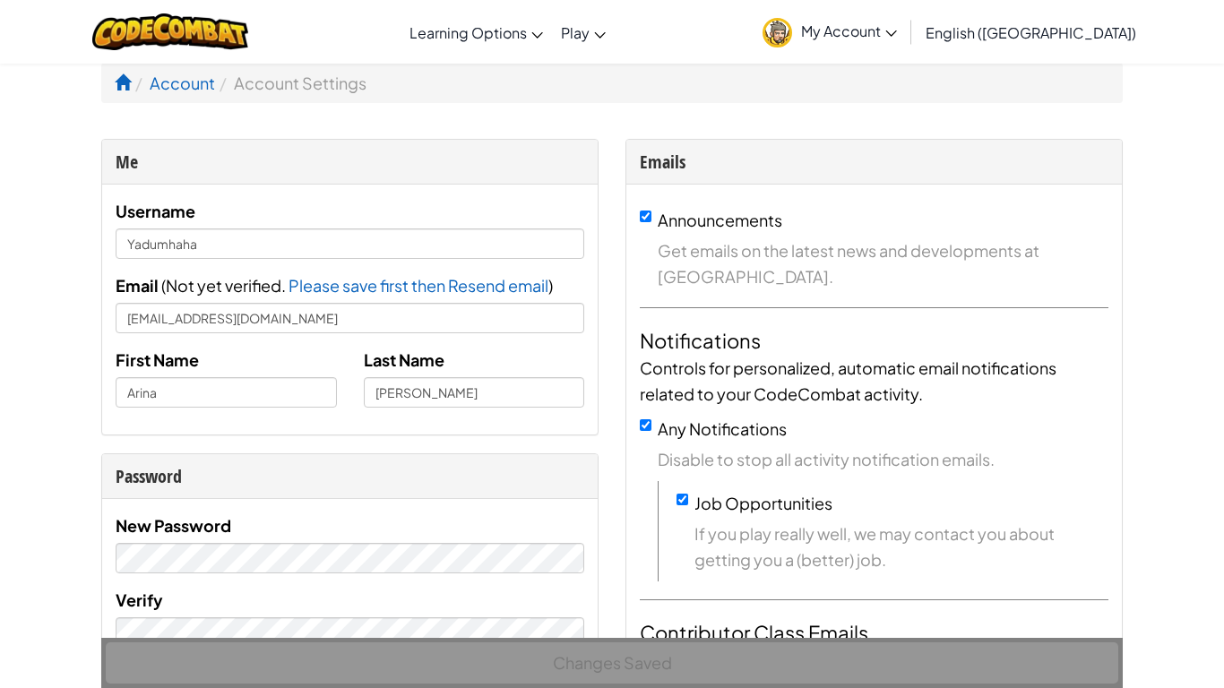
click at [906, 41] on link "My Account" at bounding box center [830, 32] width 152 height 56
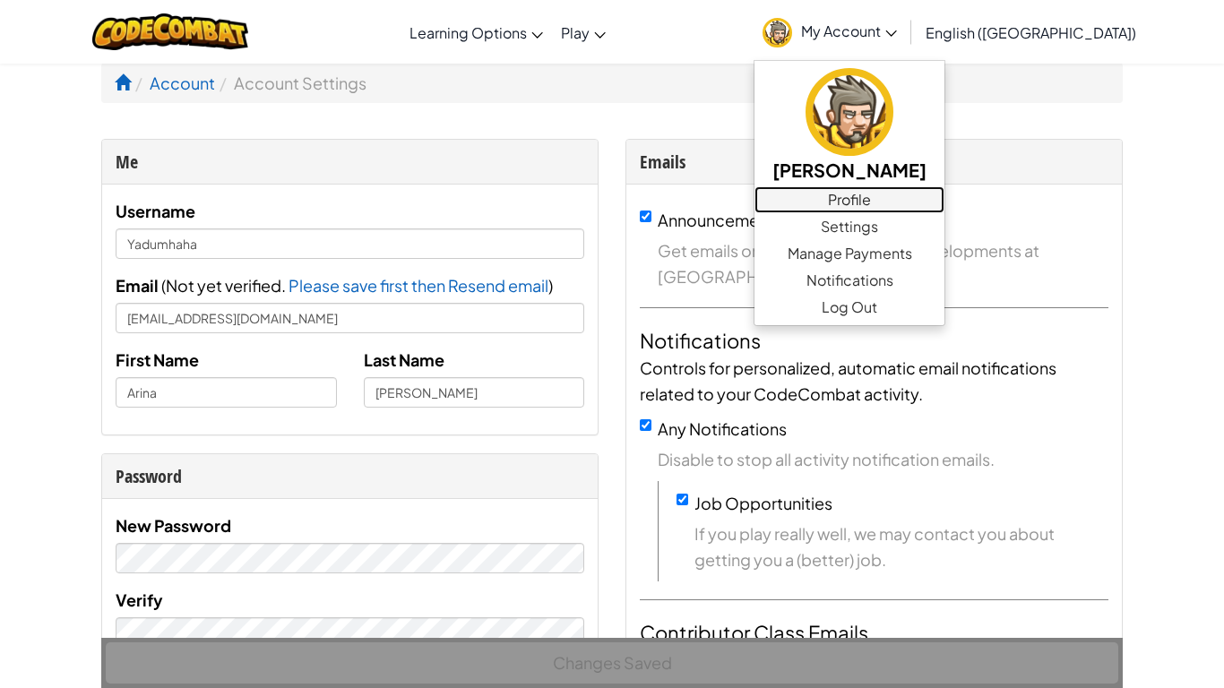
click at [944, 194] on link "Profile" at bounding box center [849, 199] width 190 height 27
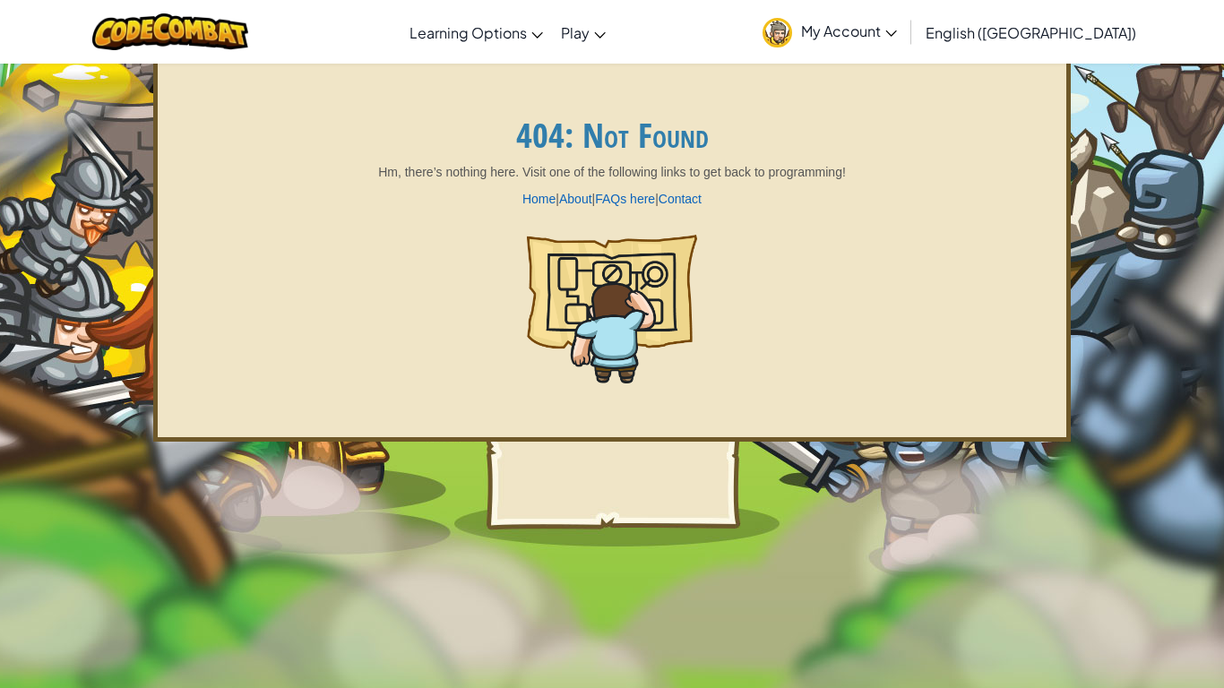
click at [897, 31] on span "My Account" at bounding box center [849, 31] width 96 height 19
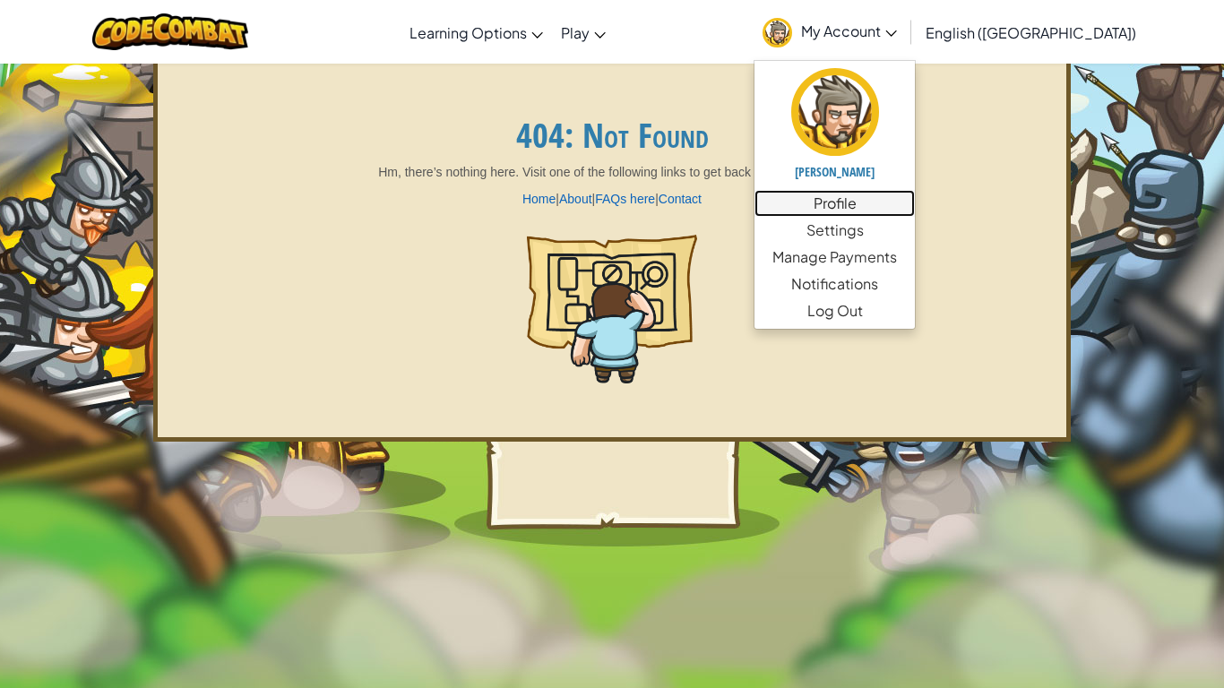
click at [915, 205] on link "Profile" at bounding box center [834, 203] width 160 height 27
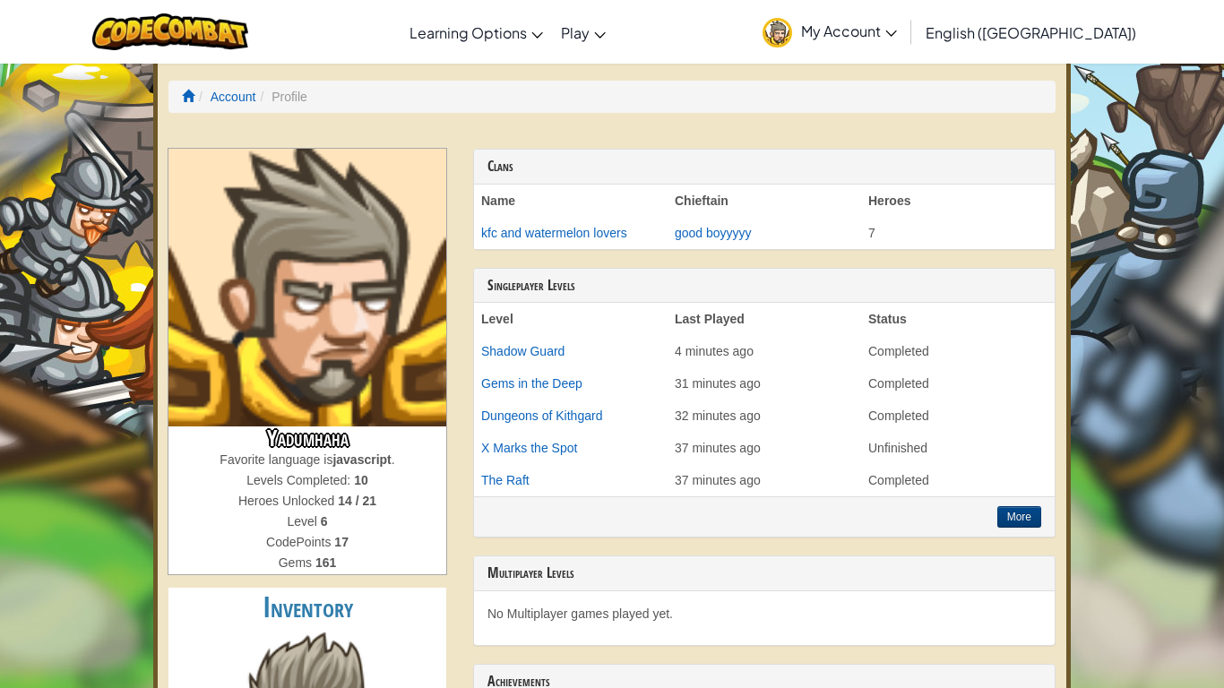
scroll to position [9, 0]
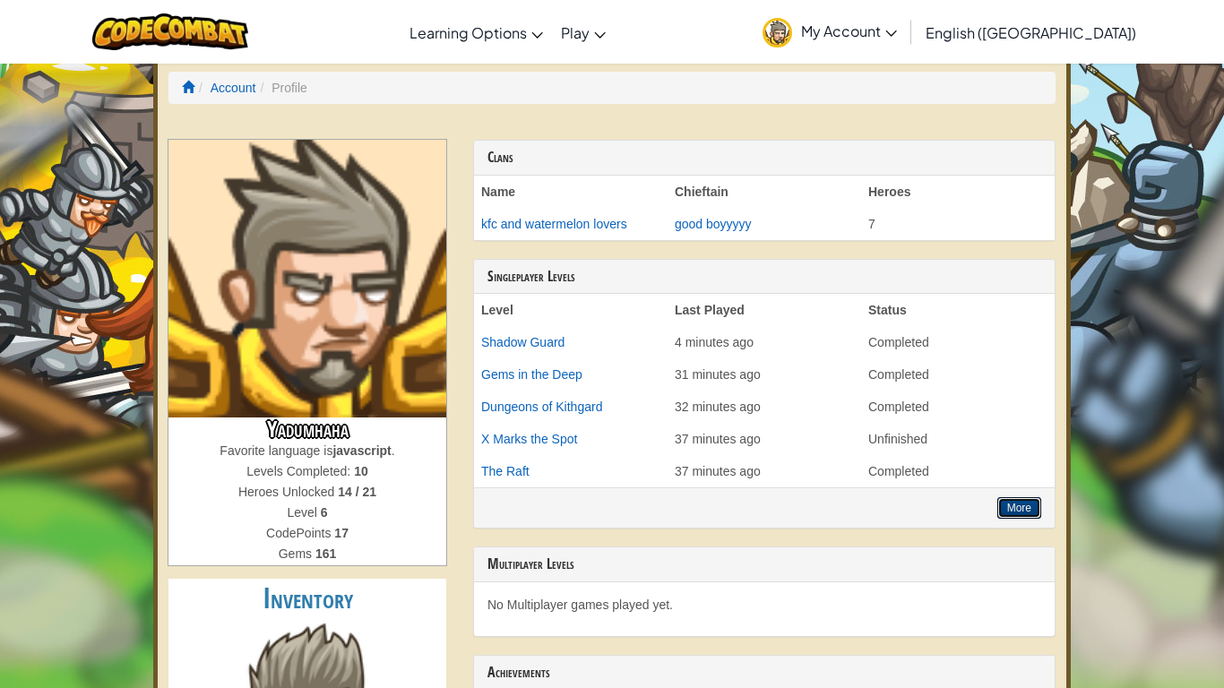
click at [1022, 508] on button "More" at bounding box center [1019, 508] width 44 height 22
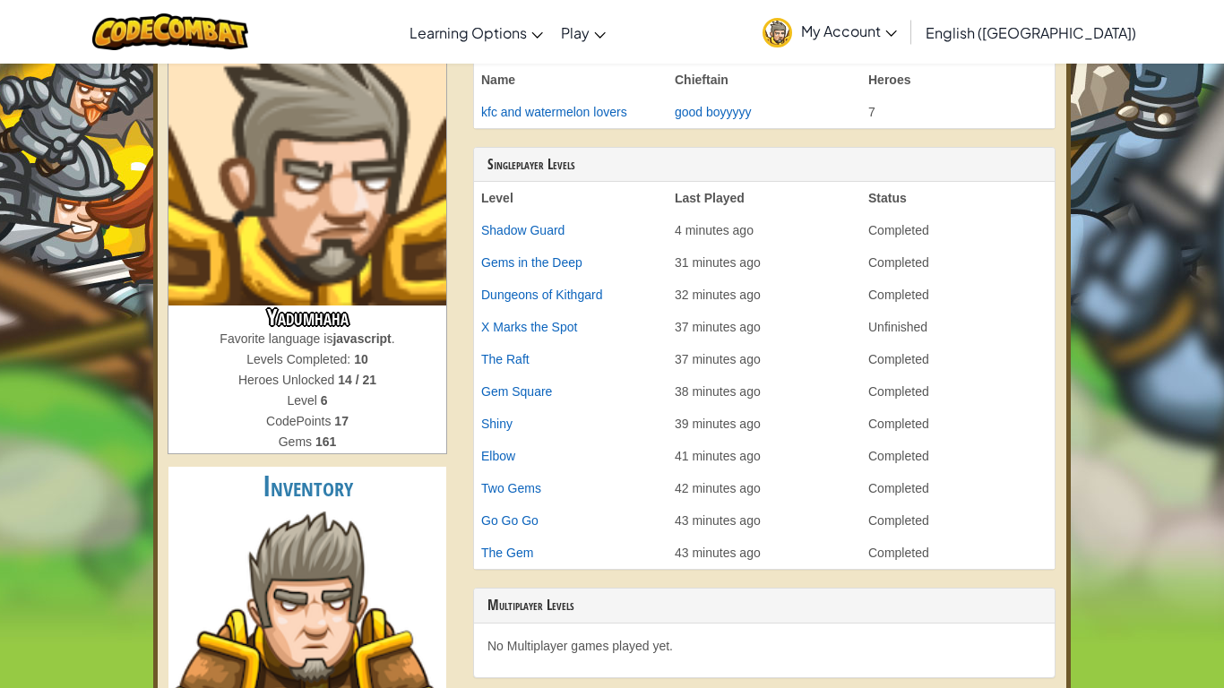
scroll to position [0, 0]
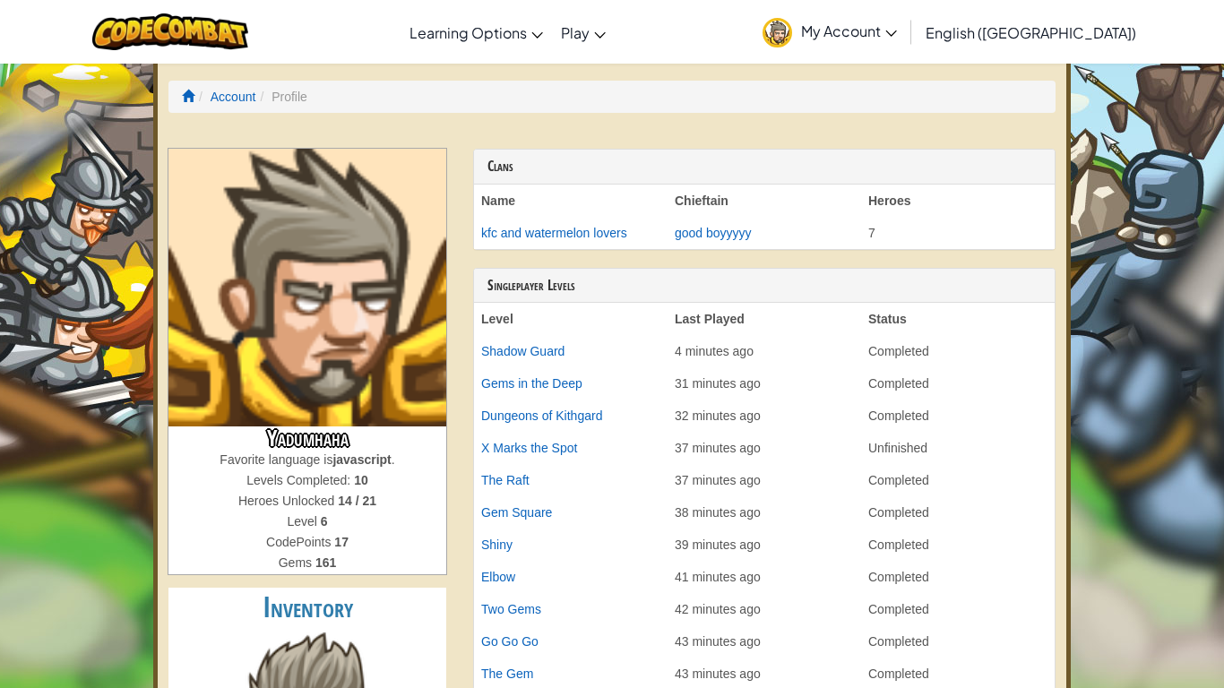
click at [516, 367] on td "Gems in the Deep" at bounding box center [571, 383] width 194 height 32
click at [529, 353] on link "Shadow Guard" at bounding box center [522, 351] width 83 height 14
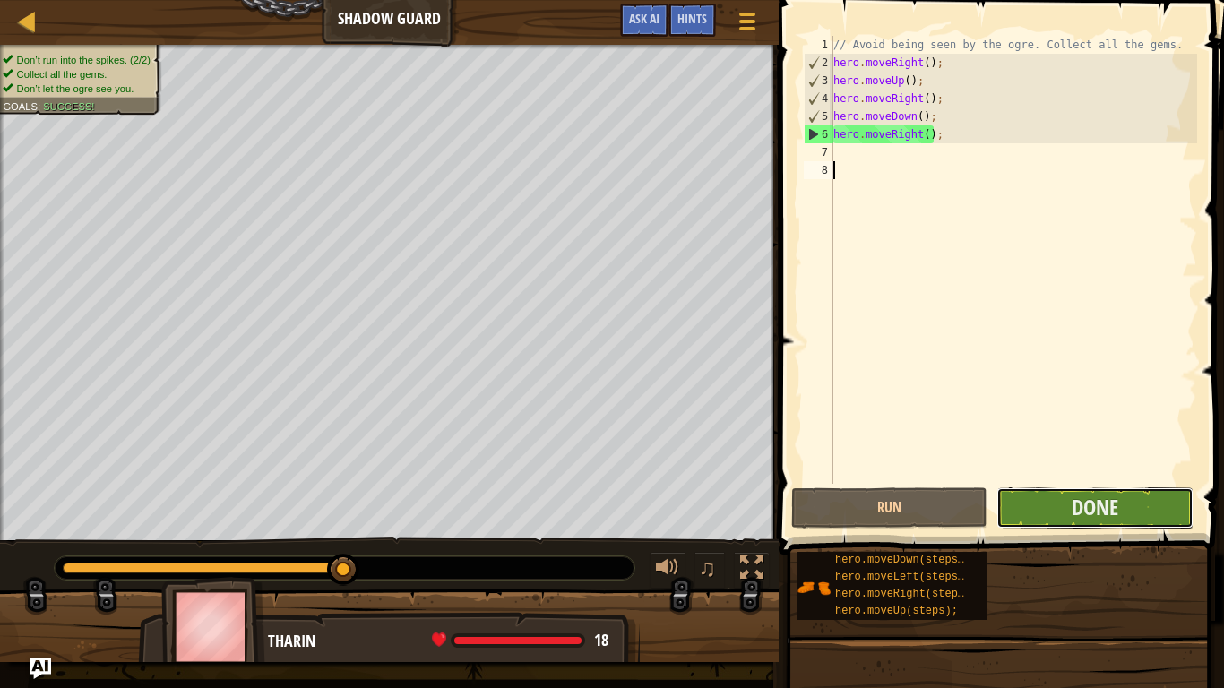
click at [1121, 505] on button "Done" at bounding box center [1094, 507] width 196 height 41
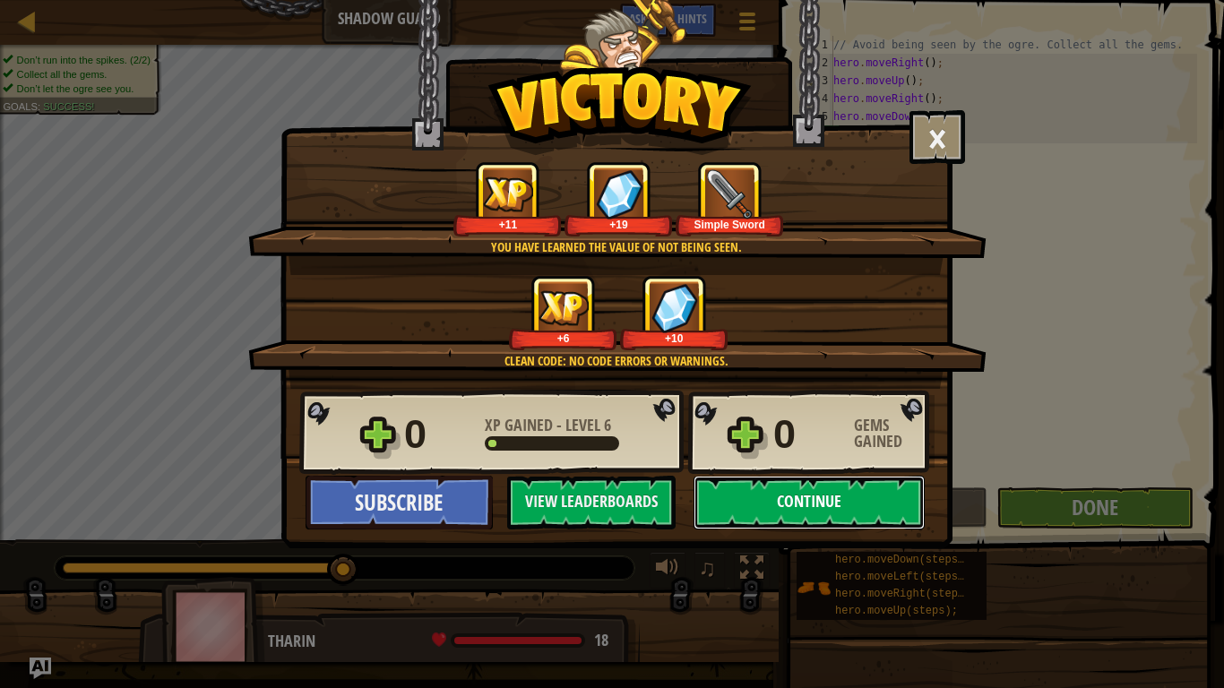
click at [846, 503] on button "Continue" at bounding box center [809, 503] width 231 height 54
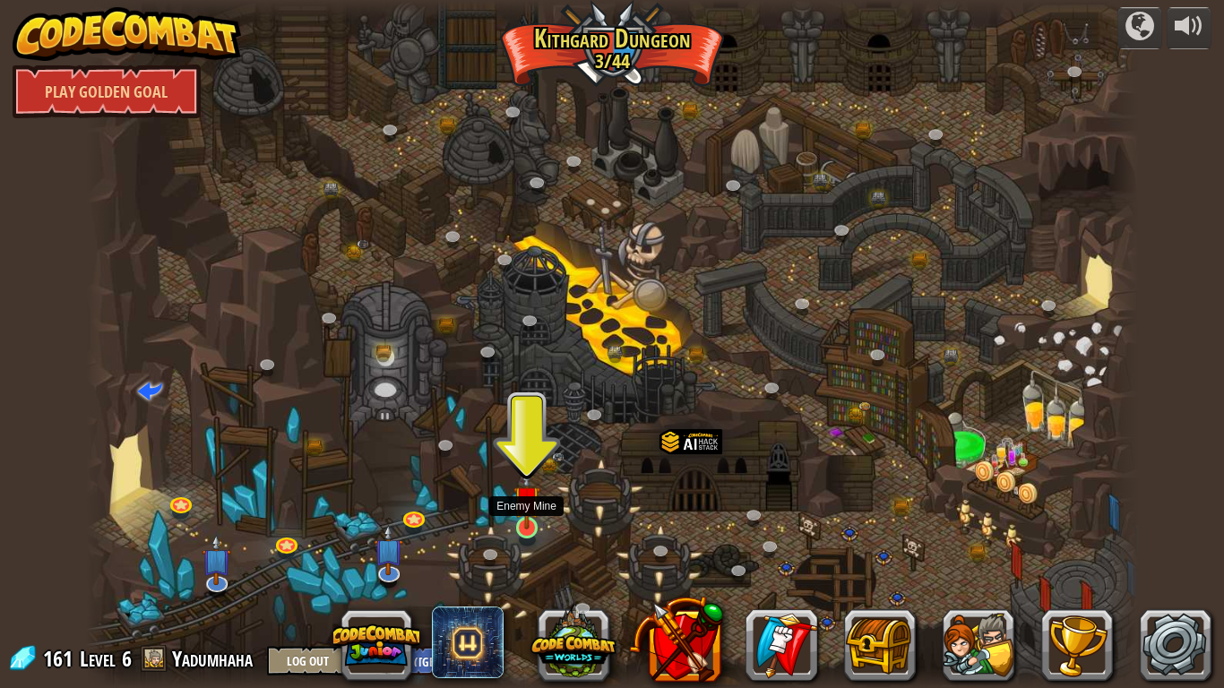
click at [524, 524] on img at bounding box center [526, 499] width 27 height 61
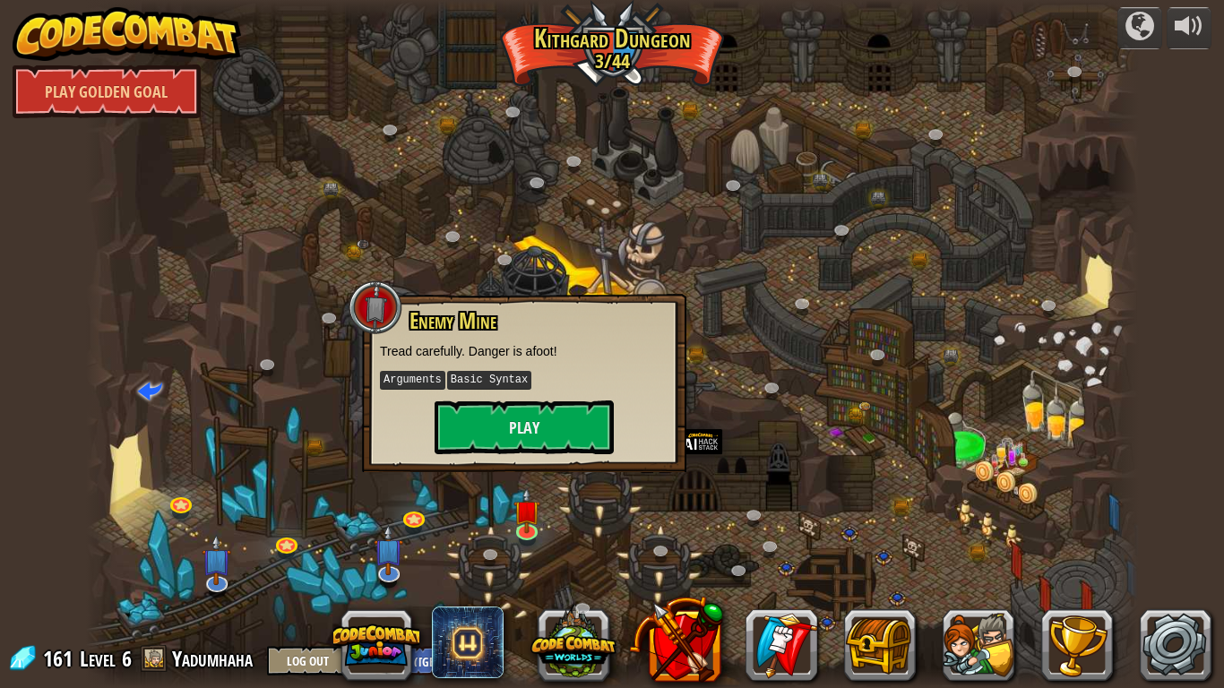
click at [530, 398] on div "Enemy Mine Tread carefully. Danger is afoot! Arguments Basic Syntax Play" at bounding box center [524, 381] width 289 height 145
click at [561, 422] on button "Play" at bounding box center [524, 428] width 179 height 54
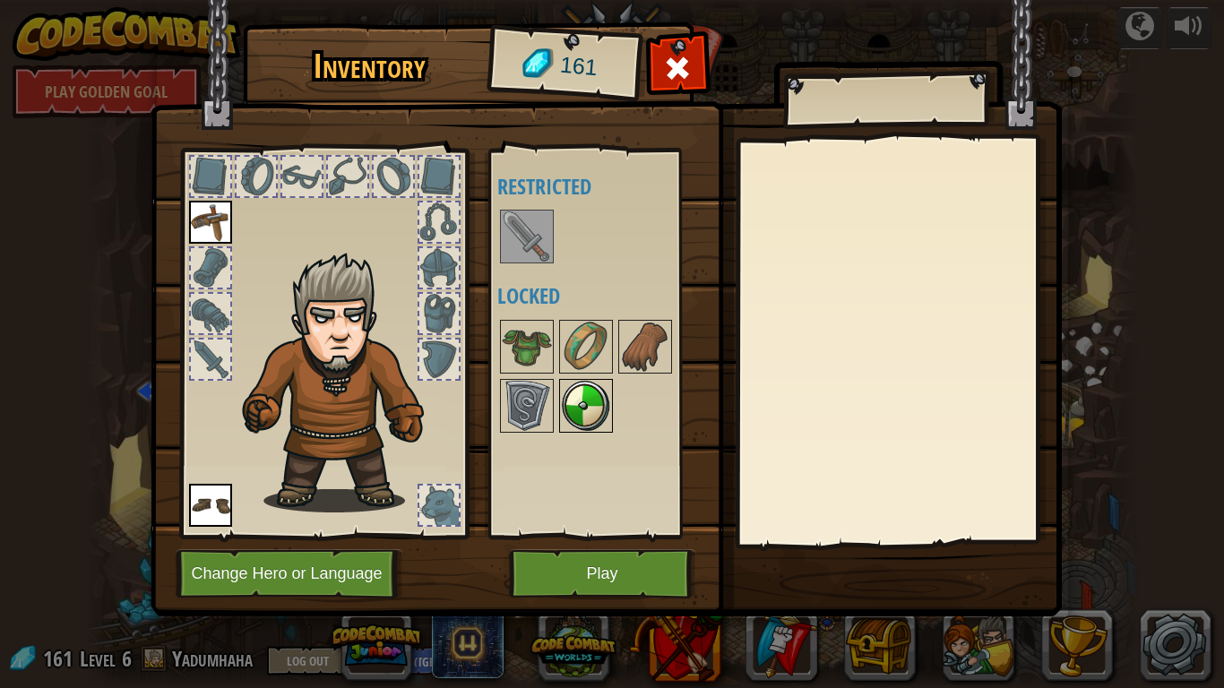
click at [574, 398] on img at bounding box center [586, 406] width 50 height 50
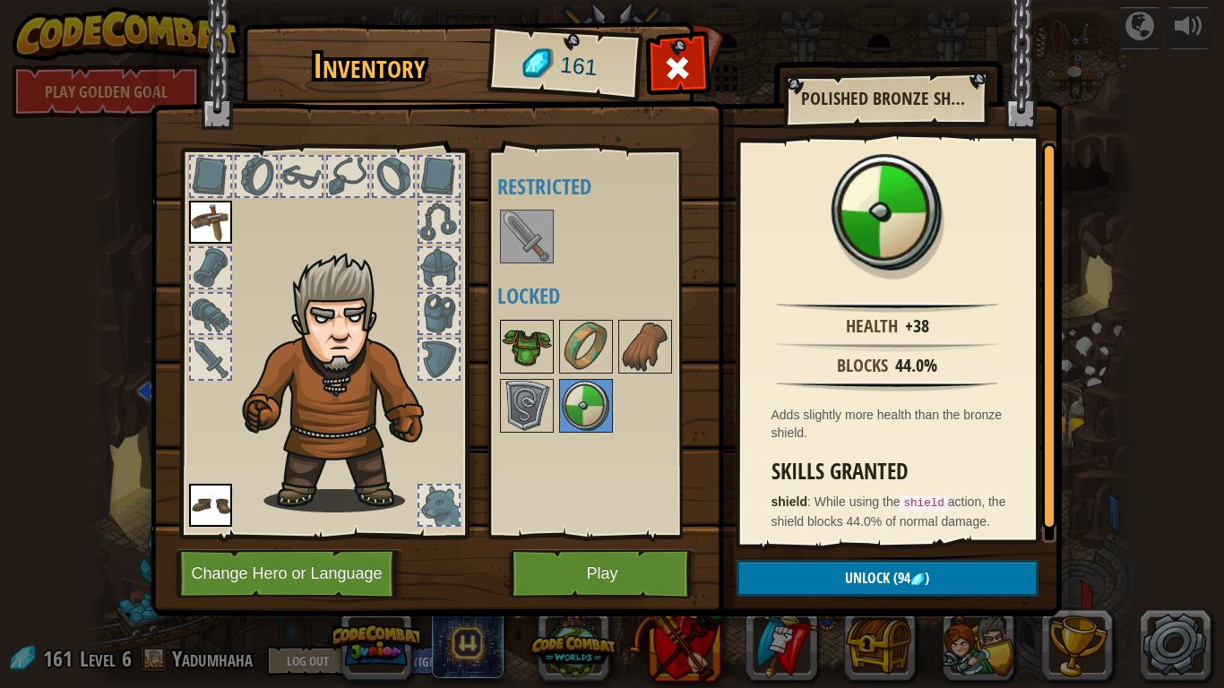
click at [524, 355] on img at bounding box center [527, 347] width 50 height 50
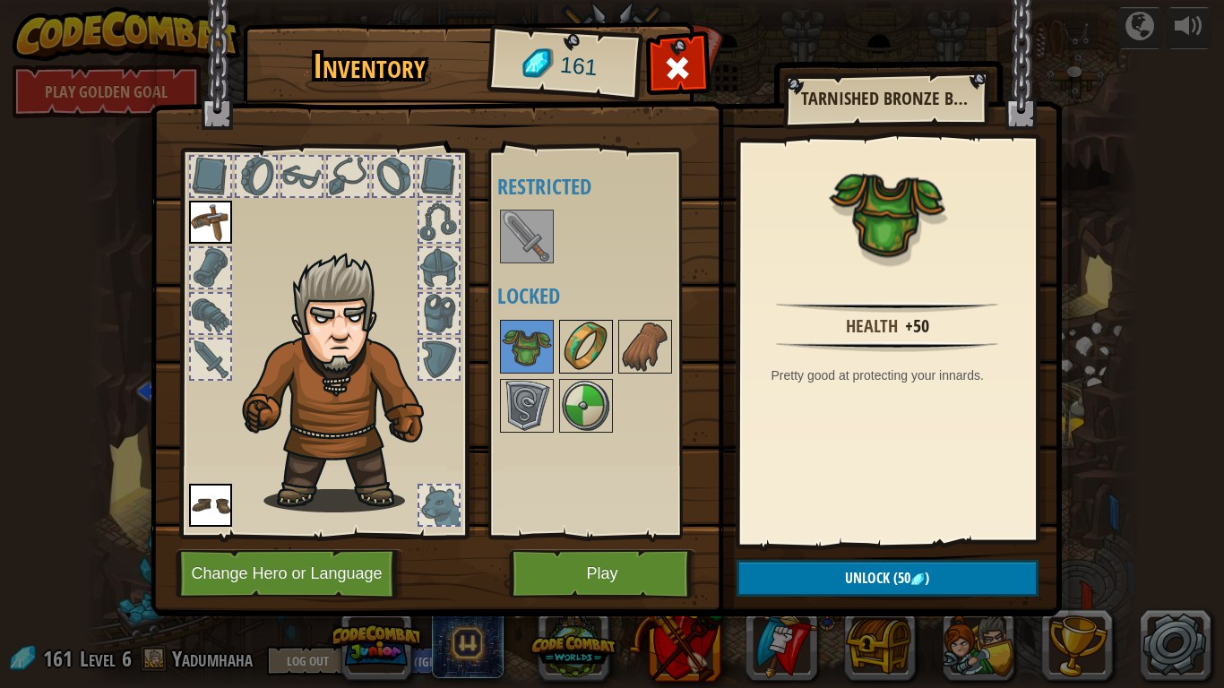
click at [599, 361] on img at bounding box center [586, 347] width 50 height 50
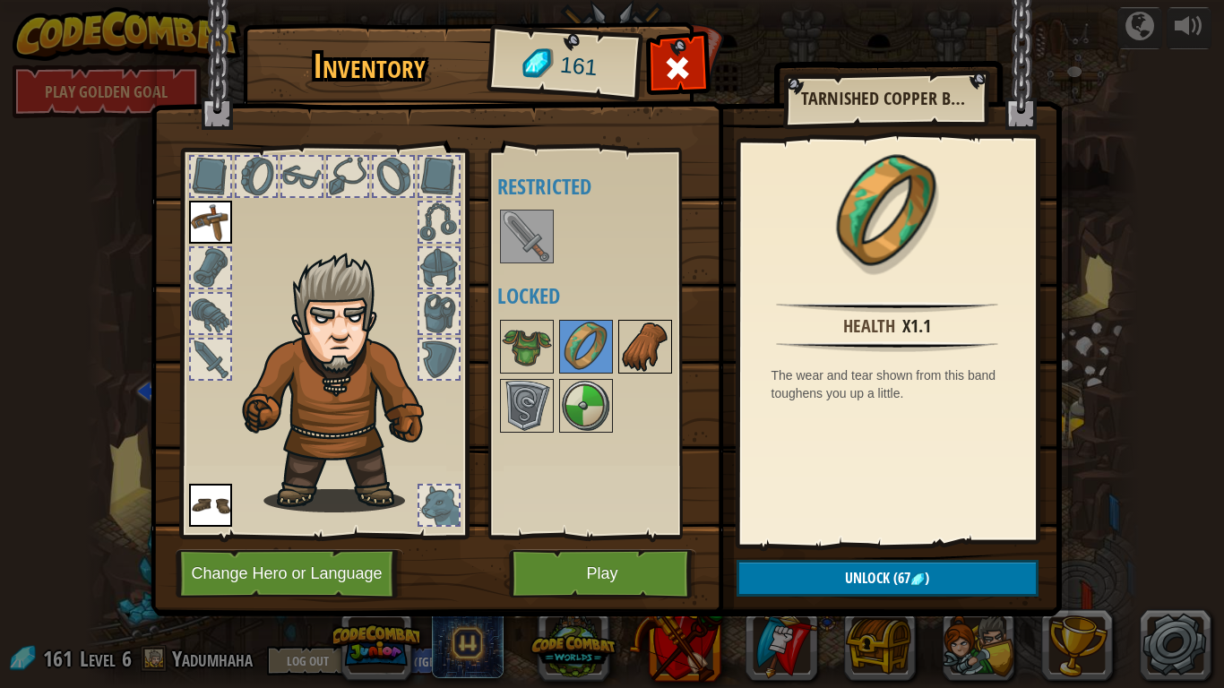
click at [642, 352] on img at bounding box center [645, 347] width 50 height 50
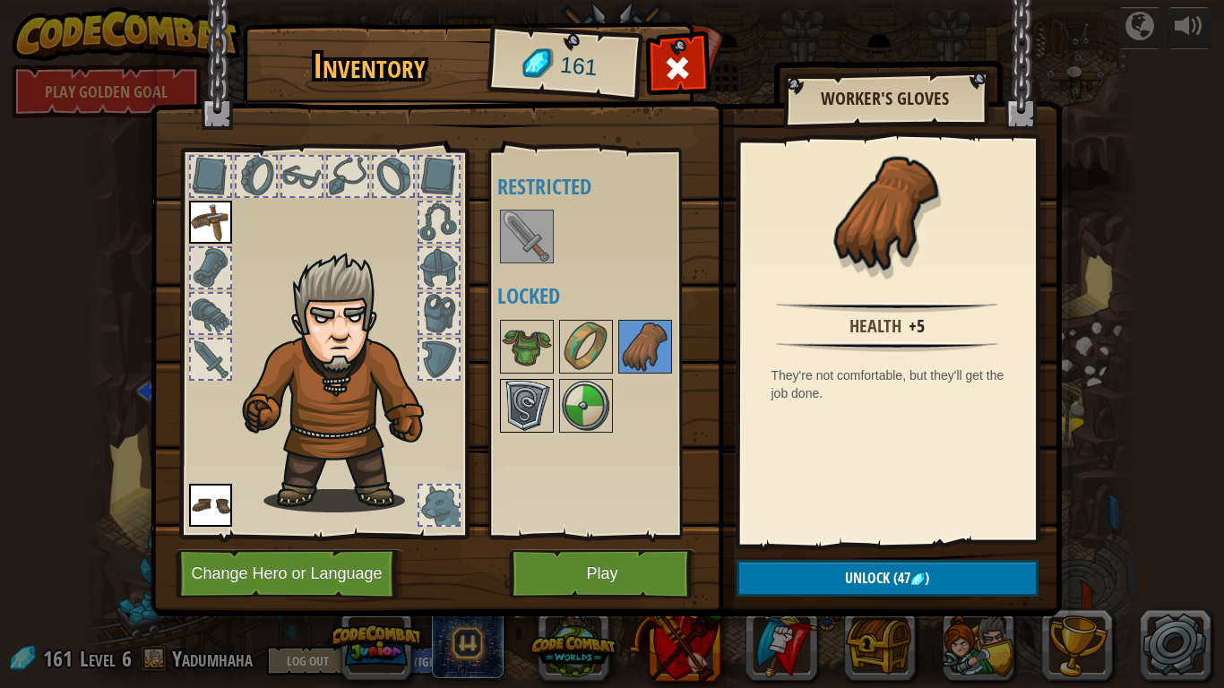
drag, startPoint x: 533, startPoint y: 405, endPoint x: 542, endPoint y: 403, distance: 9.1
click at [532, 405] on img at bounding box center [527, 406] width 50 height 50
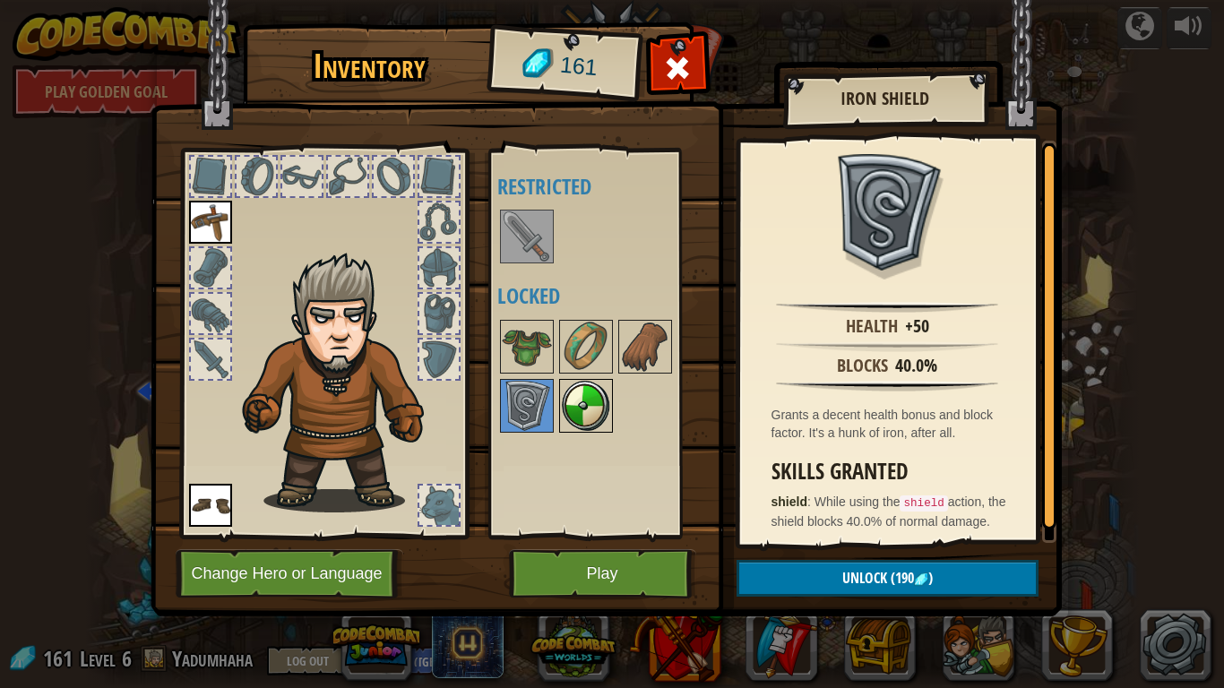
click at [572, 408] on img at bounding box center [586, 406] width 50 height 50
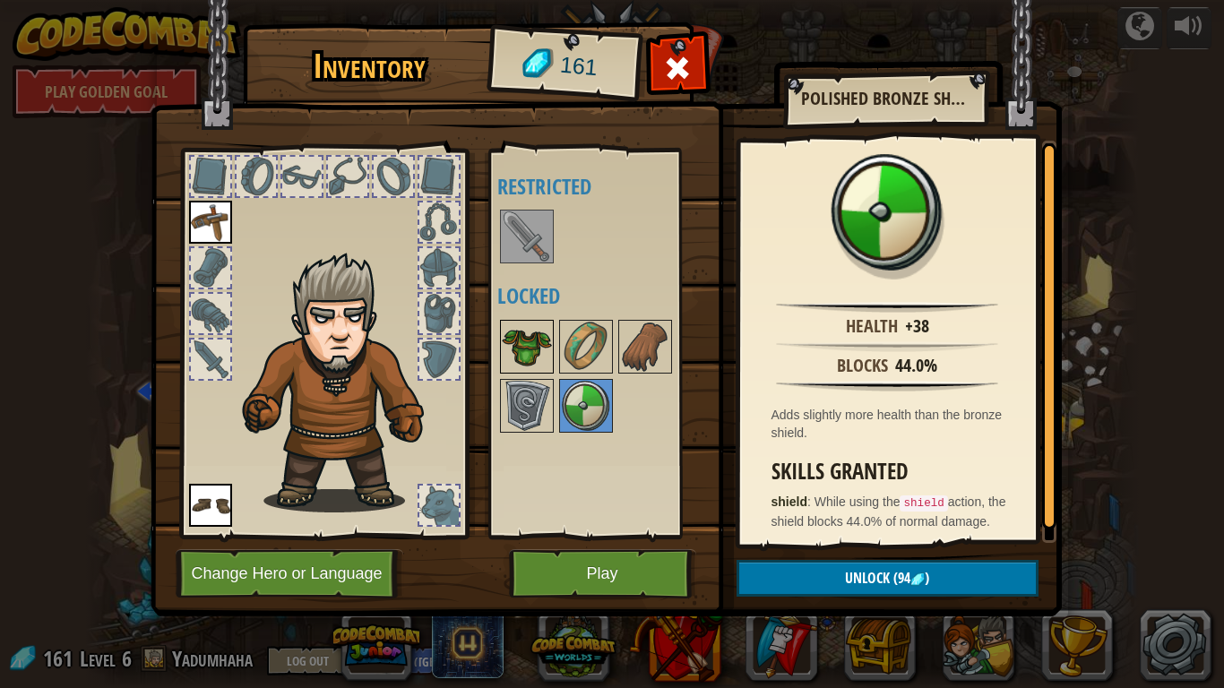
click at [524, 342] on img at bounding box center [527, 347] width 50 height 50
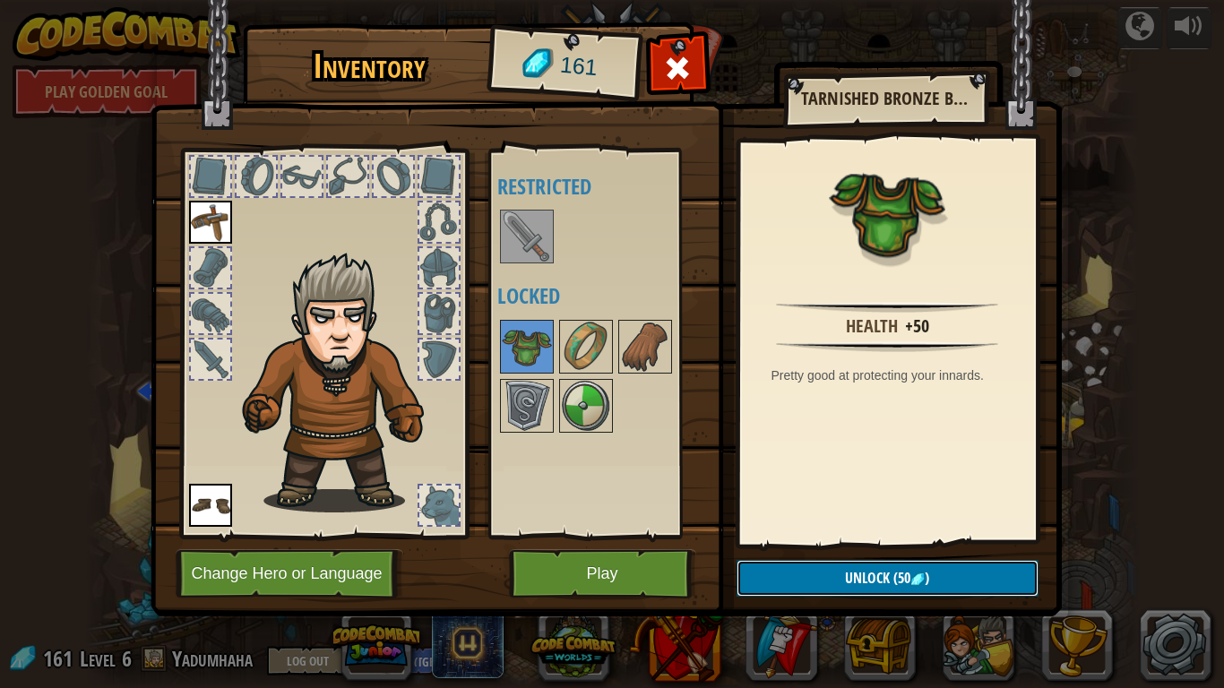
click at [831, 591] on button "Unlock (50 )" at bounding box center [888, 578] width 302 height 37
click at [814, 565] on button "Confirm" at bounding box center [888, 578] width 302 height 37
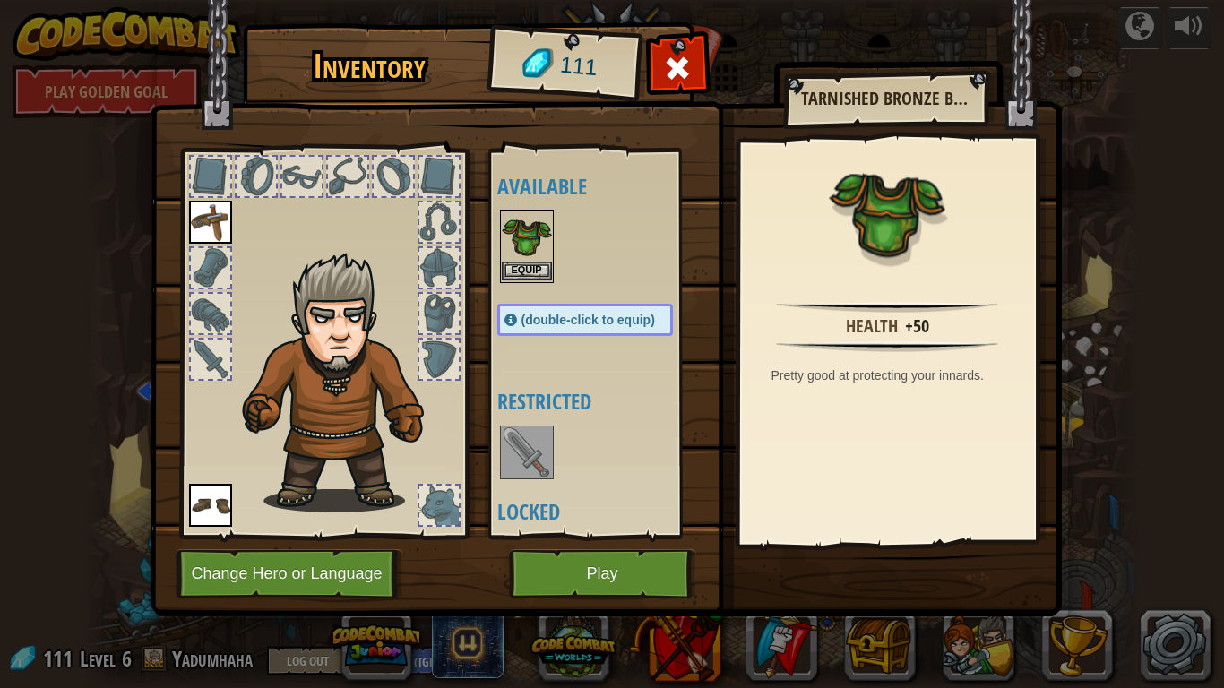
click at [525, 232] on img at bounding box center [527, 236] width 50 height 50
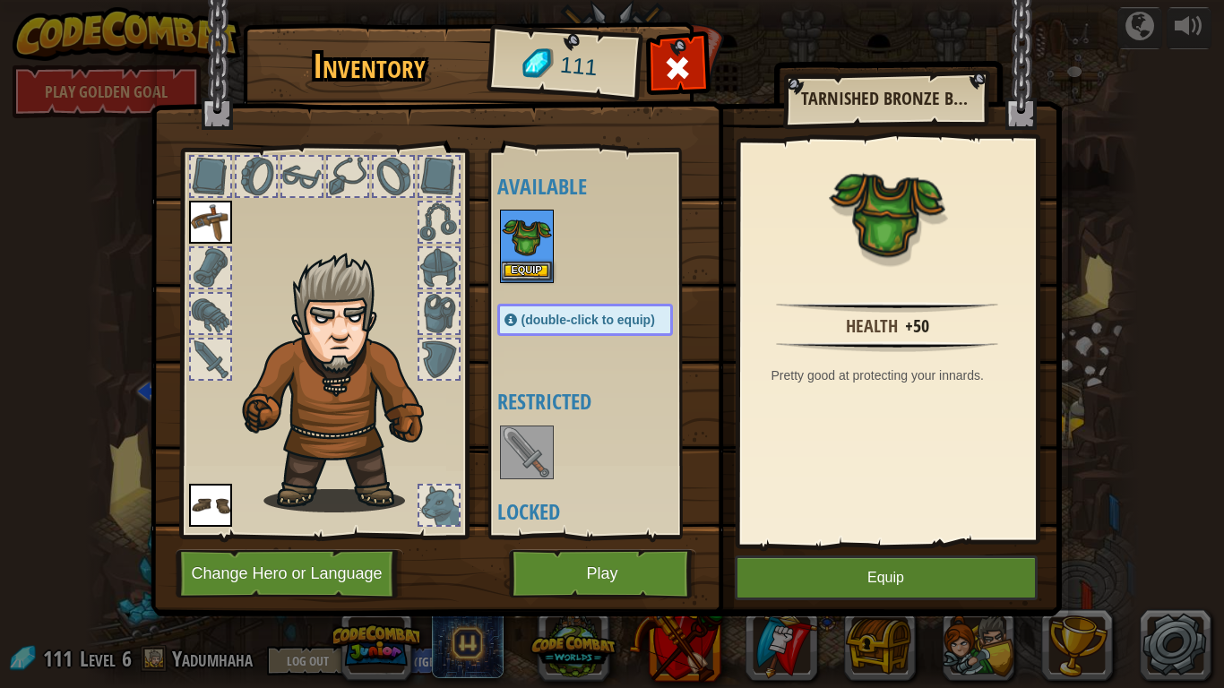
click at [525, 232] on img at bounding box center [527, 236] width 50 height 50
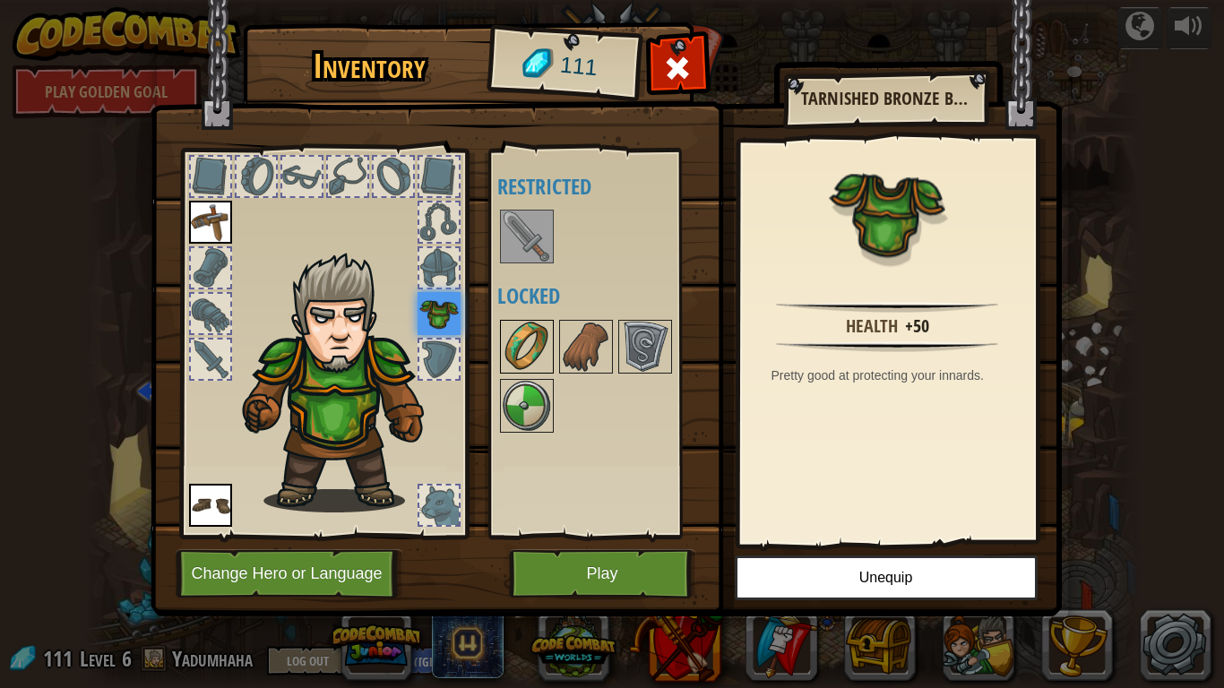
click at [533, 339] on img at bounding box center [527, 347] width 50 height 50
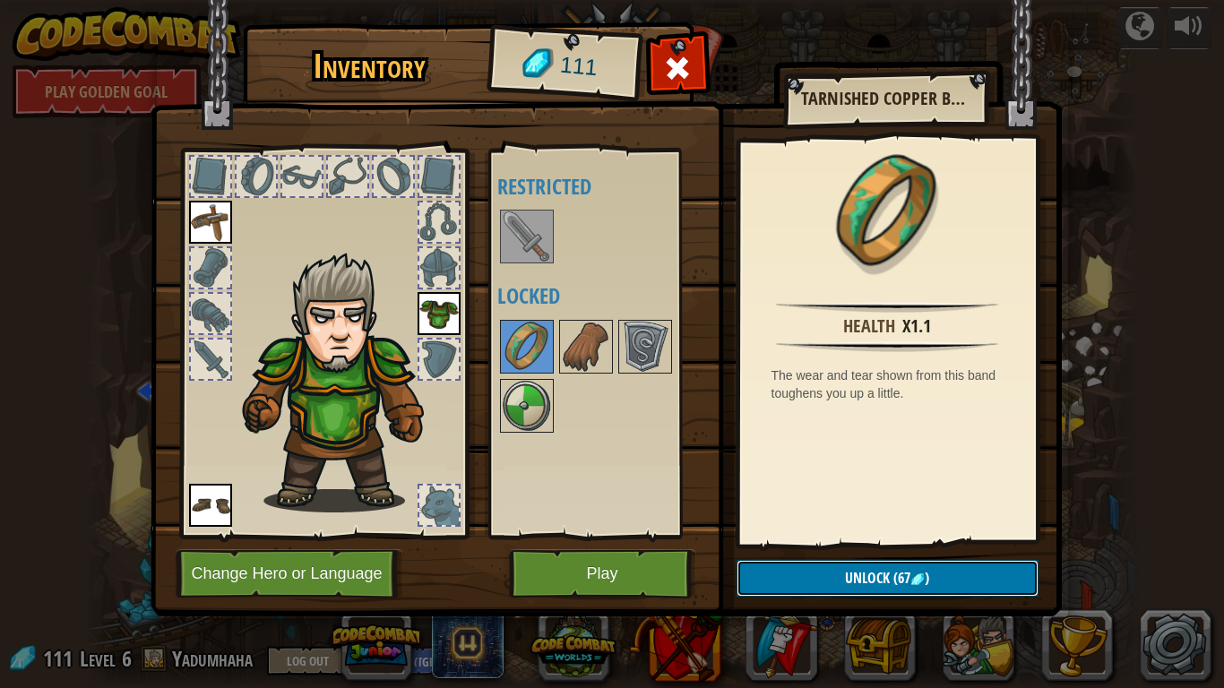
click at [841, 567] on button "Unlock (67 )" at bounding box center [888, 578] width 302 height 37
click at [838, 566] on button "Confirm" at bounding box center [888, 578] width 302 height 37
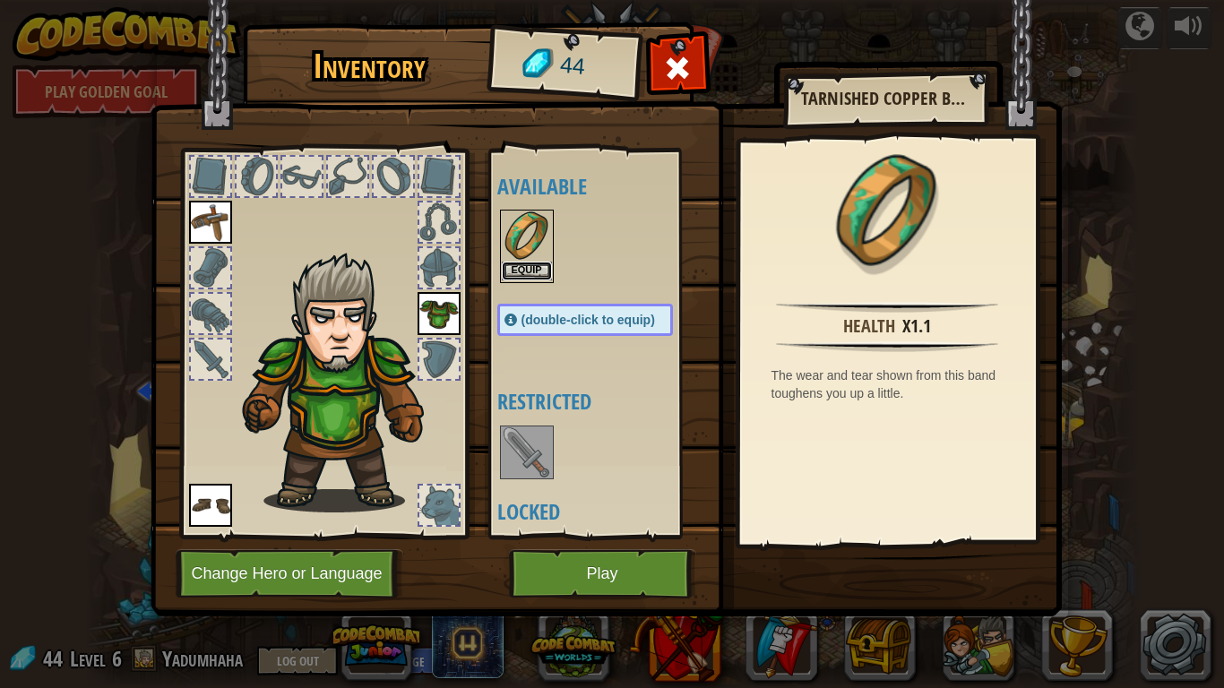
click at [538, 266] on button "Equip" at bounding box center [527, 271] width 50 height 19
click at [538, 2] on body "powered by Play Golden Goal Twisted Canyon (Locked) Challenge: collect the most…" at bounding box center [612, 1] width 1224 height 2
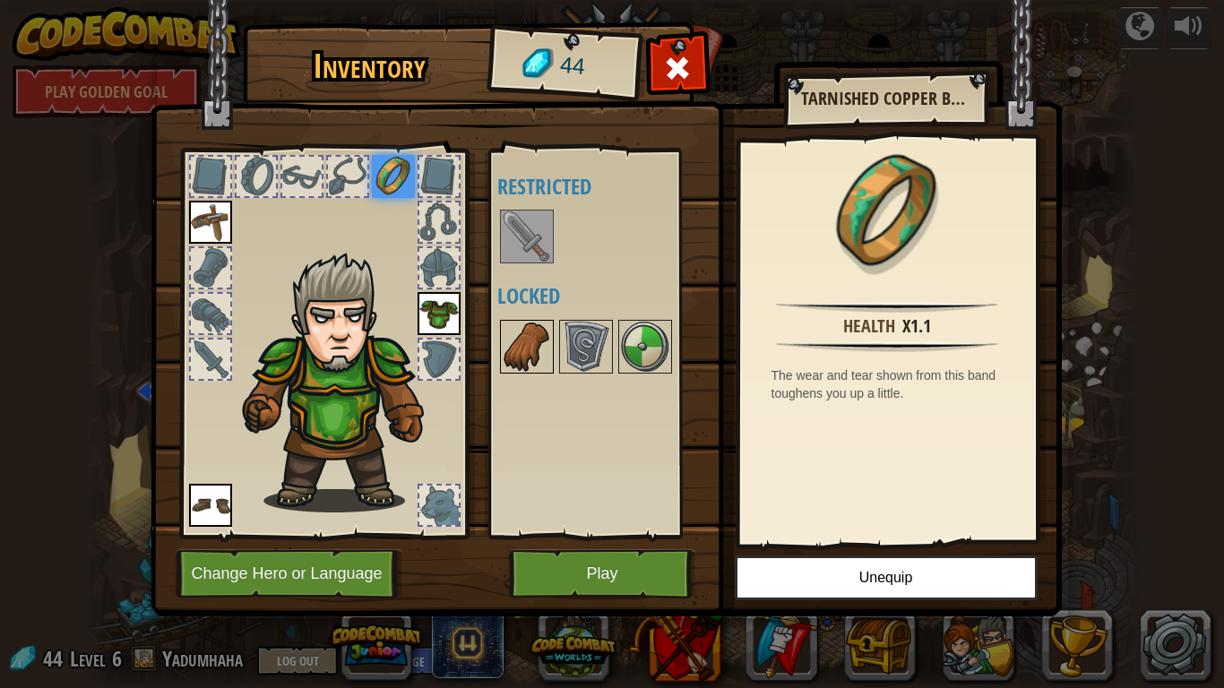
click at [550, 365] on img at bounding box center [527, 347] width 50 height 50
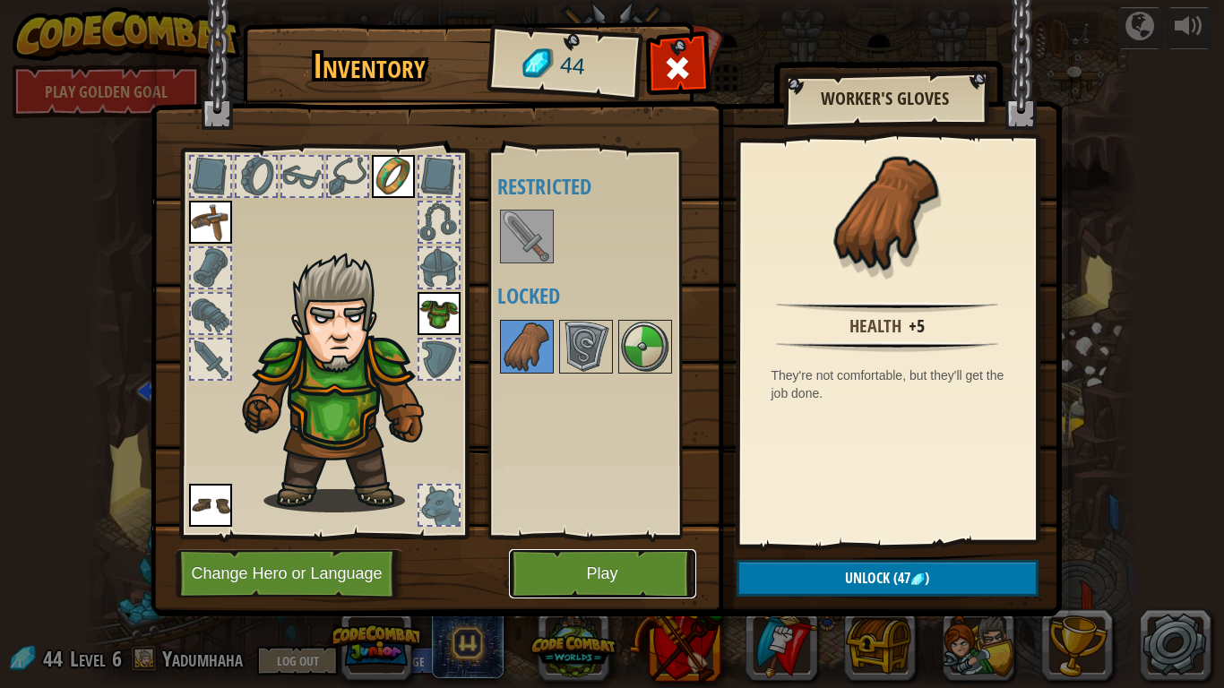
click at [636, 568] on button "Play" at bounding box center [602, 573] width 187 height 49
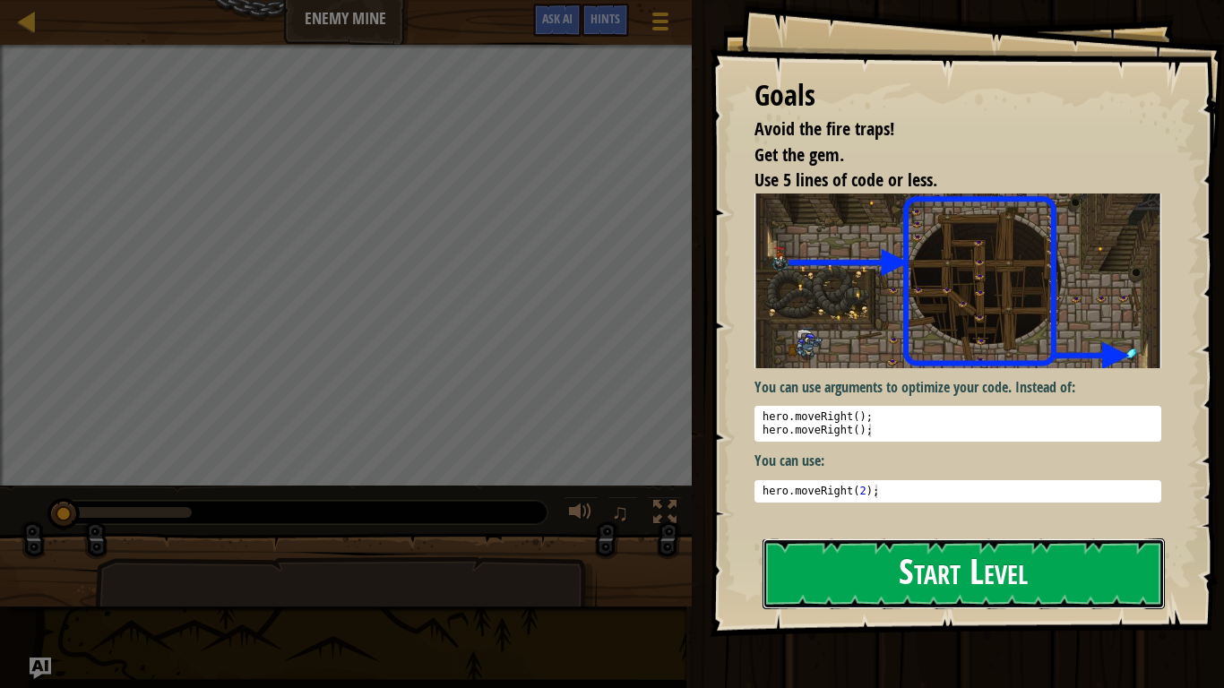
click at [1033, 552] on button "Start Level" at bounding box center [964, 574] width 402 height 71
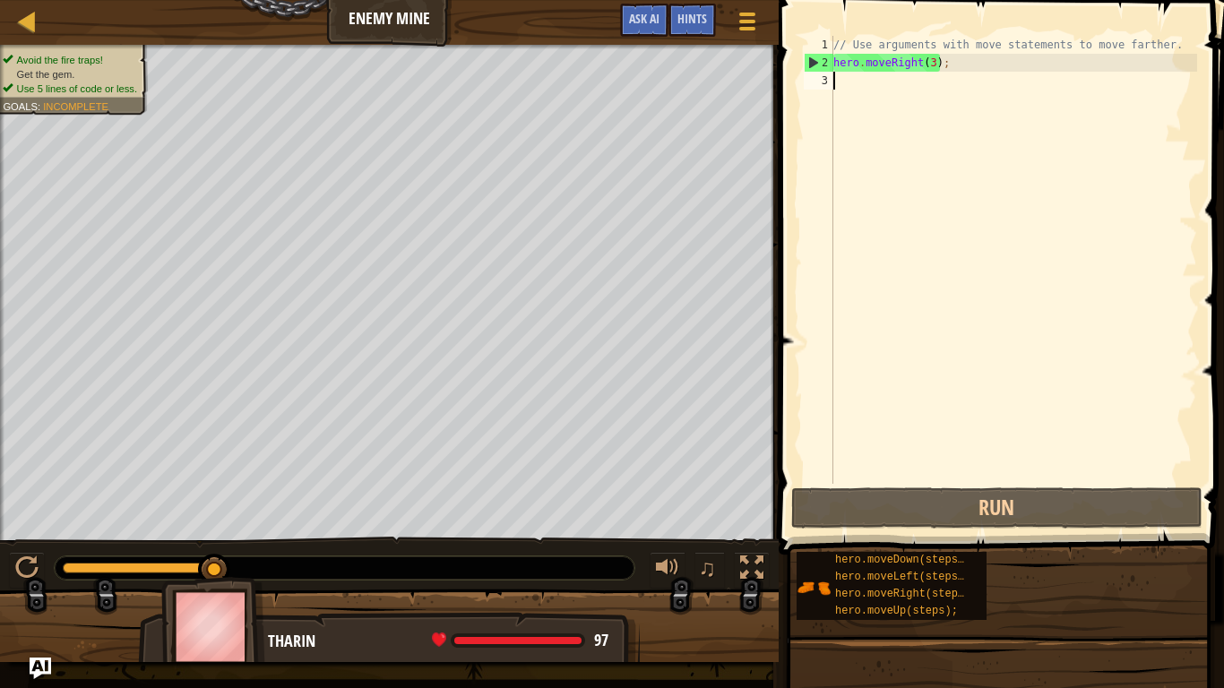
type textarea "w"
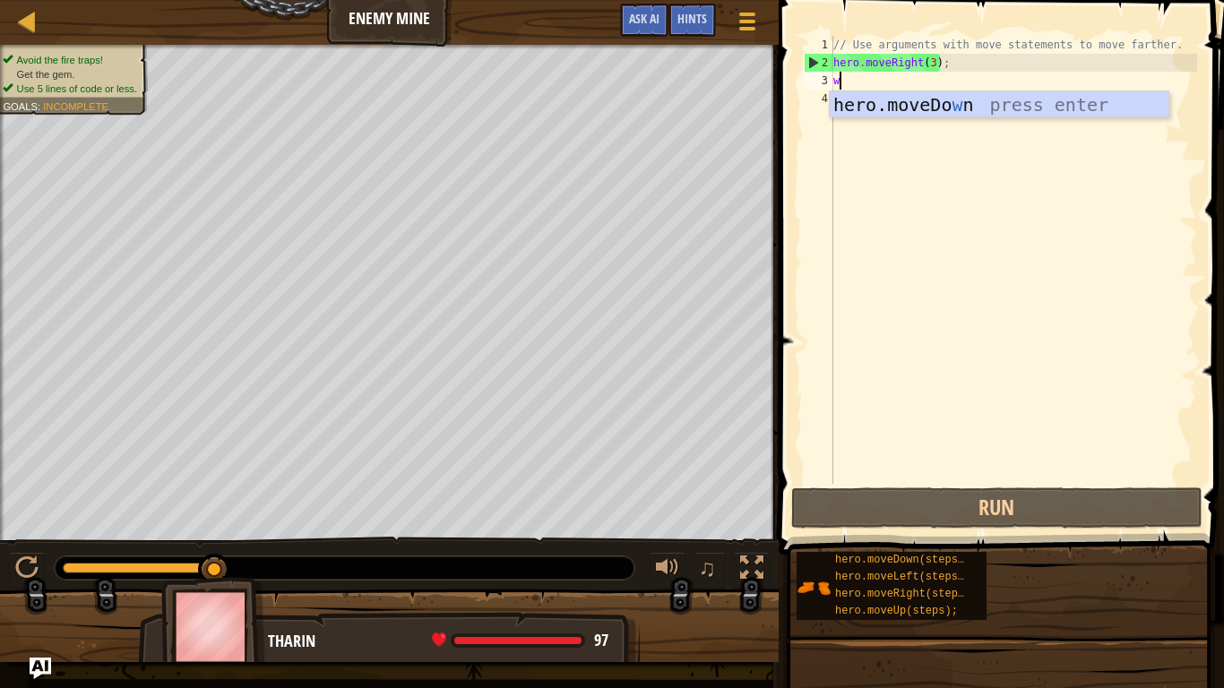
scroll to position [8, 0]
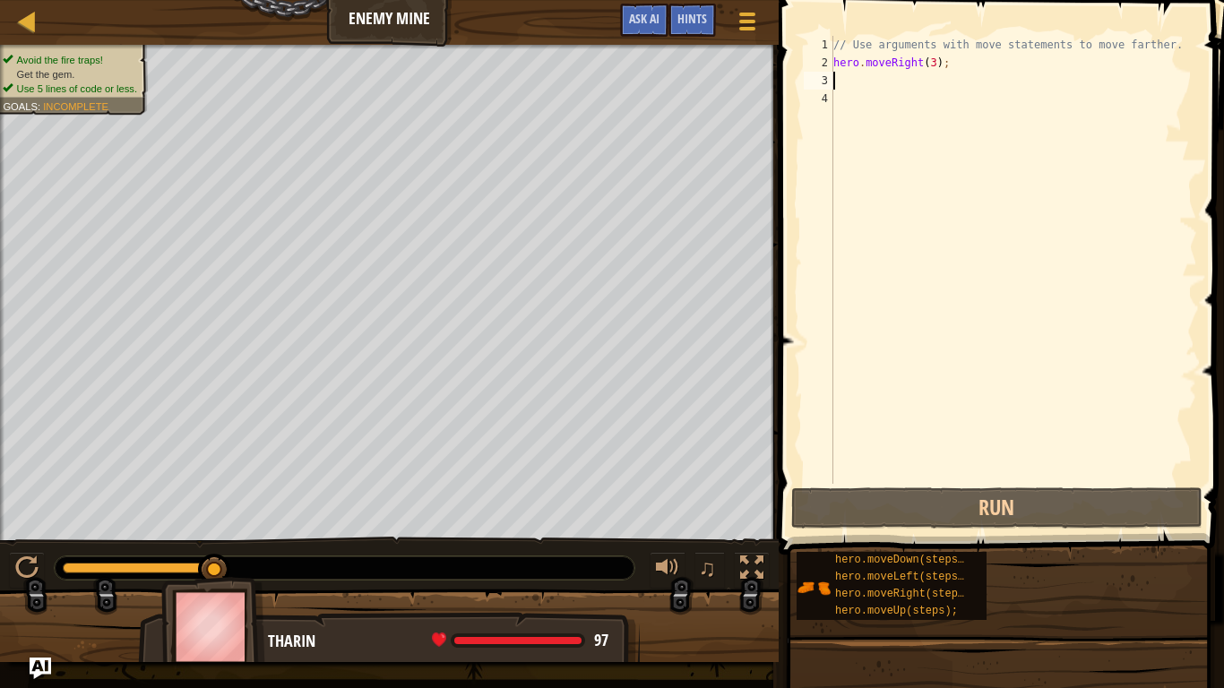
type textarea "h"
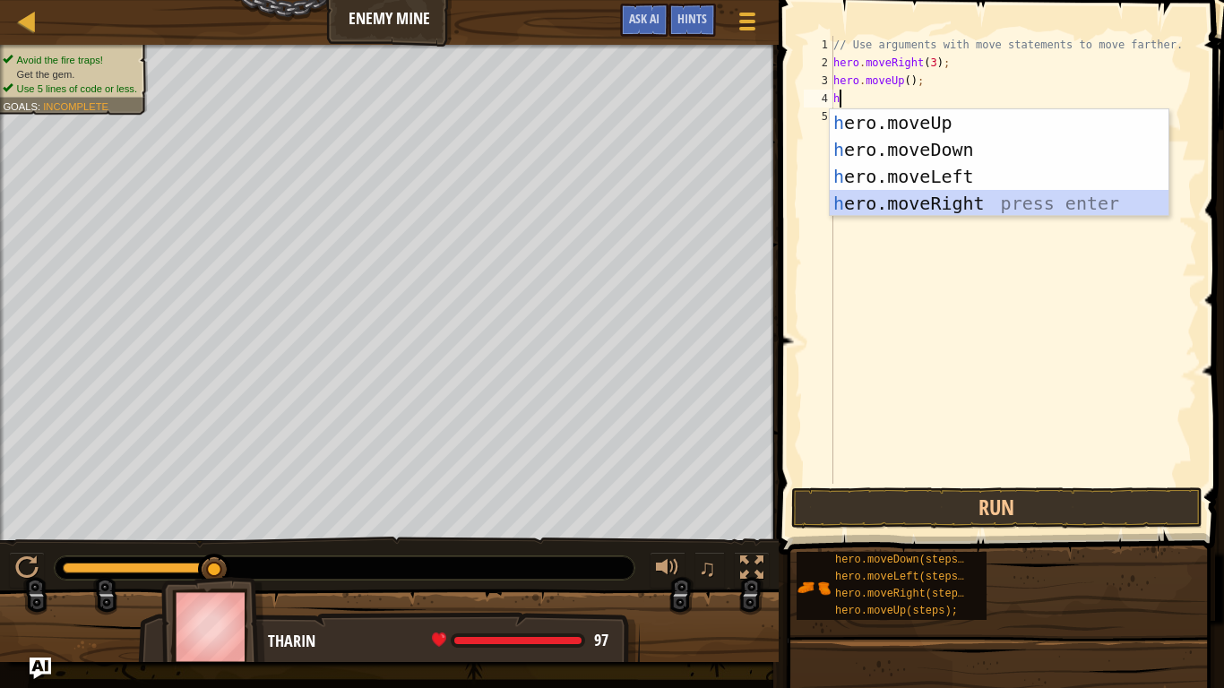
type textarea "hh"
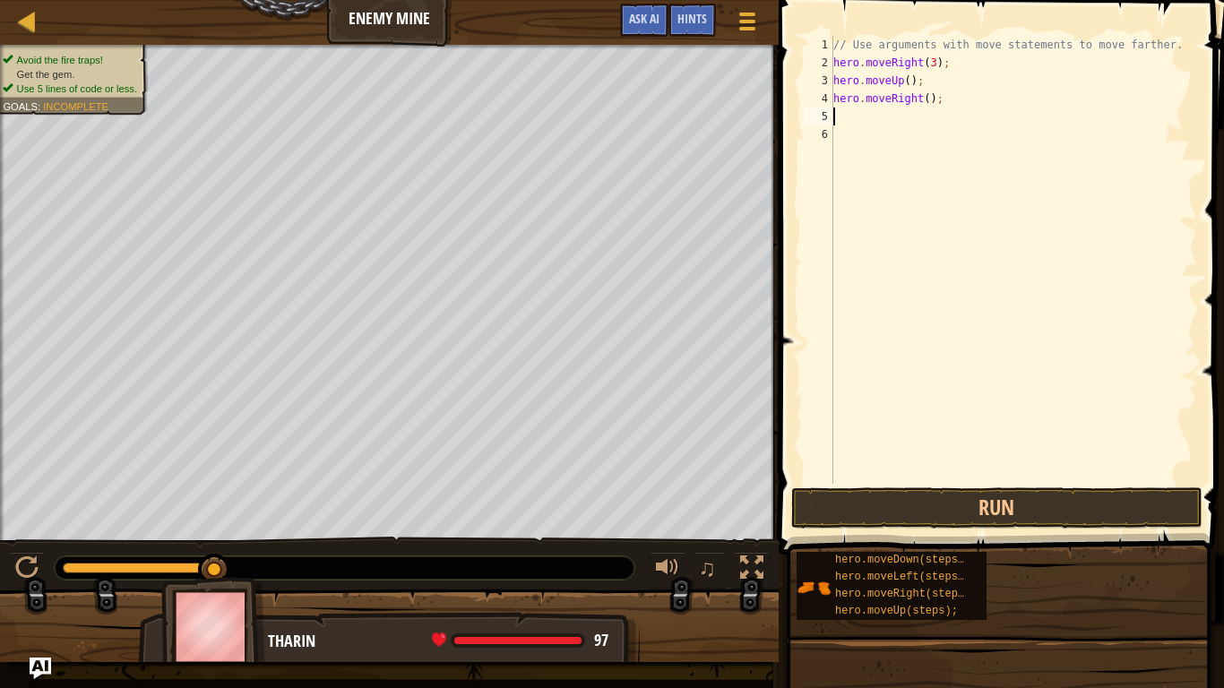
type textarea "h"
click at [921, 114] on div "// Use arguments with move statements to move farther. hero . moveRight ( 3 ) ;…" at bounding box center [1013, 278] width 367 height 484
type textarea "hero.moveDown(3);"
type textarea "h"
click at [924, 141] on div "// Use arguments with move statements to move farther. hero . moveRight ( 3 ) ;…" at bounding box center [1013, 278] width 367 height 484
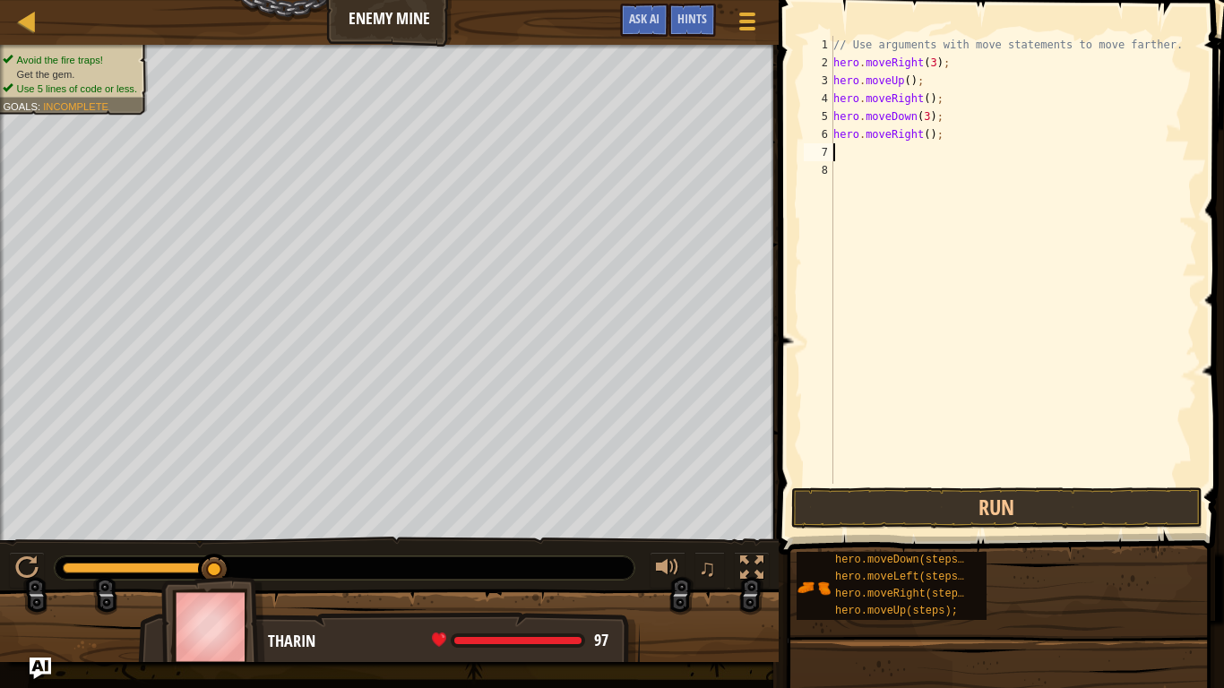
type textarea "hero.moveRight();"
click at [931, 145] on div "// Use arguments with move statements to move farther. hero . moveRight ( 3 ) ;…" at bounding box center [1013, 278] width 367 height 484
click at [928, 141] on div "// Use arguments with move statements to move farther. hero . moveRight ( 3 ) ;…" at bounding box center [1013, 278] width 367 height 484
type textarea "hero.moveRight(2);"
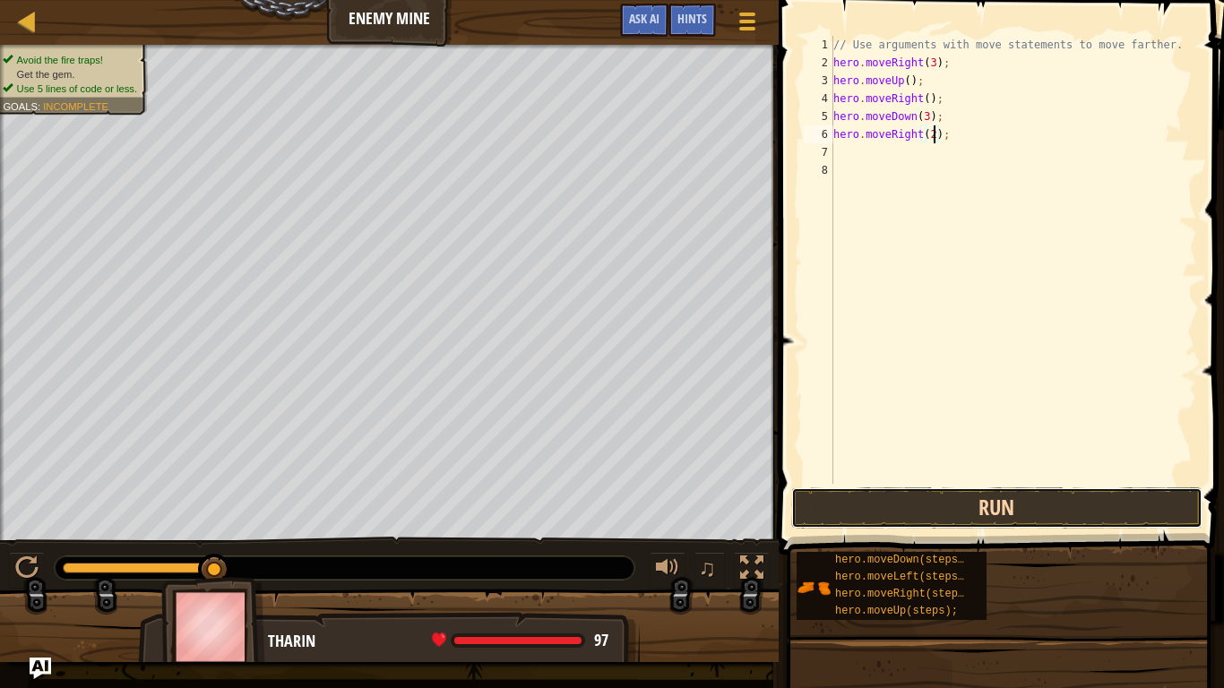
click at [965, 509] on button "Run" at bounding box center [996, 507] width 411 height 41
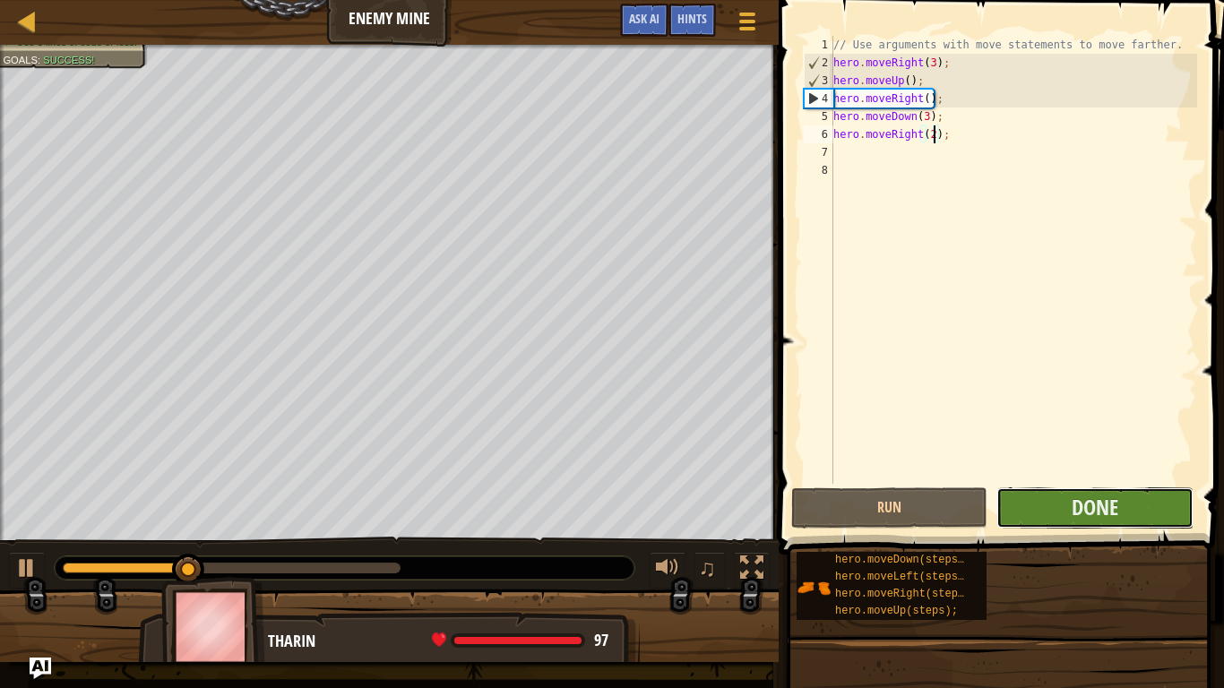
click at [1008, 513] on button "Done" at bounding box center [1094, 507] width 196 height 41
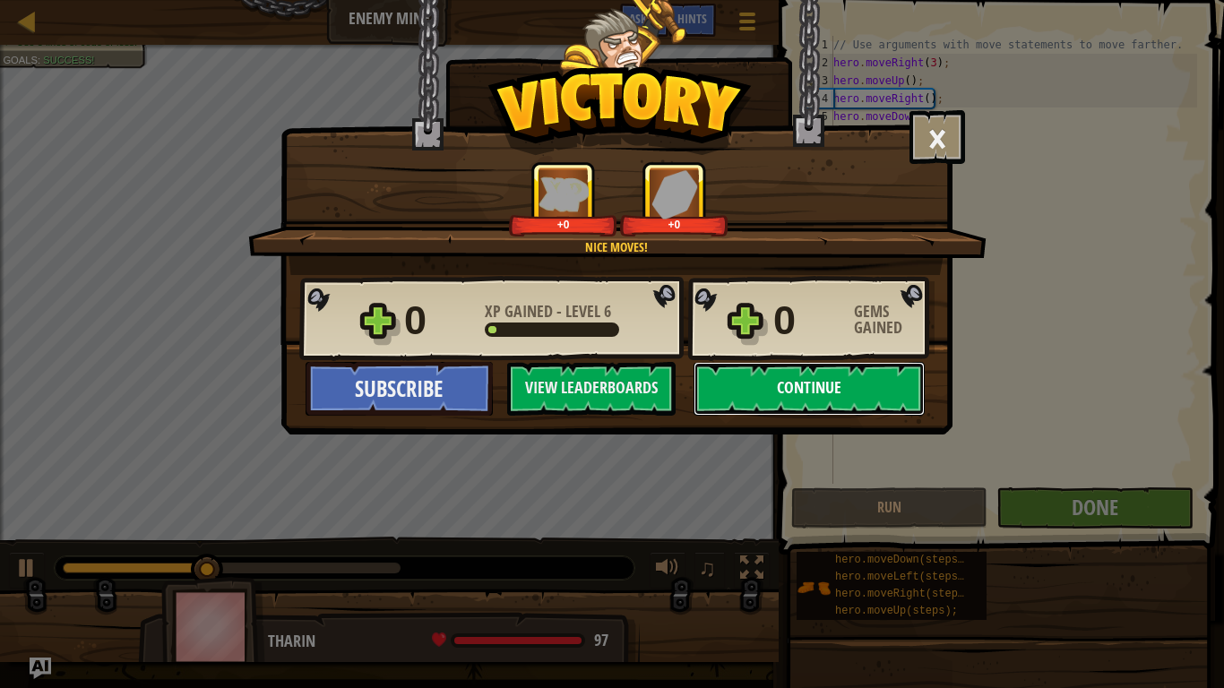
click at [795, 380] on button "Continue" at bounding box center [809, 389] width 231 height 54
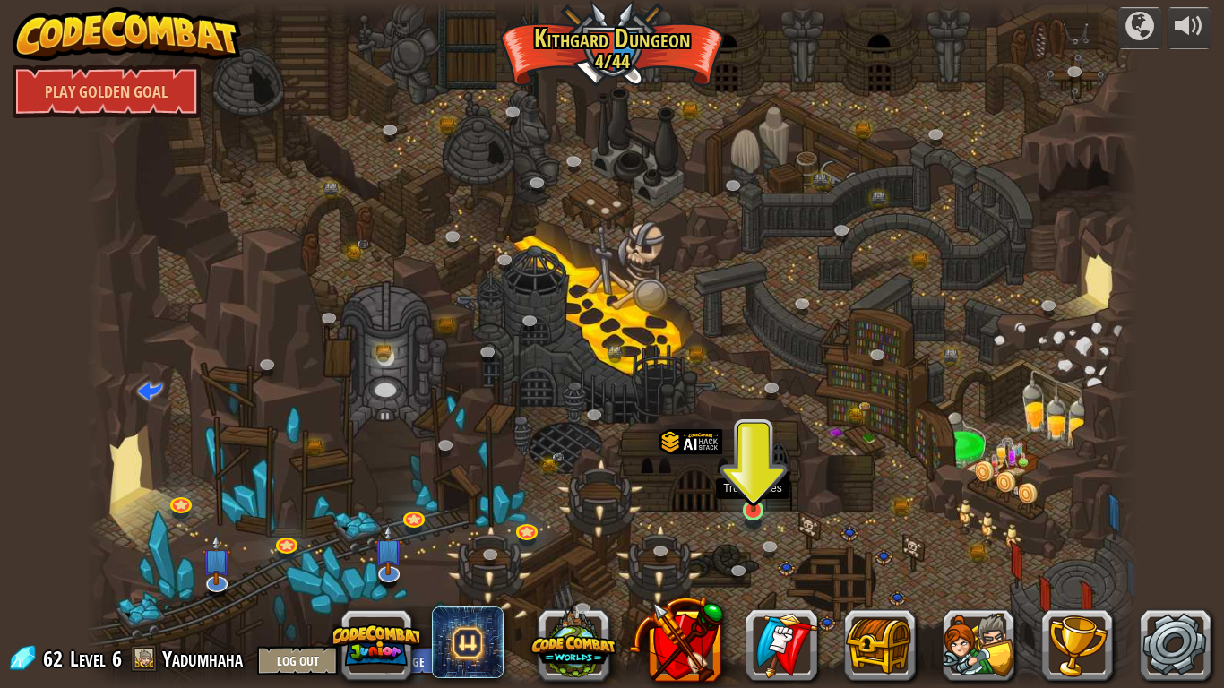
click at [751, 506] on img at bounding box center [753, 482] width 27 height 61
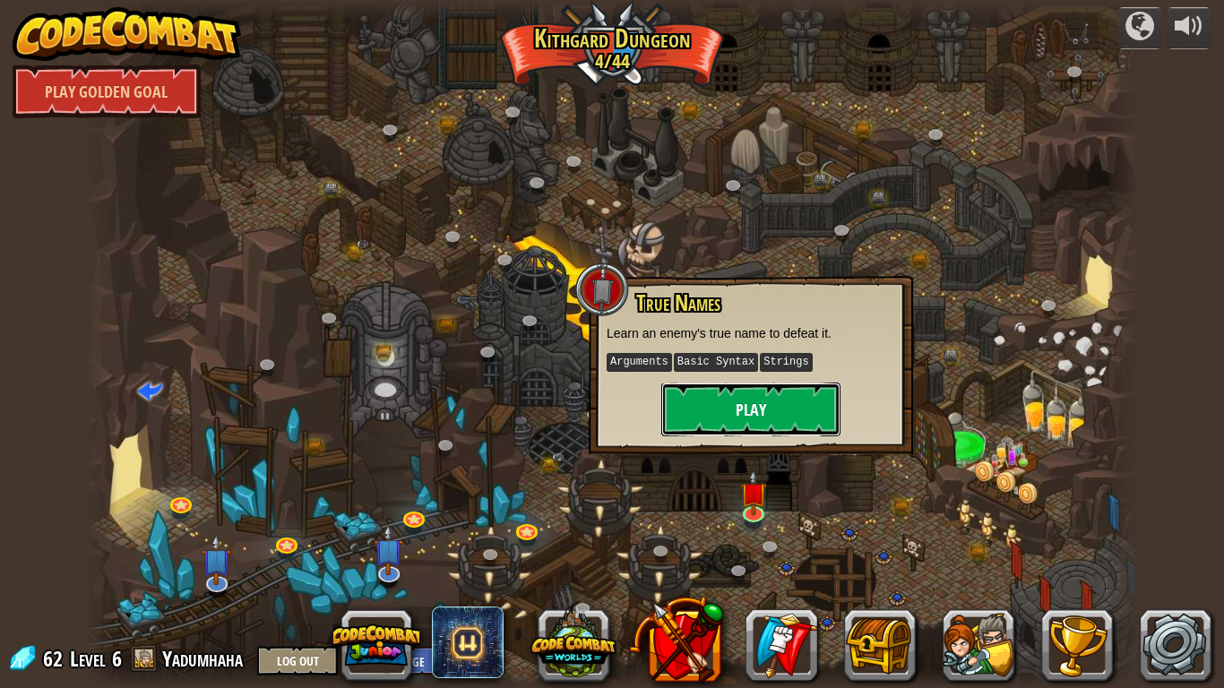
click at [742, 403] on button "Play" at bounding box center [750, 410] width 179 height 54
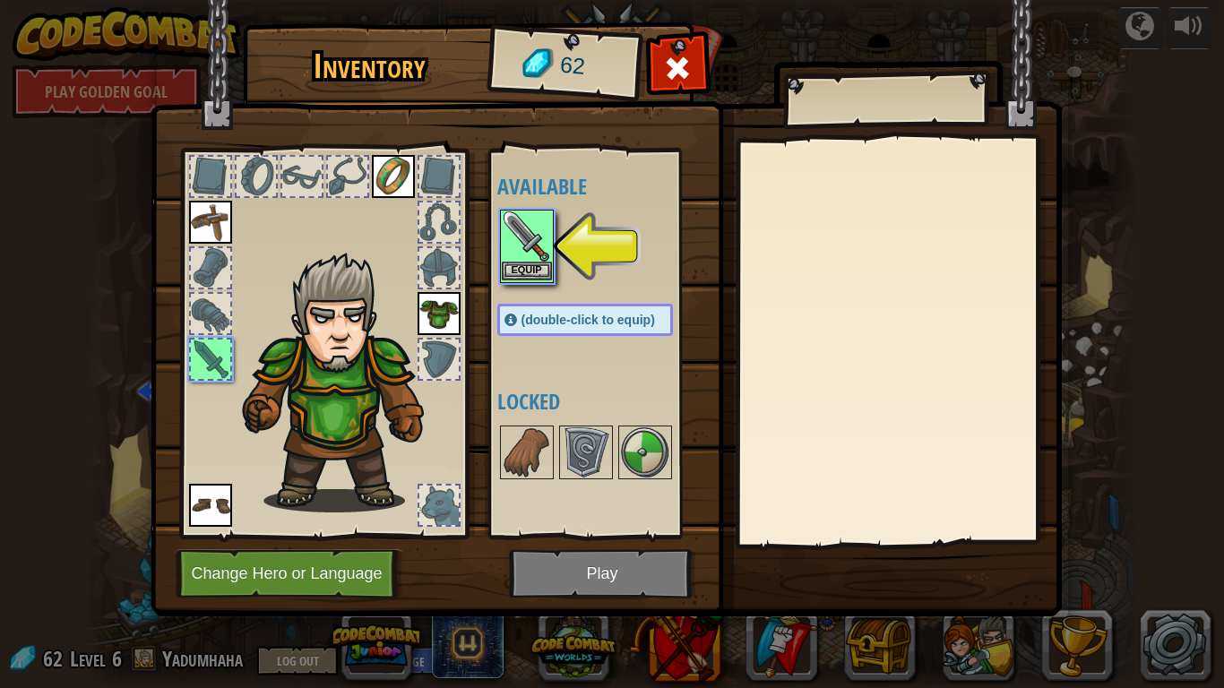
click at [543, 280] on div "Equip" at bounding box center [527, 246] width 54 height 73
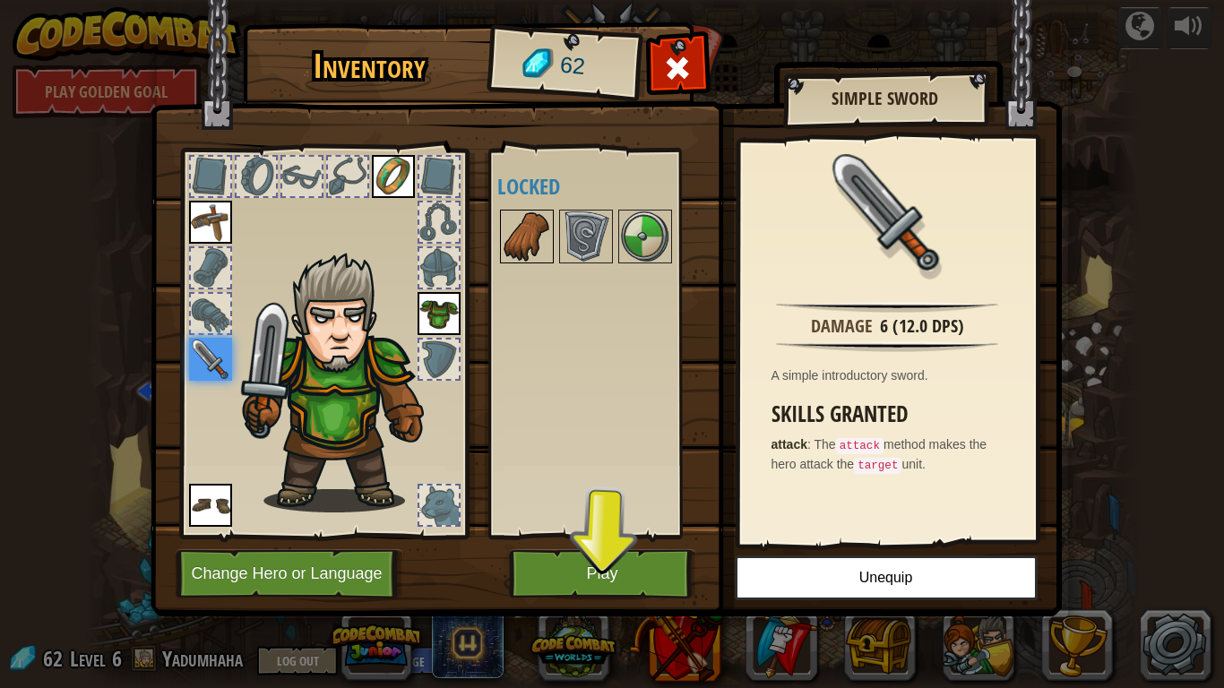
click at [549, 245] on img at bounding box center [527, 236] width 50 height 50
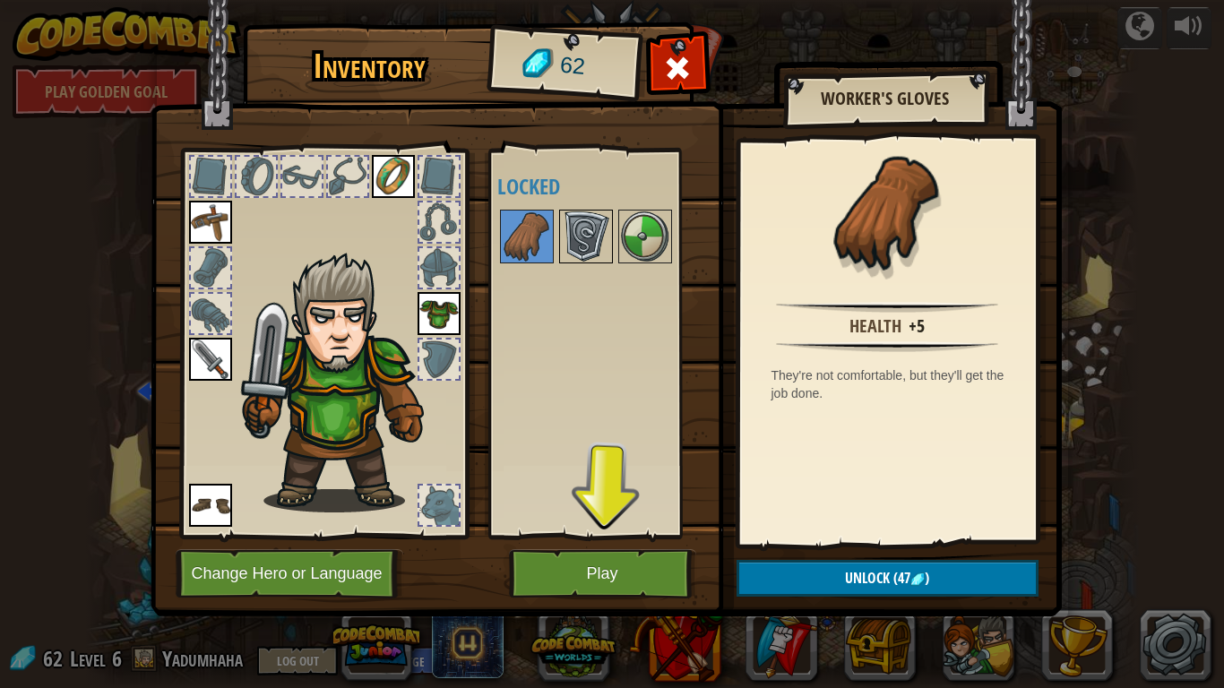
click at [582, 216] on img at bounding box center [586, 236] width 50 height 50
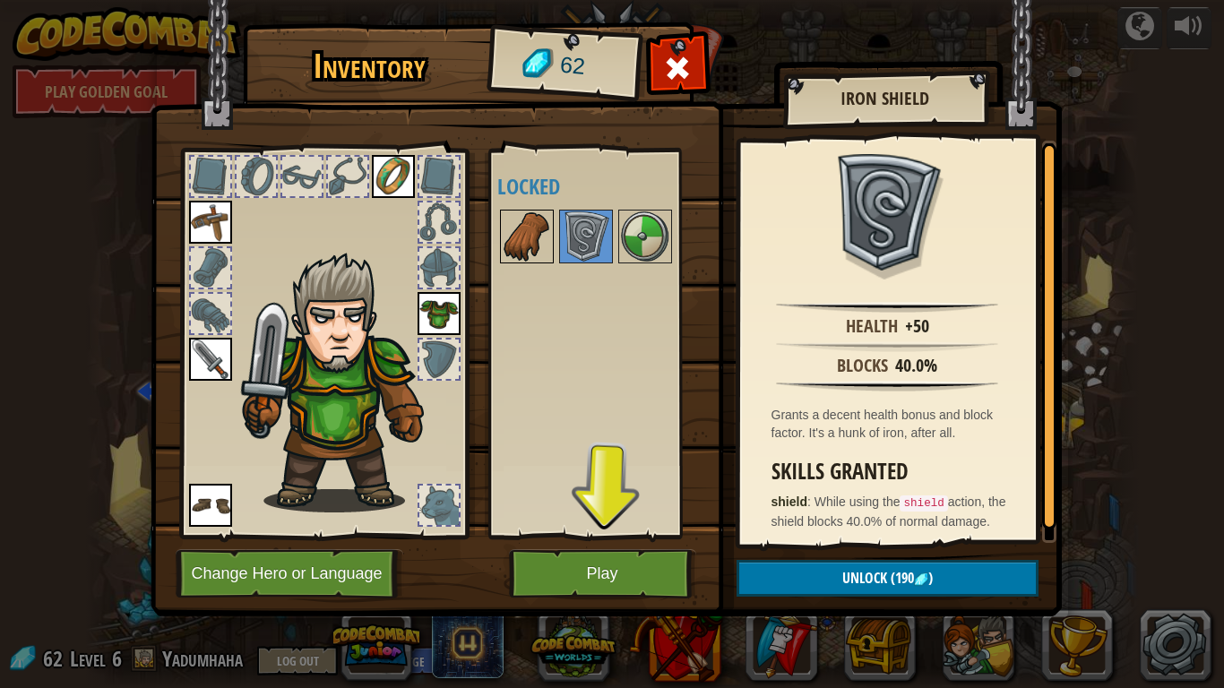
click at [539, 218] on img at bounding box center [527, 236] width 50 height 50
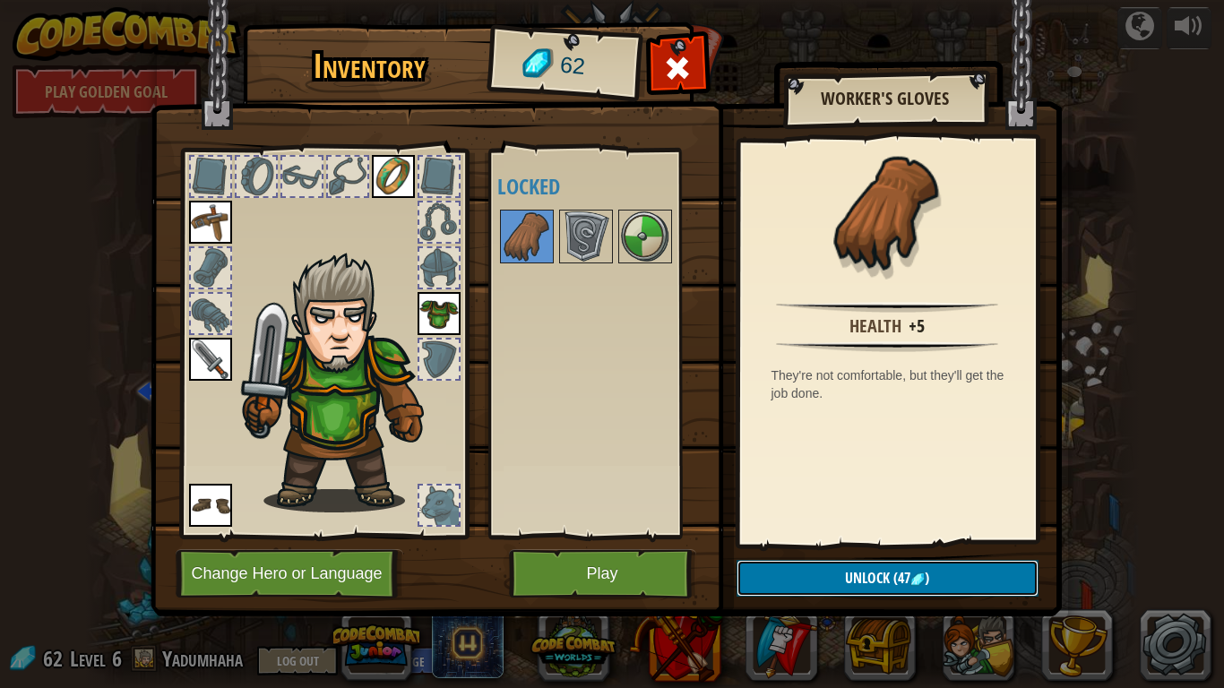
click at [789, 573] on button "Unlock (47 )" at bounding box center [888, 578] width 302 height 37
click at [789, 573] on button "Confirm" at bounding box center [888, 578] width 302 height 37
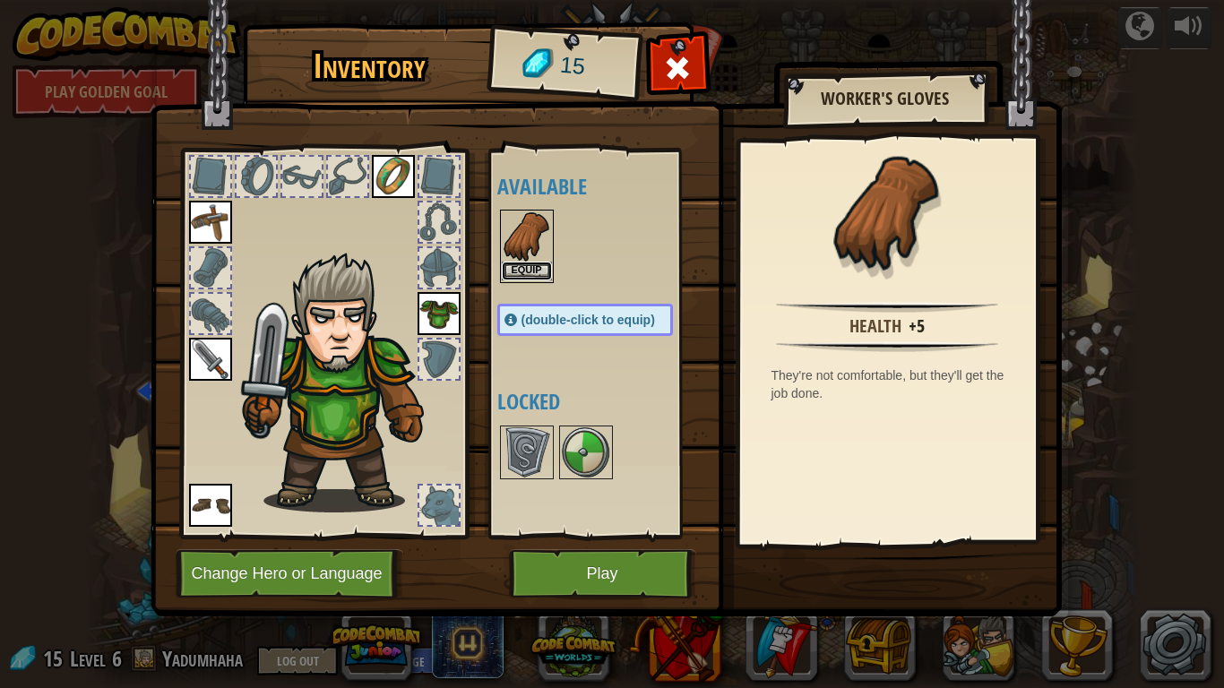
click at [532, 262] on button "Equip" at bounding box center [527, 271] width 50 height 19
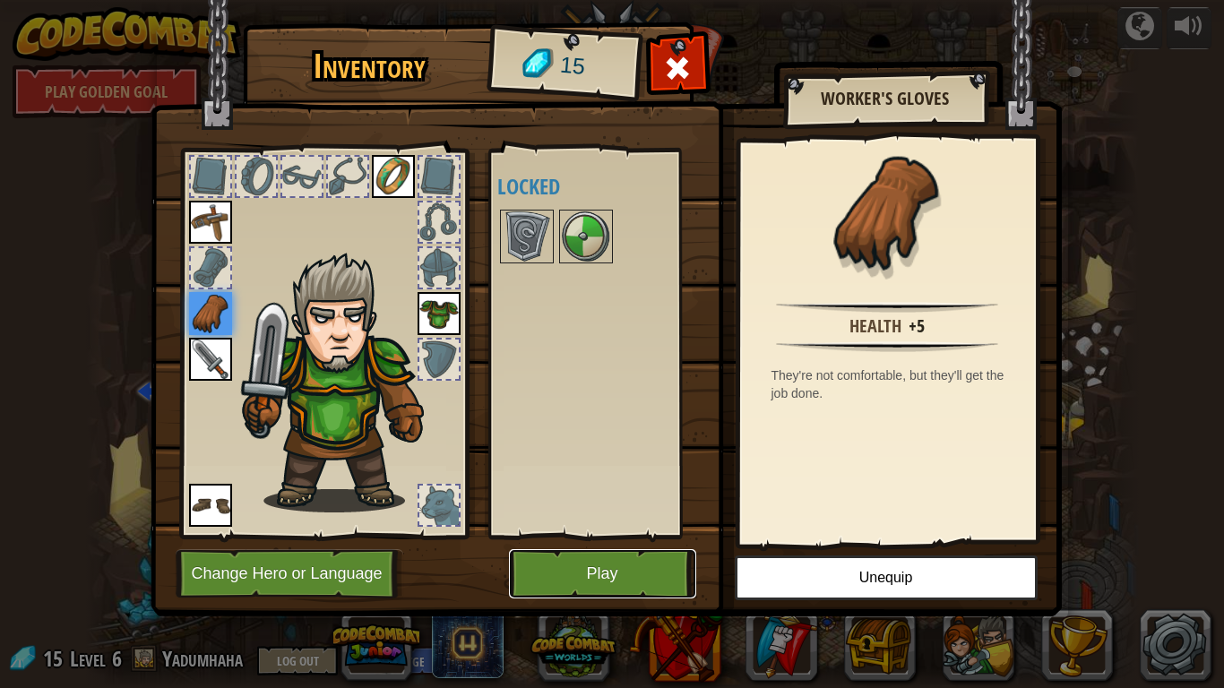
click at [572, 575] on button "Play" at bounding box center [602, 573] width 187 height 49
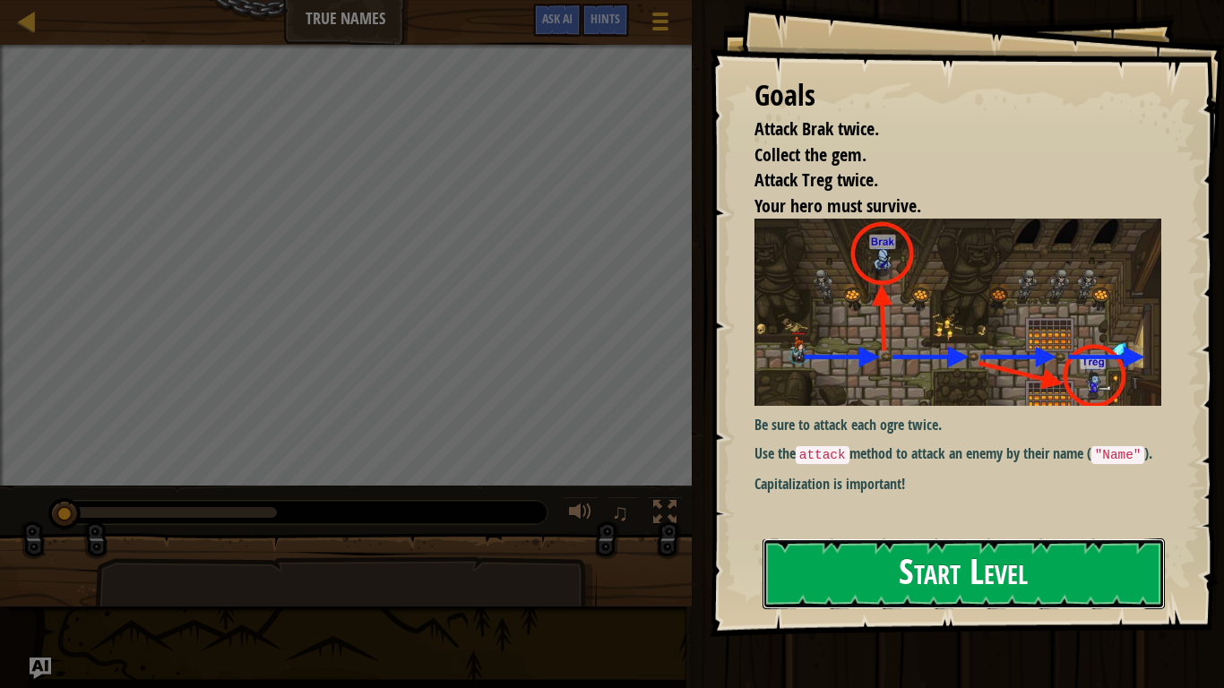
click at [1054, 579] on button "Start Level" at bounding box center [964, 574] width 402 height 71
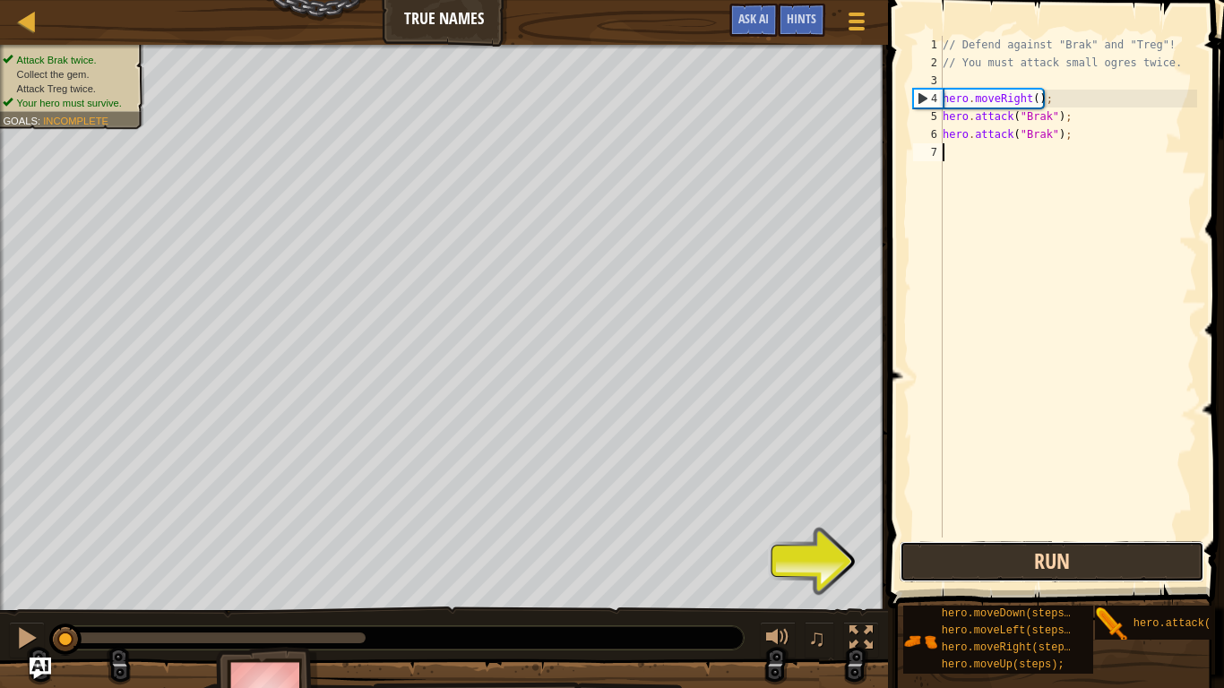
click at [980, 562] on button "Run" at bounding box center [1052, 561] width 305 height 41
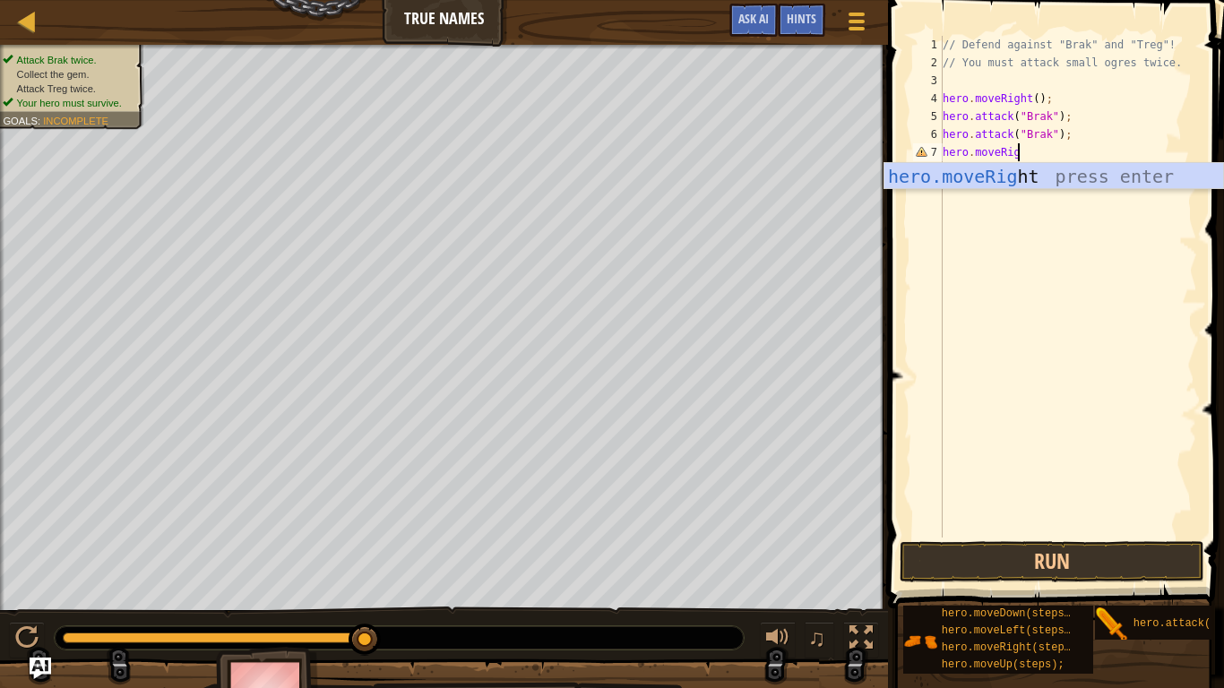
scroll to position [8, 12]
type textarea "hero.moveRight()"
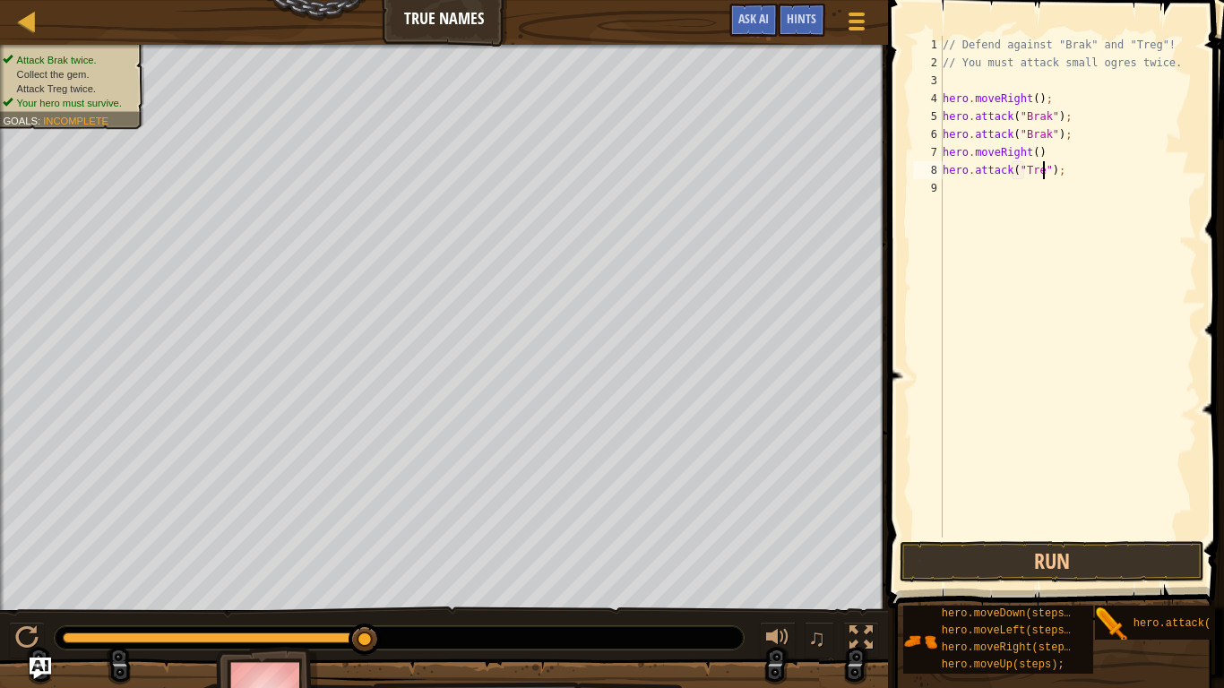
scroll to position [8, 16]
click at [1027, 558] on button "Run" at bounding box center [1052, 561] width 305 height 41
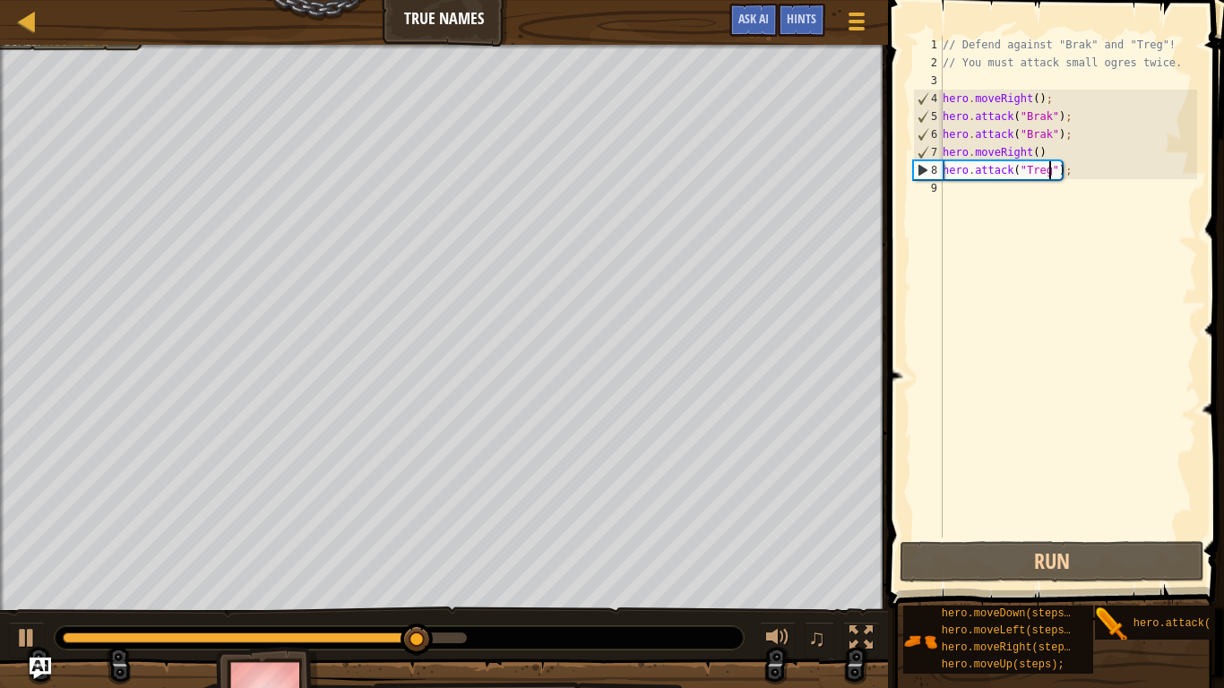
click at [1074, 168] on div "// Defend against "Brak" and "Treg"! // You must attack small ogres twice. hero…" at bounding box center [1068, 305] width 258 height 538
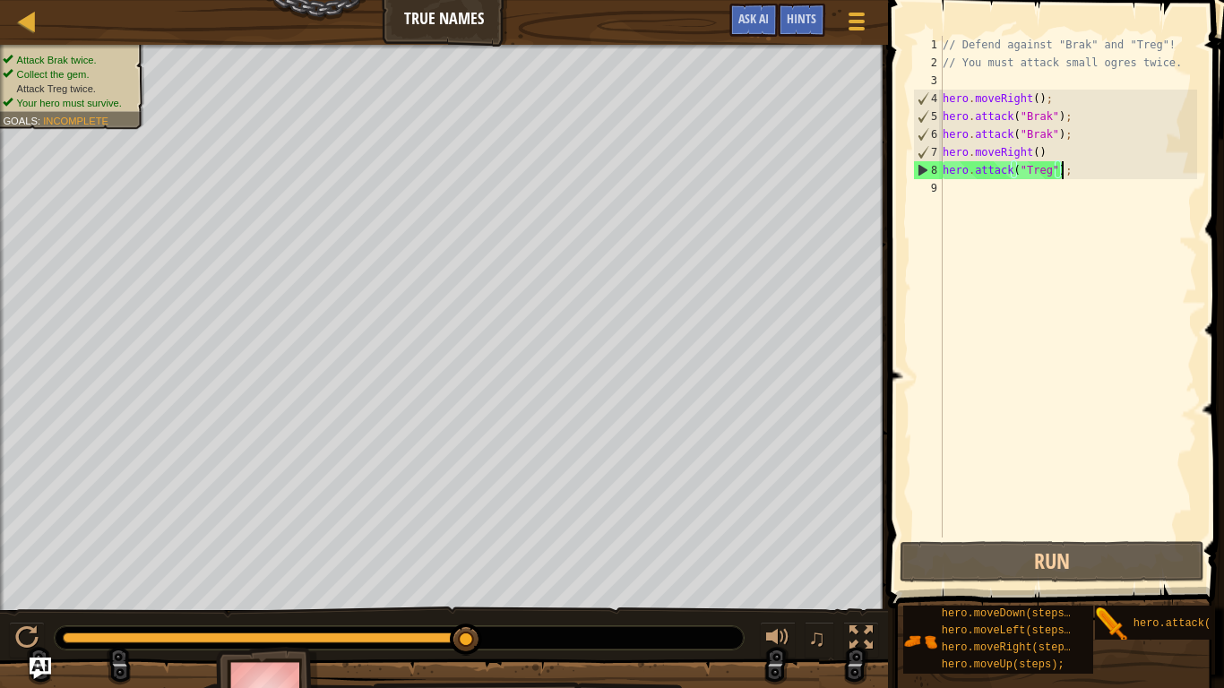
scroll to position [8, 18]
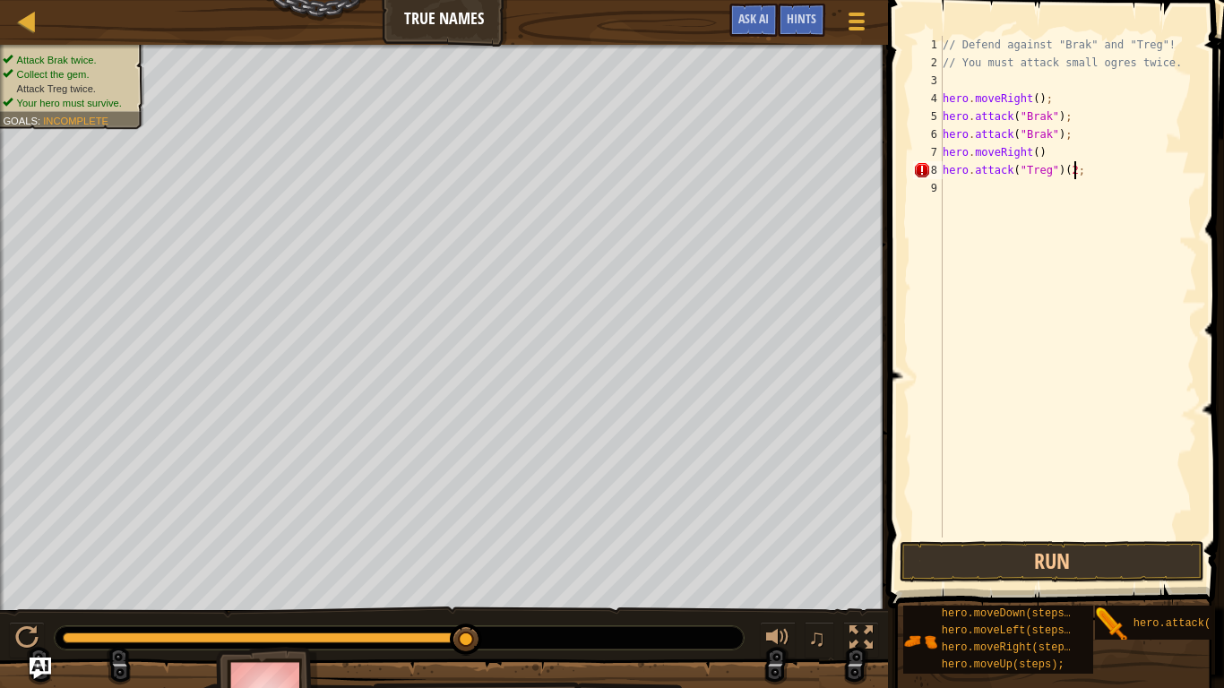
type textarea "hero.attack("Treg")(2);"
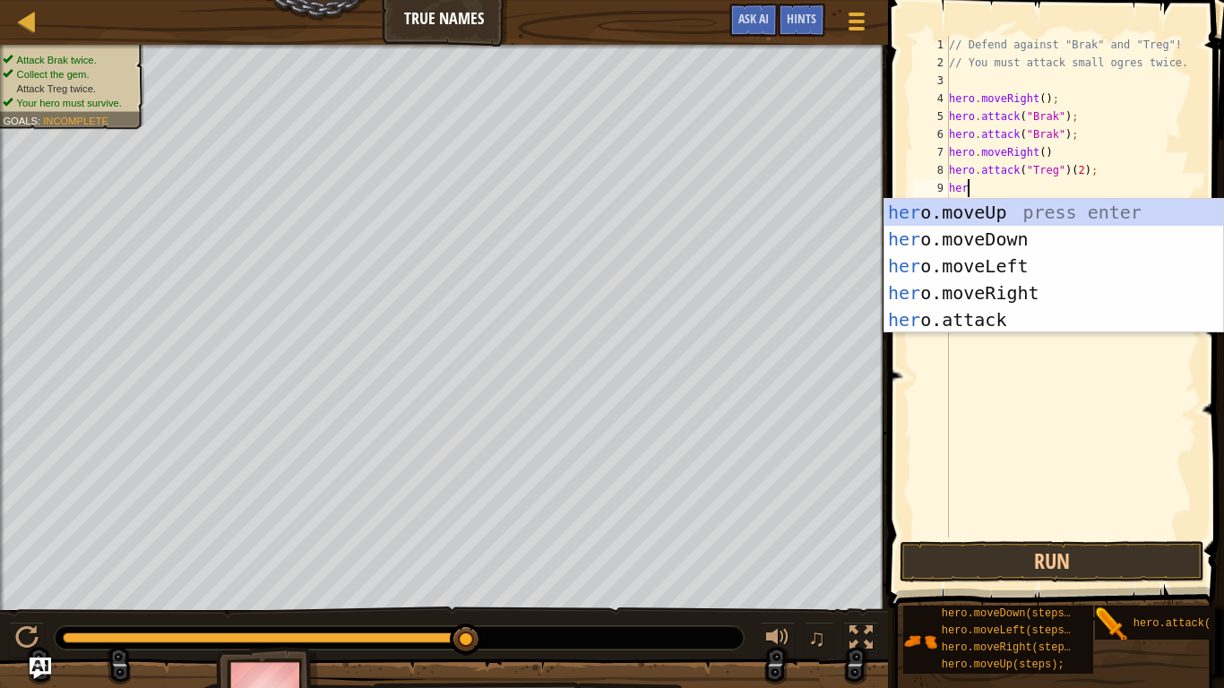
type textarea "hero"
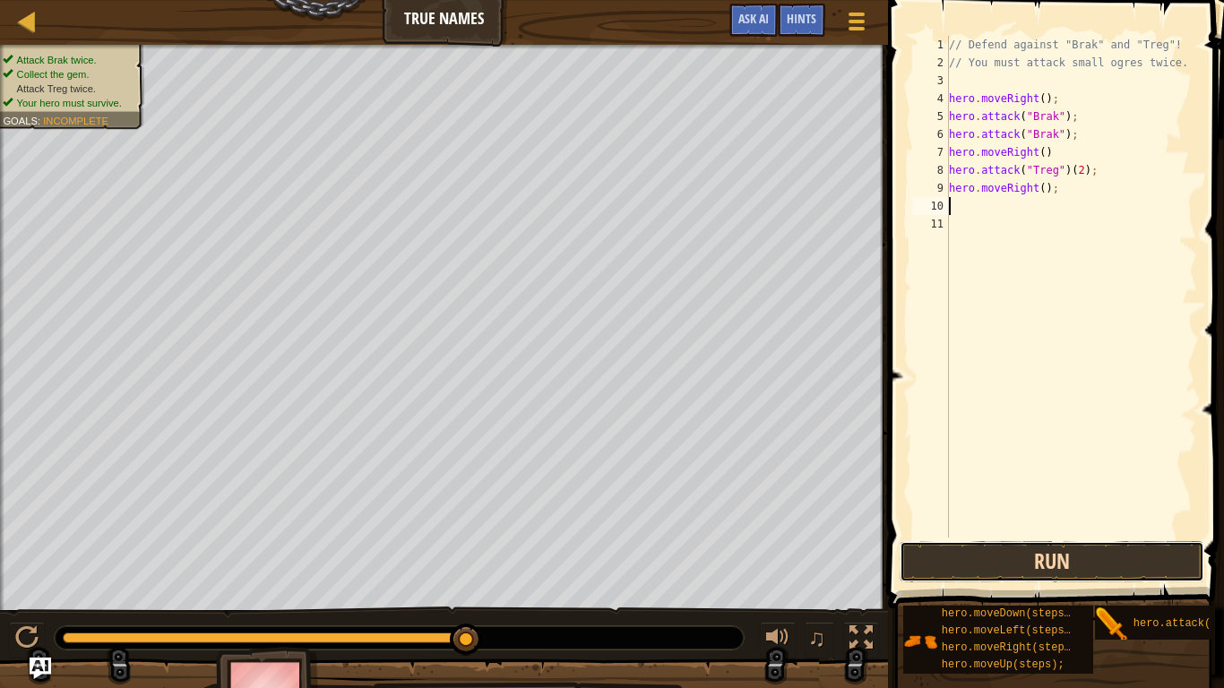
click at [1089, 553] on button "Run" at bounding box center [1052, 561] width 305 height 41
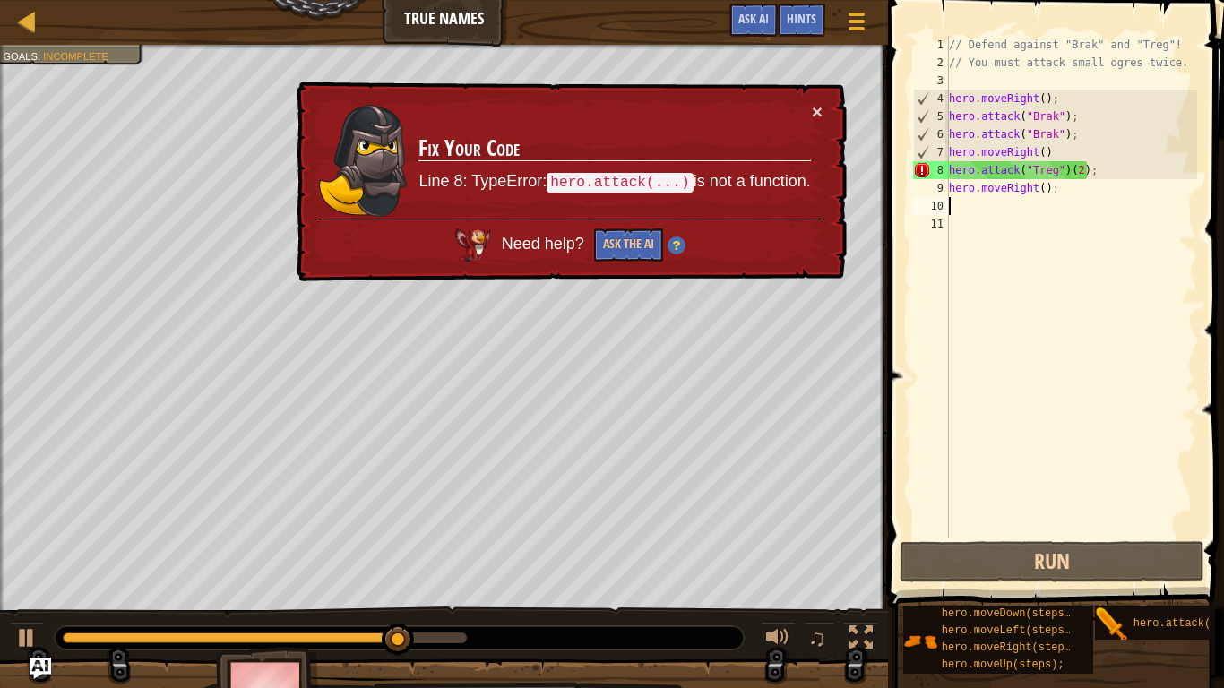
click at [1082, 177] on div "// Defend against "Brak" and "Treg"! // You must attack small ogres twice. hero…" at bounding box center [1071, 305] width 252 height 538
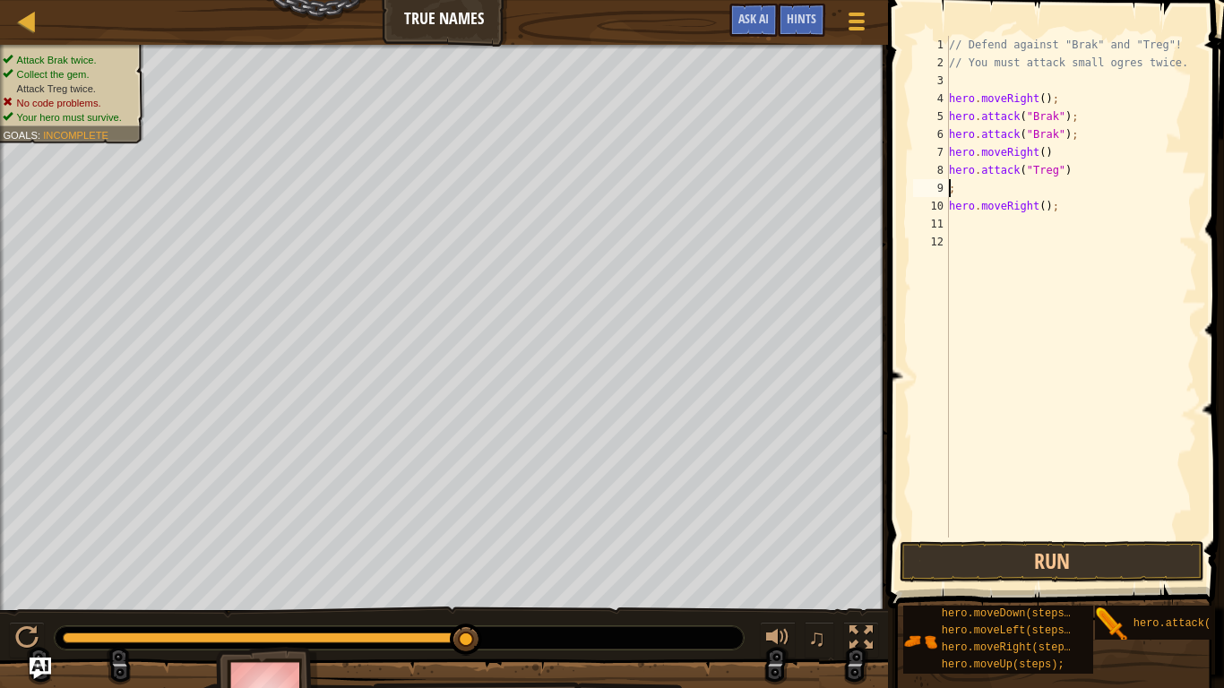
type textarea "hero.attack("Treg");"
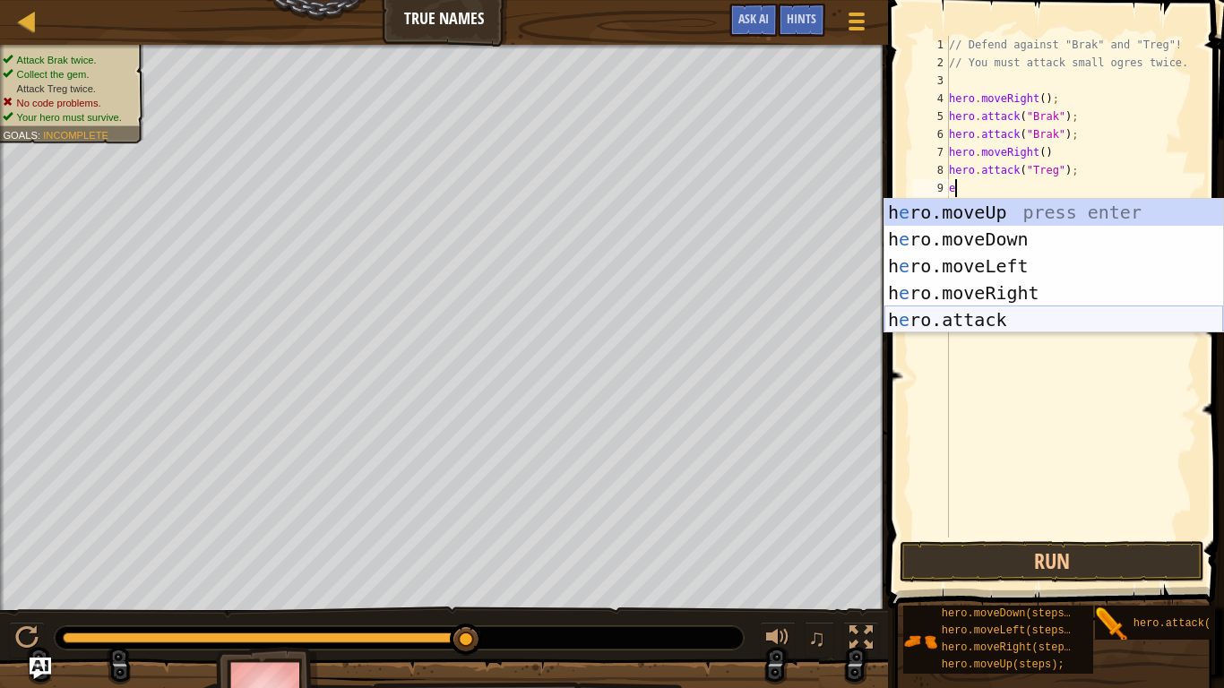
click at [1102, 323] on div "h e ro.moveUp press enter h e ro.moveDown press enter h e ro.moveLeft press ent…" at bounding box center [1053, 293] width 339 height 188
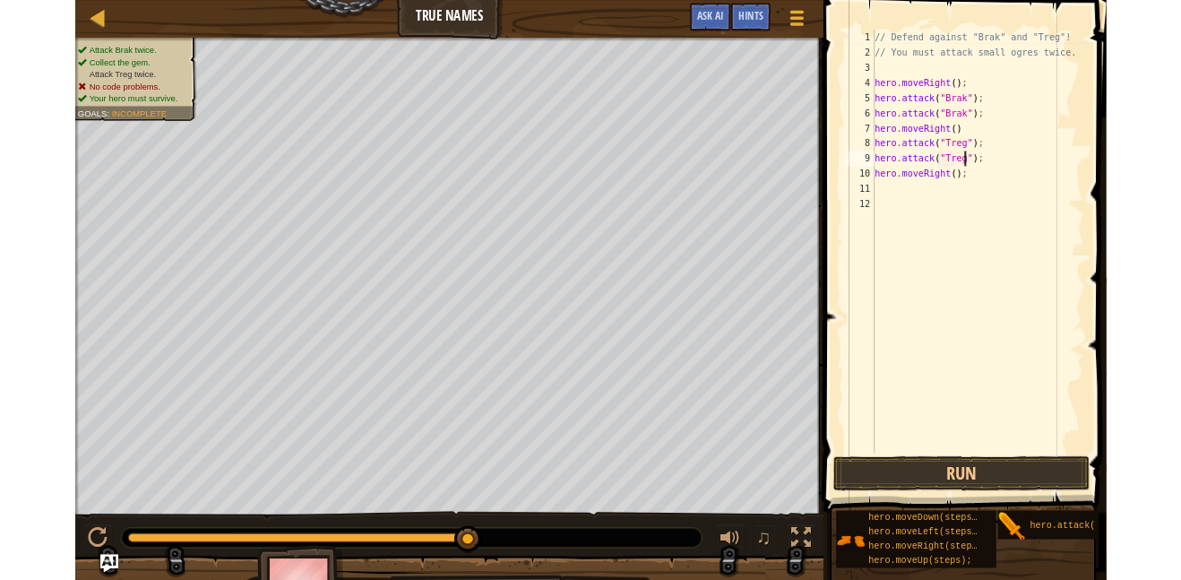
scroll to position [8, 16]
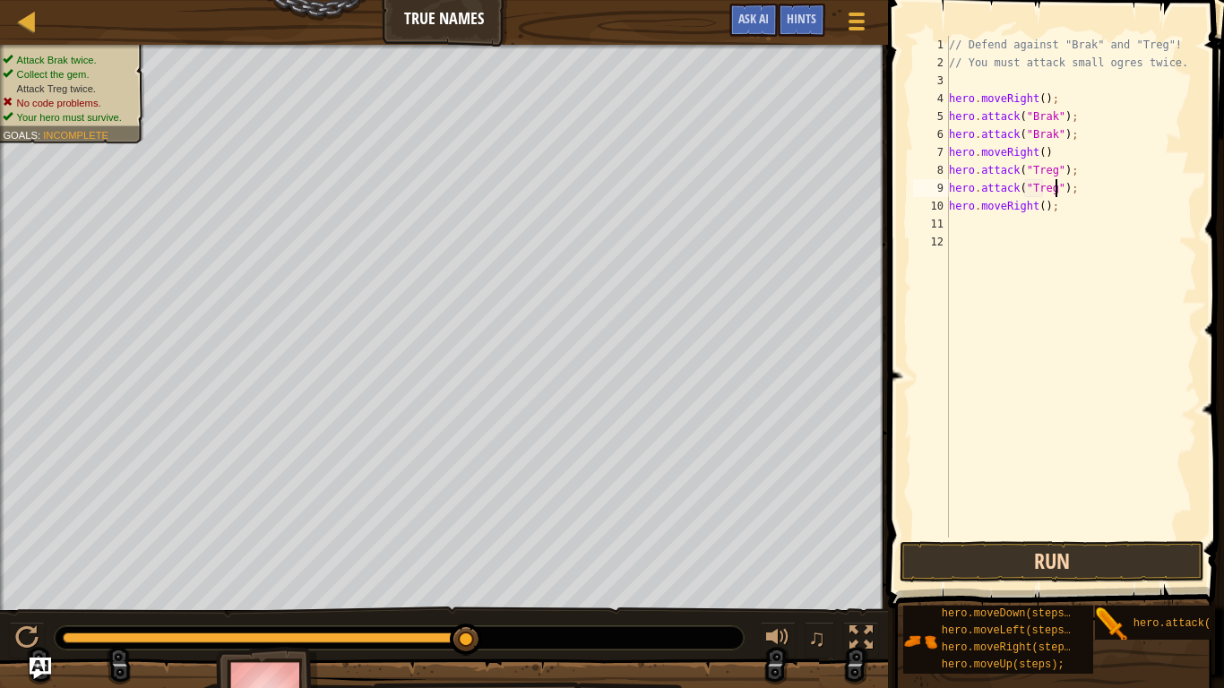
type textarea "hero.attack("Treg");"
click at [1099, 557] on button "Run" at bounding box center [1052, 561] width 305 height 41
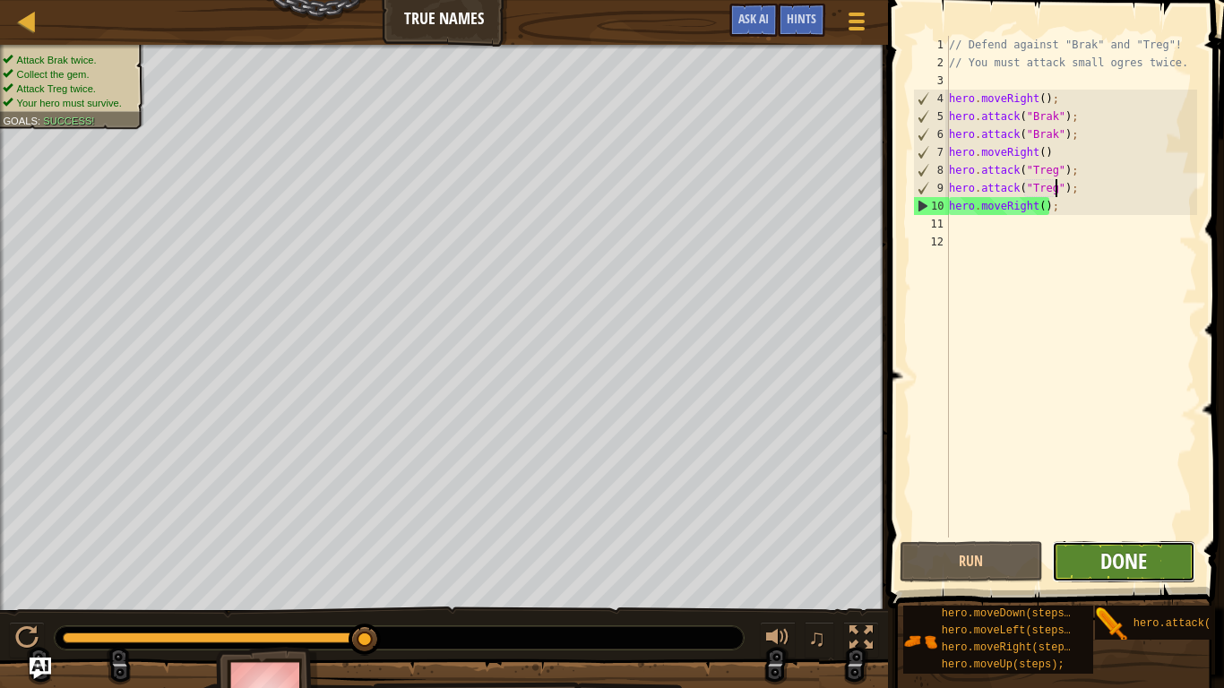
click at [1116, 574] on span "Done" at bounding box center [1123, 561] width 47 height 29
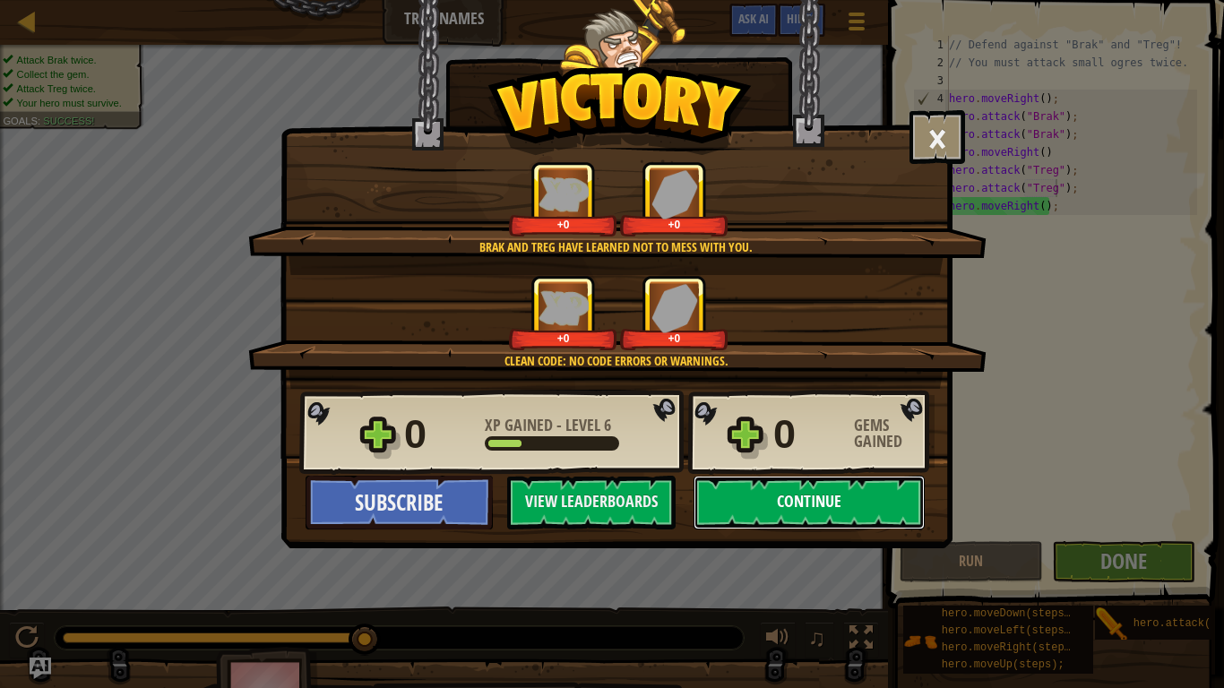
click at [849, 504] on button "Continue" at bounding box center [809, 503] width 231 height 54
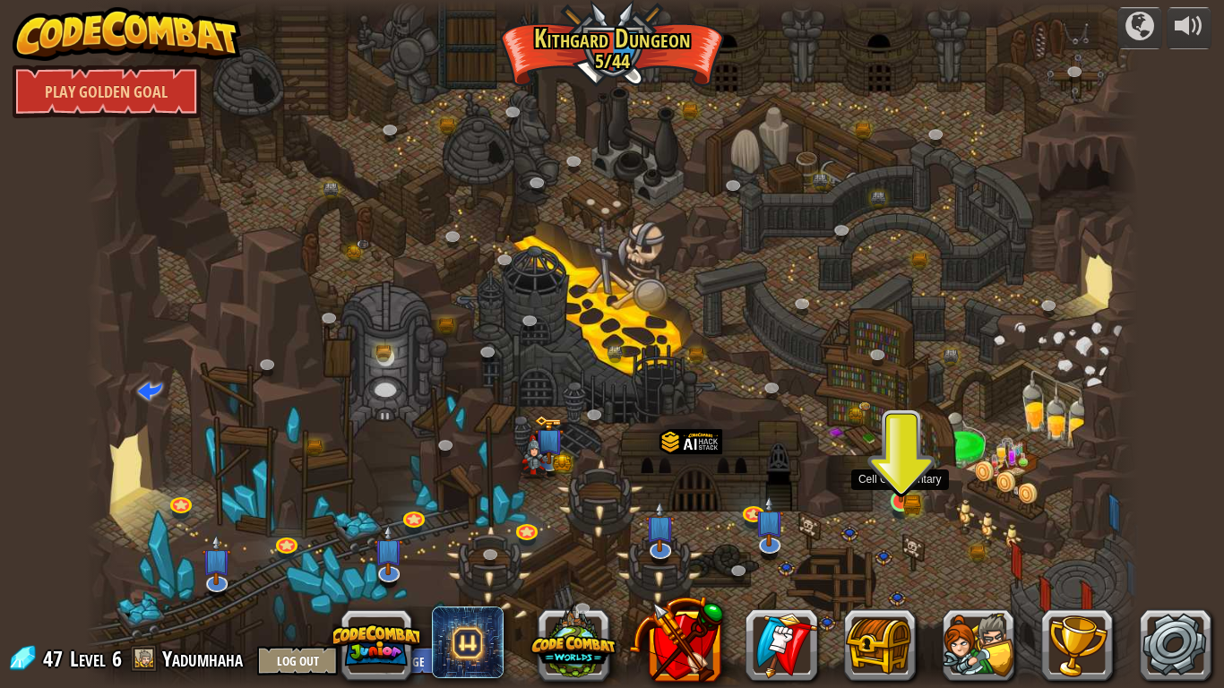
click at [907, 483] on img at bounding box center [901, 475] width 16 height 16
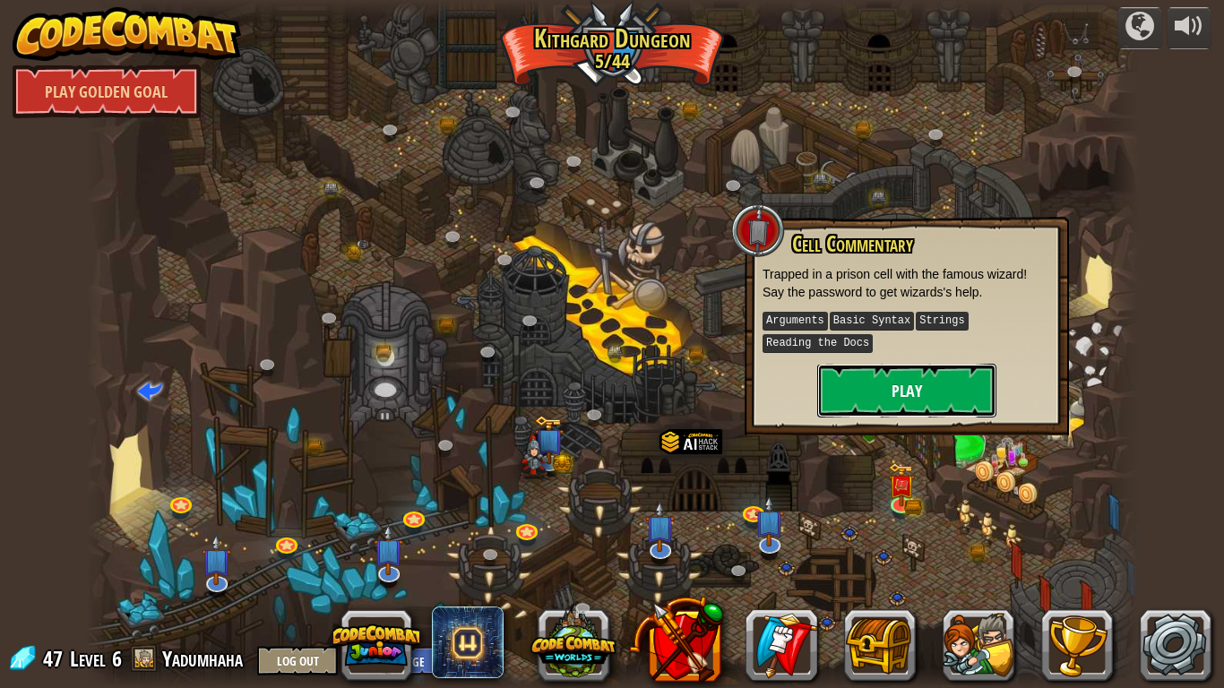
click at [876, 366] on button "Play" at bounding box center [906, 391] width 179 height 54
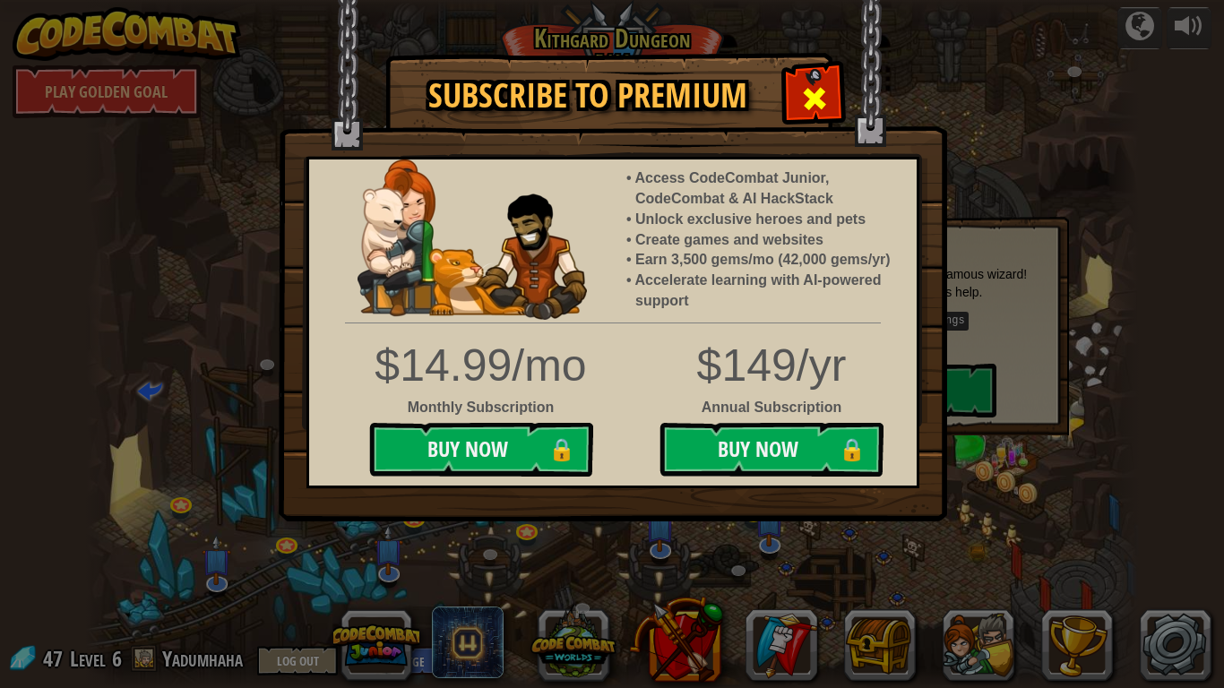
click at [806, 105] on span at bounding box center [814, 98] width 29 height 29
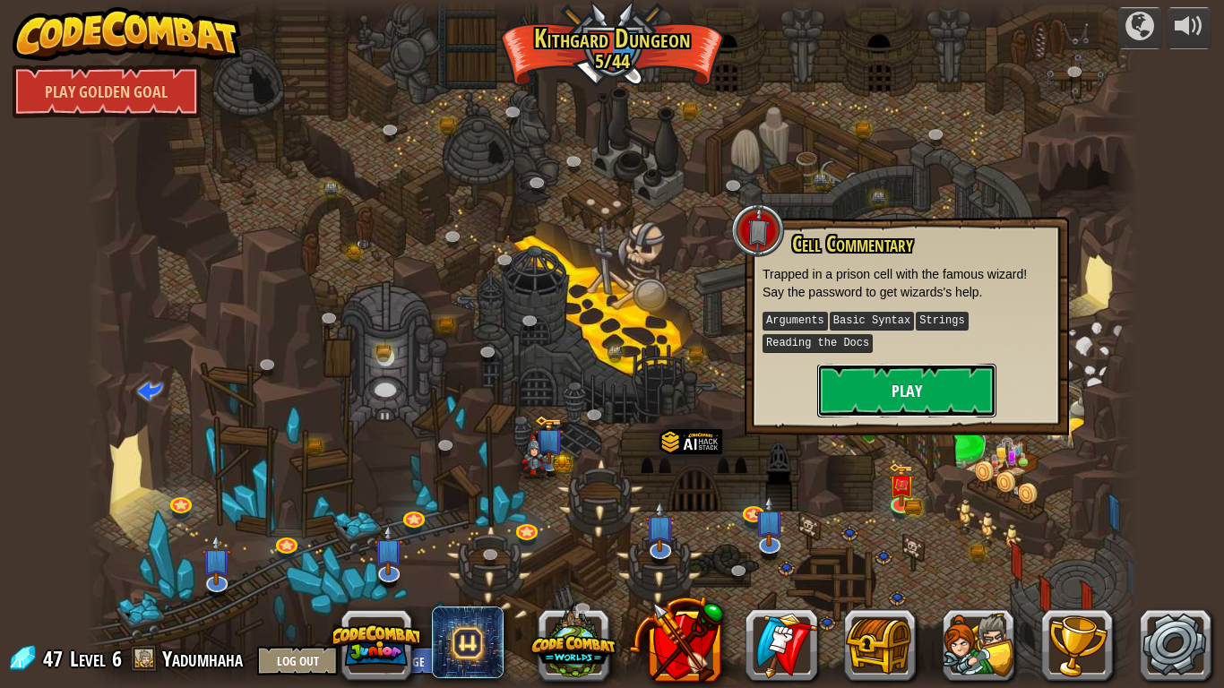
click at [936, 402] on button "Play" at bounding box center [906, 391] width 179 height 54
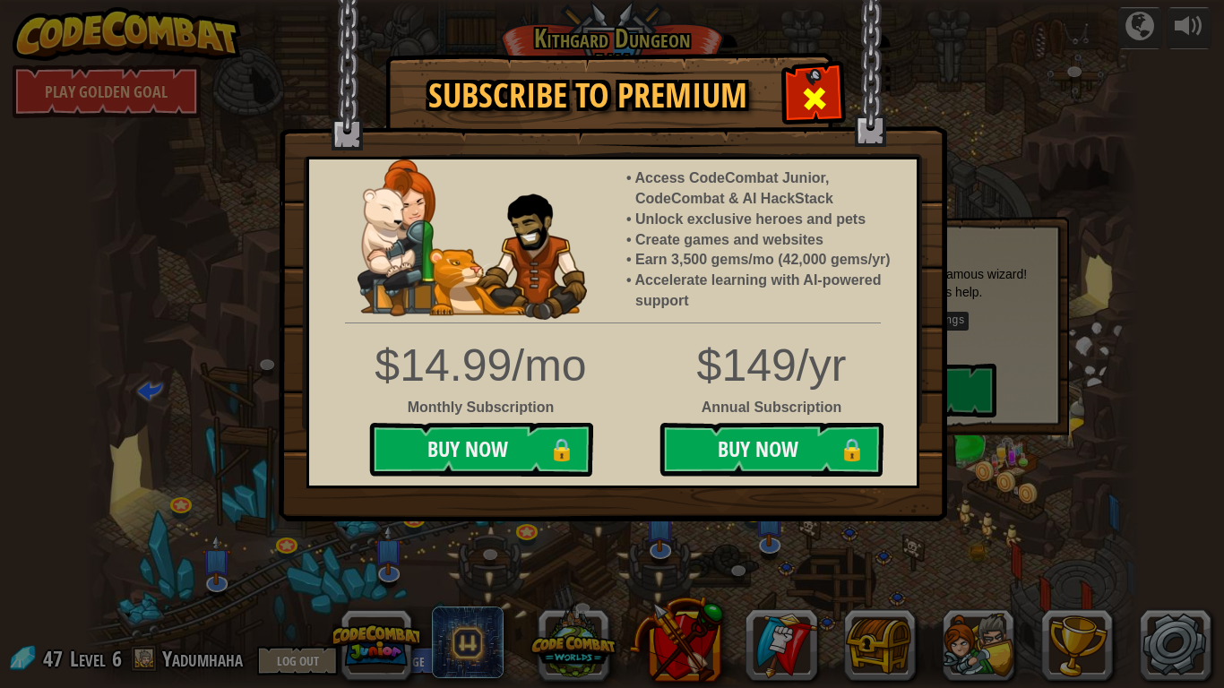
click at [808, 102] on span at bounding box center [814, 98] width 29 height 29
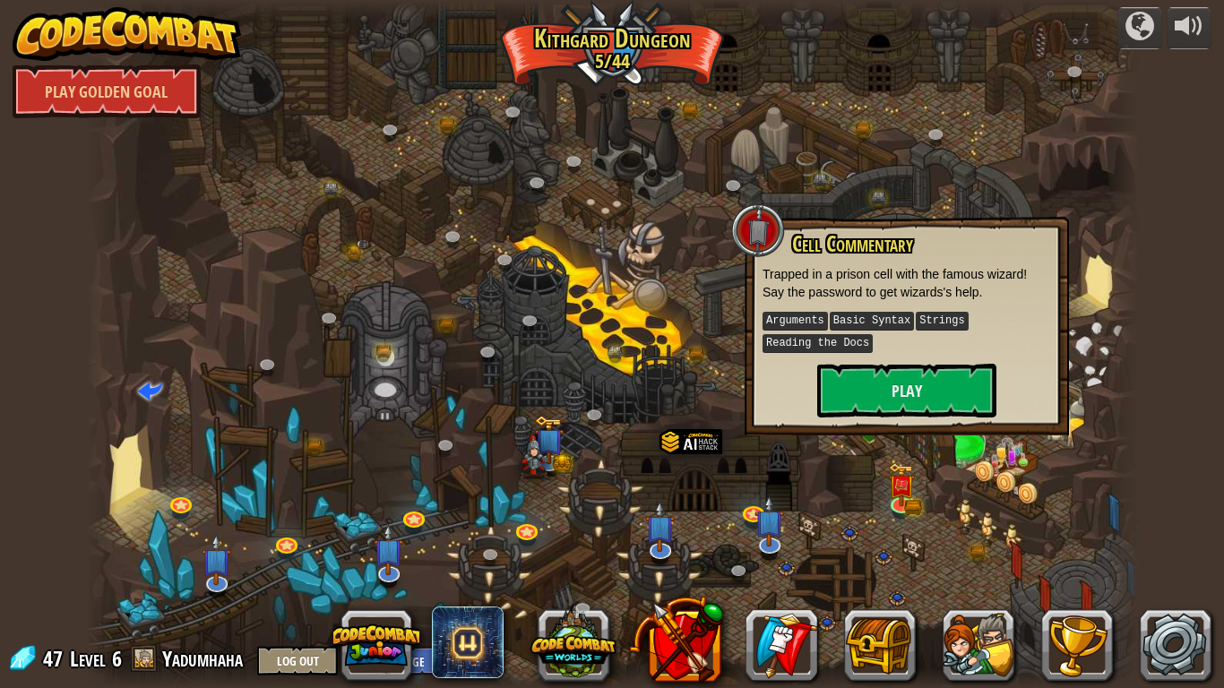
click at [958, 548] on div at bounding box center [612, 344] width 1053 height 688
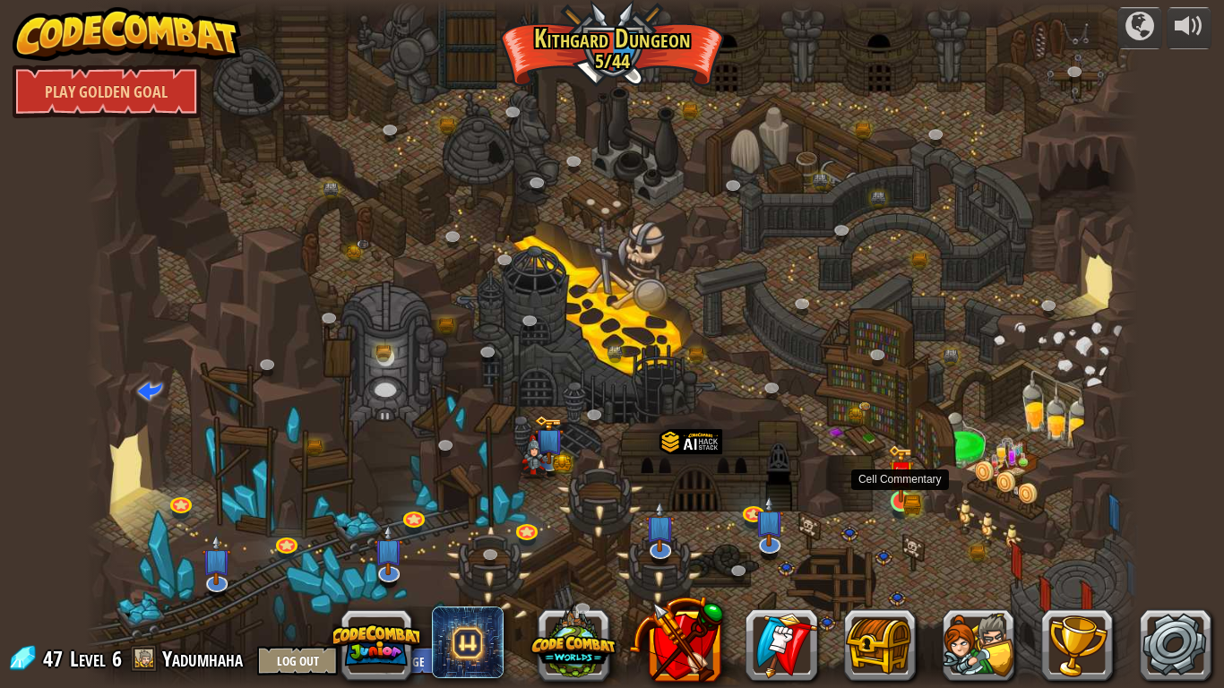
click at [902, 476] on img at bounding box center [901, 475] width 16 height 16
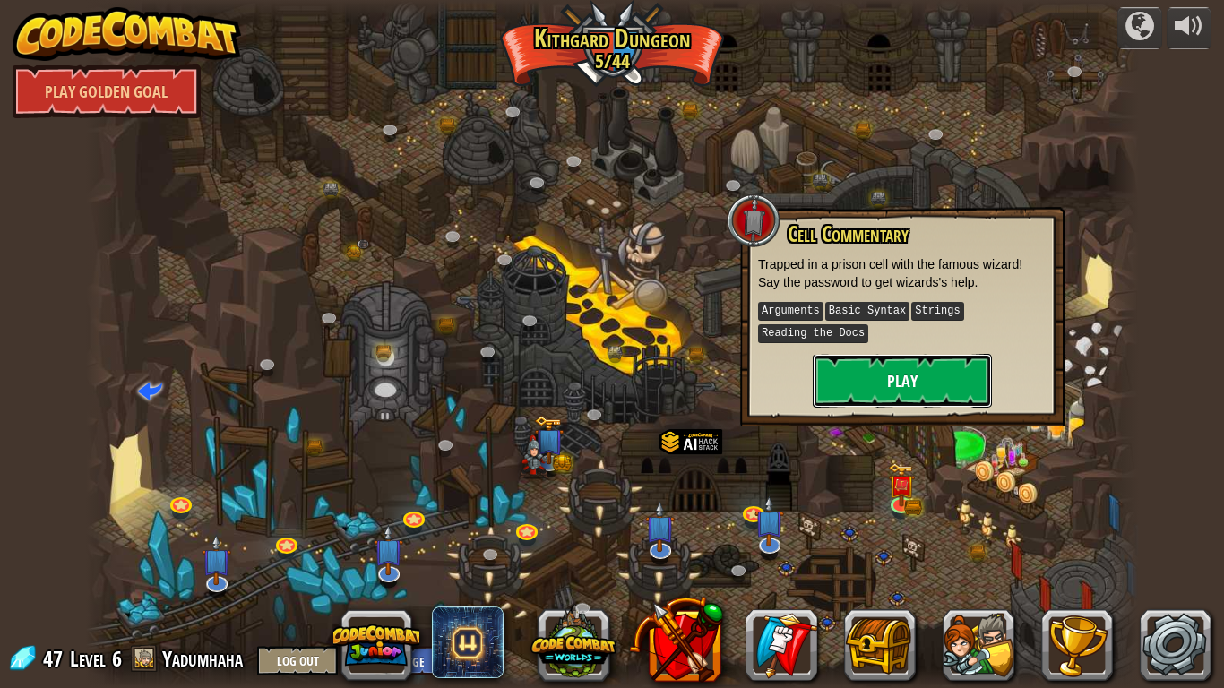
click at [858, 370] on button "Play" at bounding box center [902, 381] width 179 height 54
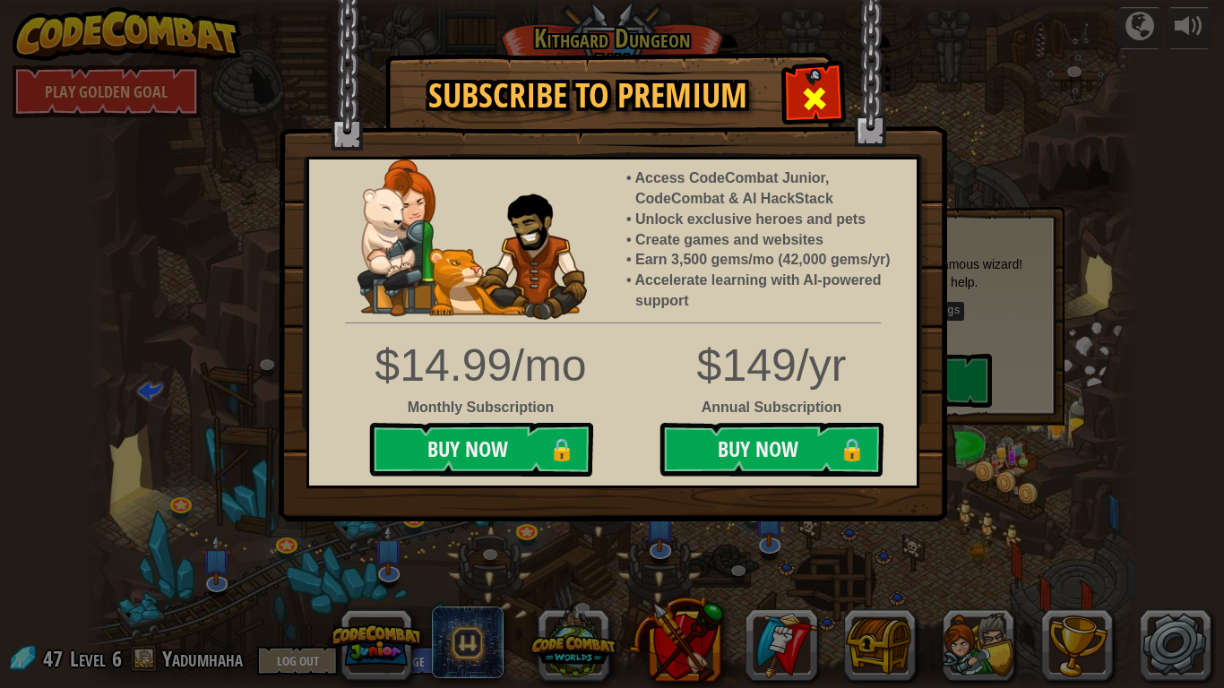
click at [836, 95] on div at bounding box center [814, 96] width 56 height 56
